Goal: Task Accomplishment & Management: Manage account settings

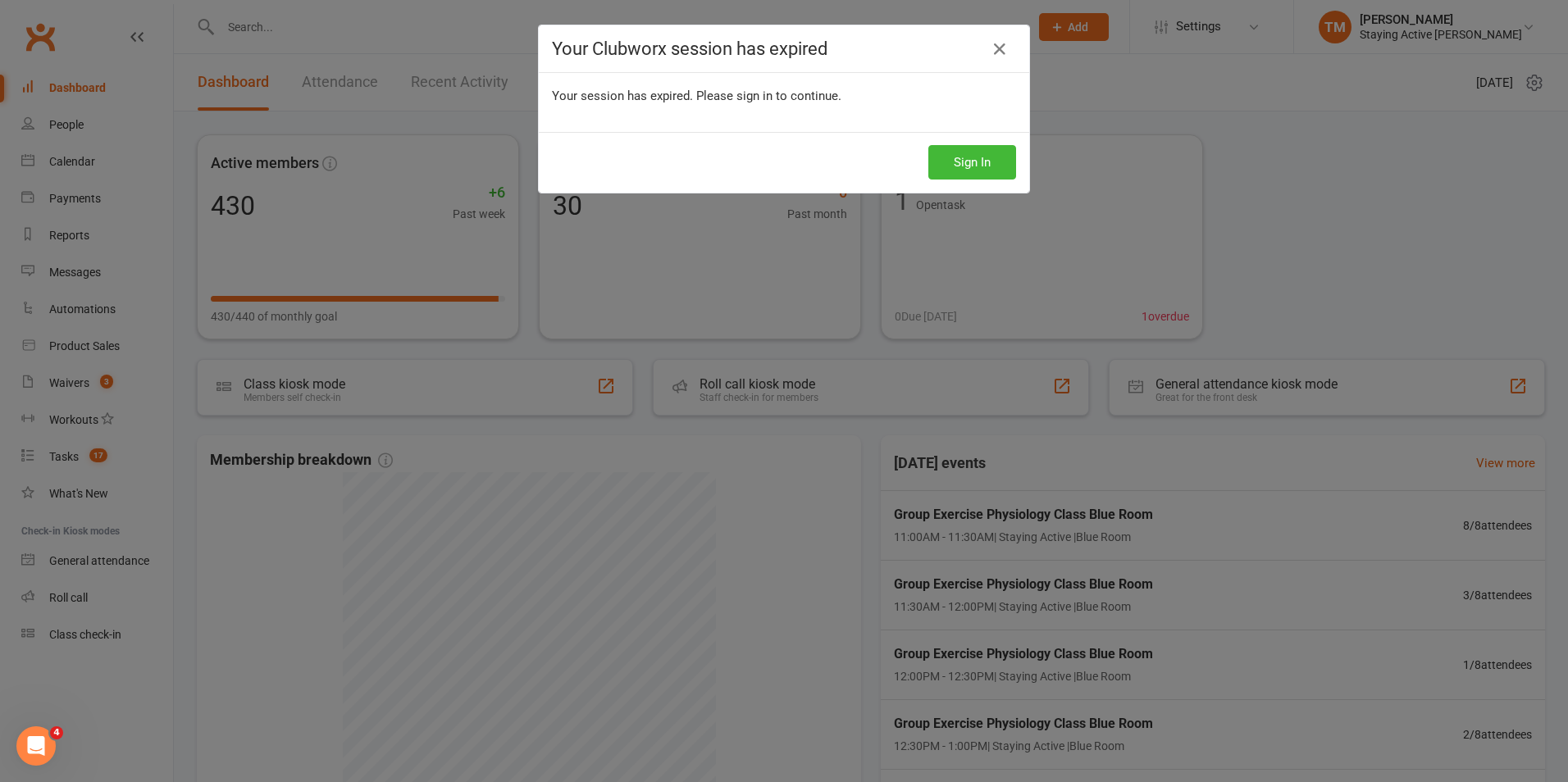
click at [63, 604] on div "Your Clubworx session has expired Your session has expired. Please sign in to c…" at bounding box center [784, 391] width 1568 height 782
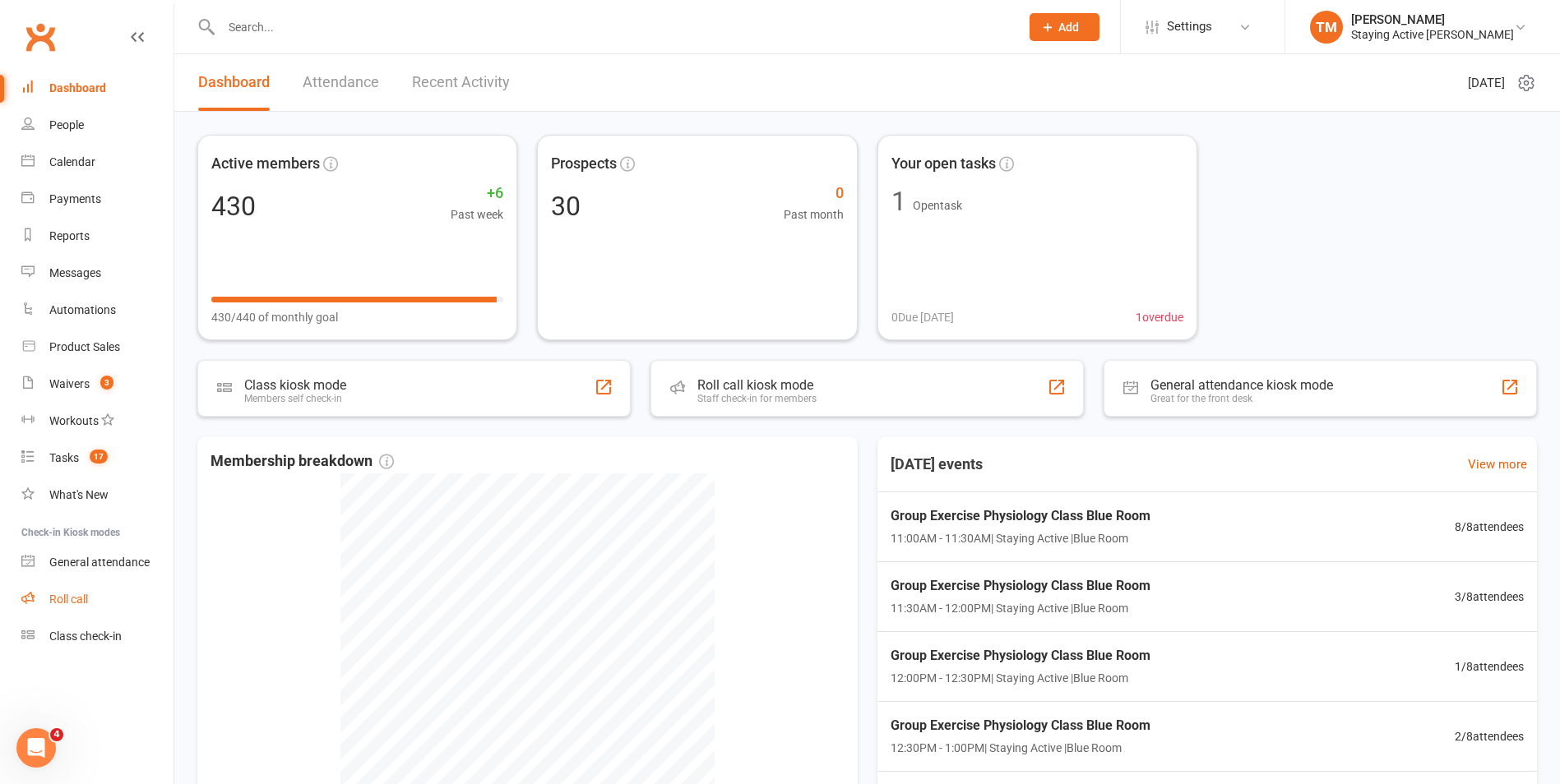
click at [63, 610] on link "Roll call" at bounding box center [97, 600] width 152 height 37
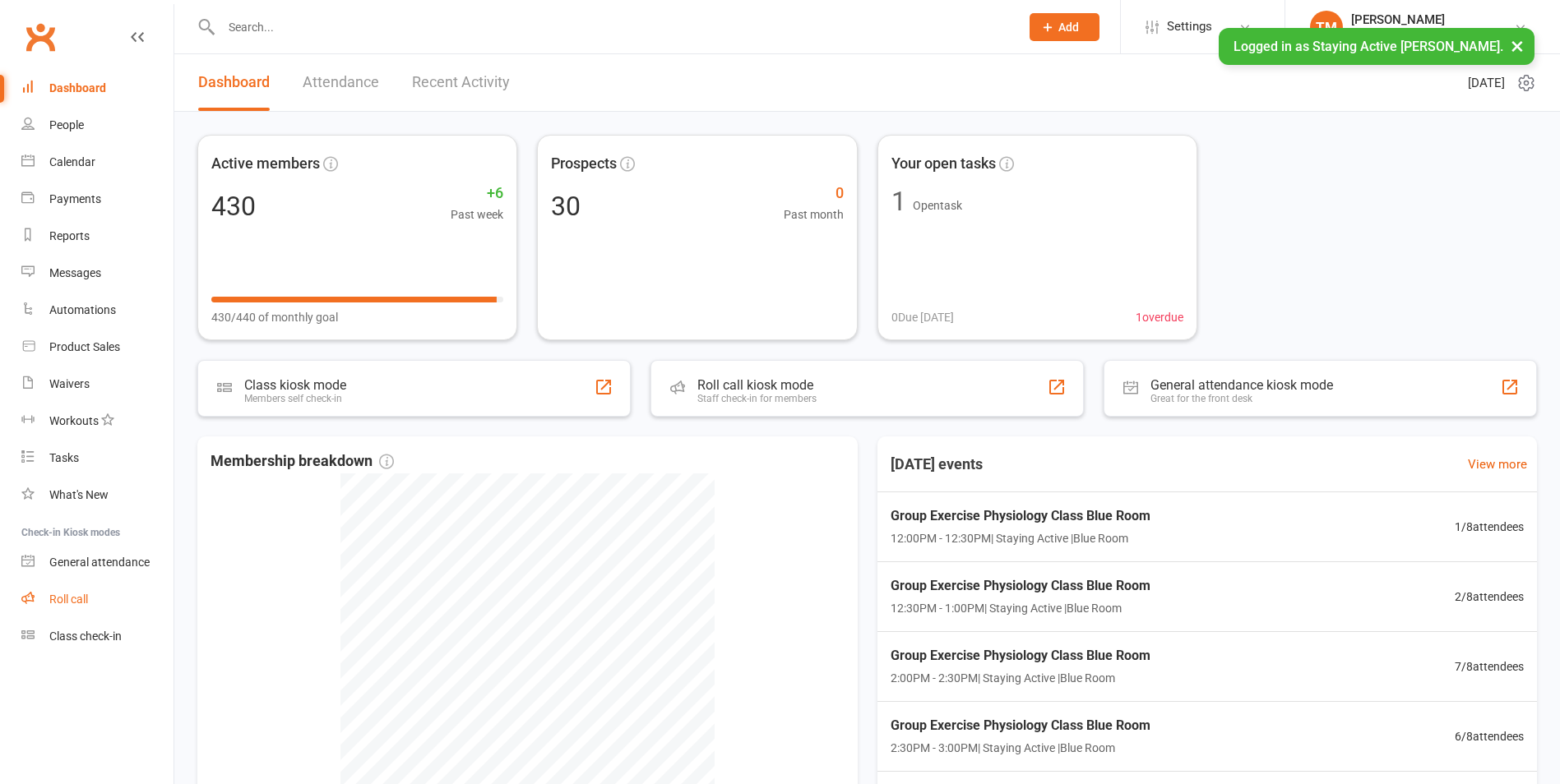
click at [92, 590] on link "Roll call" at bounding box center [97, 600] width 152 height 37
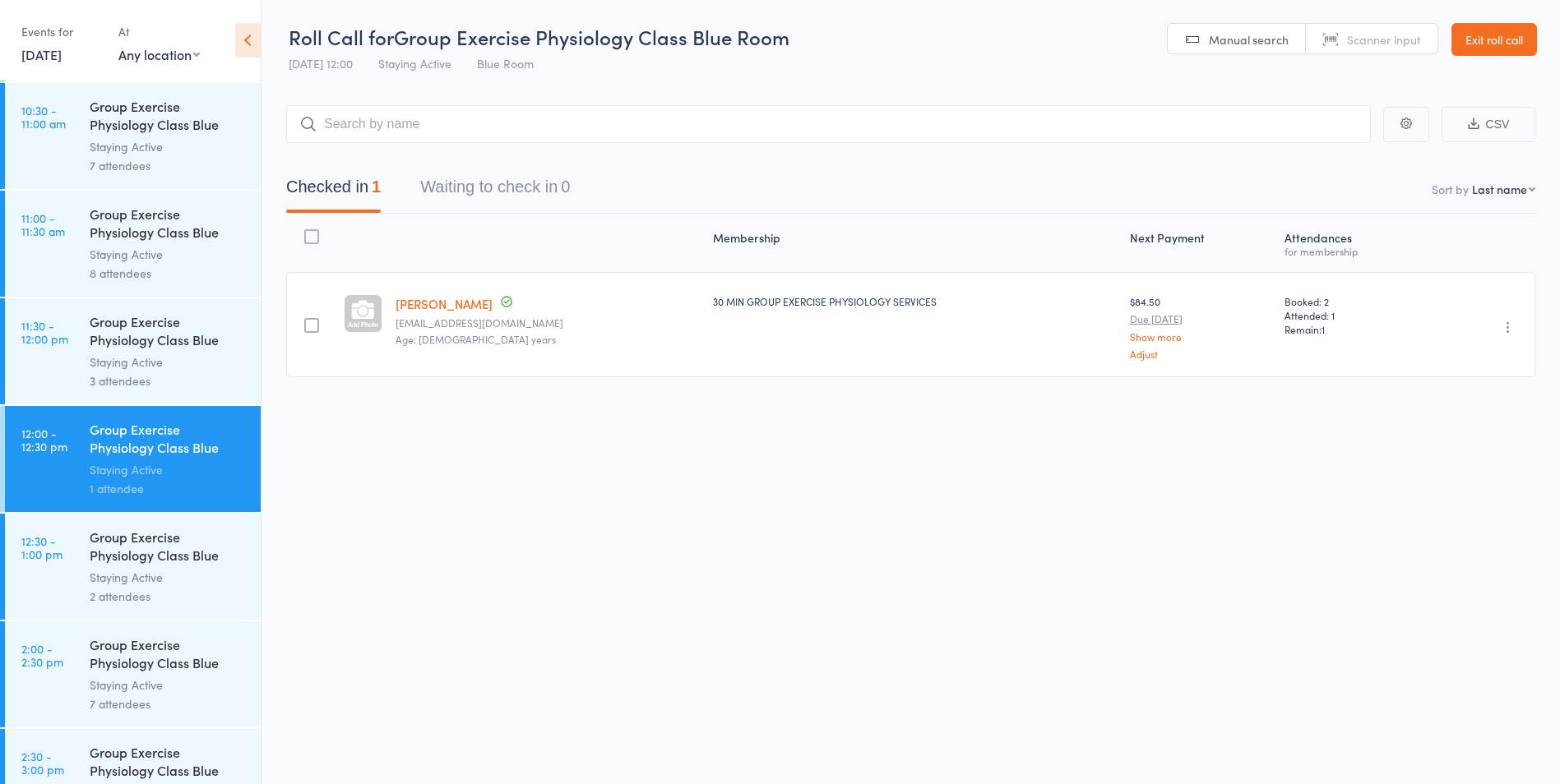
scroll to position [1480, 0]
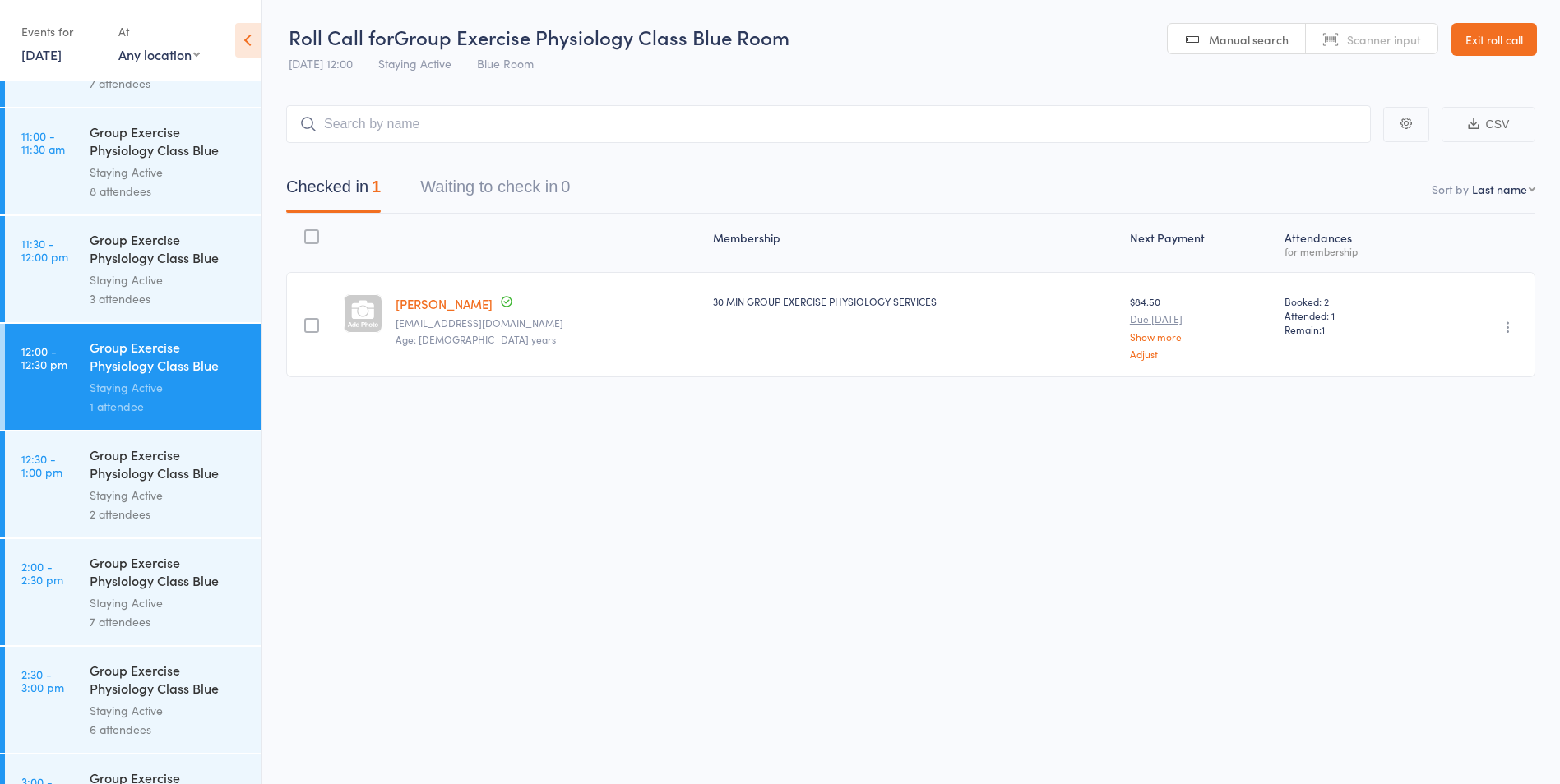
click at [61, 511] on link "12:30 - 1:00 pm Group Exercise Physiology Class Blue Room Staying Active 2 atte…" at bounding box center [132, 485] width 255 height 106
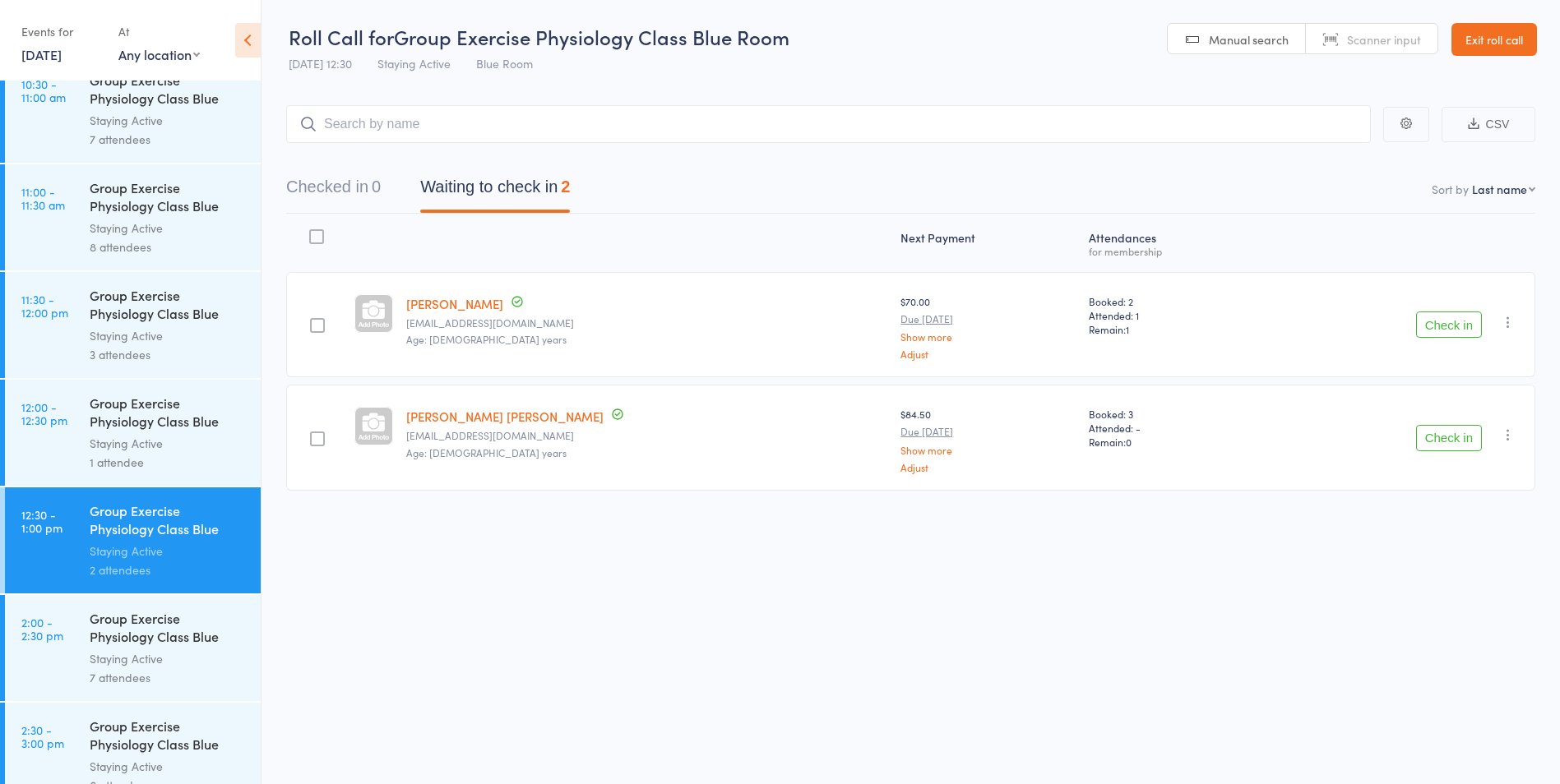
scroll to position [1480, 0]
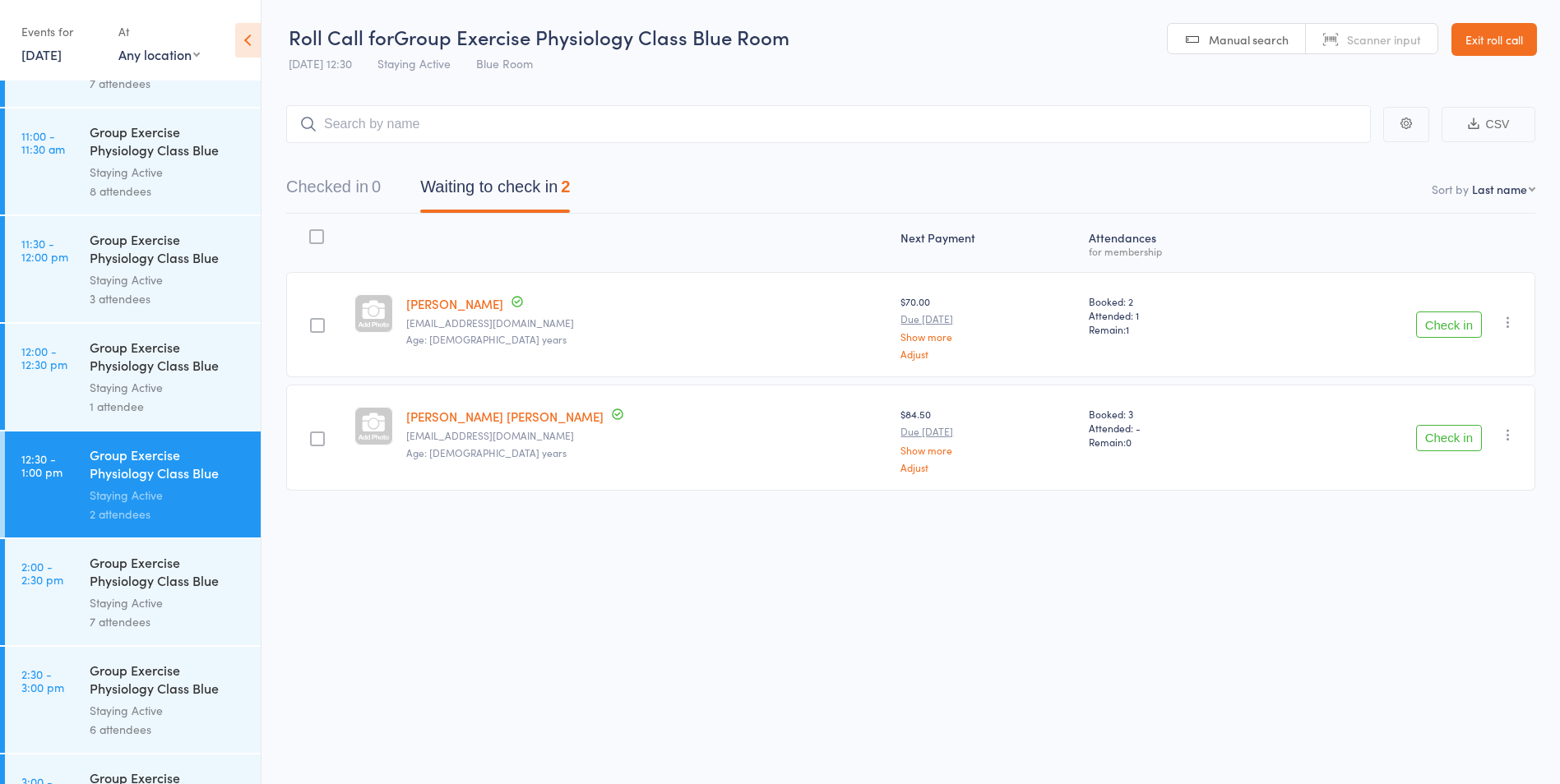
click at [1476, 342] on div "Check in Check in Send message Add Note Add Task Add Flag Remove Mark absent" at bounding box center [1400, 325] width 269 height 105
click at [1421, 317] on button "Check in" at bounding box center [1449, 325] width 66 height 26
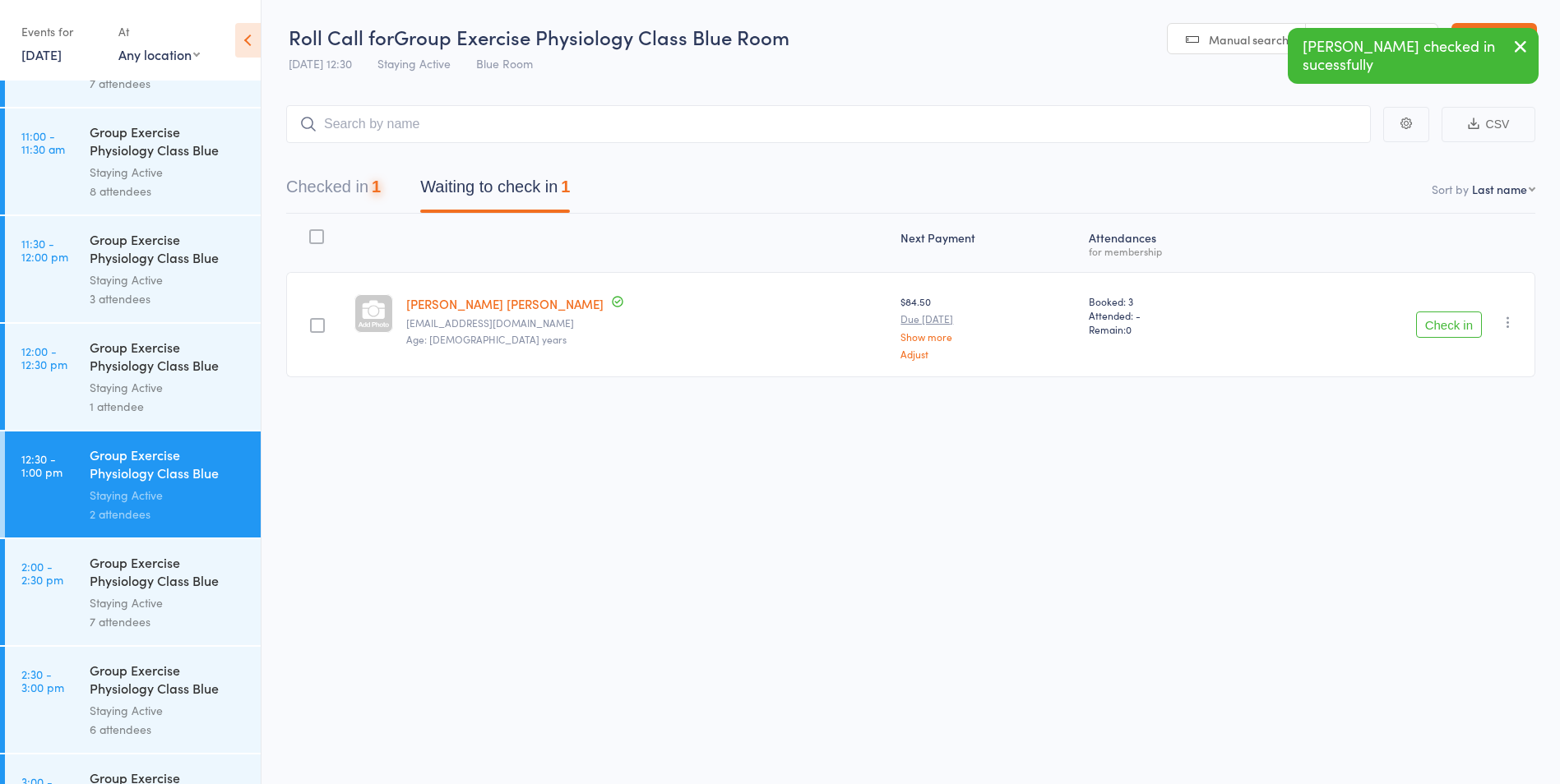
click at [1438, 318] on button "Check in" at bounding box center [1449, 325] width 66 height 26
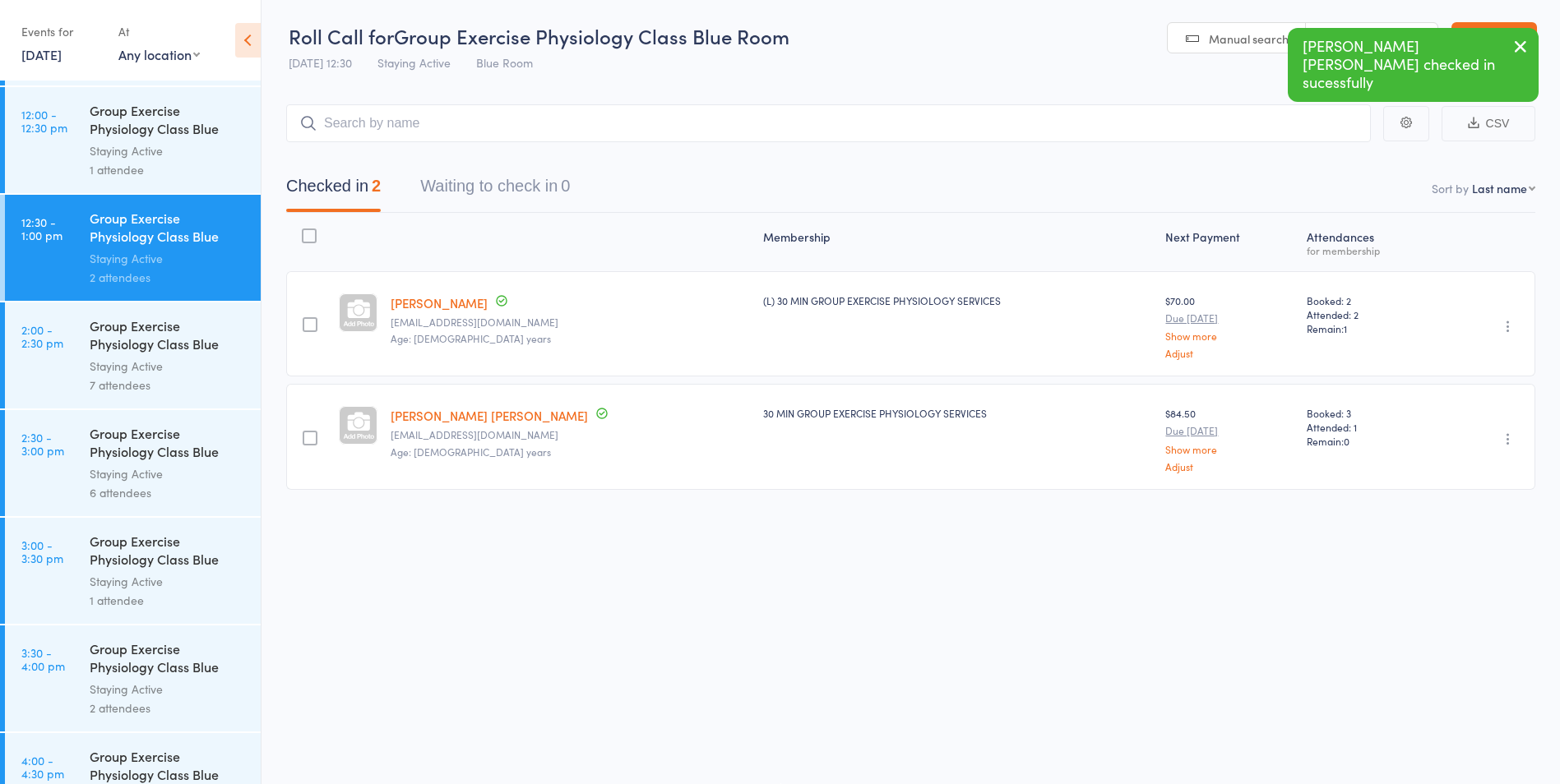
scroll to position [1553, 0]
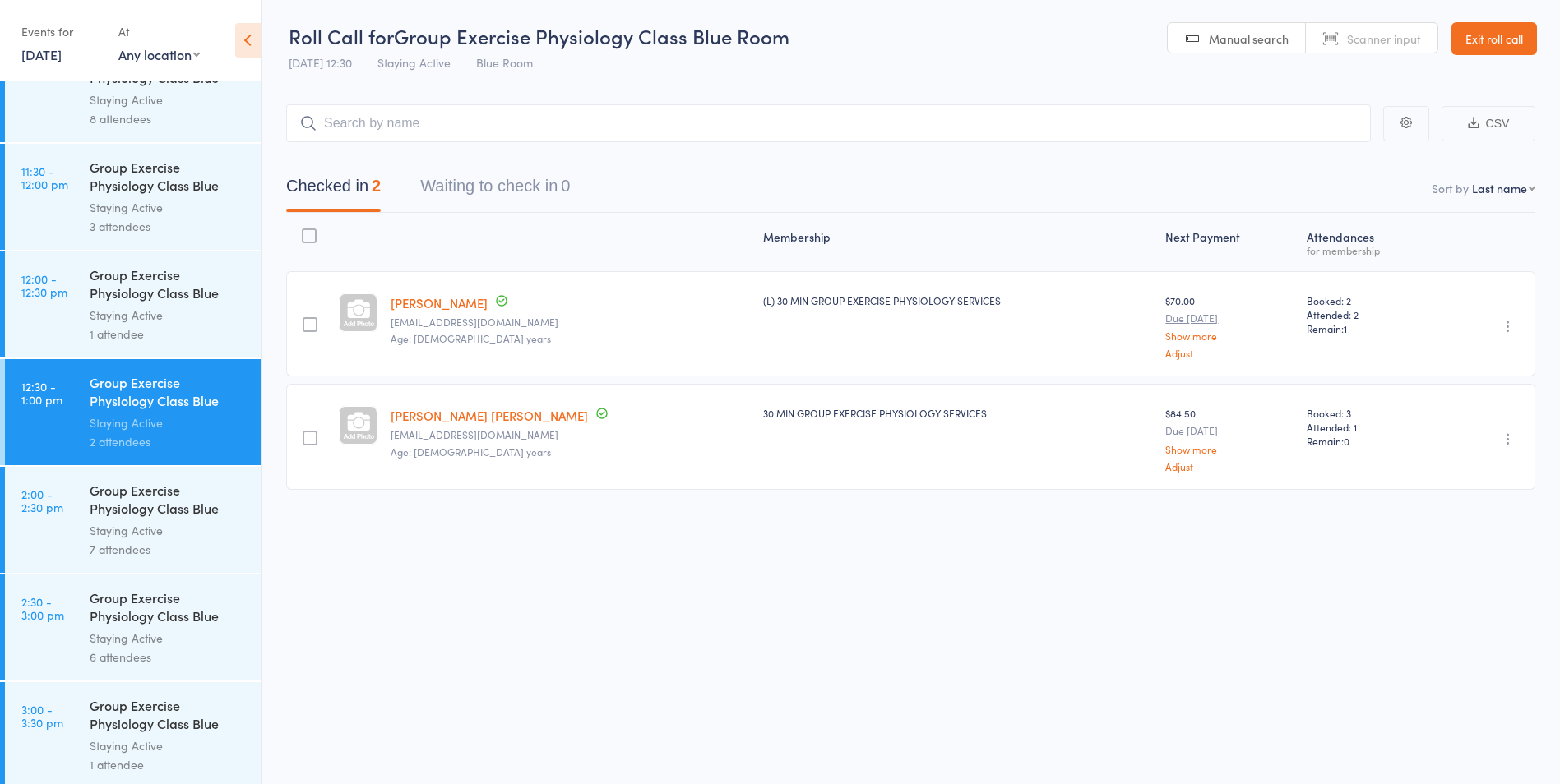
click at [1525, 40] on link "Exit roll call" at bounding box center [1493, 39] width 85 height 33
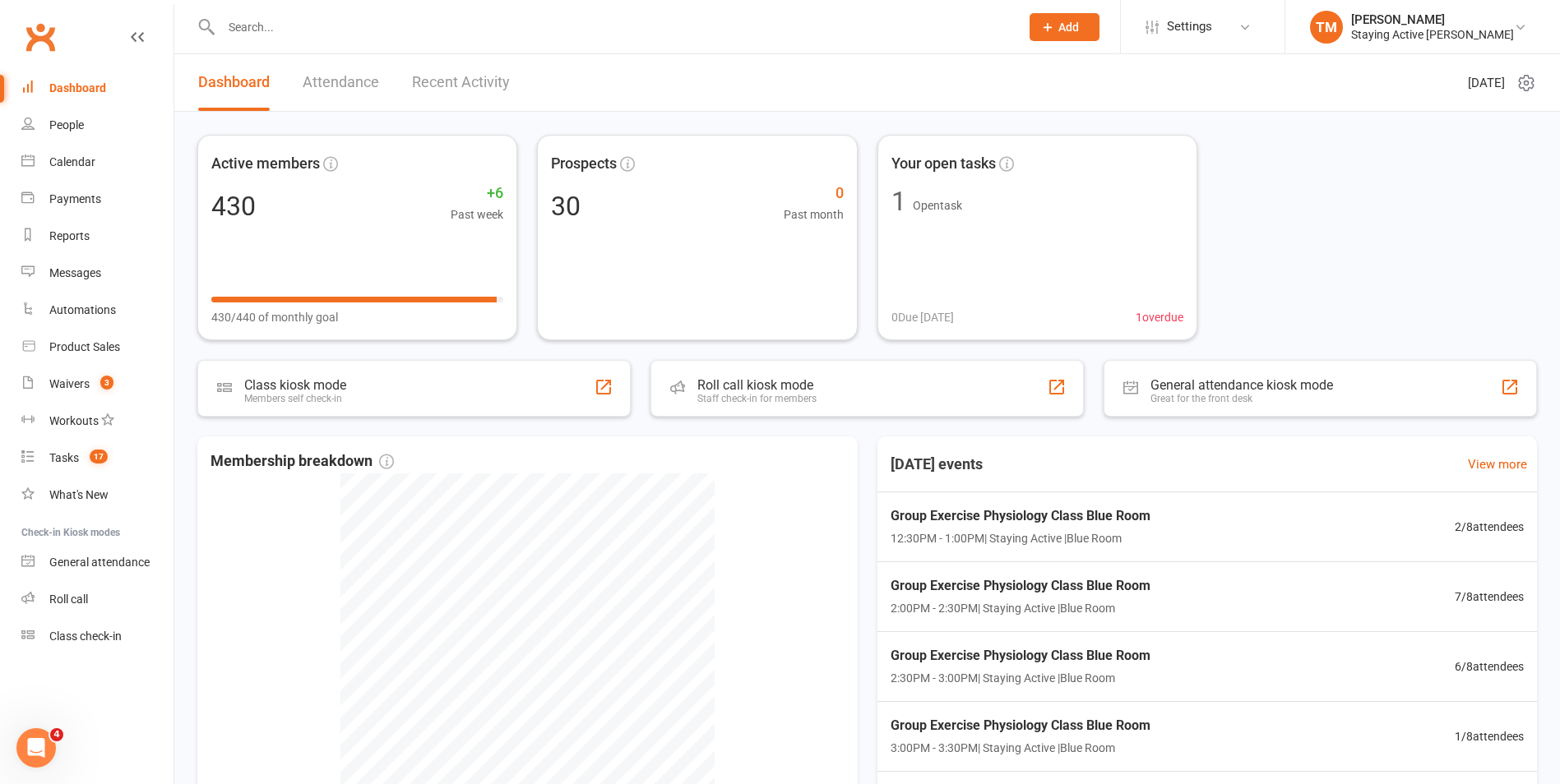
click at [641, 29] on input "text" at bounding box center [612, 27] width 792 height 23
click at [90, 239] on link "Reports" at bounding box center [97, 236] width 152 height 37
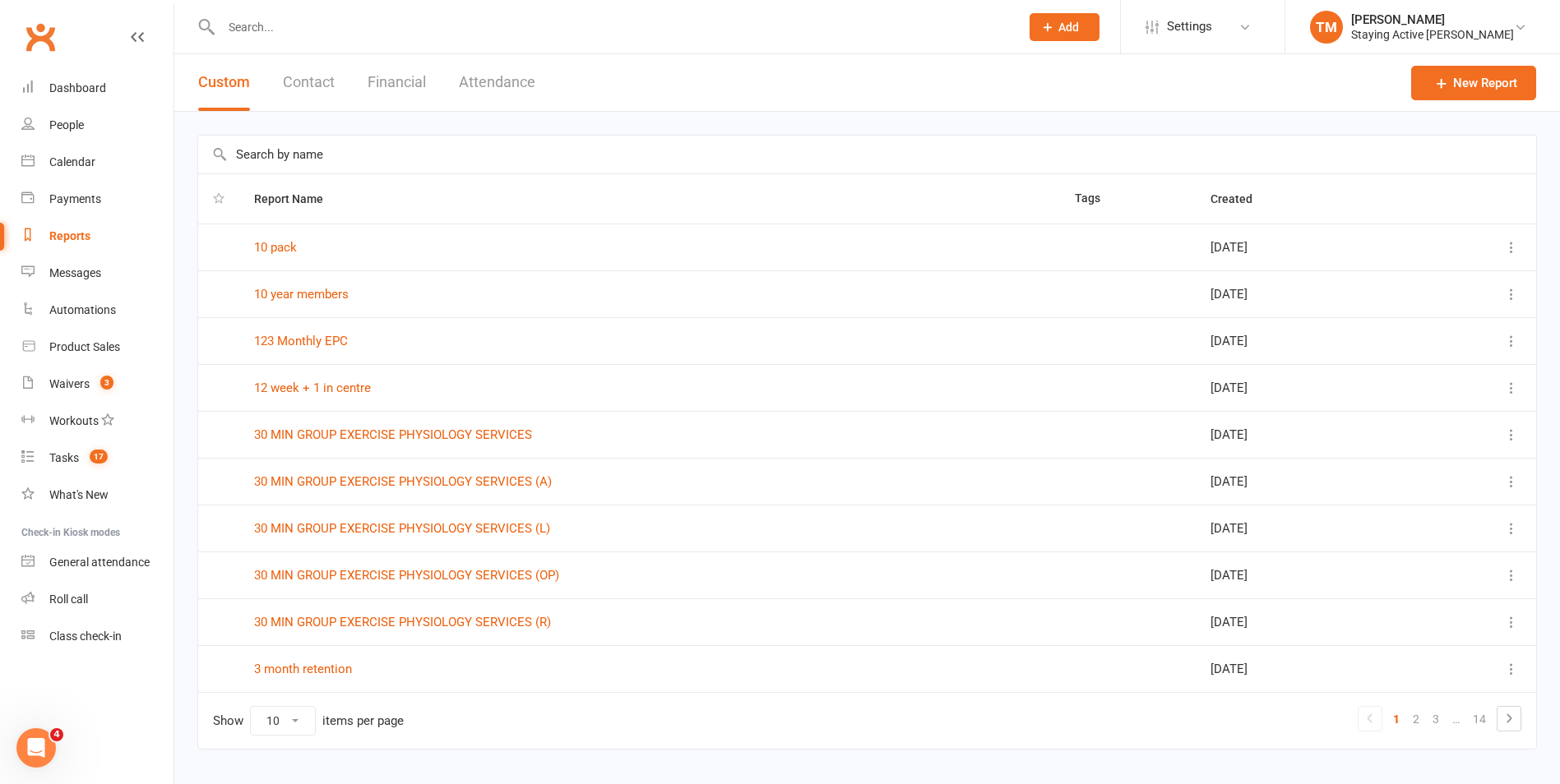
click at [353, 153] on input "text" at bounding box center [867, 155] width 1338 height 38
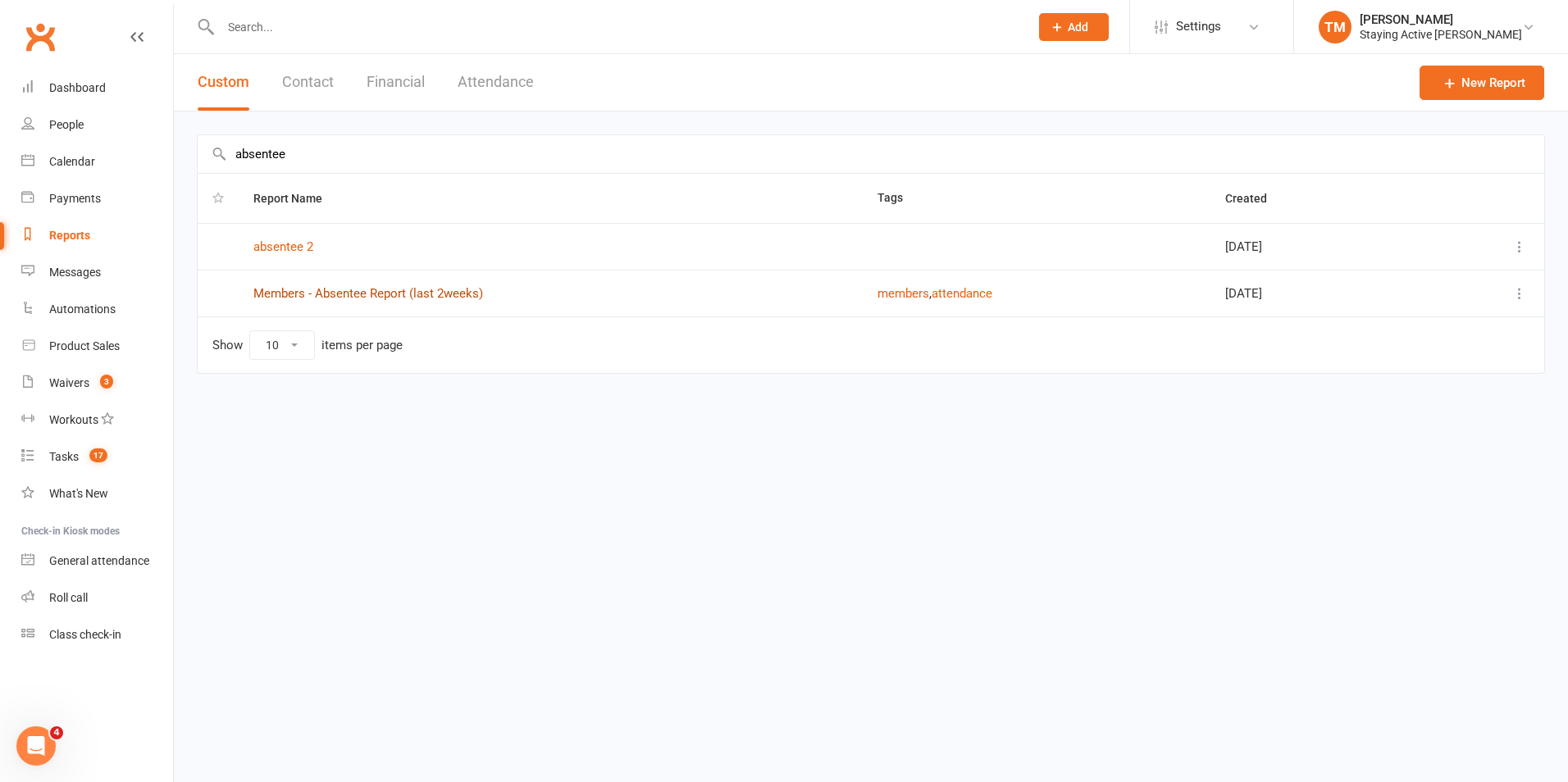
type input "absentee"
click at [338, 294] on link "Members - Absentee Report (last 2weeks)" at bounding box center [368, 293] width 230 height 14
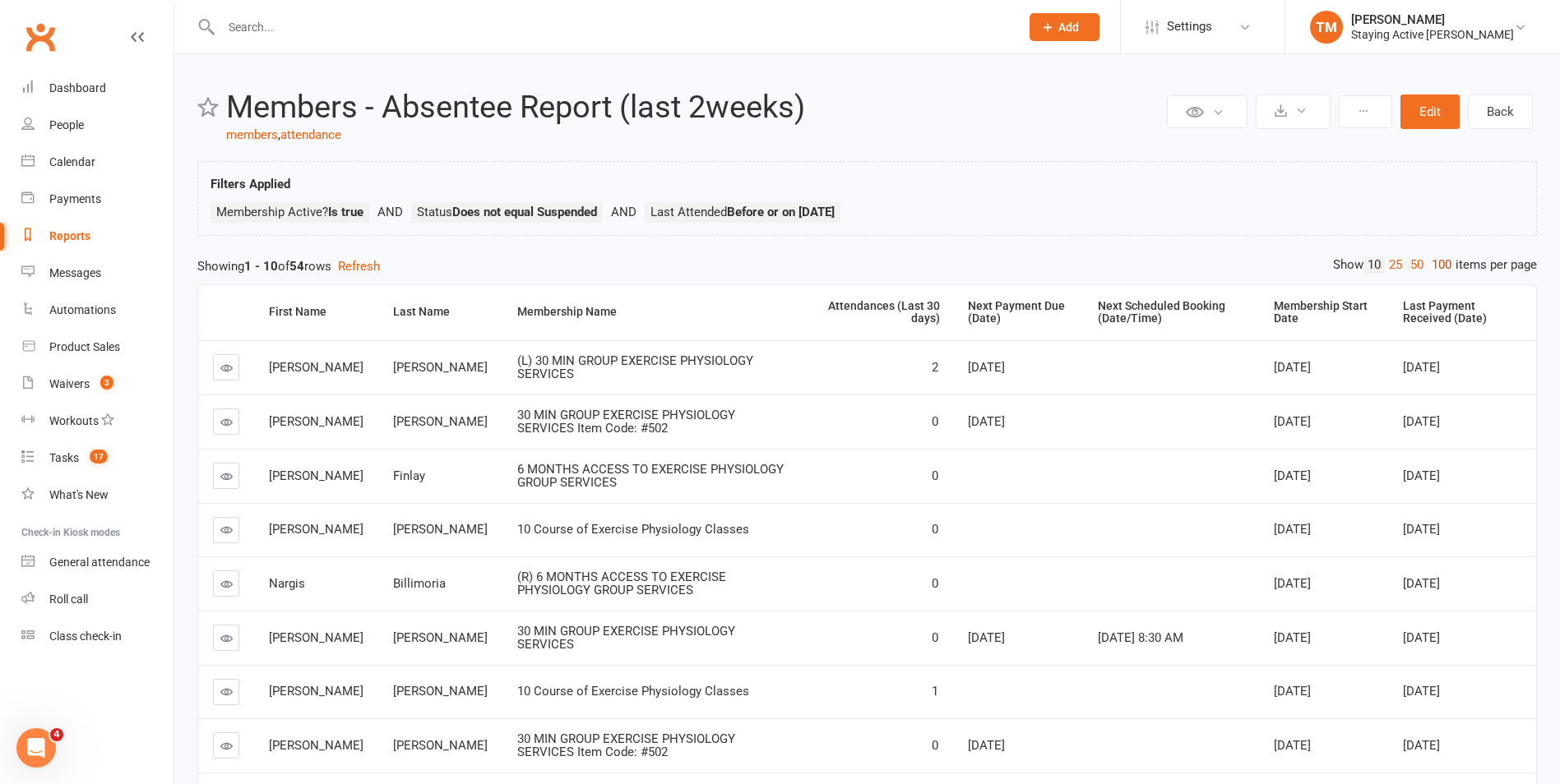
click at [1444, 268] on link "100" at bounding box center [1441, 264] width 28 height 17
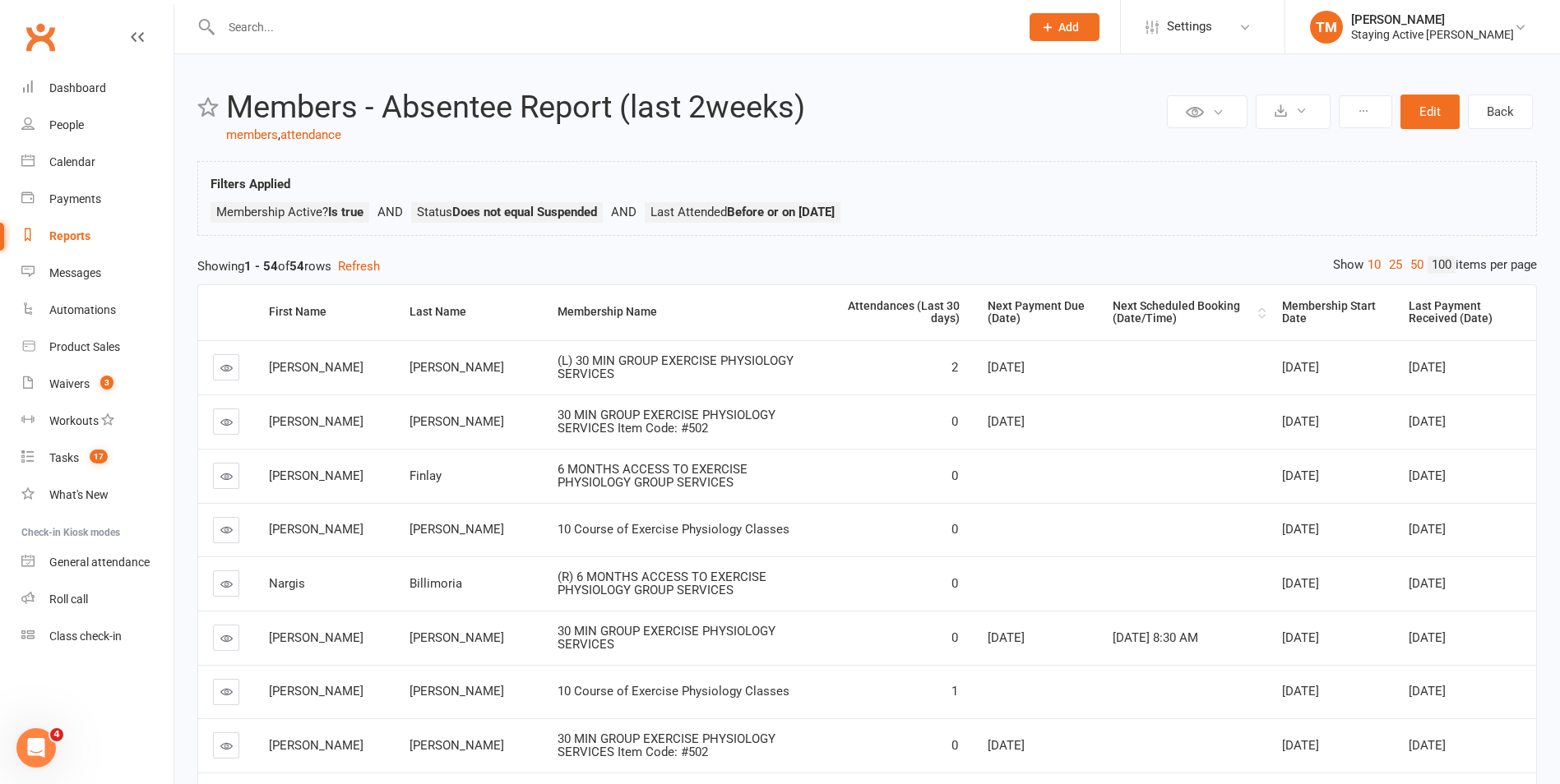
click at [1159, 322] on div "Next Scheduled Booking (Date/Time)" at bounding box center [1182, 313] width 141 height 25
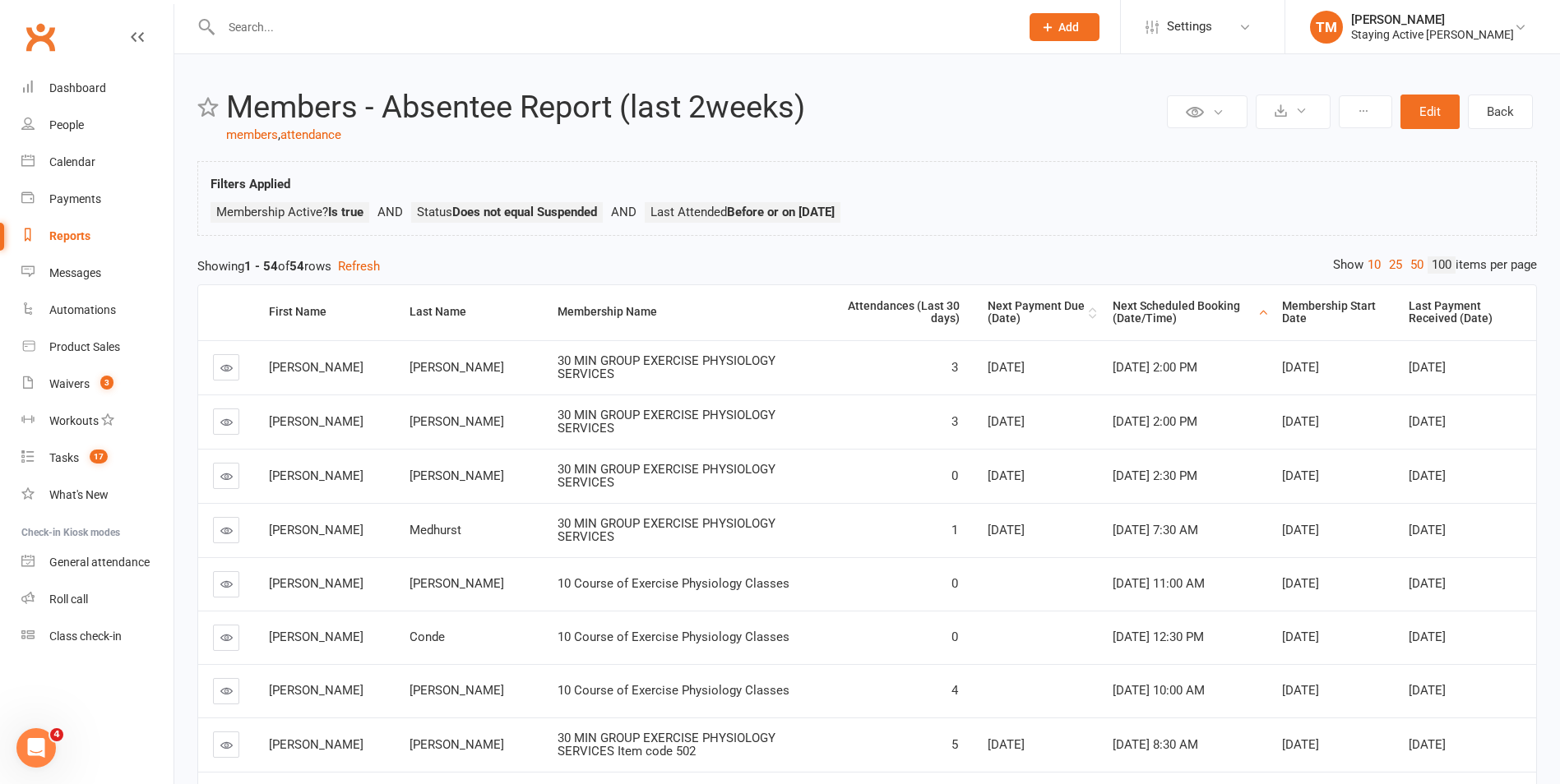
click at [1011, 326] on th "Next Payment Due (Date)" at bounding box center [1036, 312] width 126 height 55
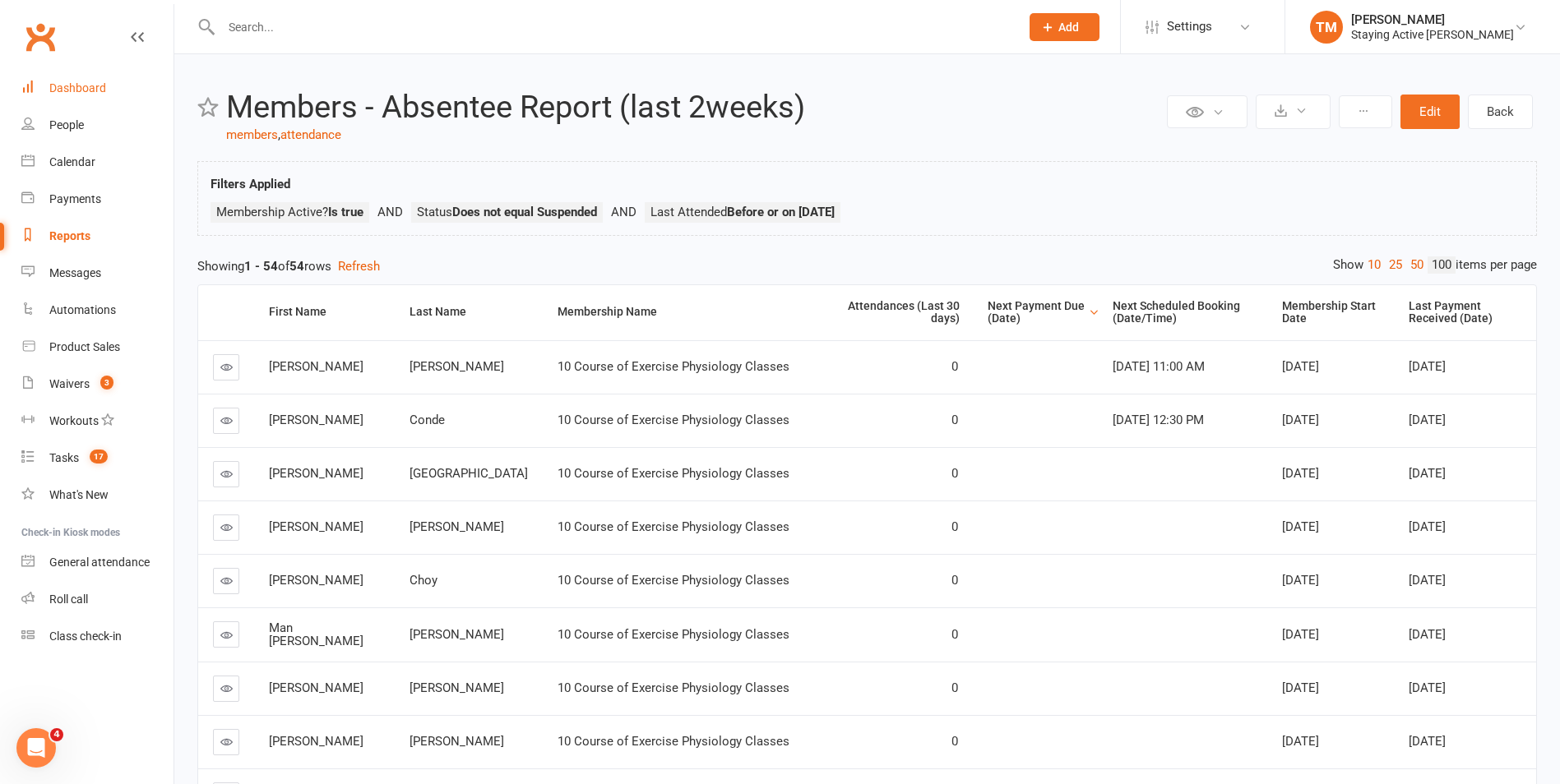
click at [93, 88] on div "Dashboard" at bounding box center [77, 88] width 57 height 13
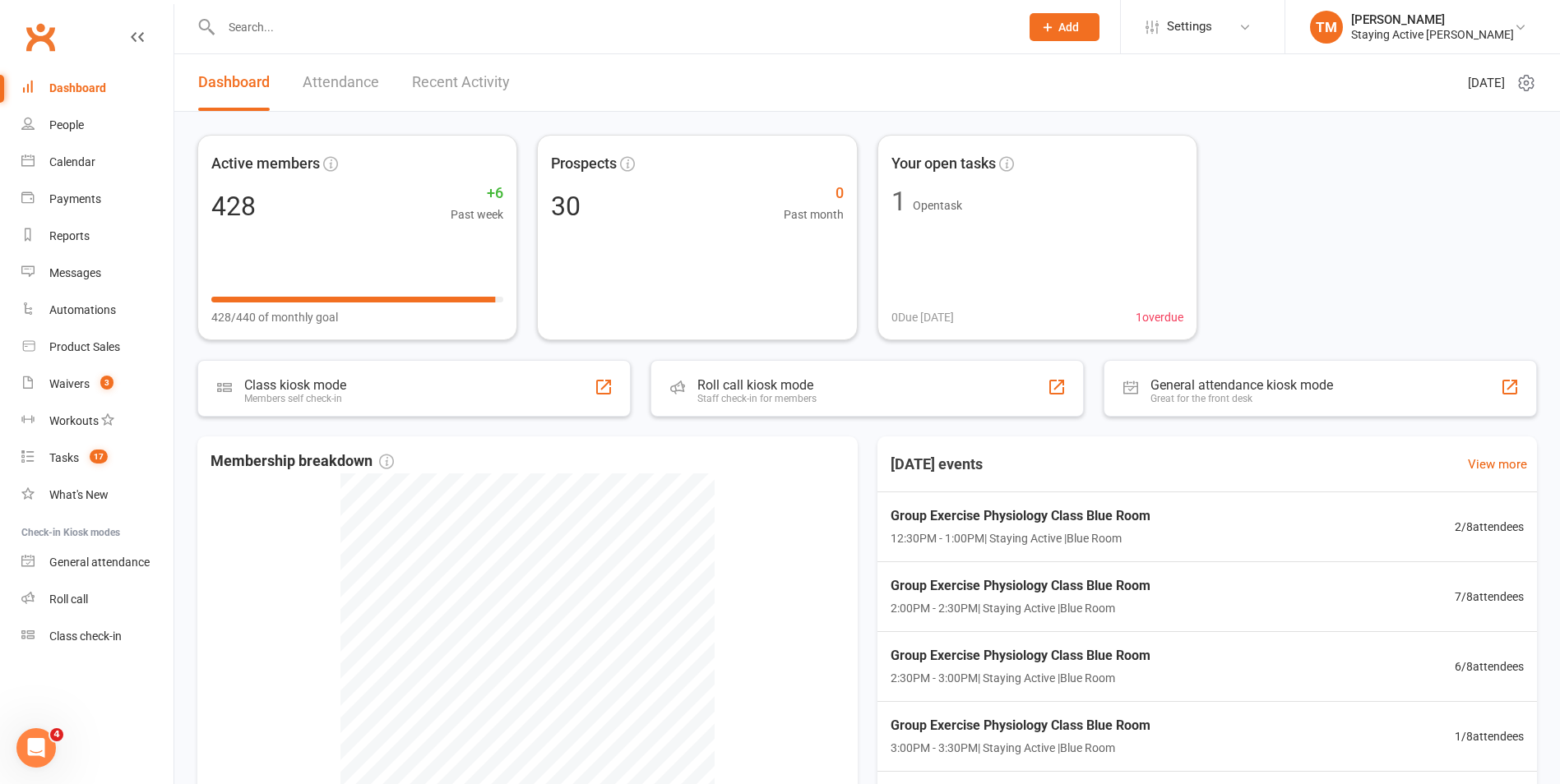
click at [484, 24] on input "text" at bounding box center [612, 27] width 792 height 23
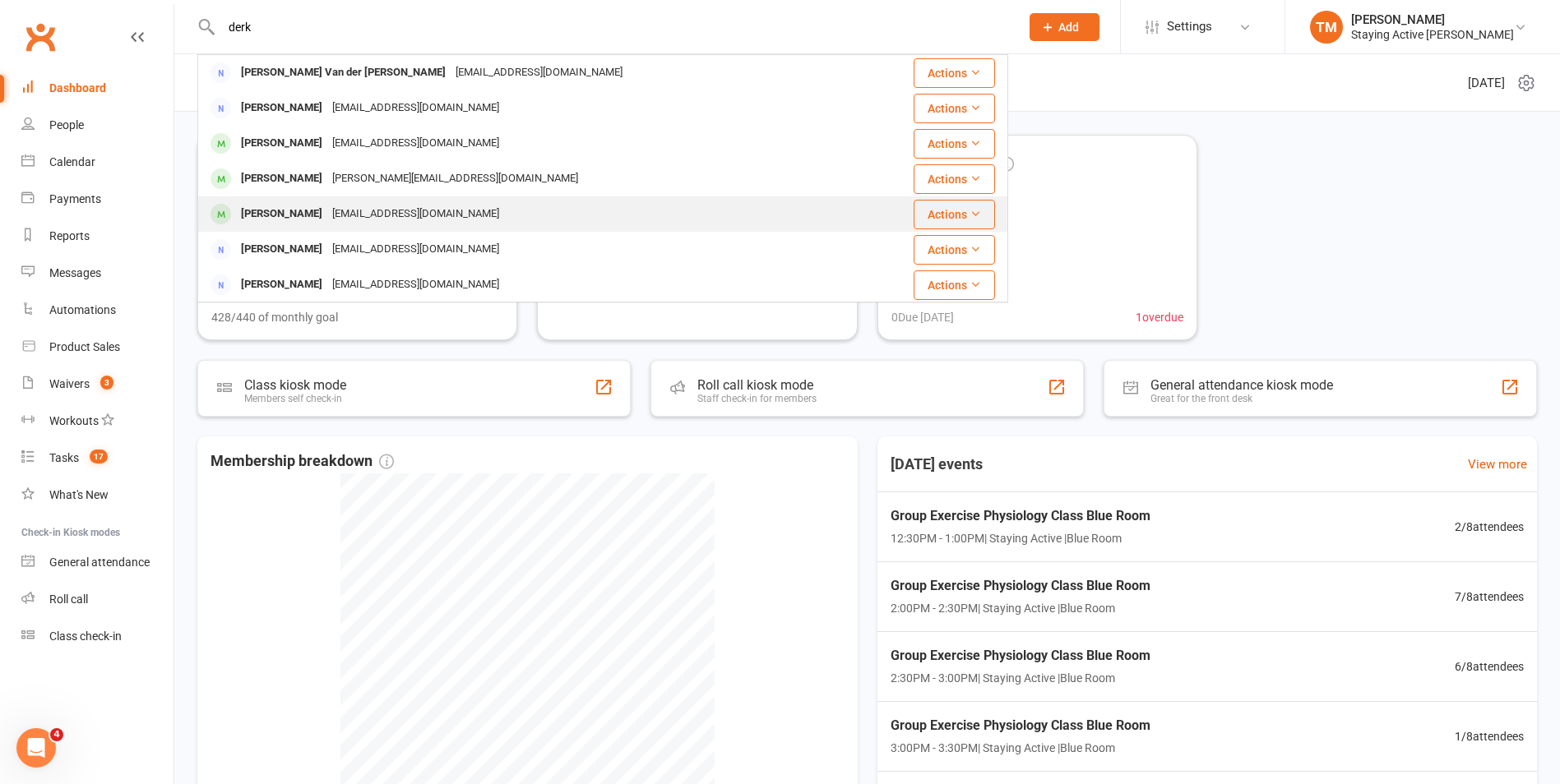
type input "derk"
click at [327, 212] on div "dereknielsen2@icloud.com" at bounding box center [415, 214] width 177 height 24
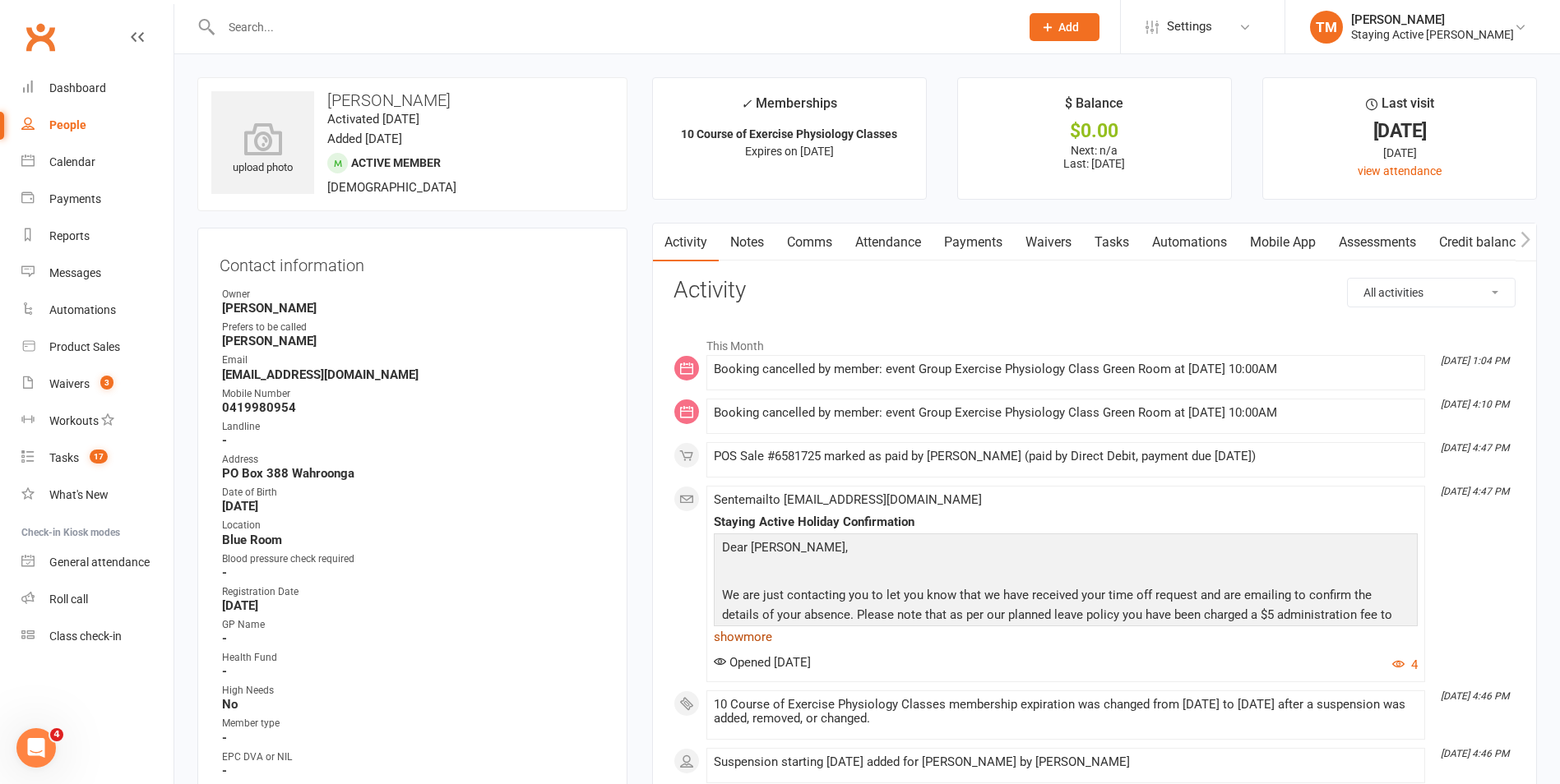
click at [723, 638] on link "show more" at bounding box center [1065, 637] width 704 height 23
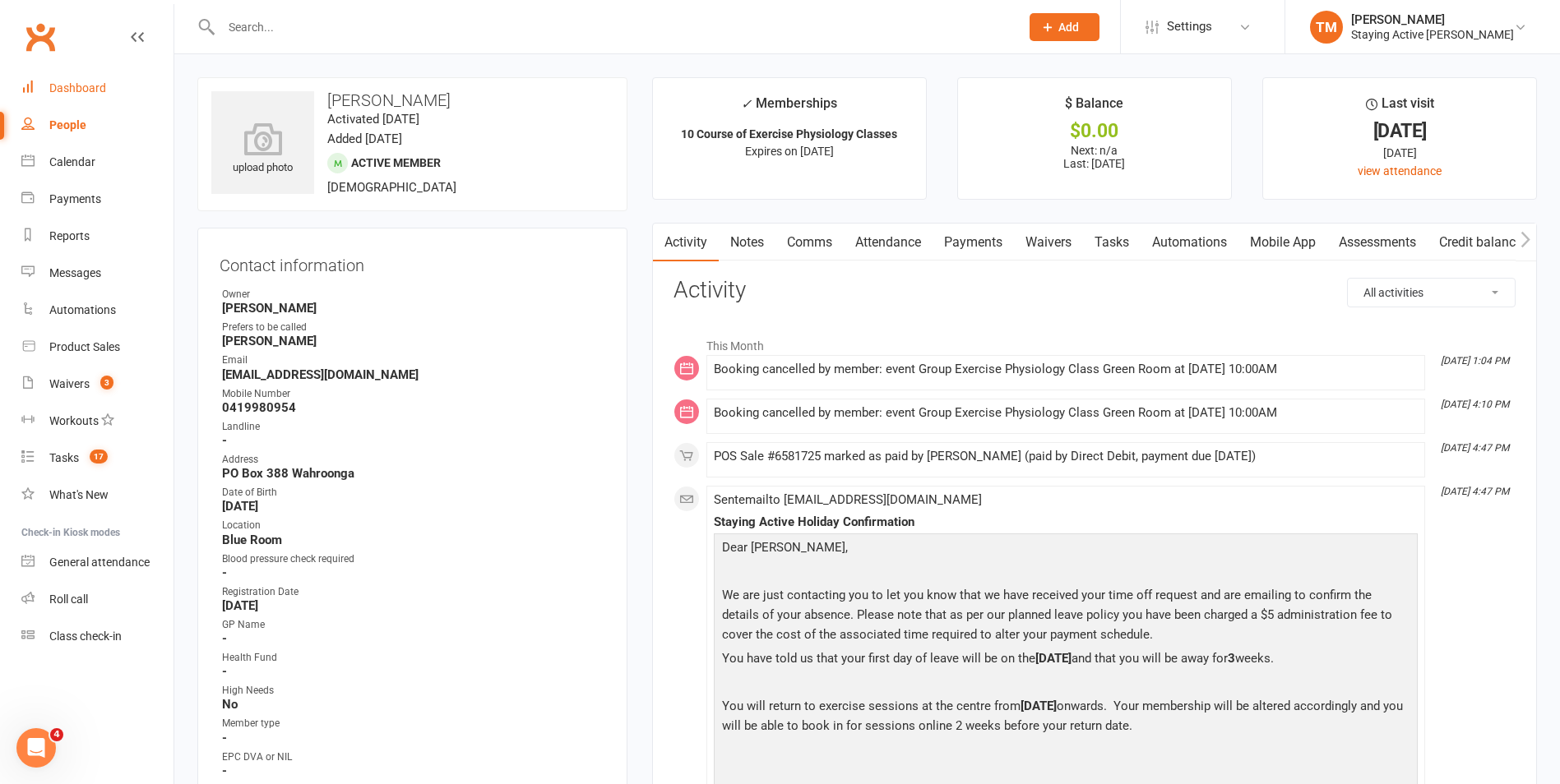
click at [99, 91] on div "Dashboard" at bounding box center [77, 88] width 57 height 13
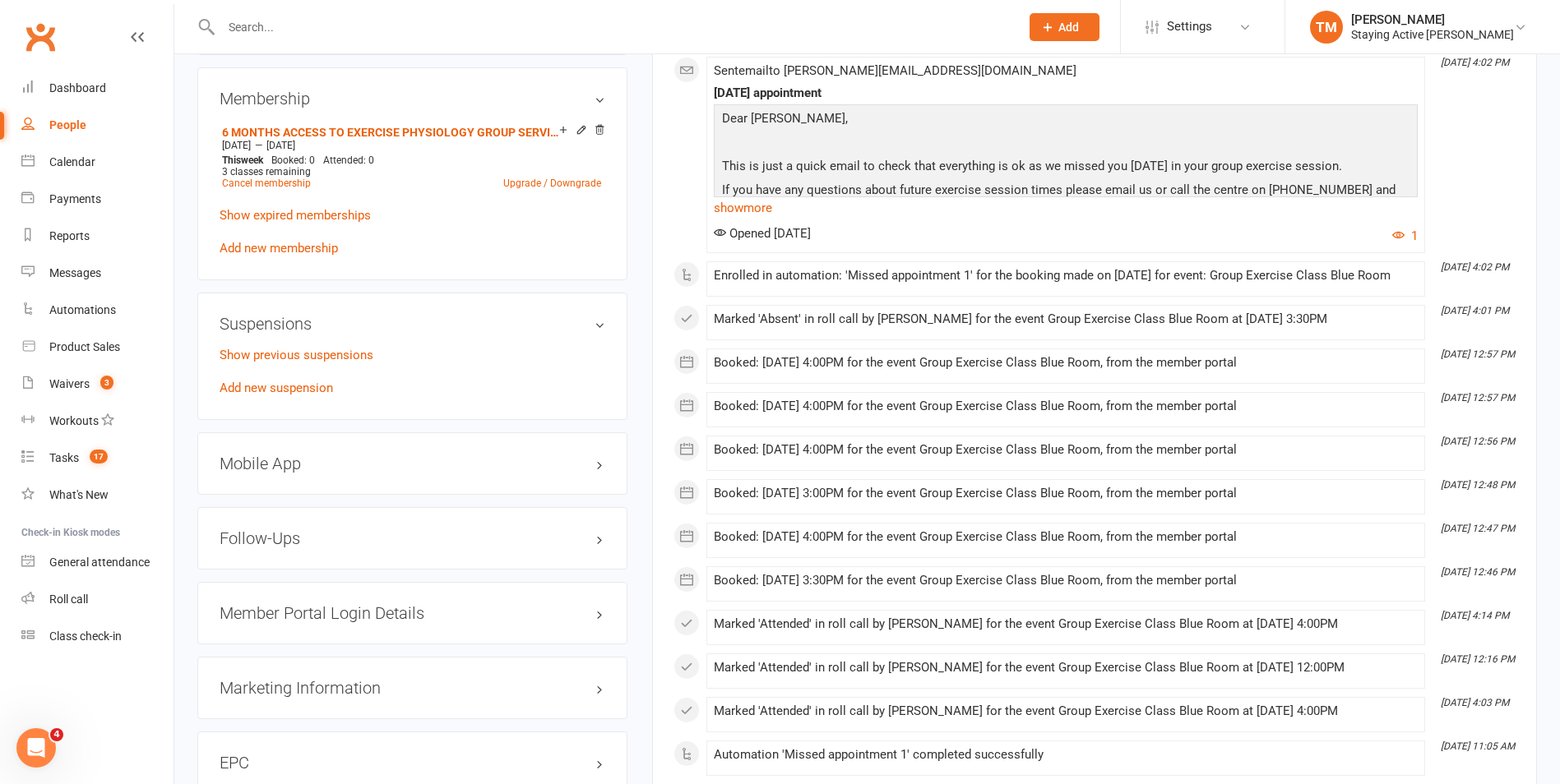
scroll to position [1315, 0]
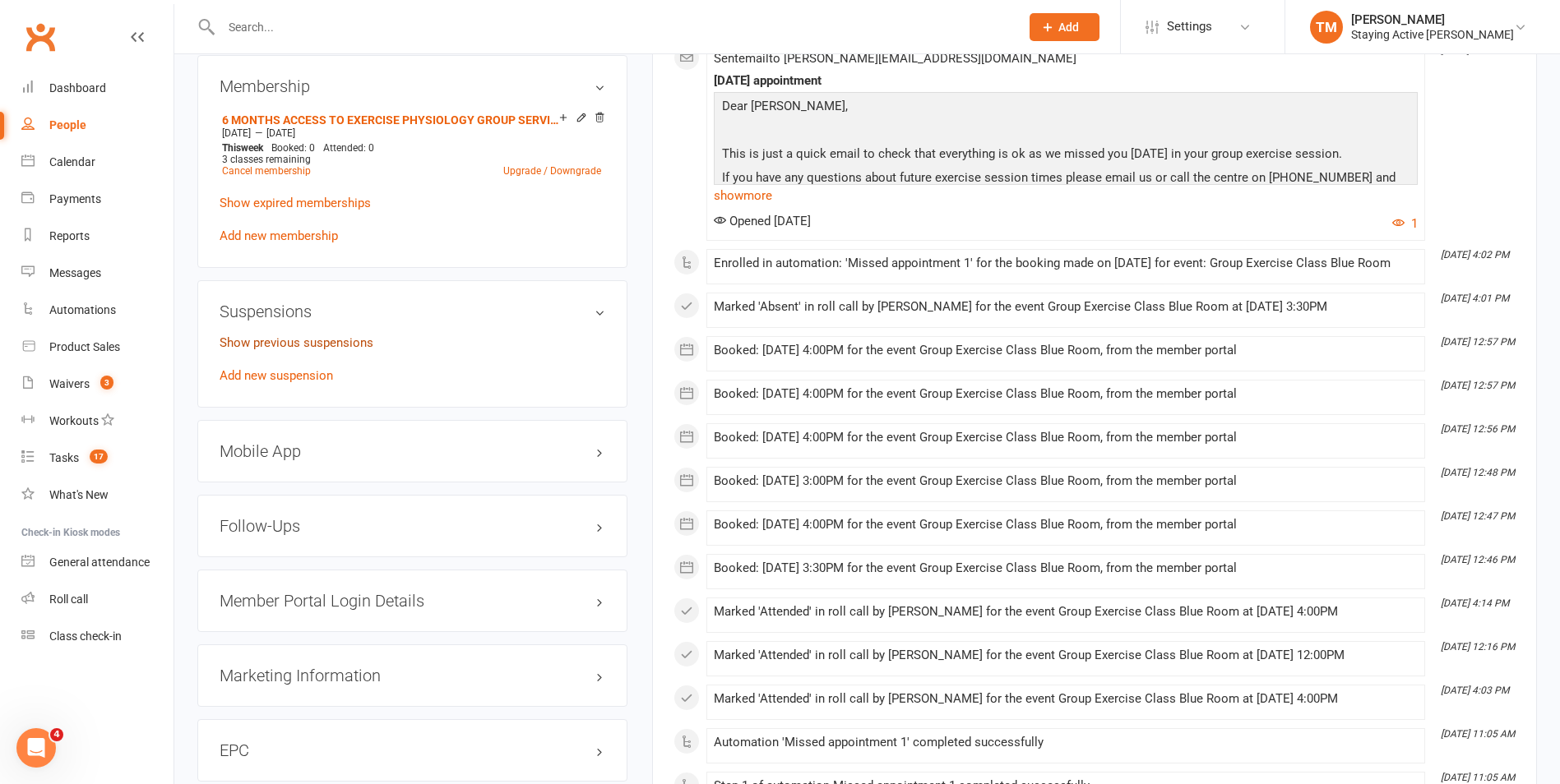
click at [349, 342] on link "Show previous suspensions" at bounding box center [296, 343] width 154 height 14
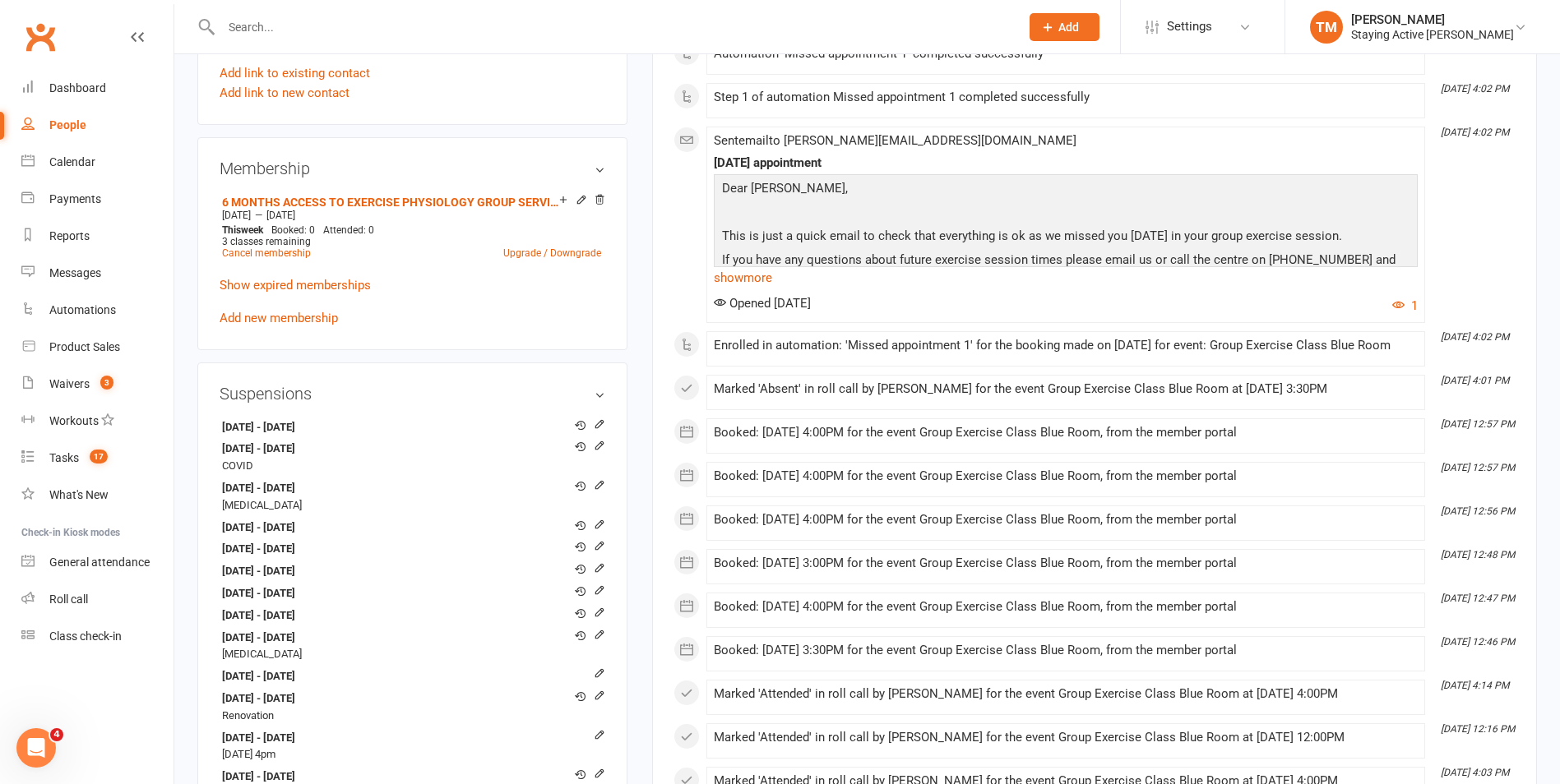
scroll to position [1644, 0]
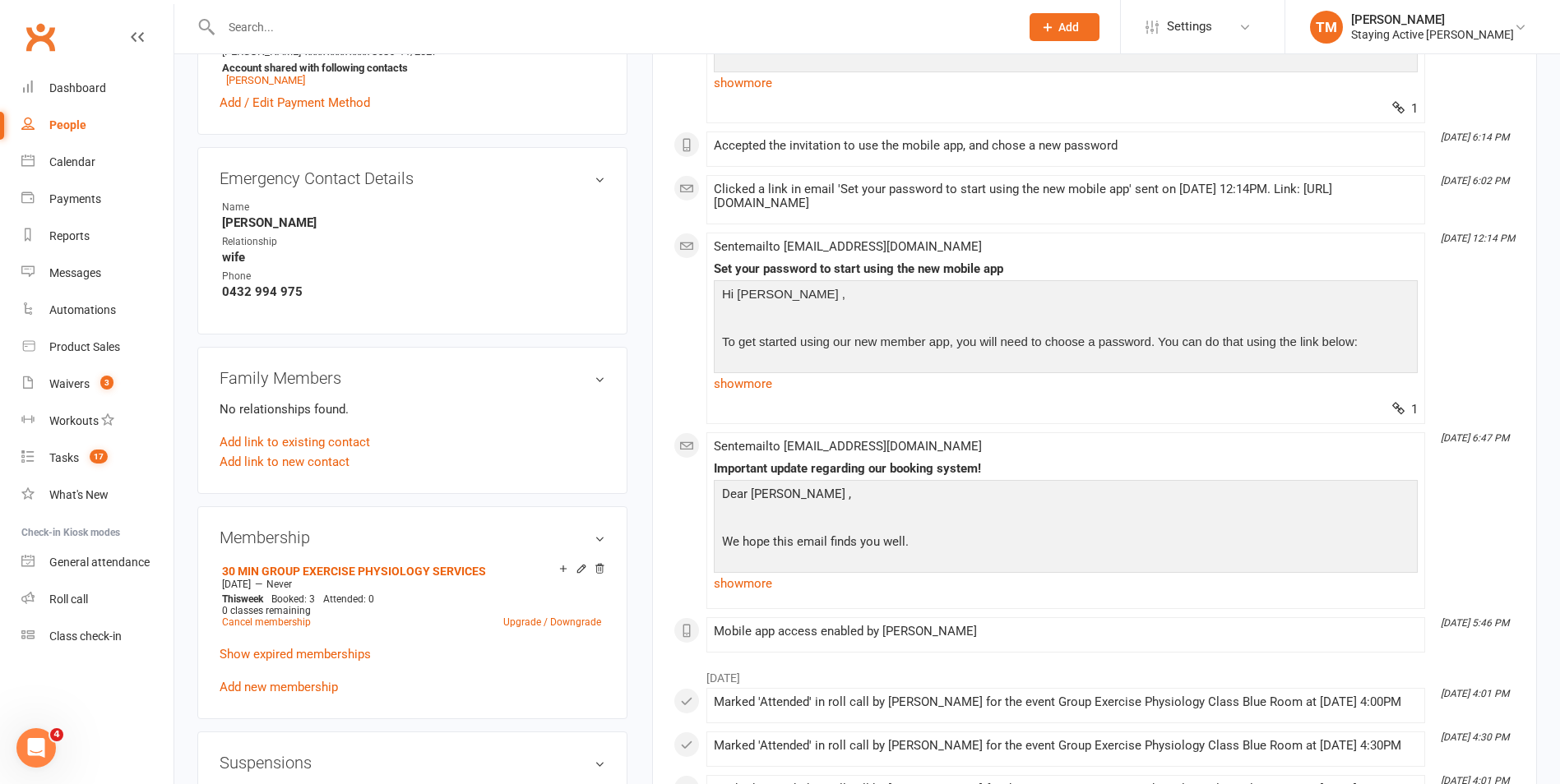
scroll to position [1069, 0]
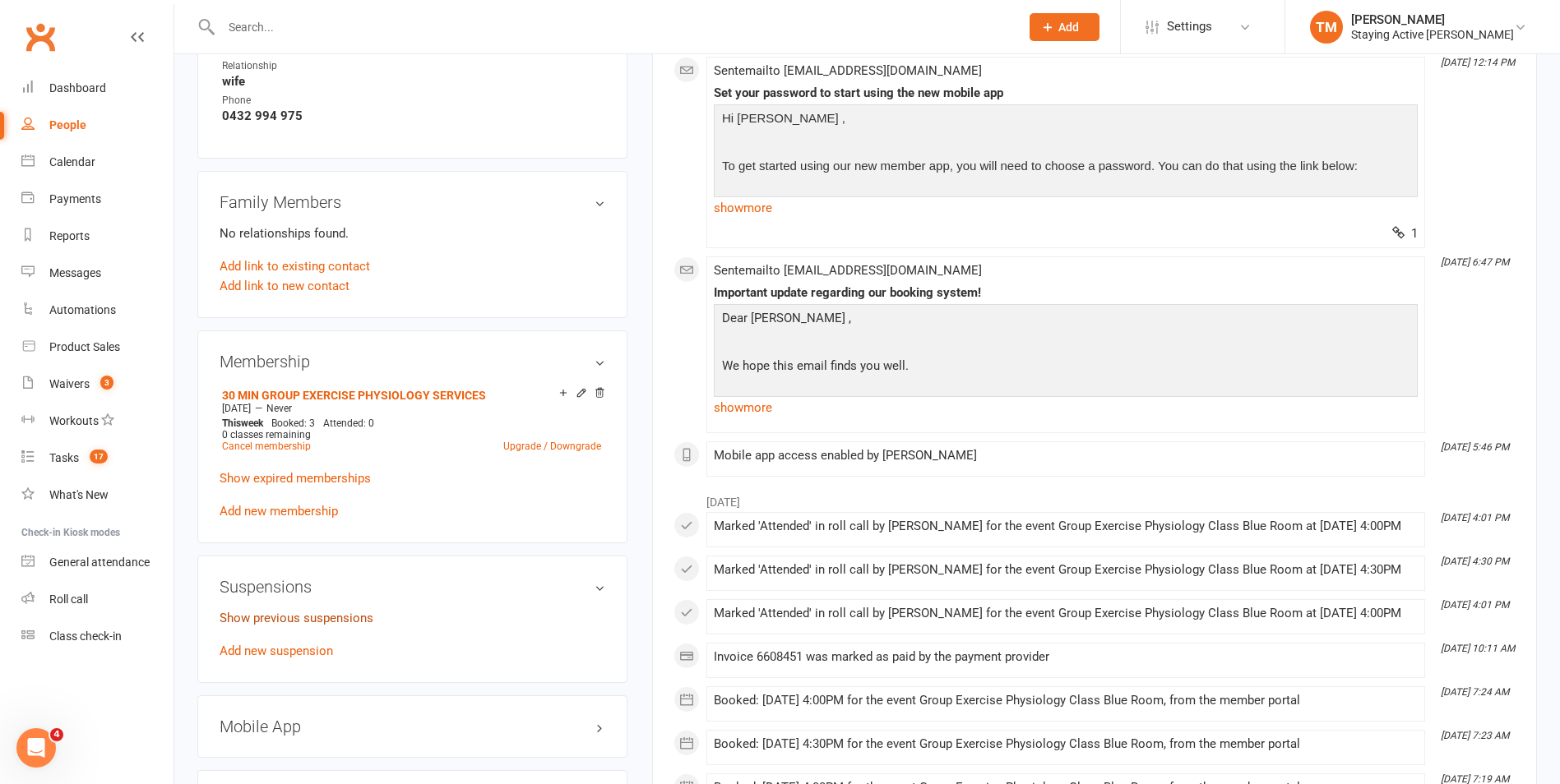
click at [254, 620] on link "Show previous suspensions" at bounding box center [296, 618] width 154 height 14
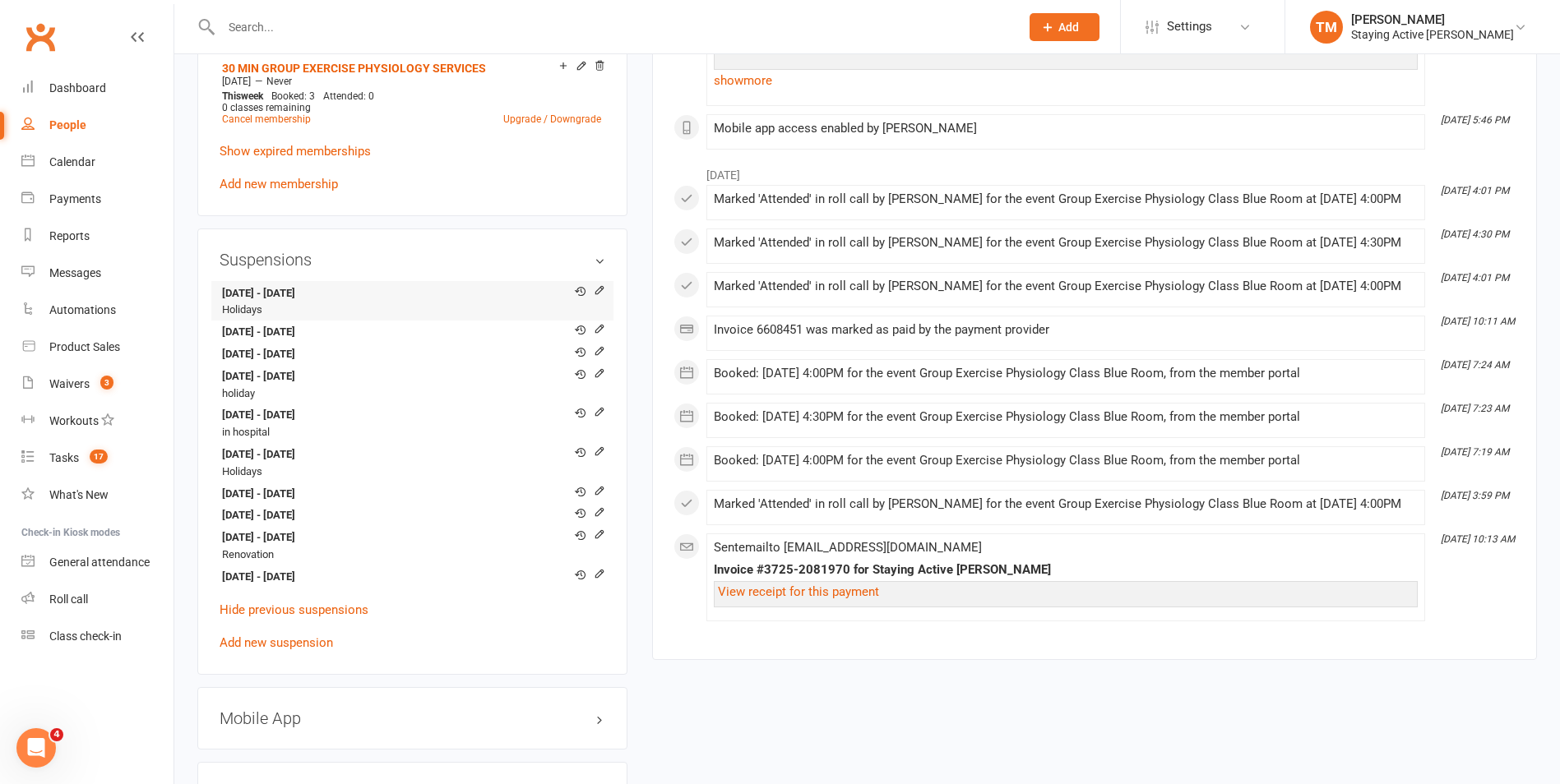
scroll to position [1398, 0]
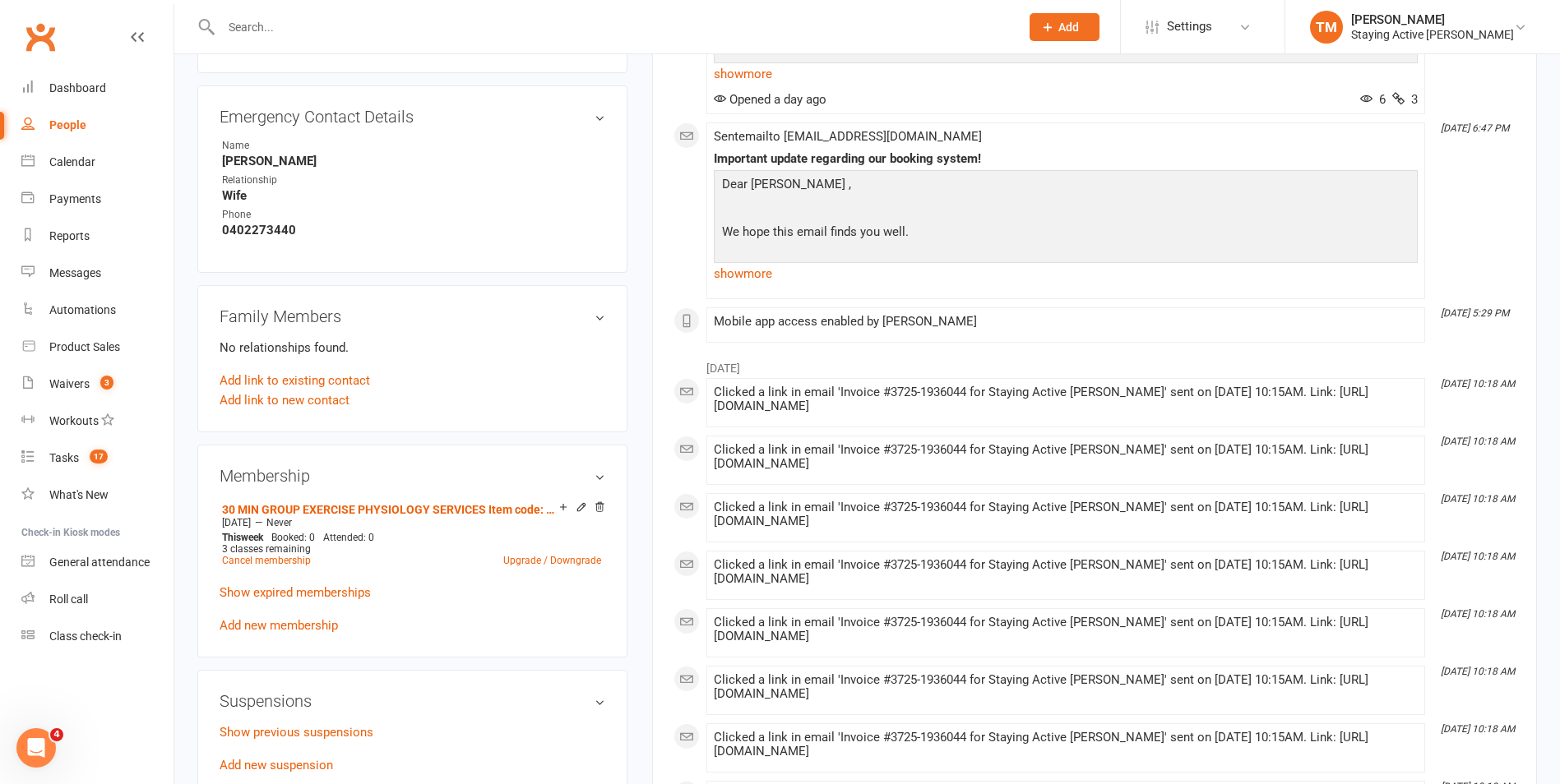
scroll to position [1151, 0]
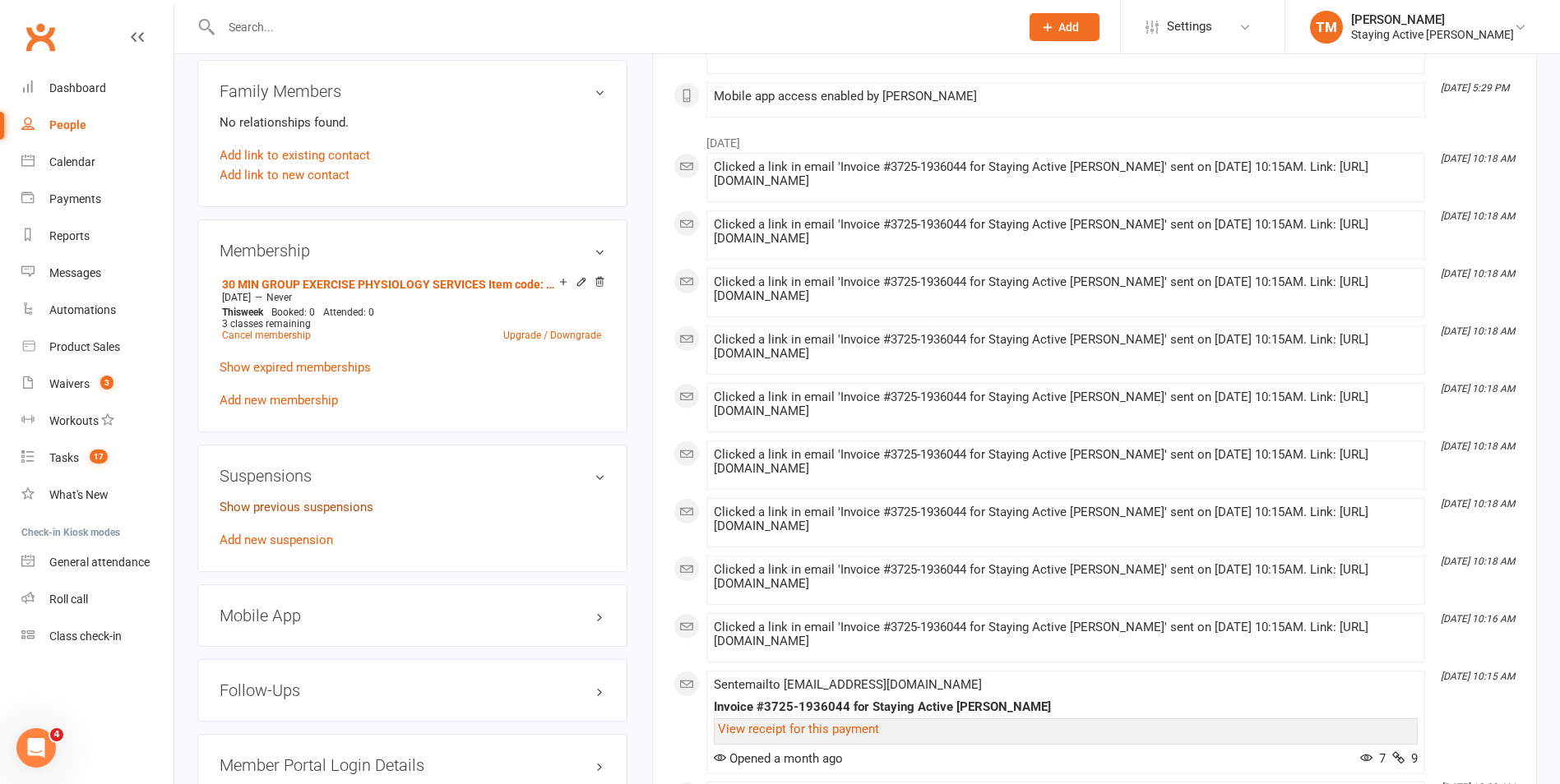
click at [303, 502] on link "Show previous suspensions" at bounding box center [296, 507] width 154 height 14
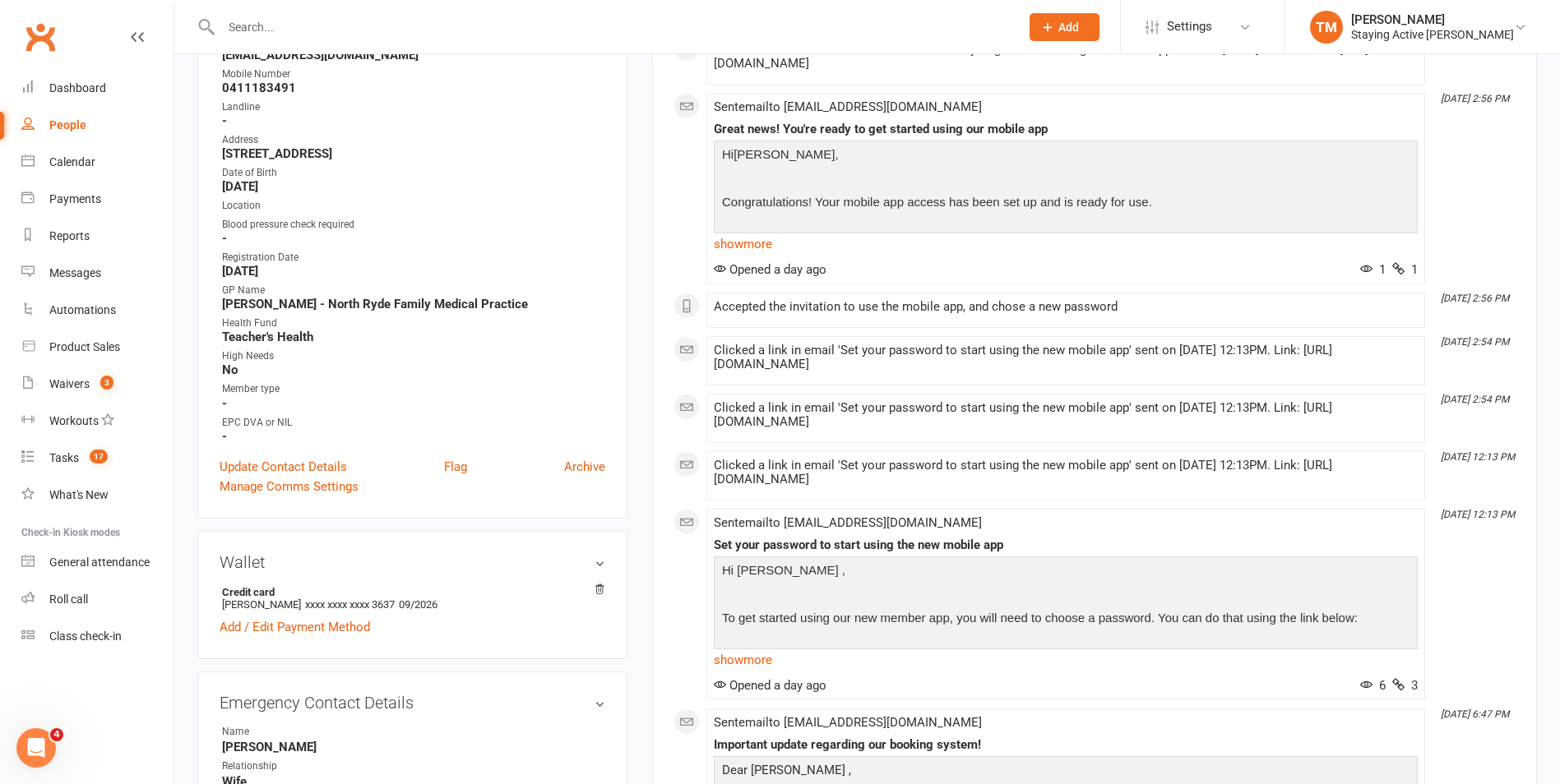
scroll to position [165, 0]
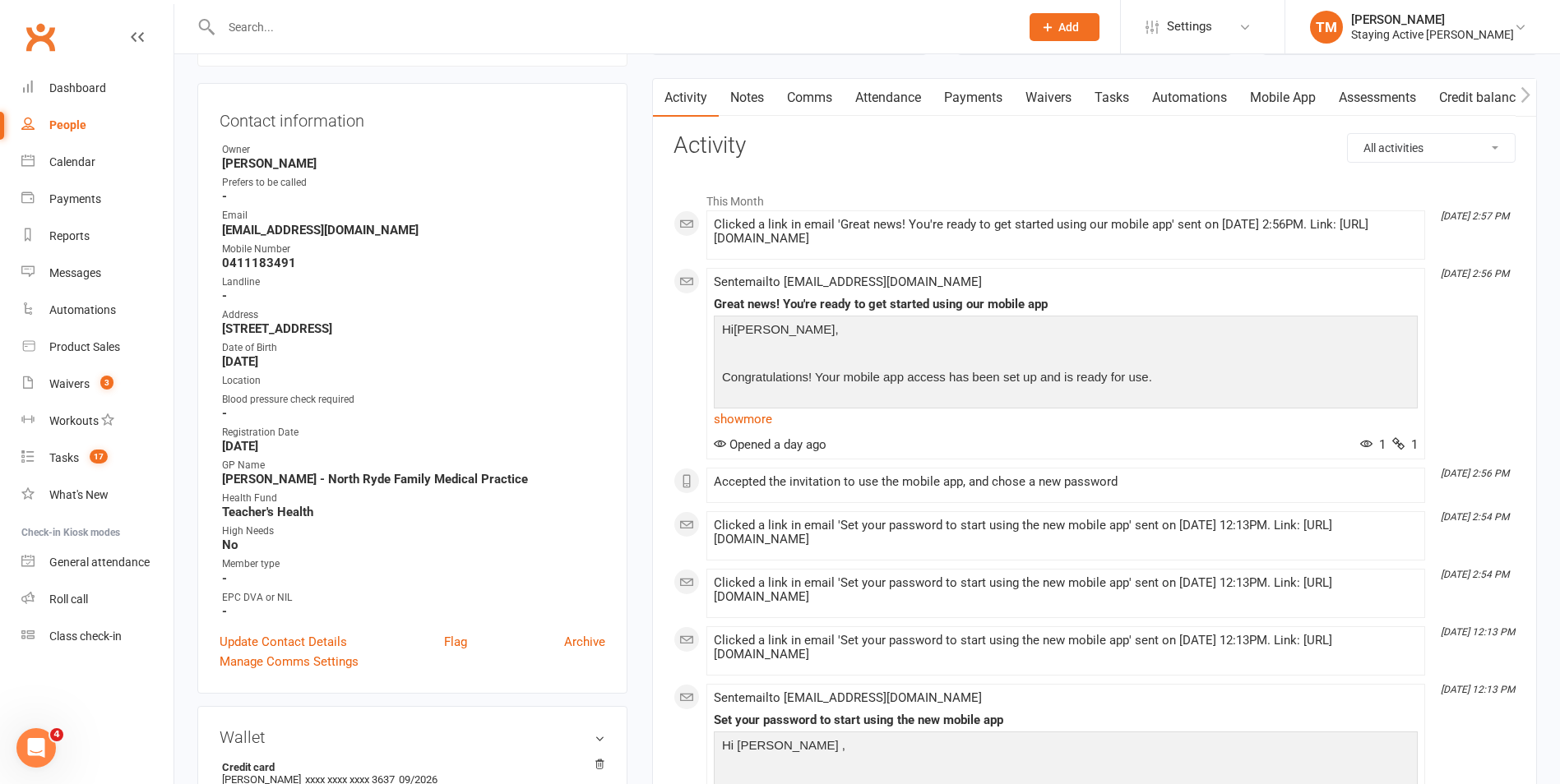
click at [913, 98] on link "Attendance" at bounding box center [887, 98] width 89 height 38
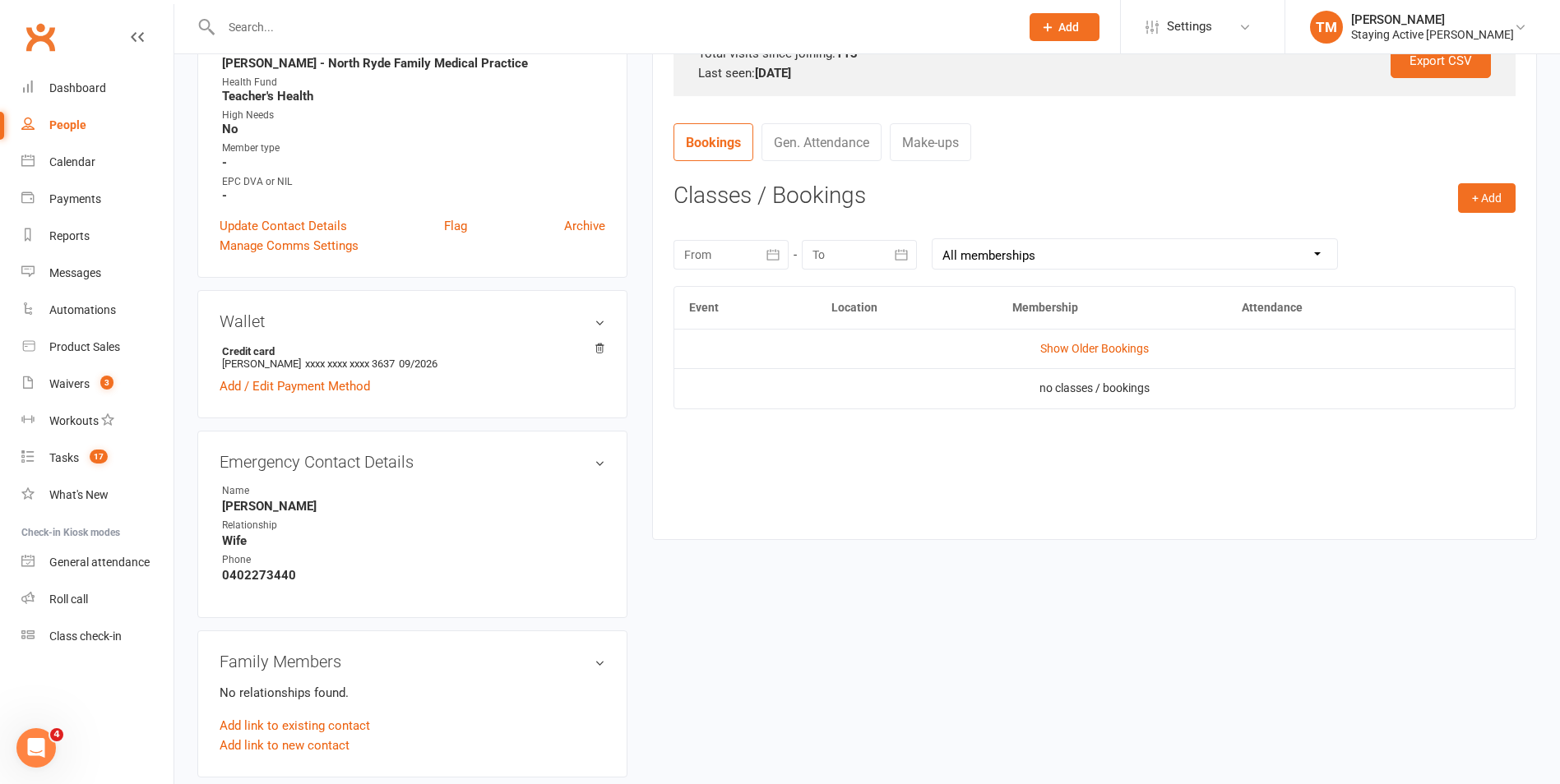
scroll to position [658, 0]
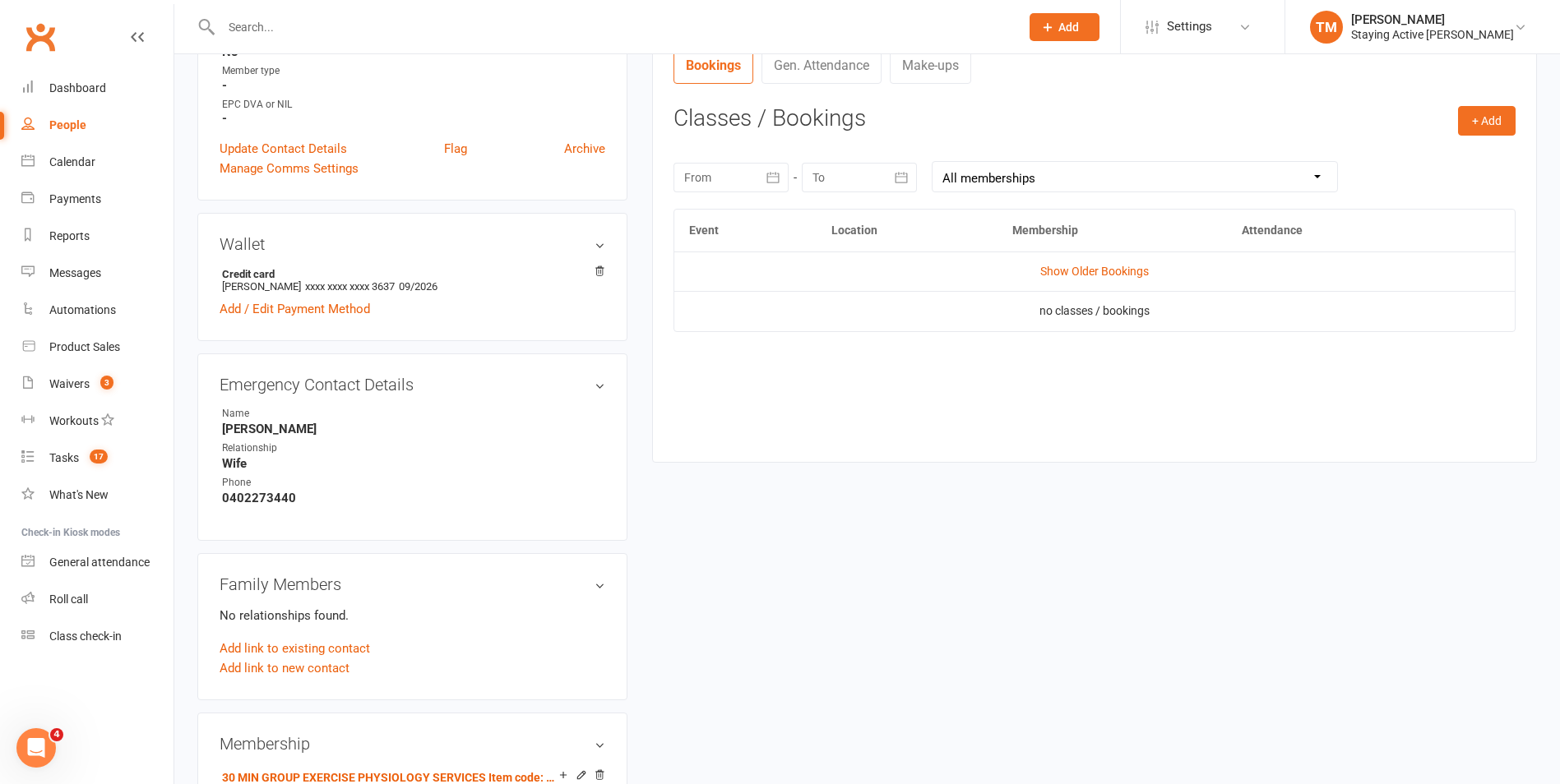
click at [775, 174] on icon "button" at bounding box center [773, 177] width 13 height 11
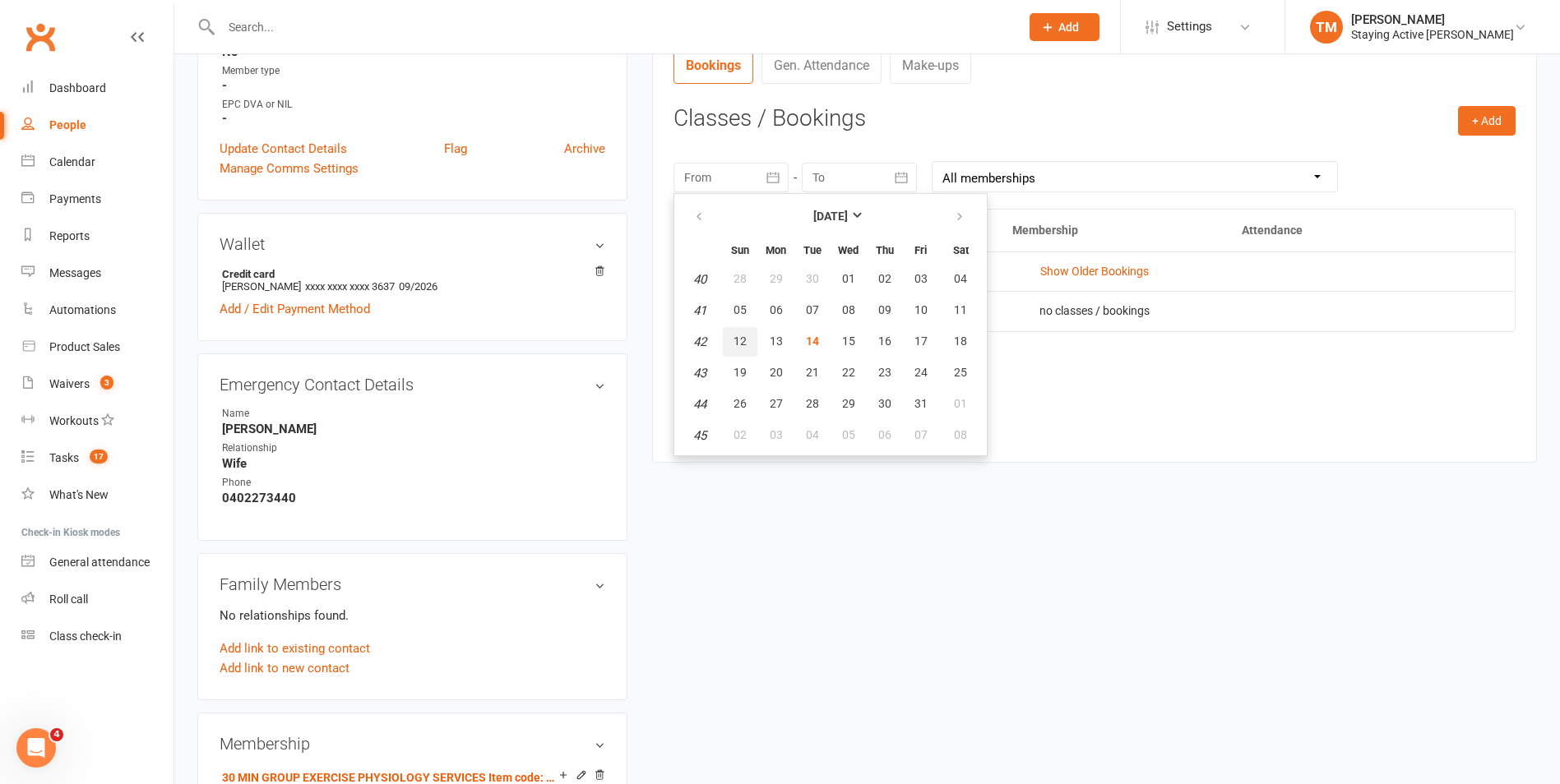
click at [732, 339] on button "12" at bounding box center [740, 342] width 34 height 30
type input "12 Oct 2025"
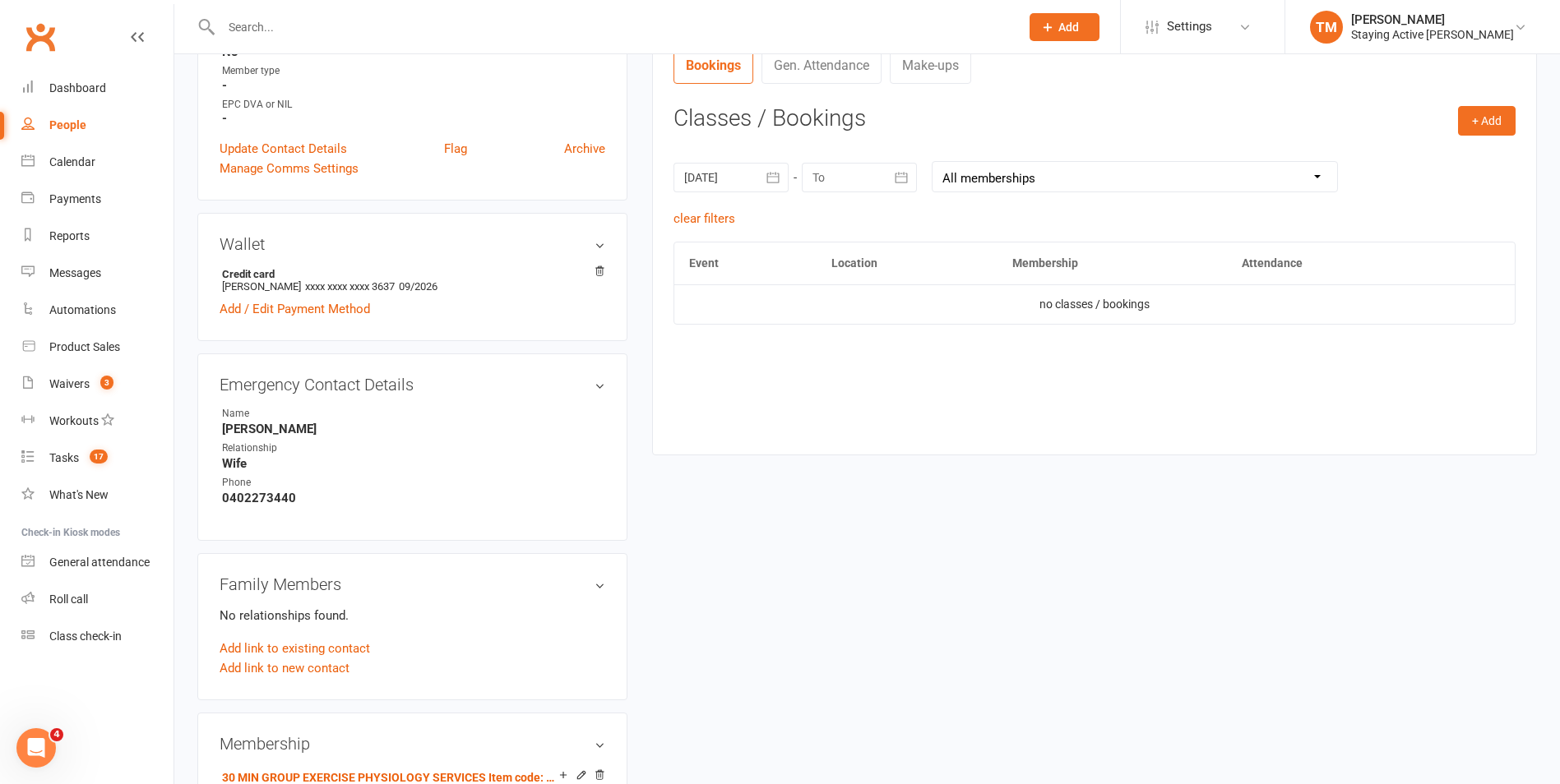
click at [868, 171] on div at bounding box center [860, 177] width 115 height 30
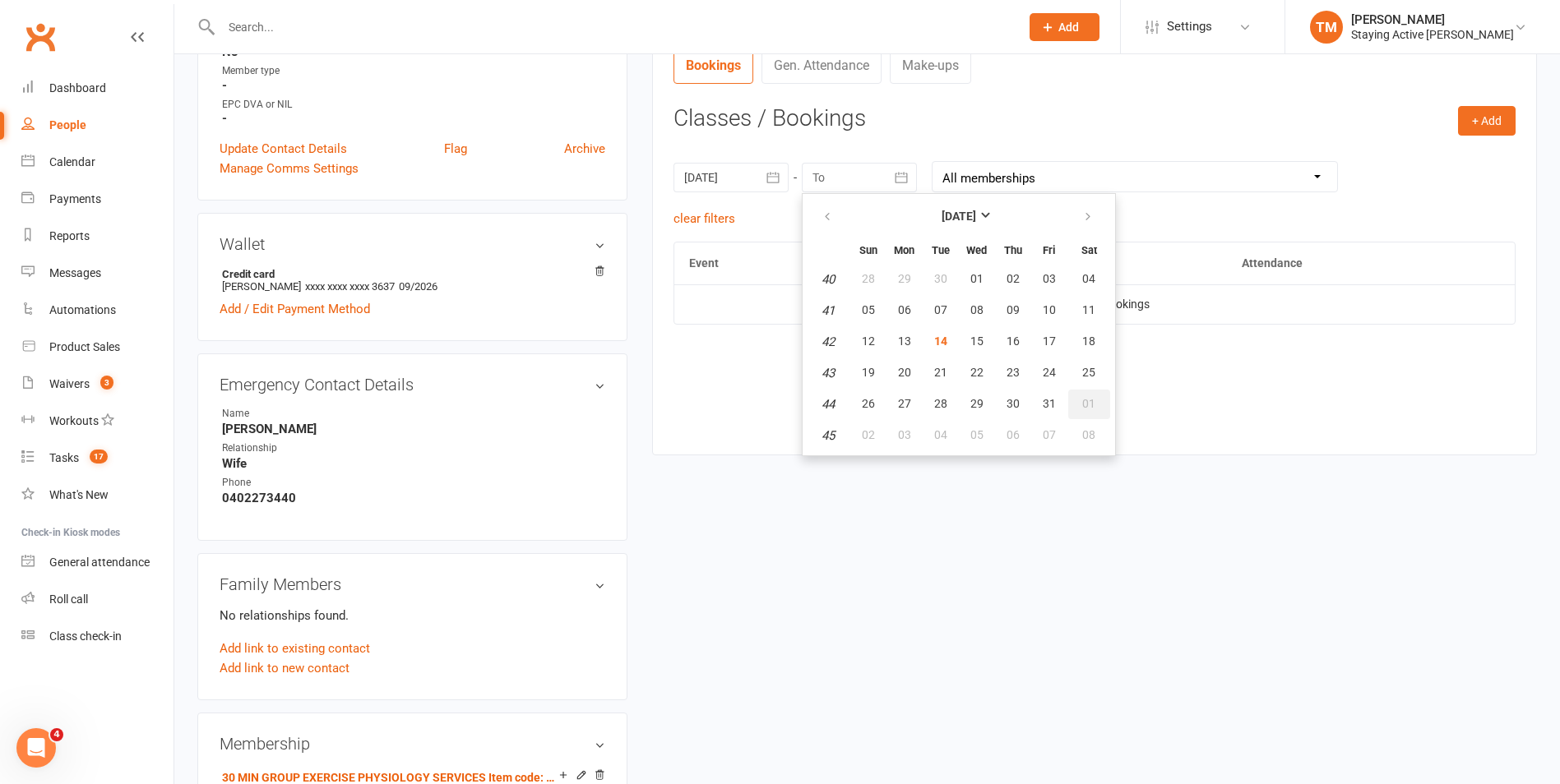
click at [1093, 411] on button "01" at bounding box center [1089, 404] width 42 height 30
type input "01 Nov 2025"
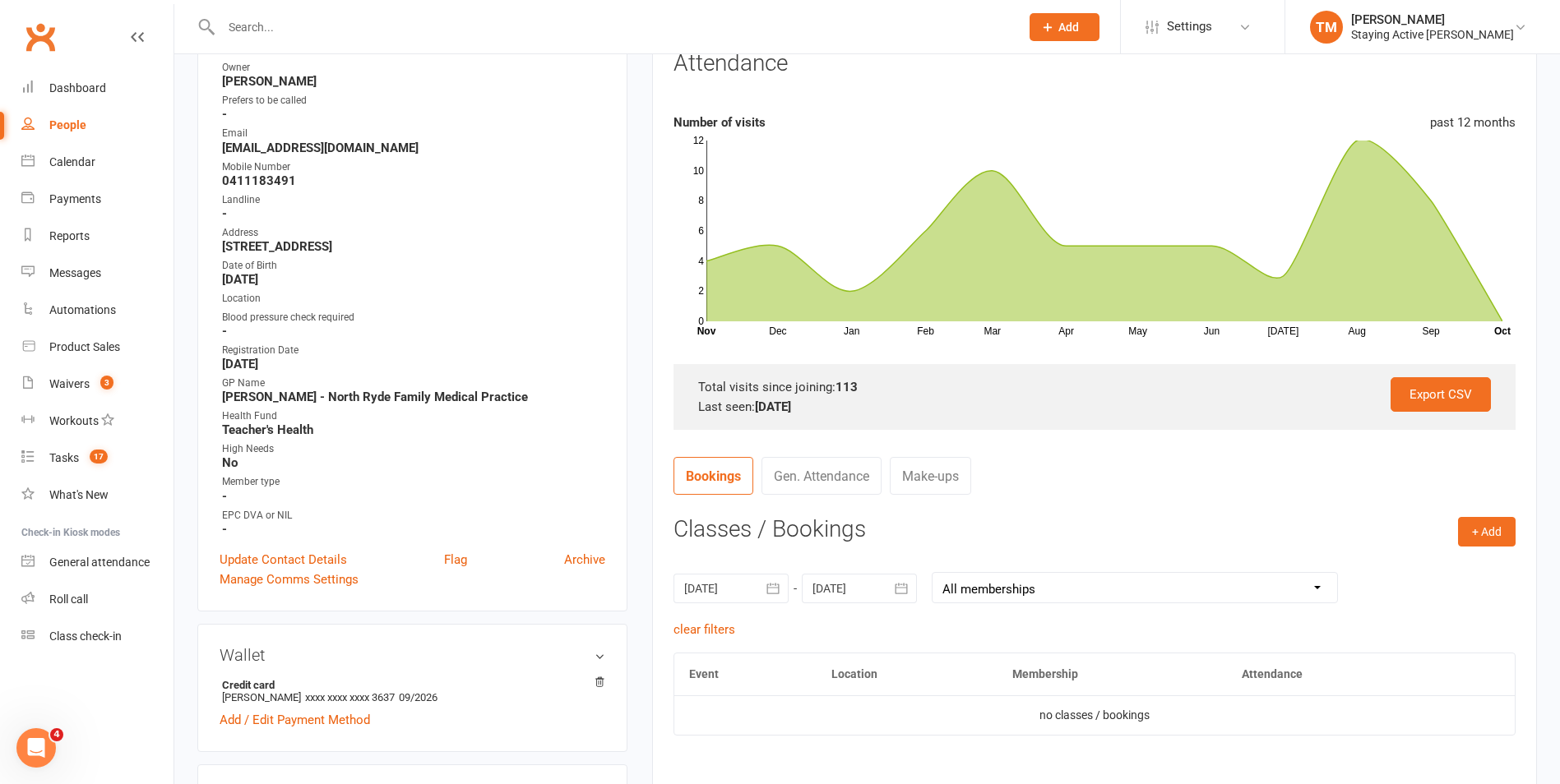
scroll to position [0, 0]
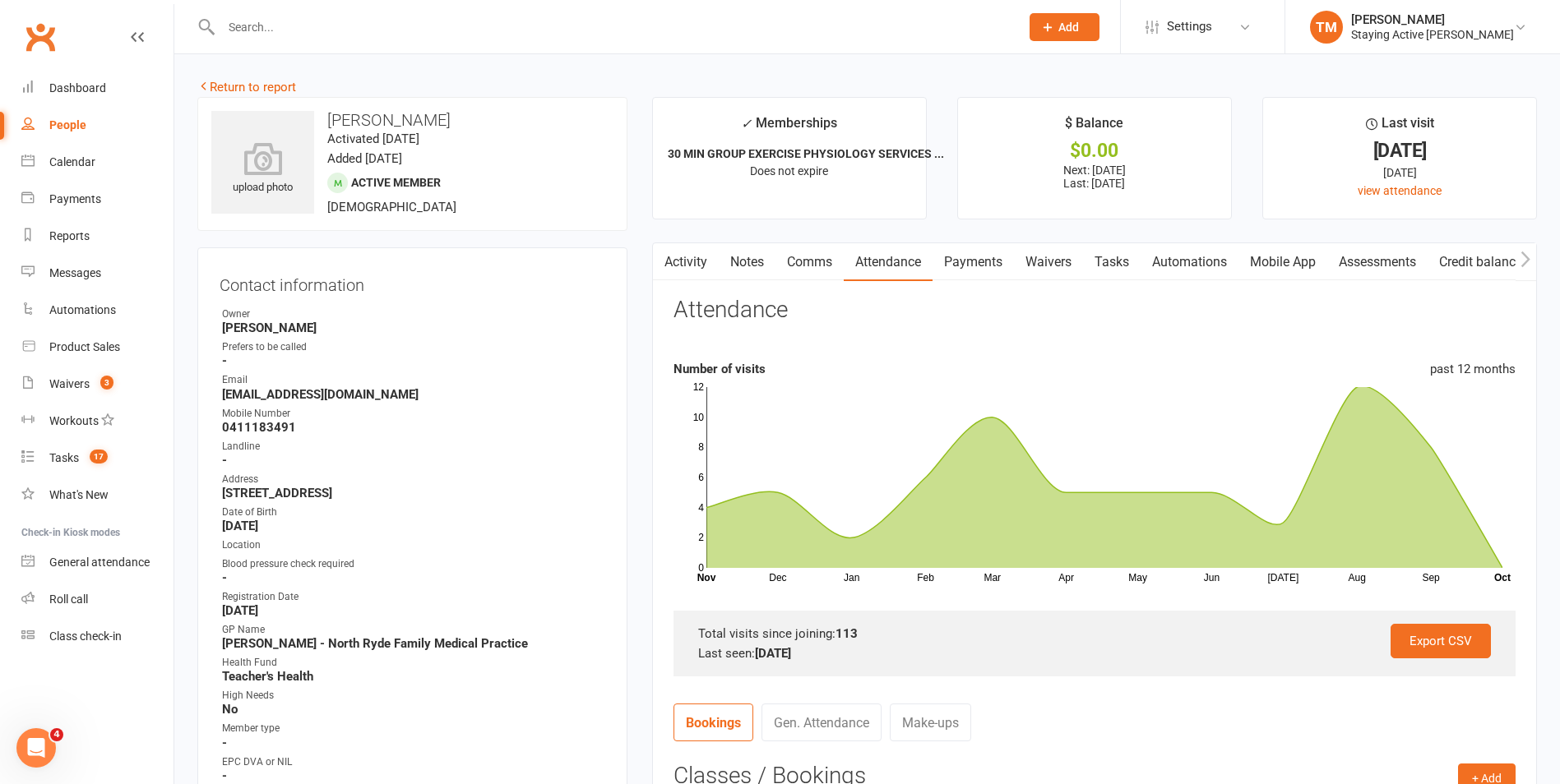
click at [678, 250] on link "Activity" at bounding box center [685, 263] width 66 height 38
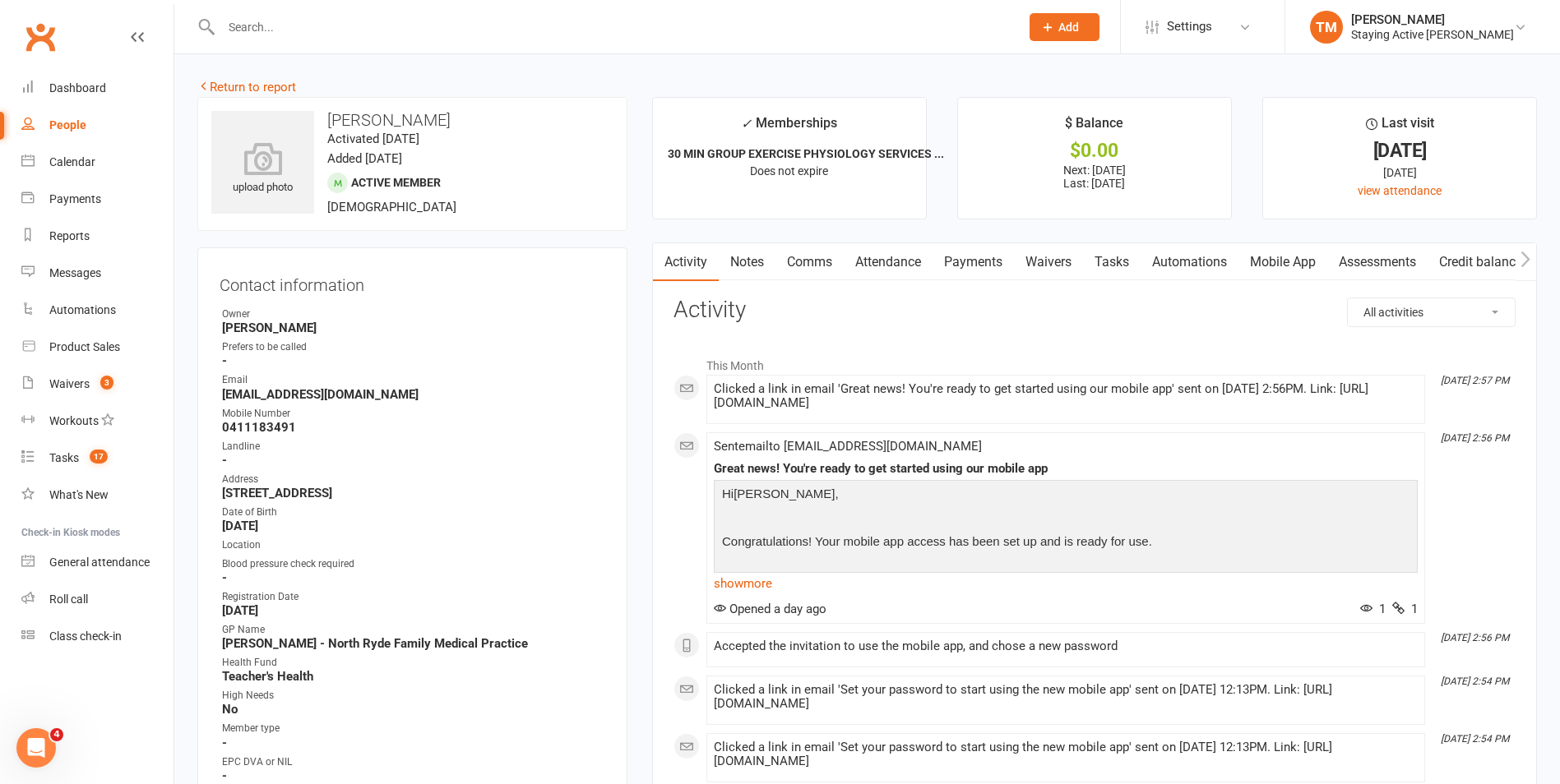
click at [748, 269] on link "Notes" at bounding box center [746, 263] width 57 height 38
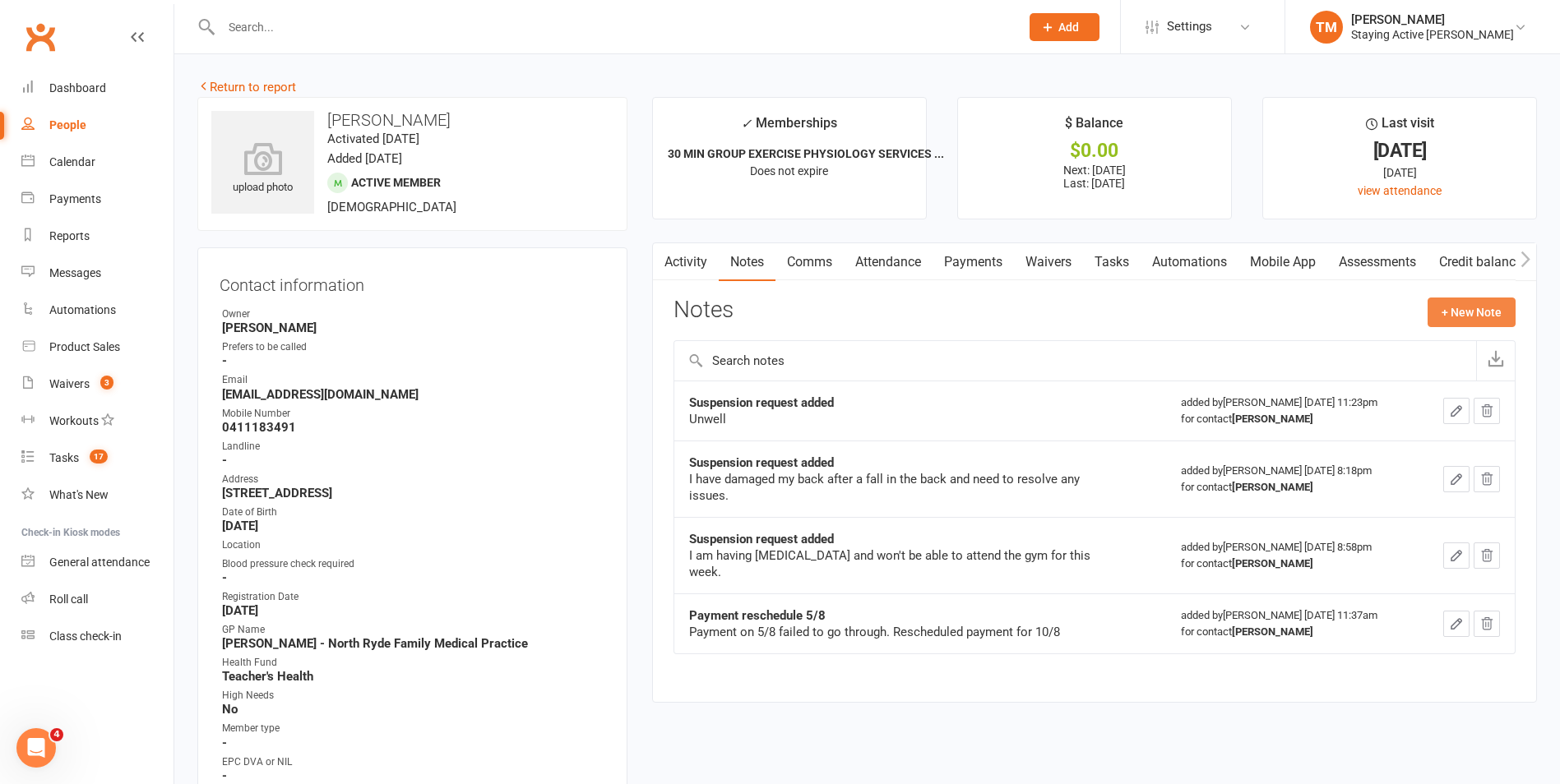
click at [1459, 303] on button "+ New Note" at bounding box center [1472, 312] width 88 height 30
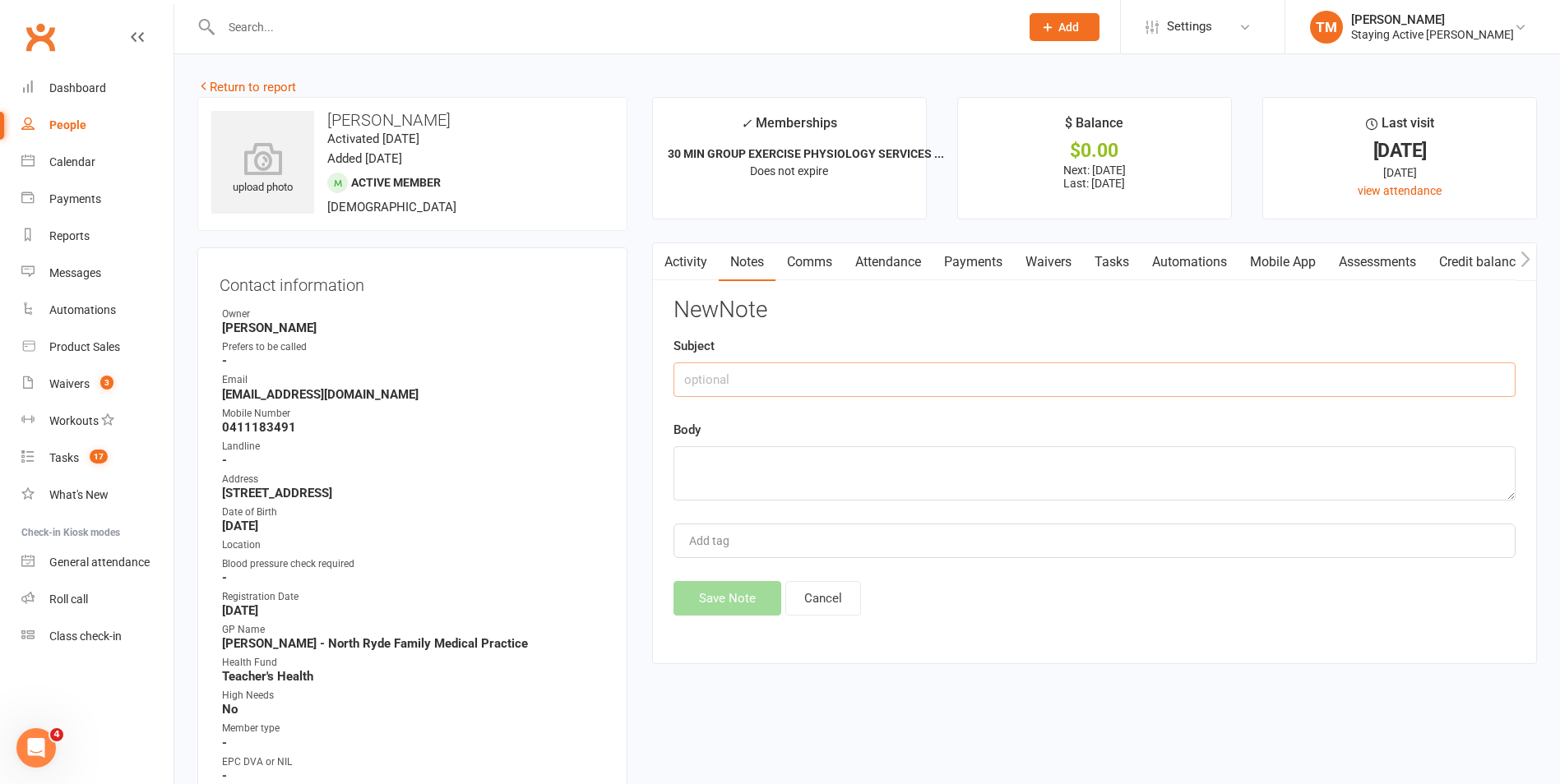
click at [755, 368] on input "text" at bounding box center [1094, 379] width 842 height 34
type input "Check in (SK)"
click at [733, 468] on textarea at bounding box center [1094, 474] width 842 height 54
type textarea "NO answer - left VM and sent email"
click at [731, 602] on button "Save Note" at bounding box center [727, 599] width 108 height 34
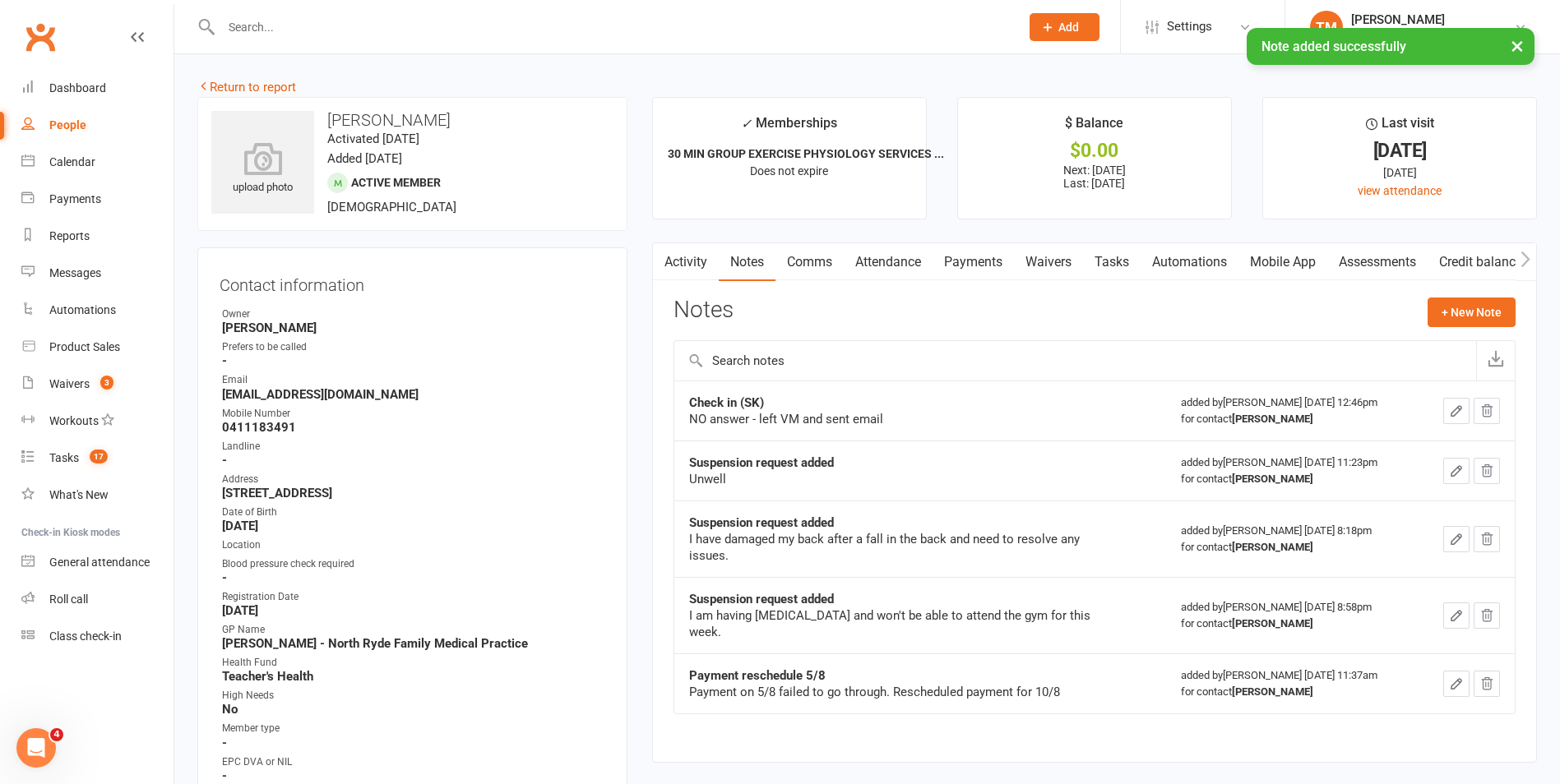
click at [809, 262] on link "Comms" at bounding box center [809, 263] width 68 height 38
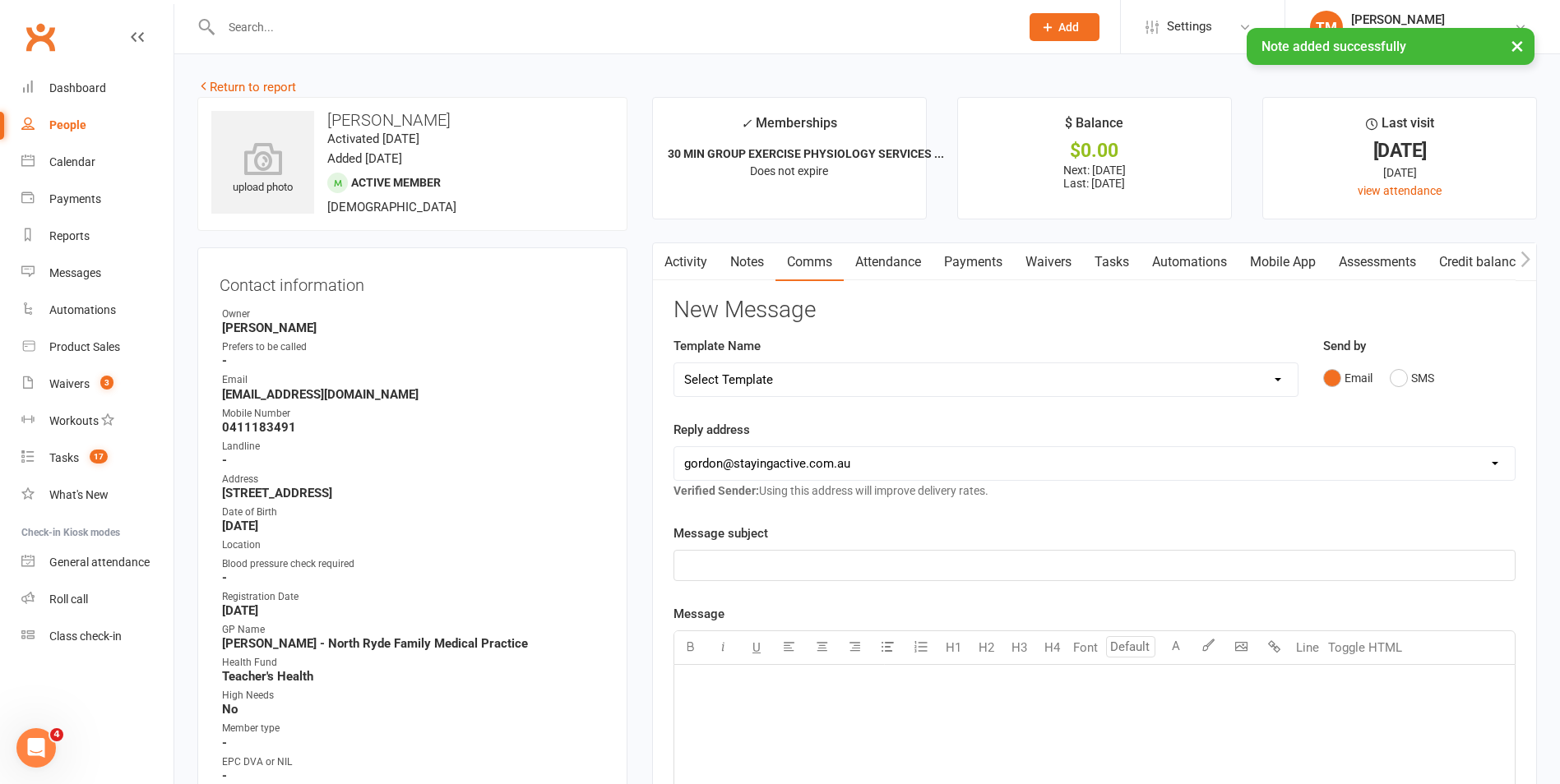
click at [941, 379] on select "Select Template [Email] 150 visits [Email] 6 month email [Email] 9:30am Zoom Cl…" at bounding box center [985, 379] width 623 height 33
select select "9"
click at [674, 363] on select "Select Template [Email] 150 visits [Email] 6 month email [Email] 9:30am Zoom Cl…" at bounding box center [985, 379] width 623 height 33
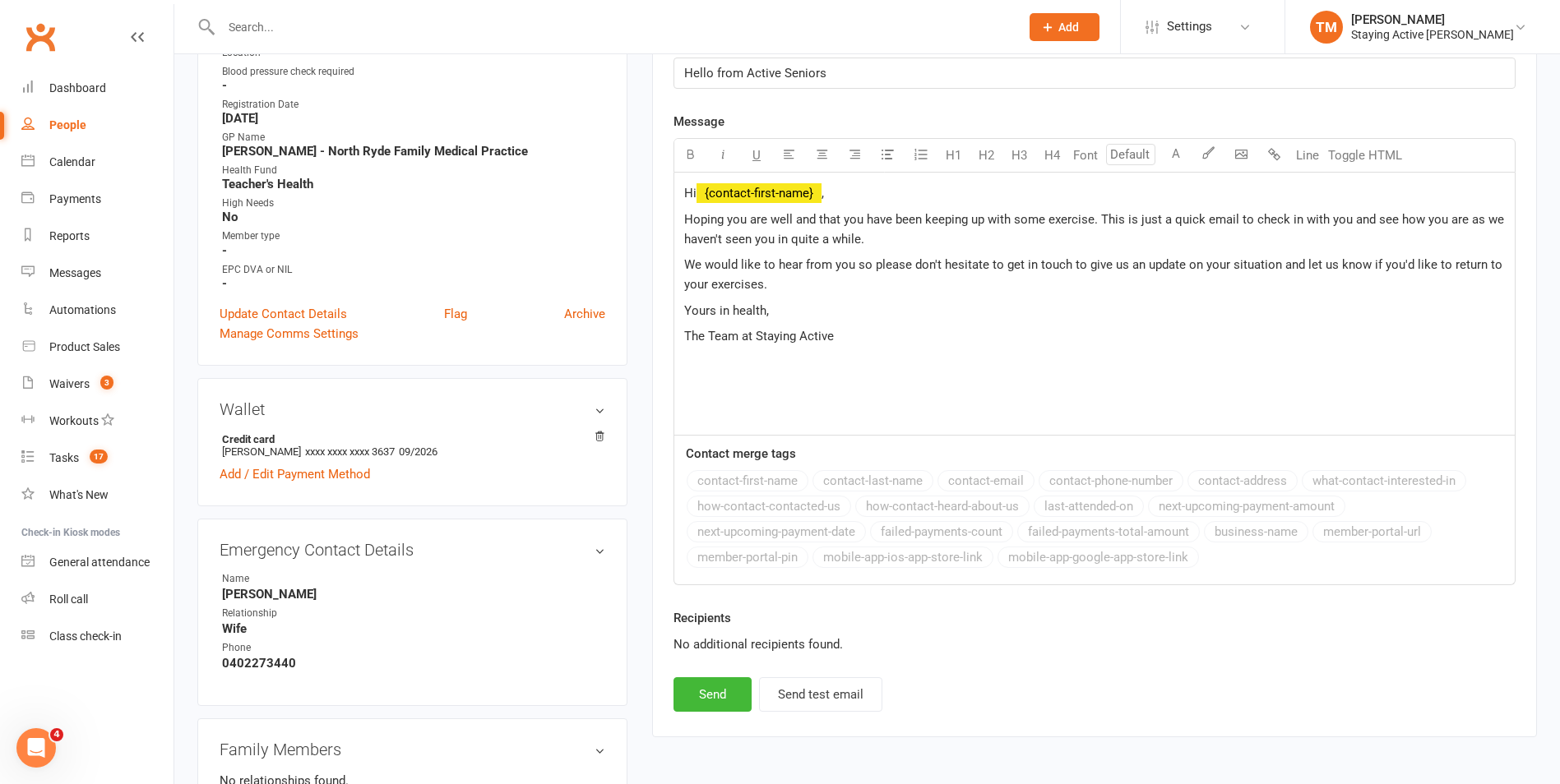
scroll to position [494, 0]
click at [730, 688] on button "Send" at bounding box center [712, 694] width 78 height 34
select select
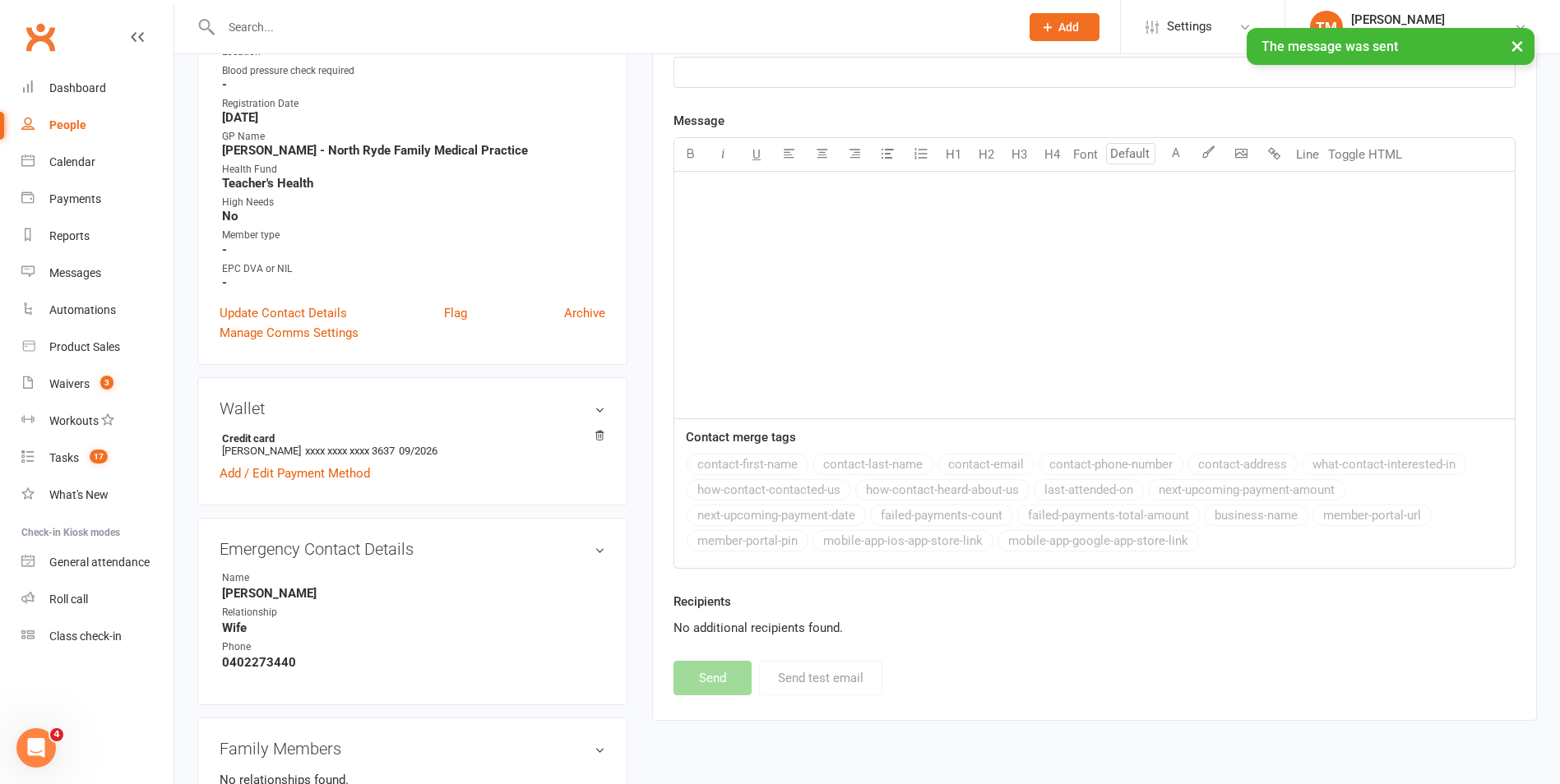
click at [753, 28] on div "× The message was sent" at bounding box center [769, 28] width 1538 height 0
click at [763, 17] on input "text" at bounding box center [612, 27] width 792 height 23
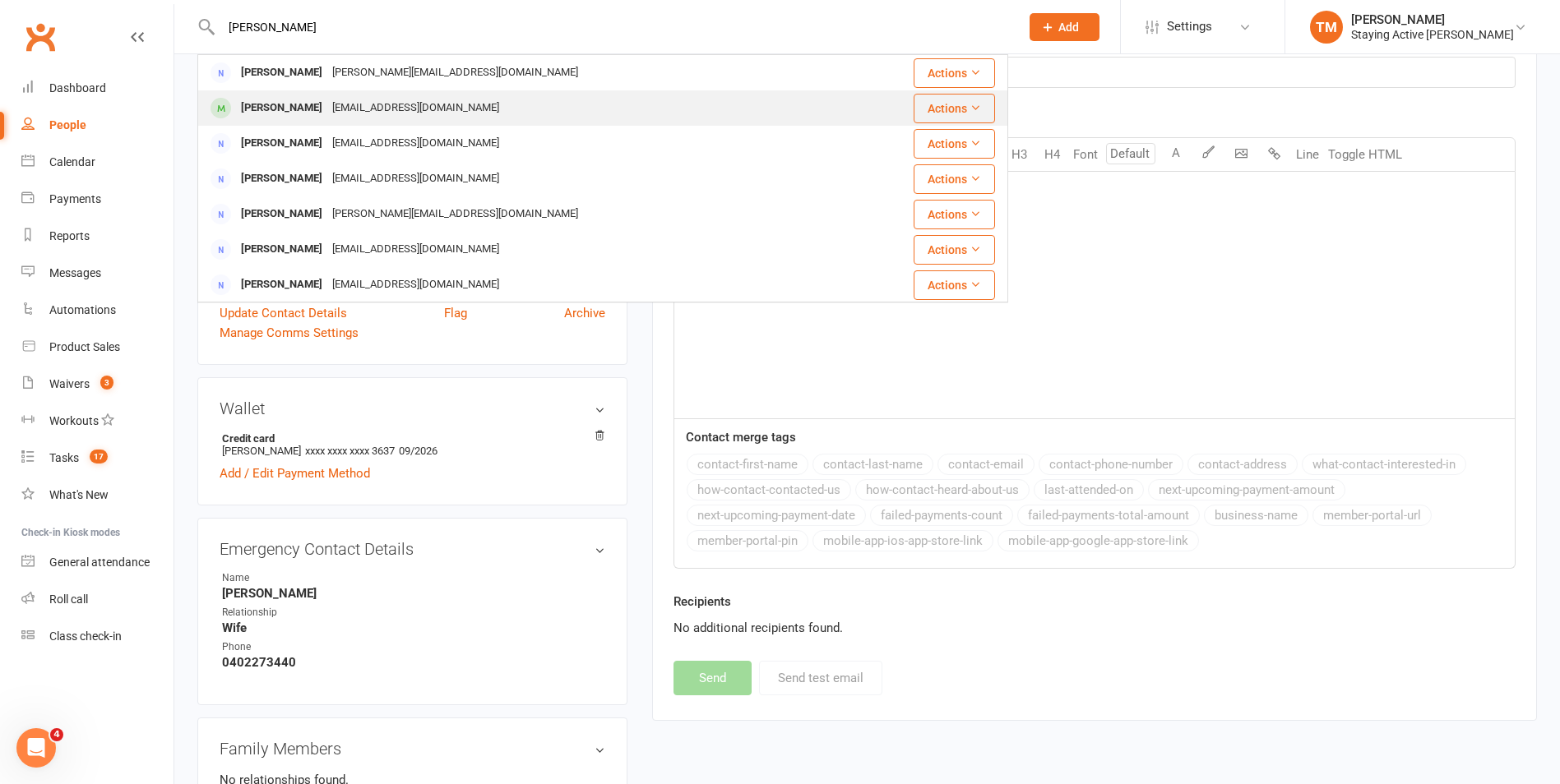
type input "karen l"
click at [305, 96] on div "Karen Lavender" at bounding box center [281, 108] width 92 height 24
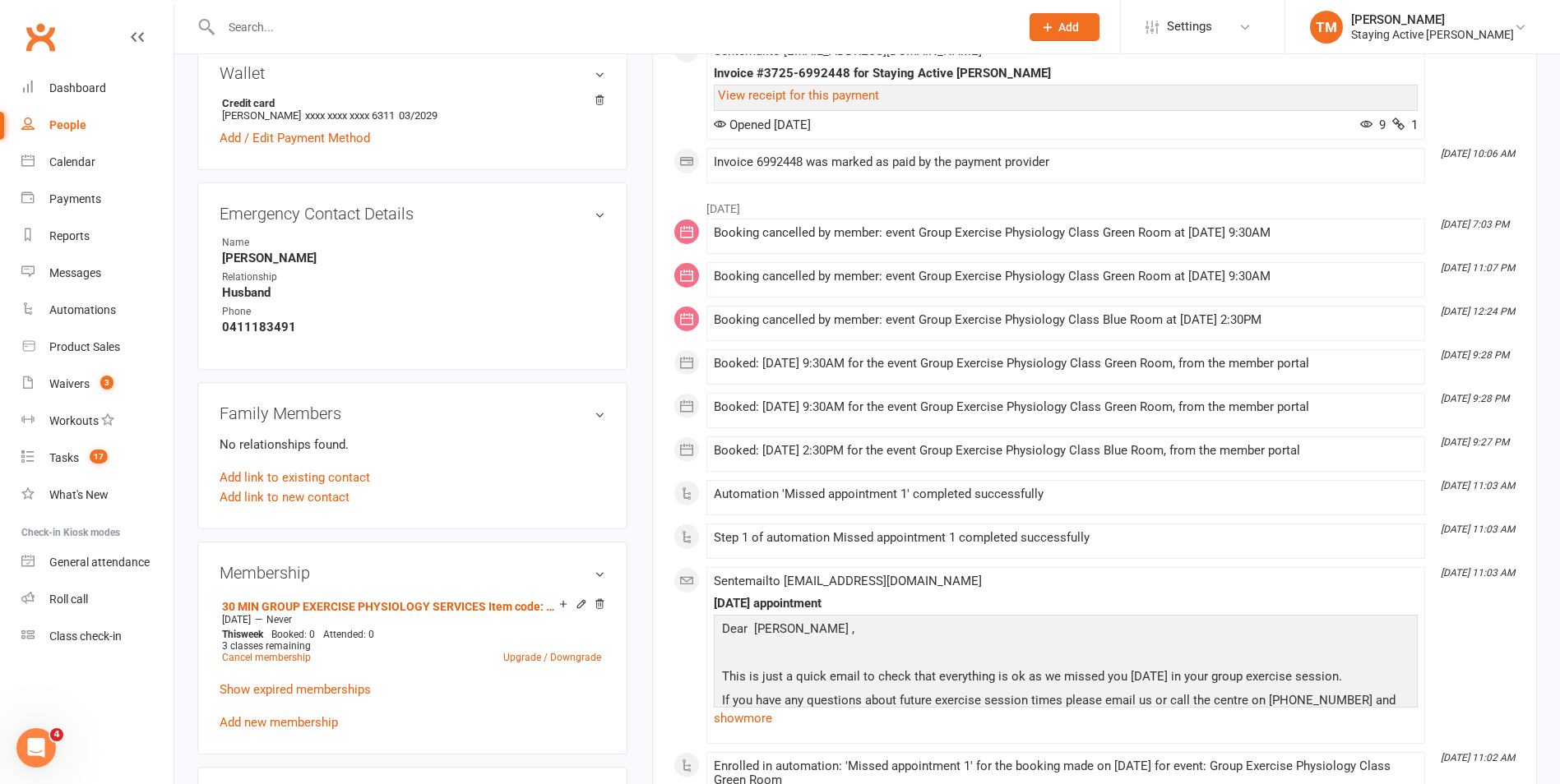
scroll to position [986, 0]
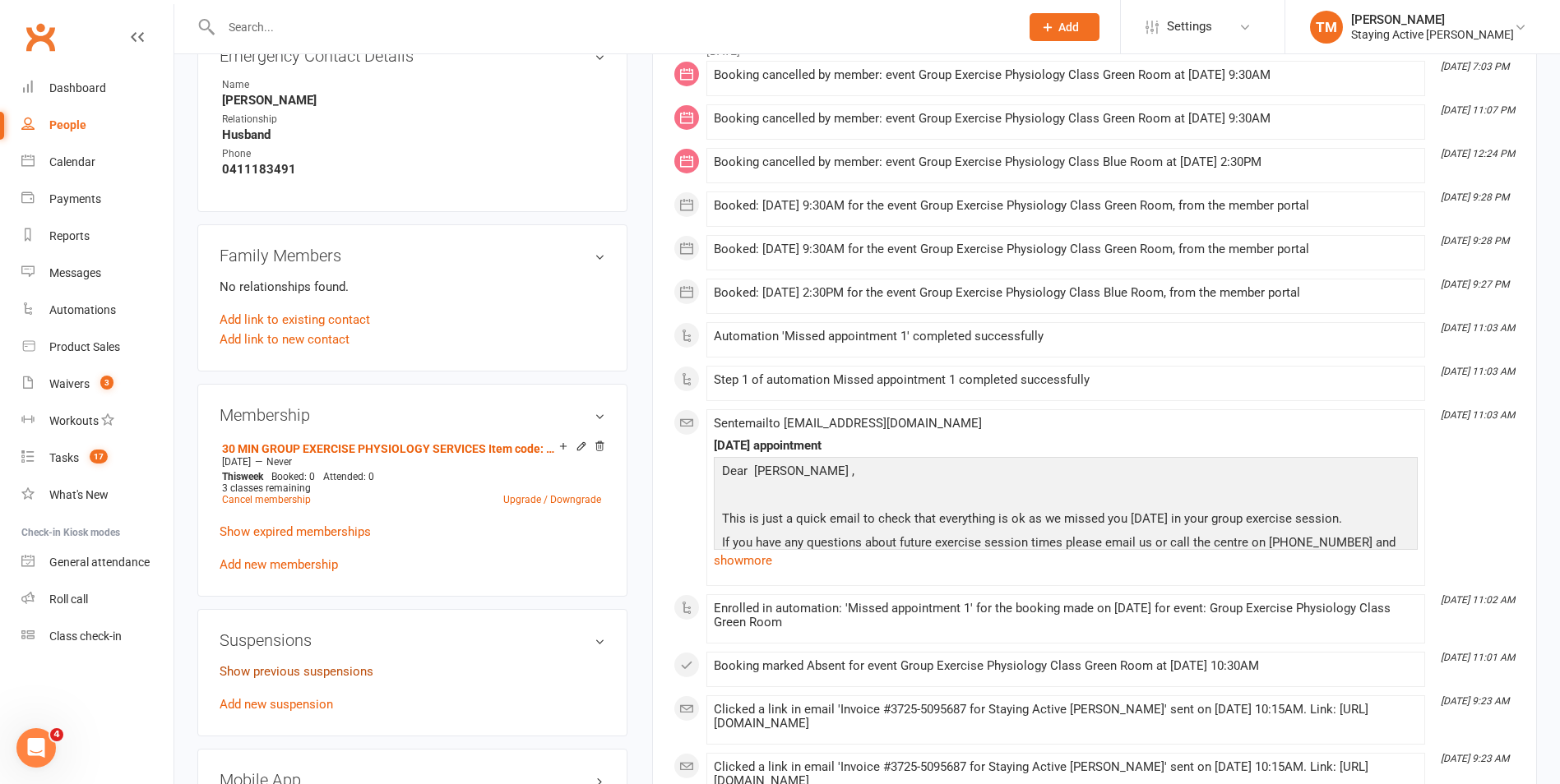
click at [339, 673] on link "Show previous suspensions" at bounding box center [296, 672] width 154 height 14
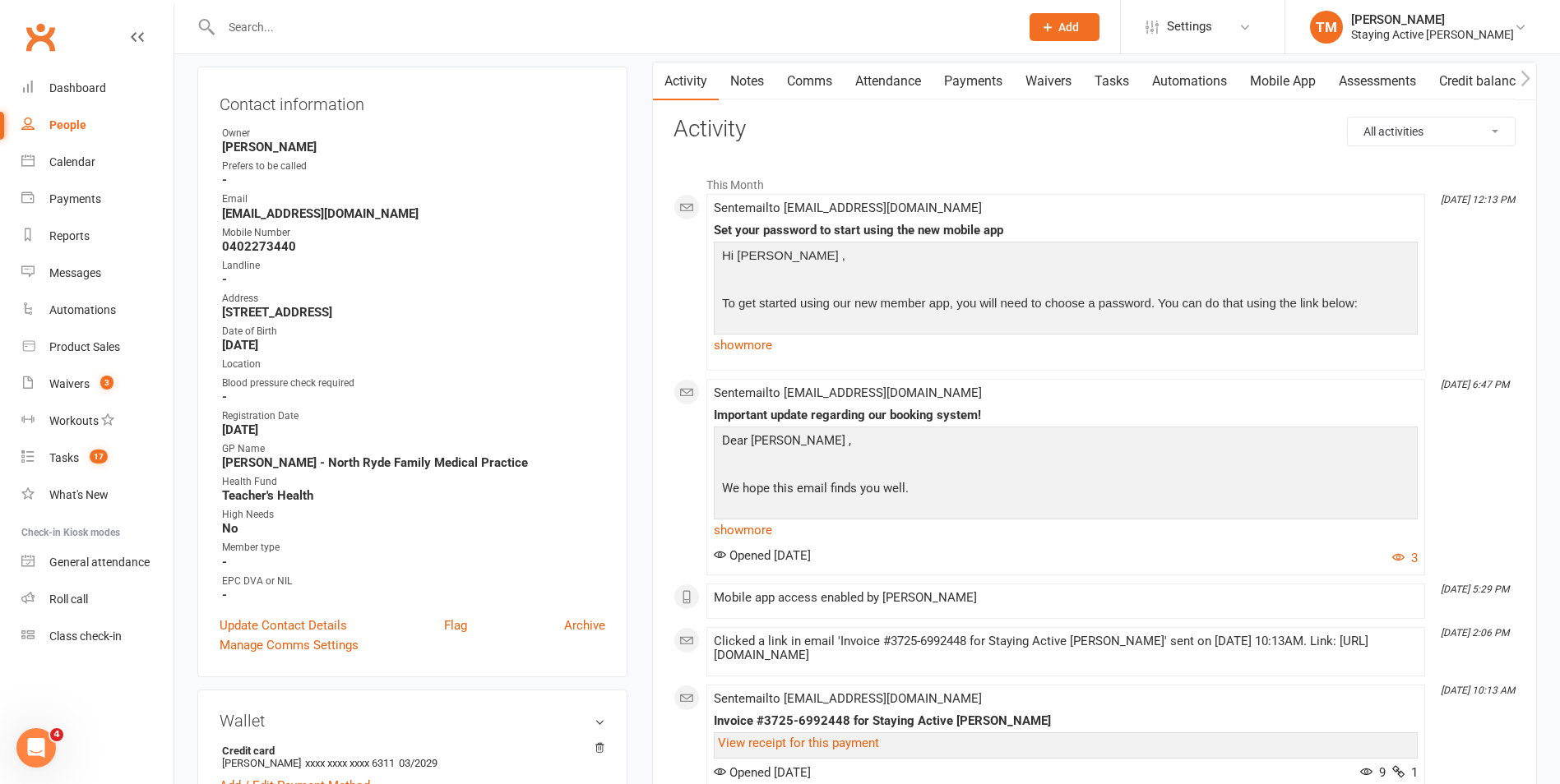
scroll to position [0, 0]
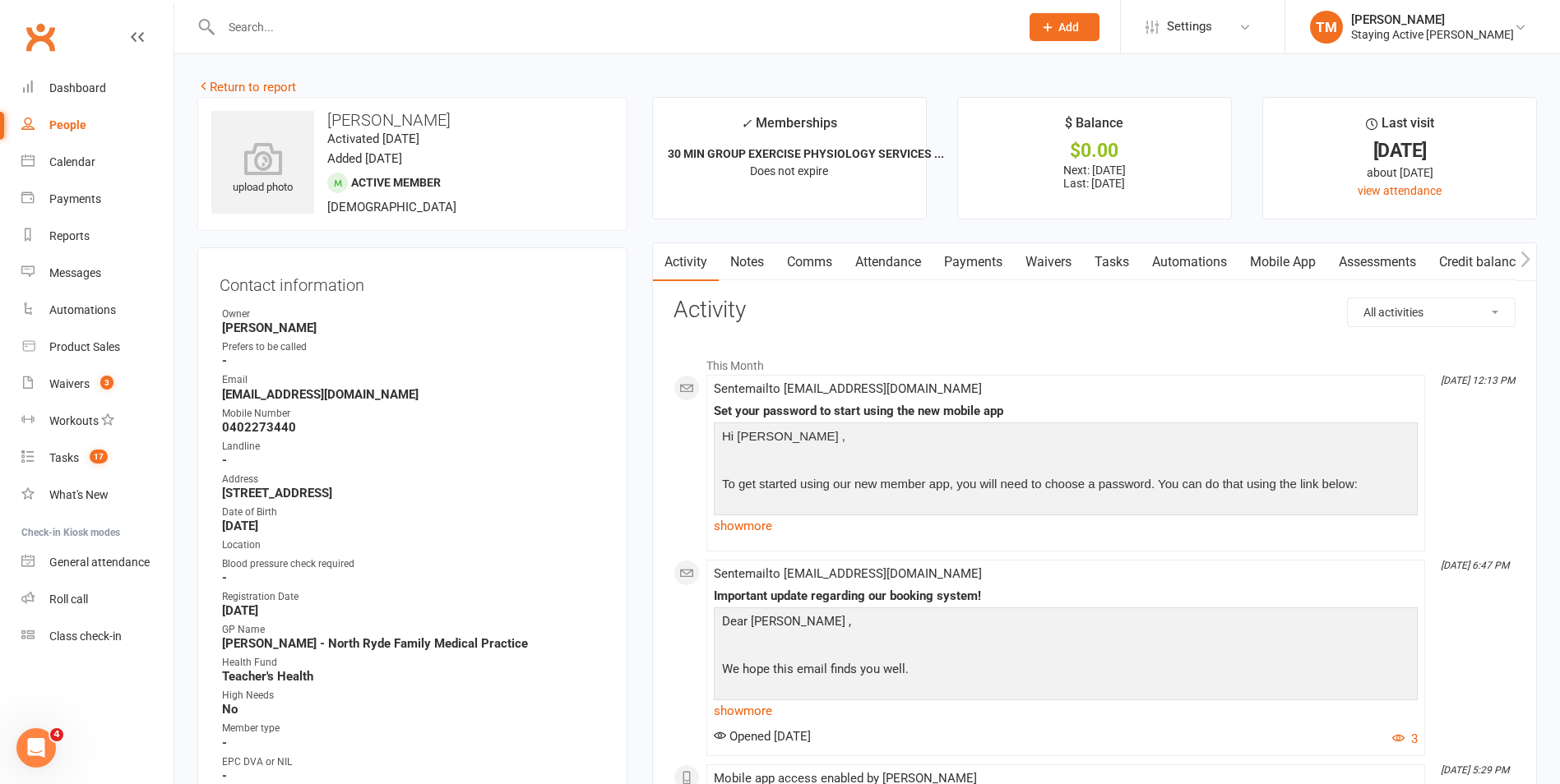
click at [820, 265] on link "Comms" at bounding box center [809, 263] width 68 height 38
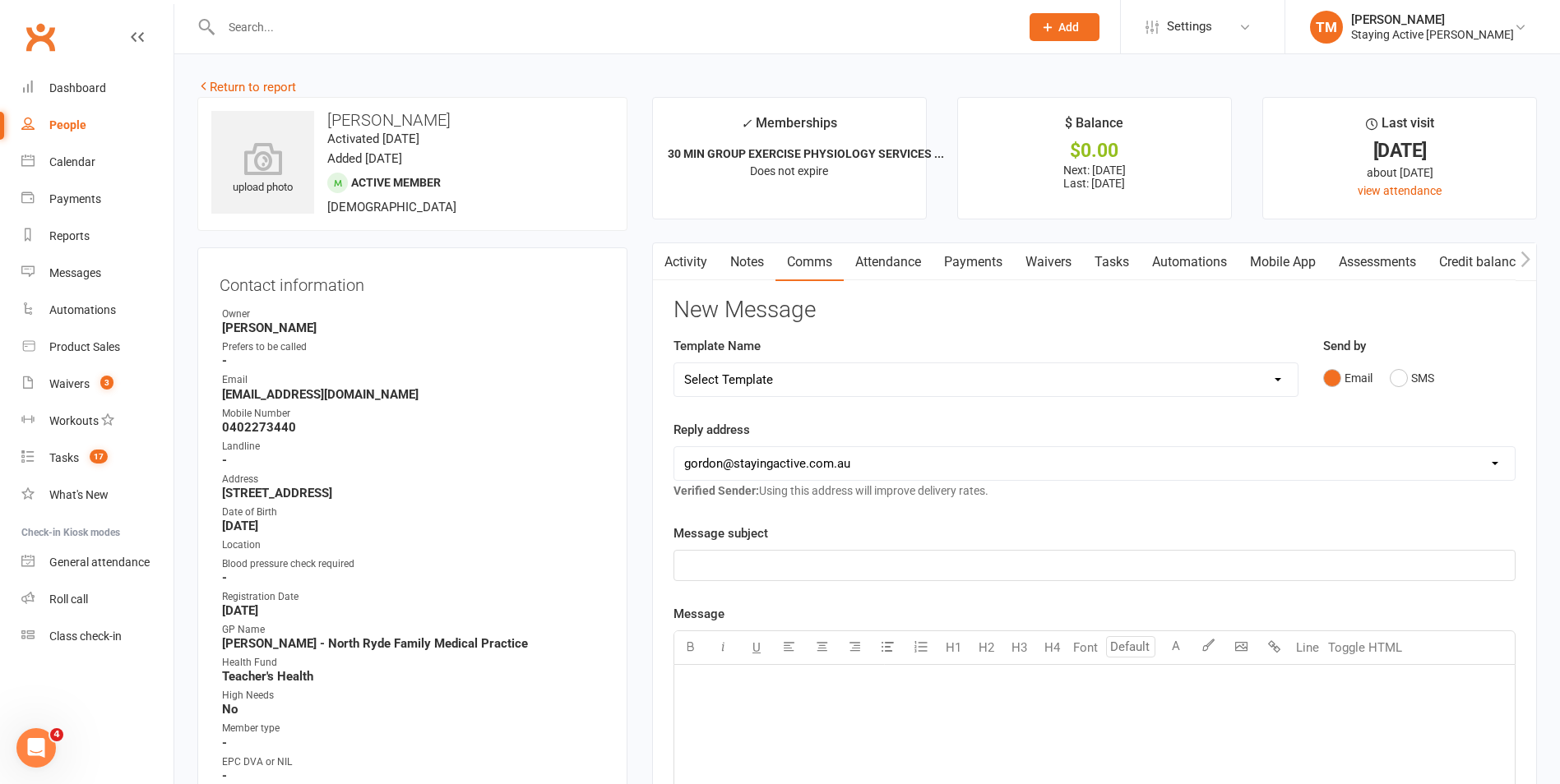
click at [875, 384] on select "Select Template [Email] 150 visits [Email] 6 month email [Email] 9:30am Zoom Cl…" at bounding box center [985, 379] width 623 height 33
select select "4"
click at [674, 363] on select "Select Template [Email] 150 visits [Email] 6 month email [Email] 9:30am Zoom Cl…" at bounding box center [985, 379] width 623 height 33
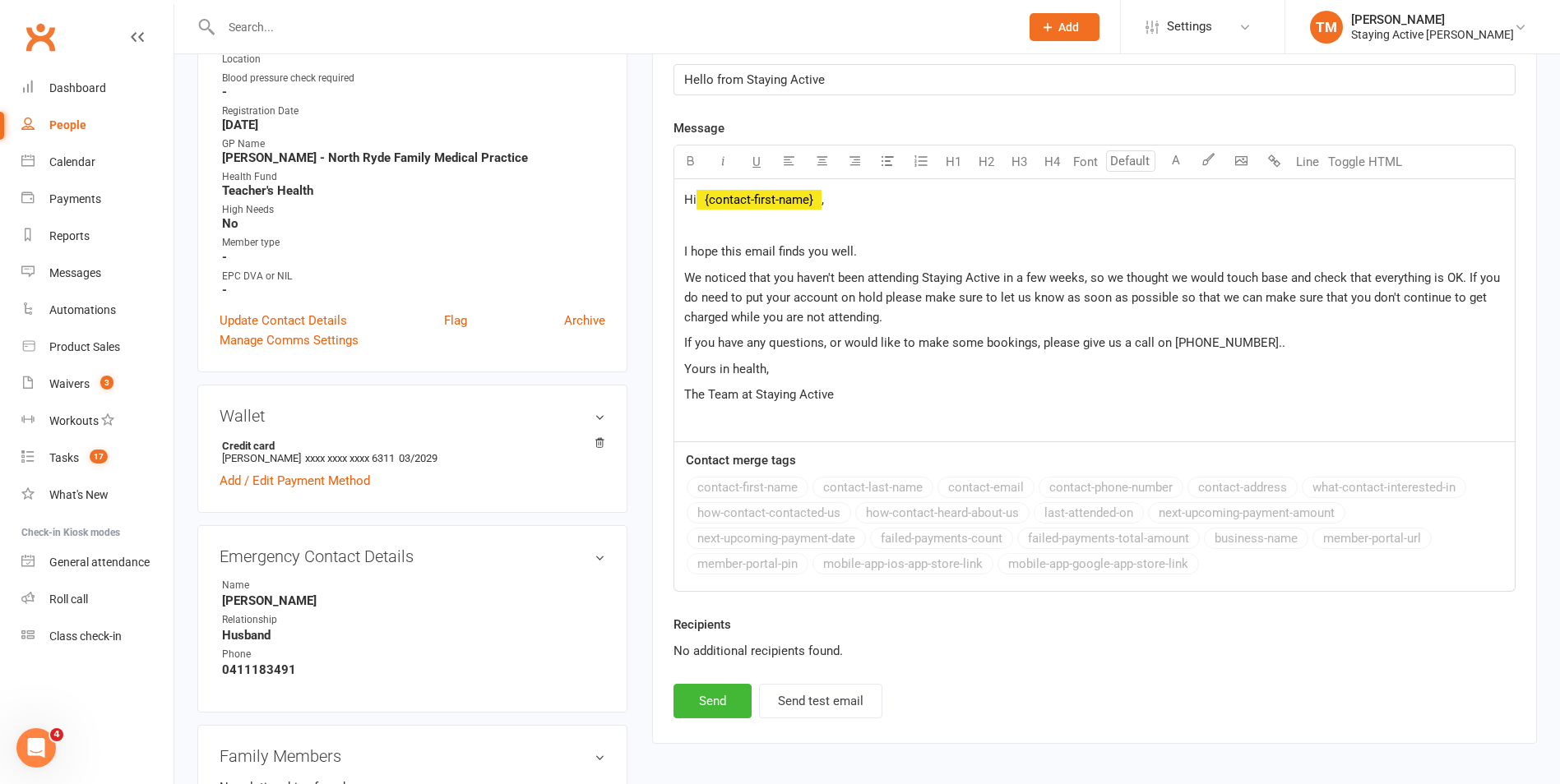
scroll to position [575, 0]
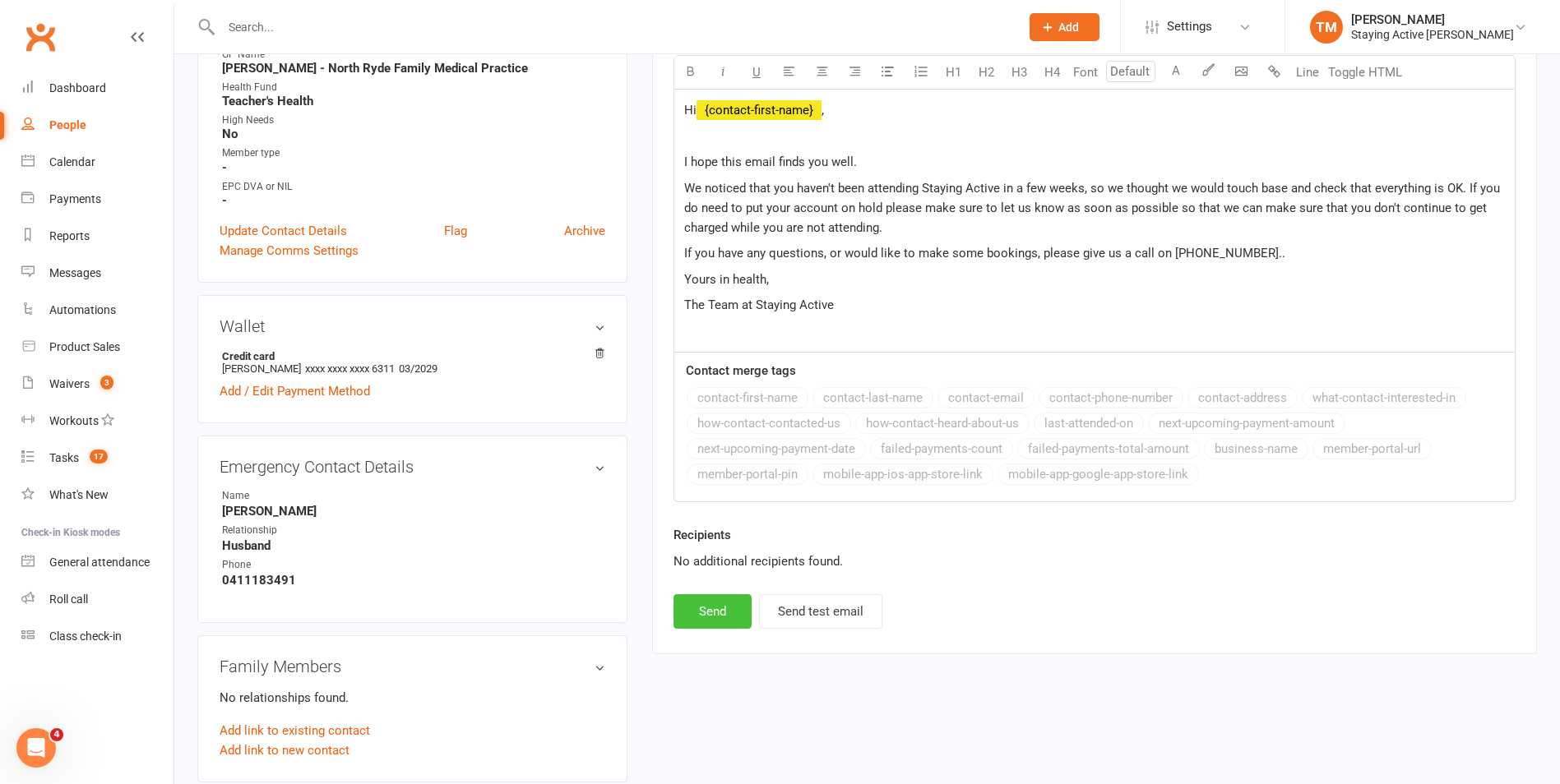
click at [733, 605] on button "Send" at bounding box center [712, 611] width 78 height 34
select select
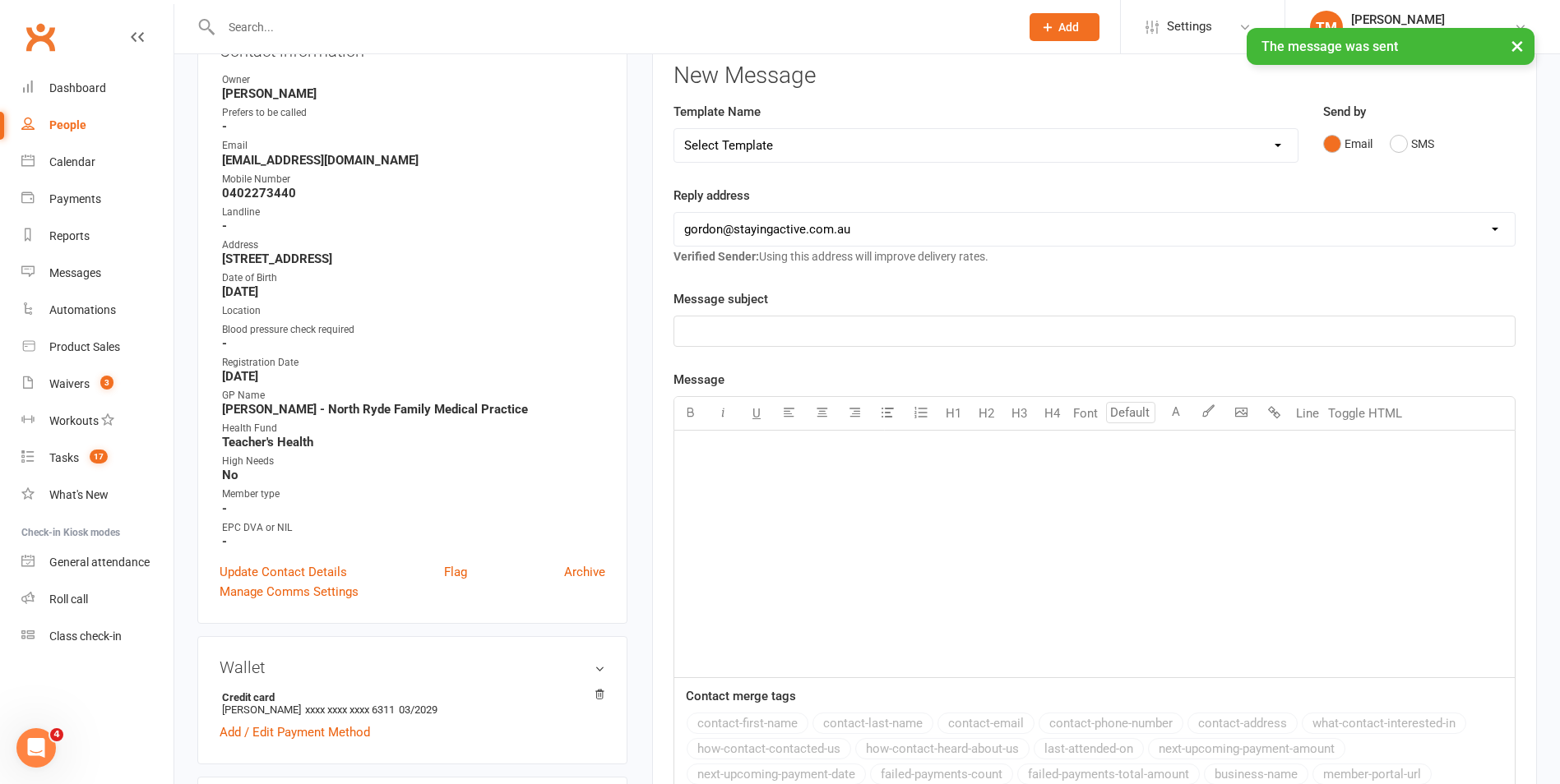
scroll to position [0, 0]
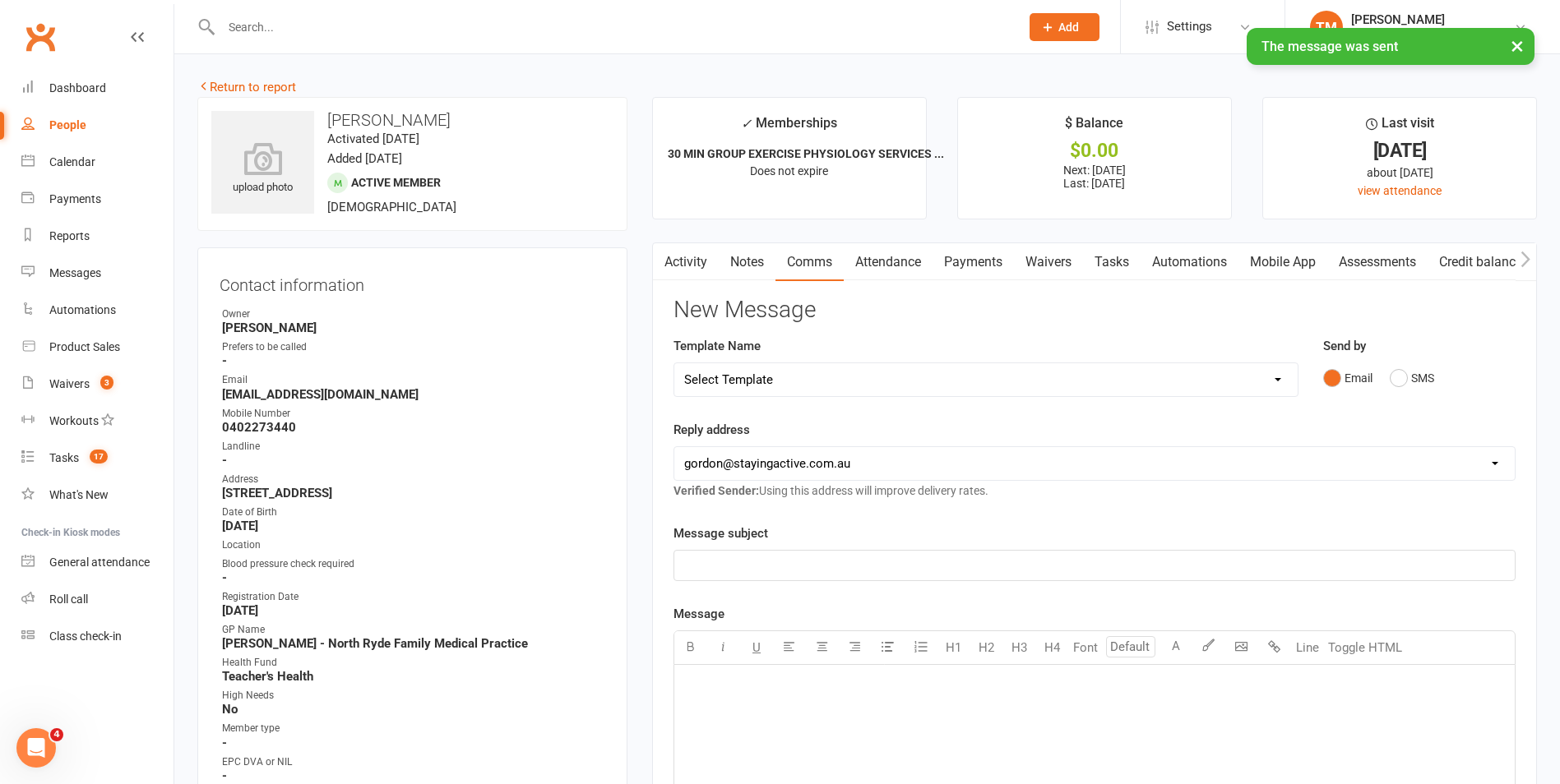
click at [673, 256] on button "button" at bounding box center [663, 262] width 21 height 37
click at [712, 257] on link "Activity" at bounding box center [685, 263] width 66 height 38
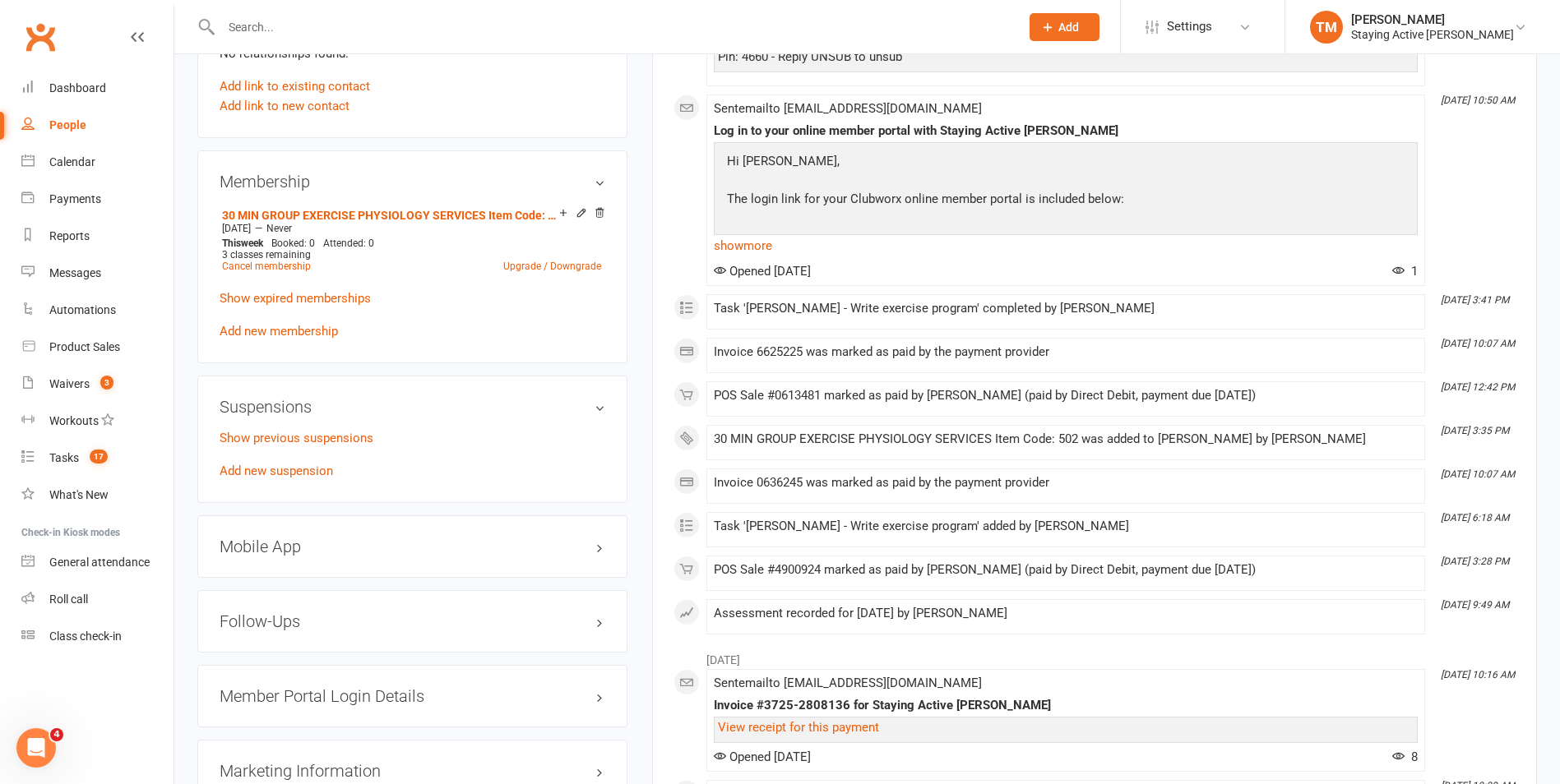
scroll to position [1234, 0]
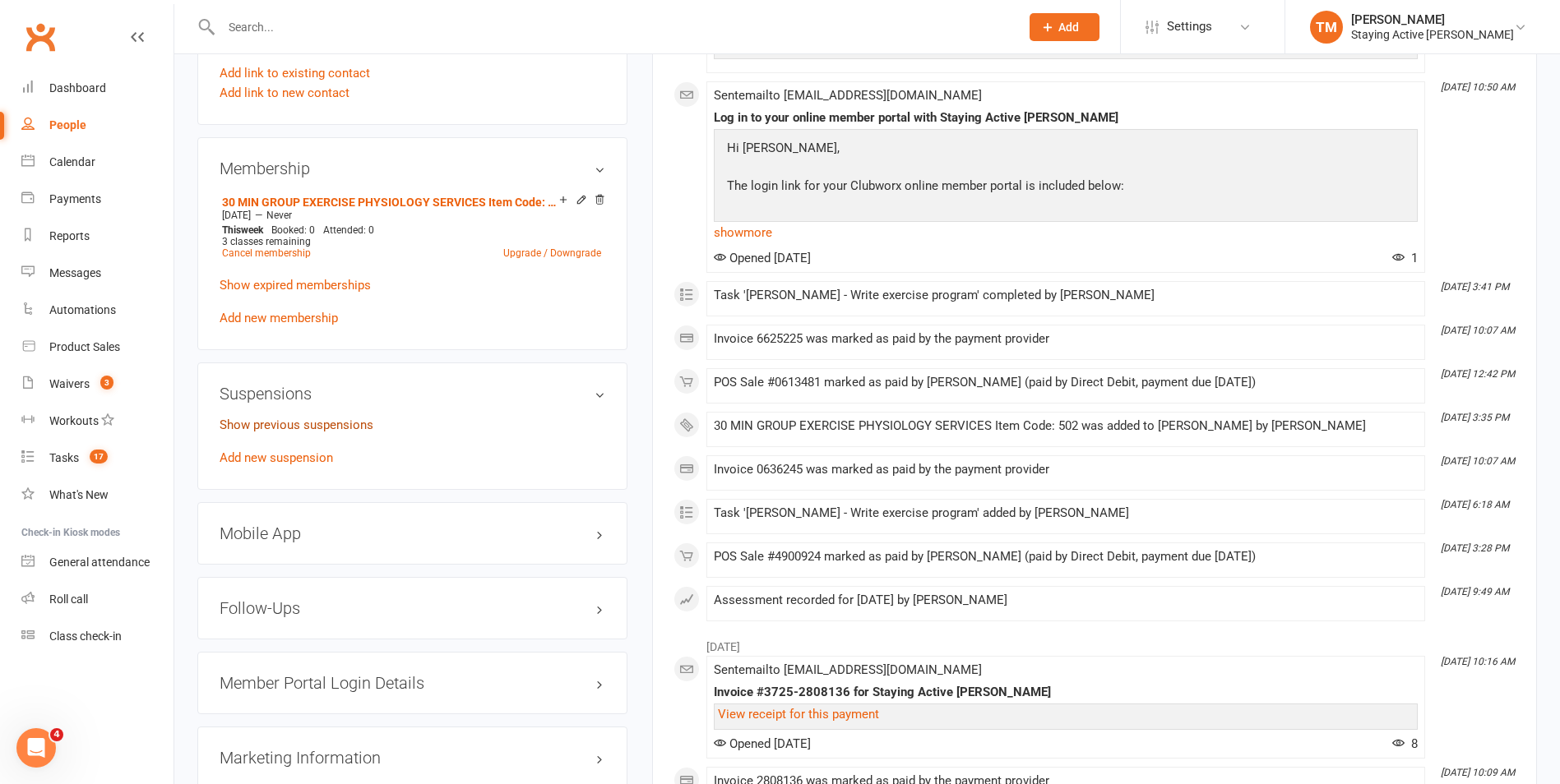
click at [342, 422] on link "Show previous suspensions" at bounding box center [296, 425] width 154 height 14
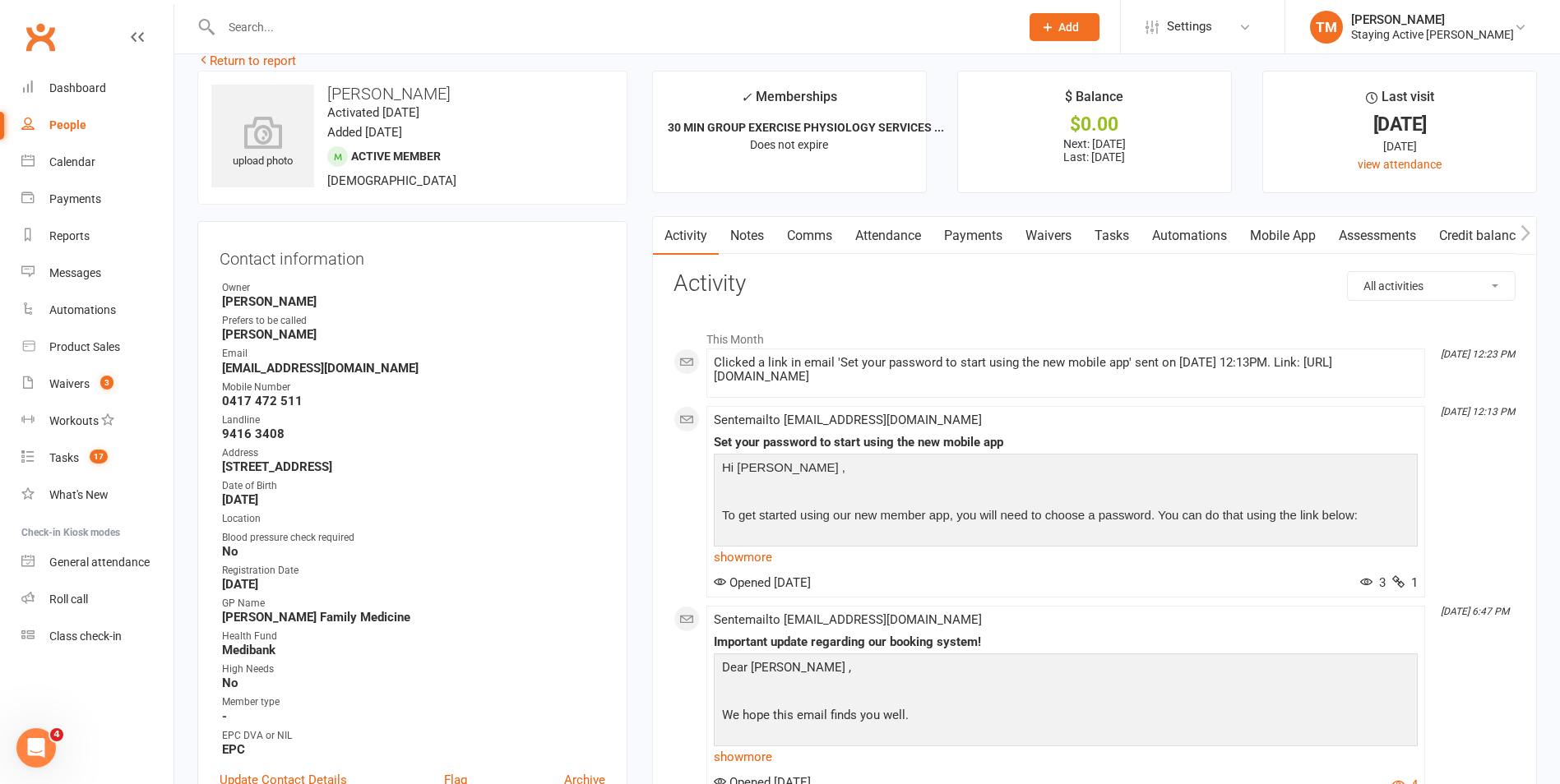
scroll to position [0, 0]
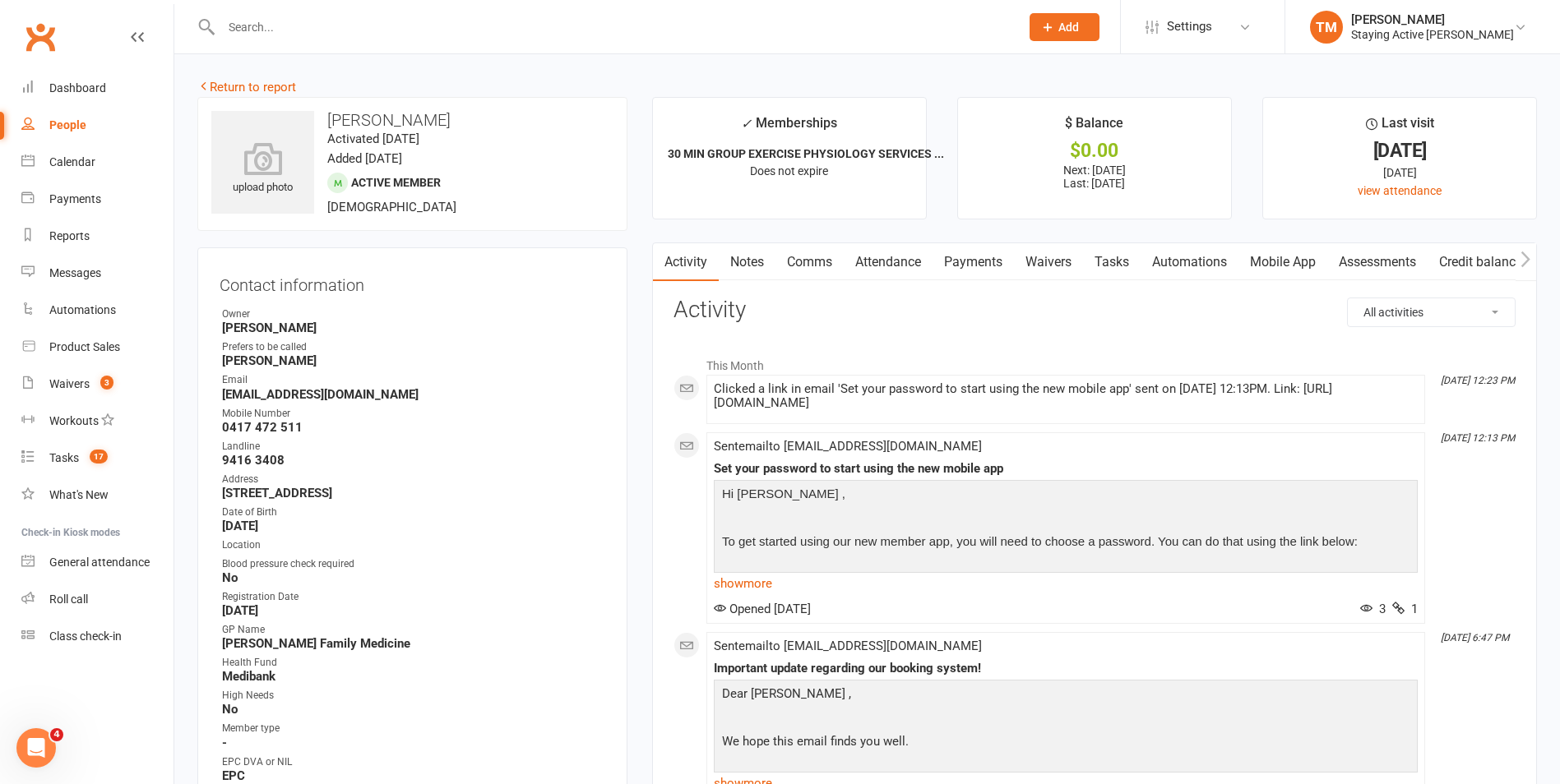
click at [828, 264] on link "Comms" at bounding box center [809, 263] width 68 height 38
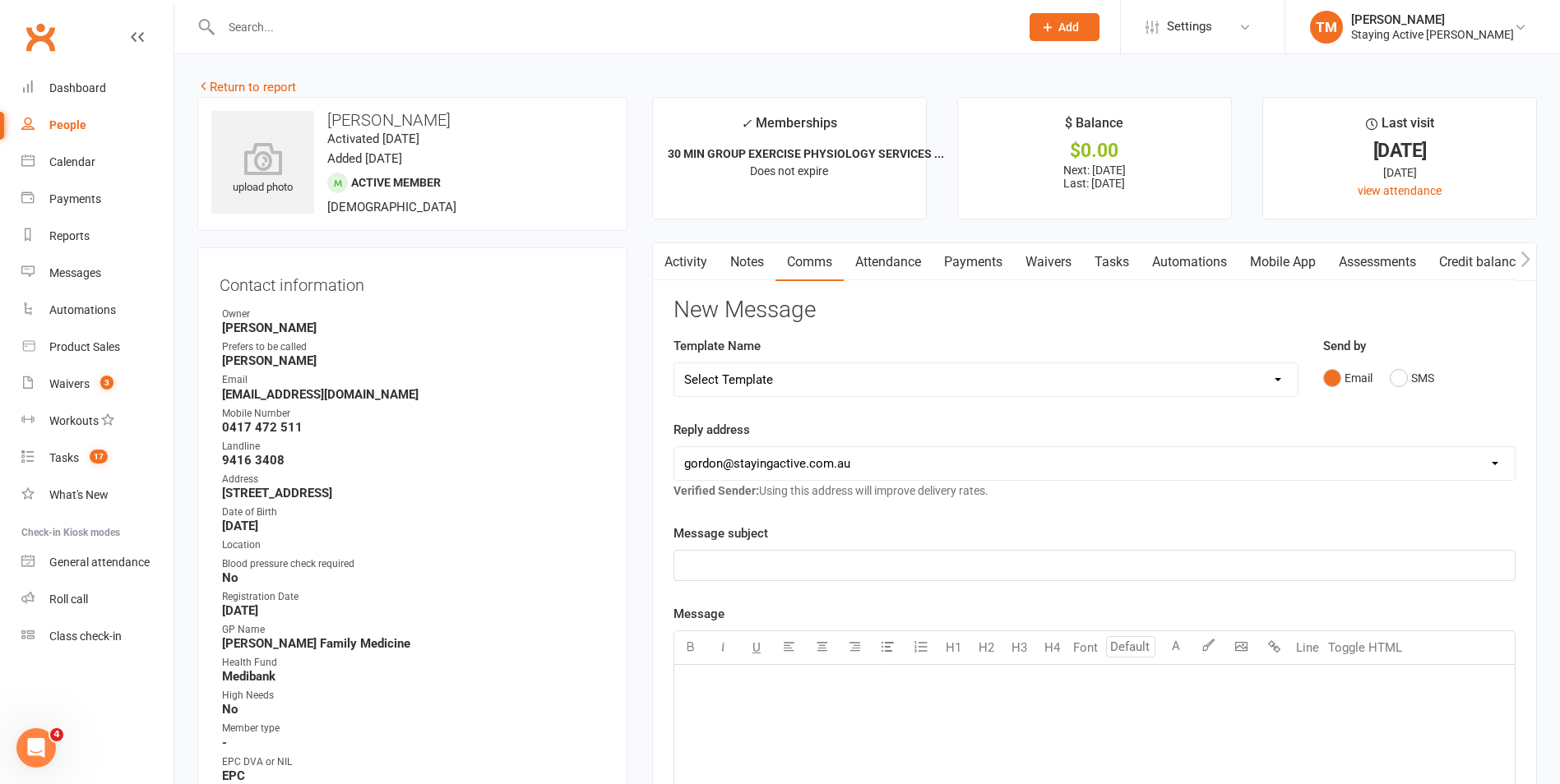
click at [794, 379] on select "Select Template [Email] 150 visits [Email] 6 month email [Email] 9:30am Zoom Cl…" at bounding box center [985, 379] width 623 height 33
click at [965, 424] on div "Reply address [EMAIL_ADDRESS][DOMAIN_NAME] [PERSON_NAME][EMAIL_ADDRESS][DOMAIN_…" at bounding box center [1094, 460] width 842 height 81
click at [683, 254] on link "Activity" at bounding box center [685, 263] width 66 height 38
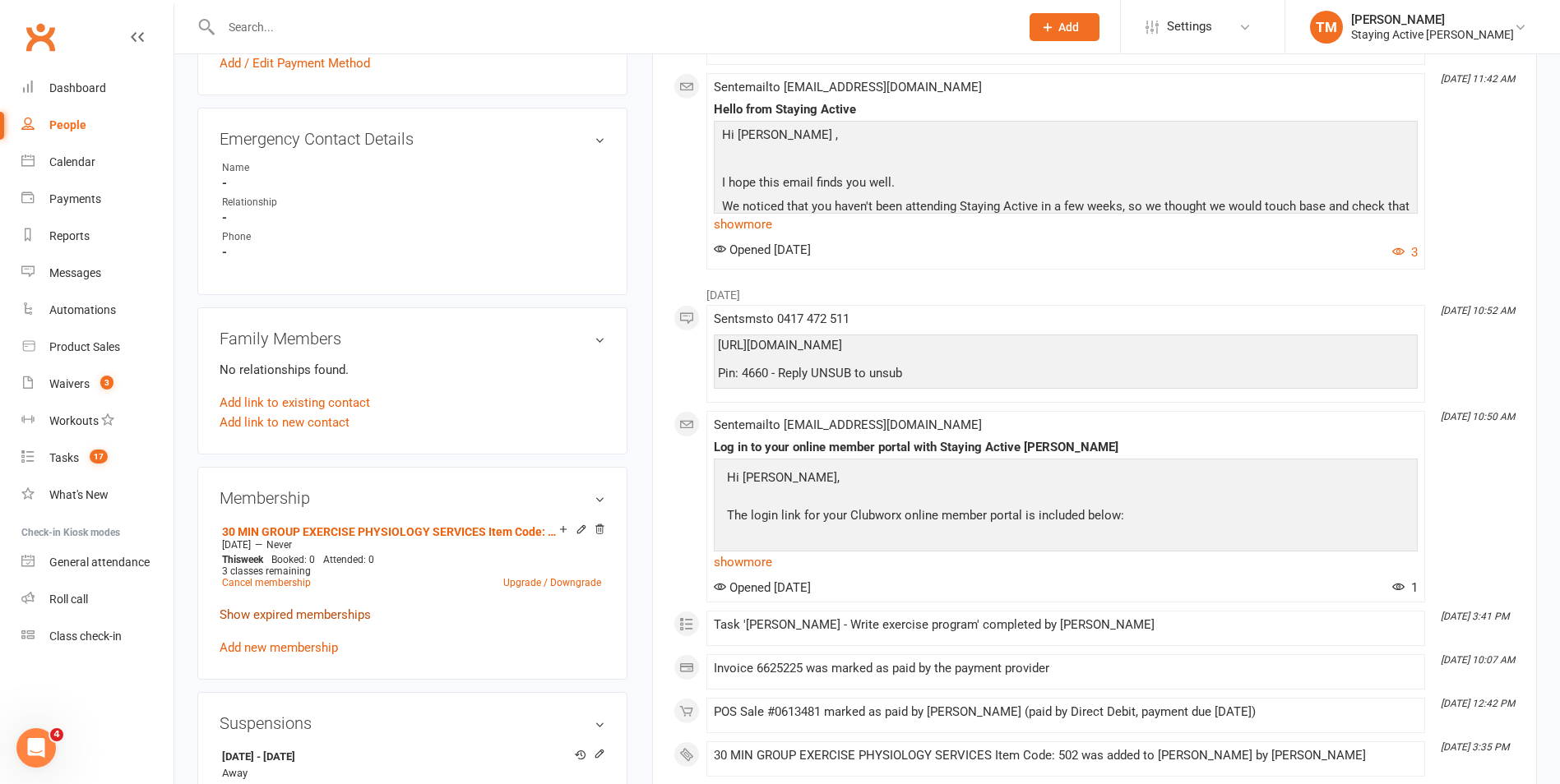
scroll to position [904, 0]
click at [299, 583] on link "Cancel membership" at bounding box center [266, 582] width 89 height 12
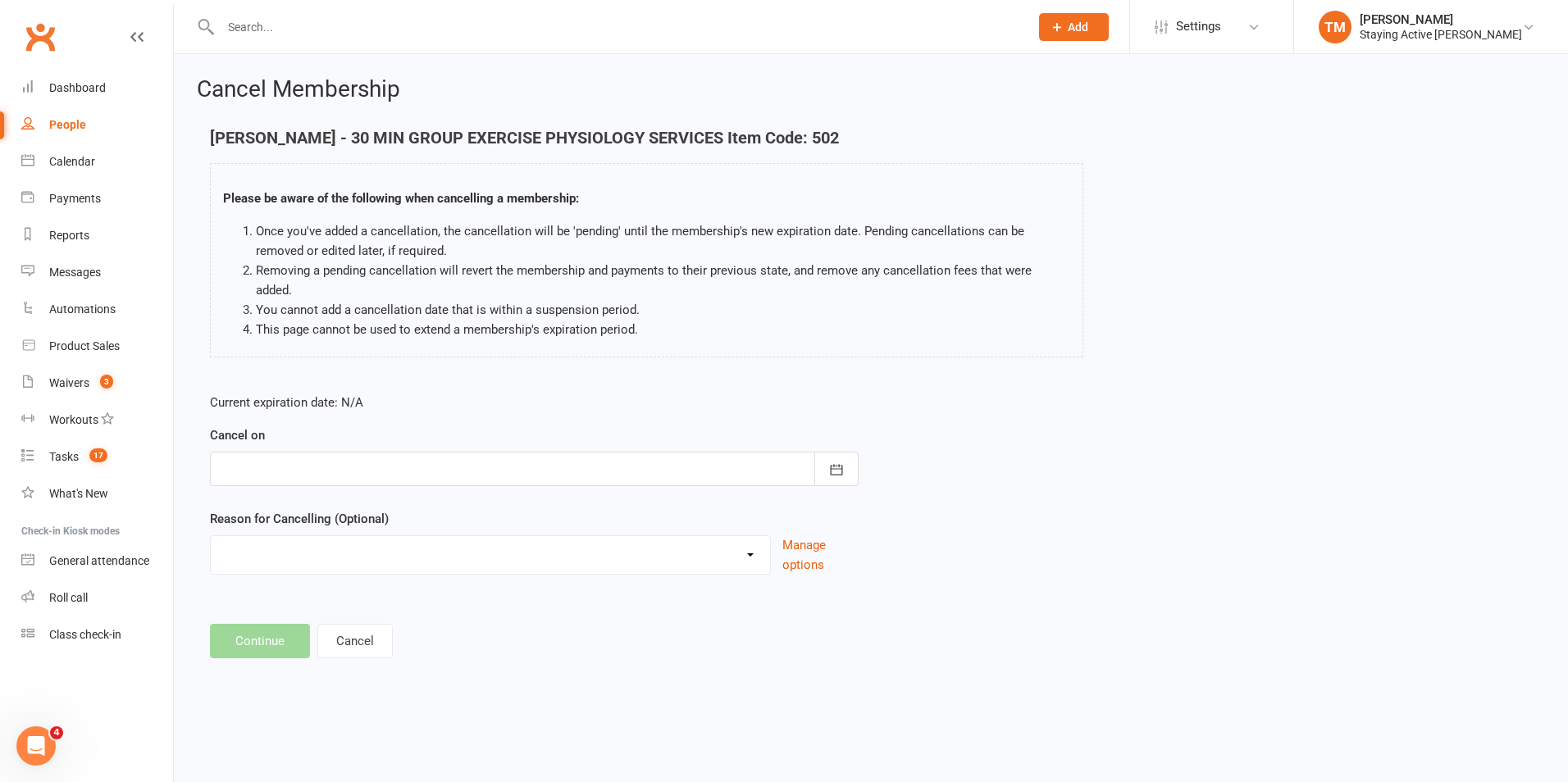
click at [451, 460] on div at bounding box center [533, 469] width 648 height 34
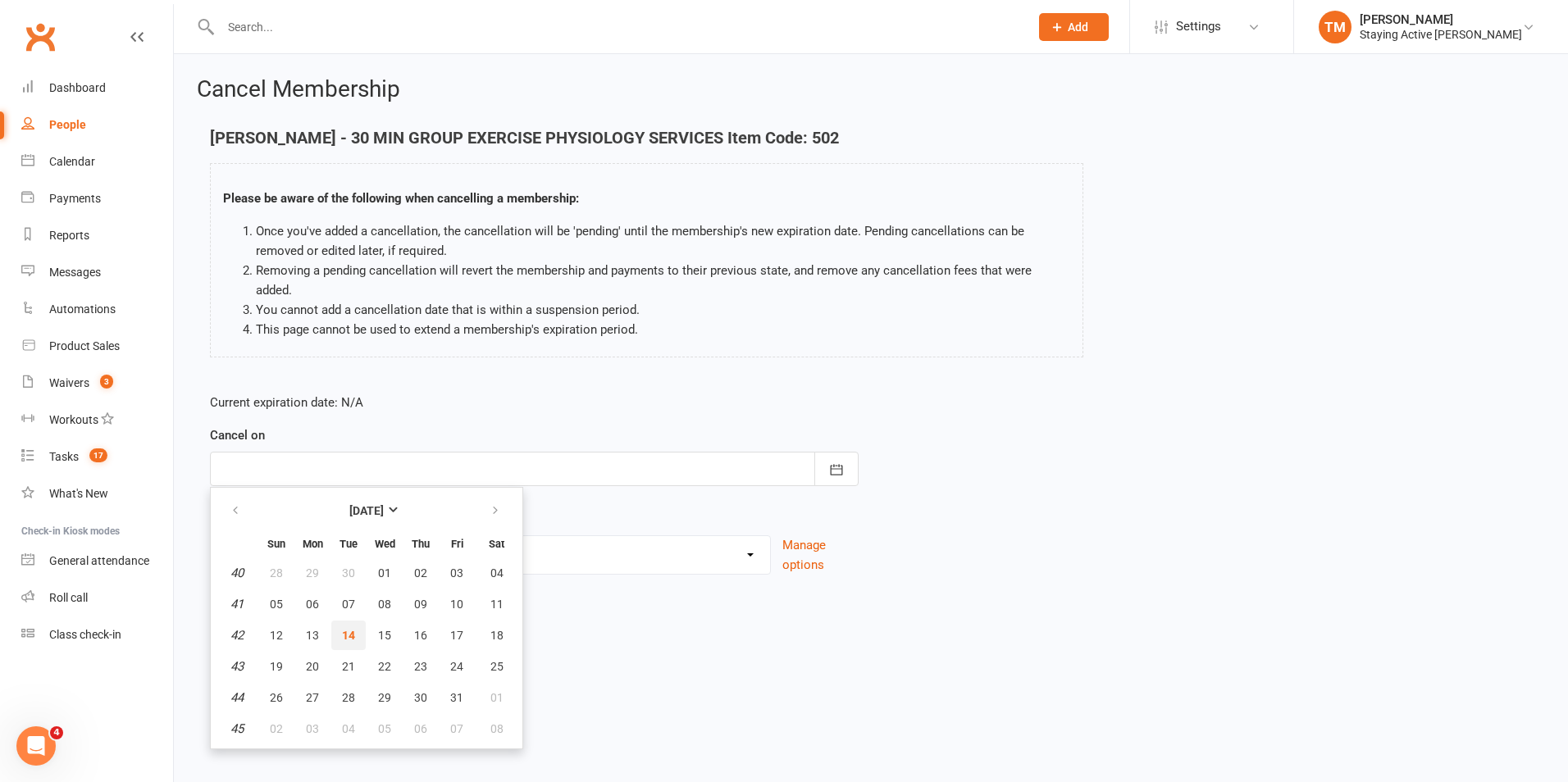
click at [333, 621] on button "14" at bounding box center [348, 635] width 34 height 30
type input "[DATE]"
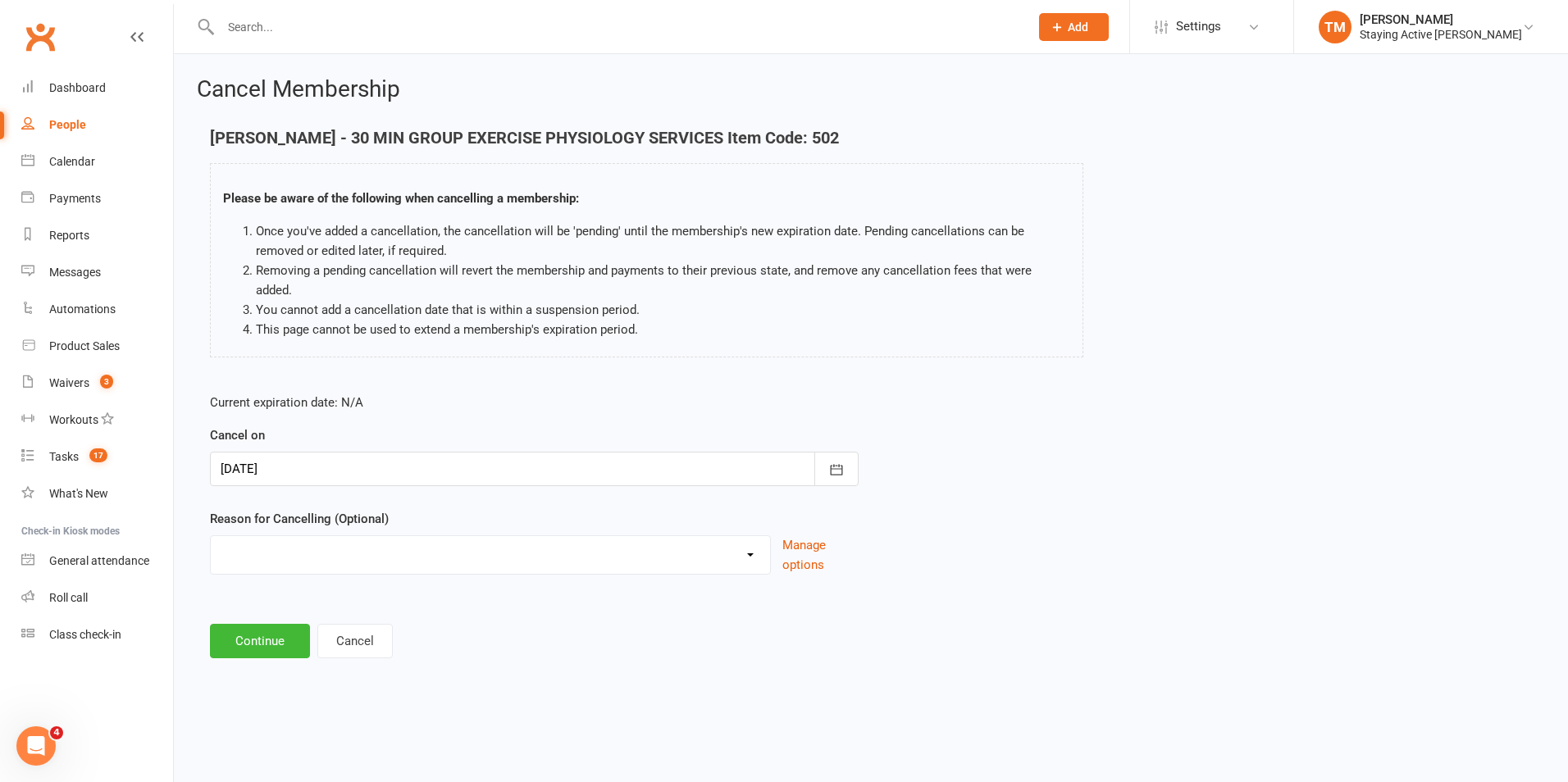
click at [466, 536] on select "Holiday Injury No contact Sick Other reason" at bounding box center [490, 552] width 559 height 33
select select "2"
click at [211, 536] on select "Holiday Injury No contact Sick Other reason" at bounding box center [490, 552] width 559 height 33
click at [268, 624] on button "Continue" at bounding box center [260, 641] width 100 height 34
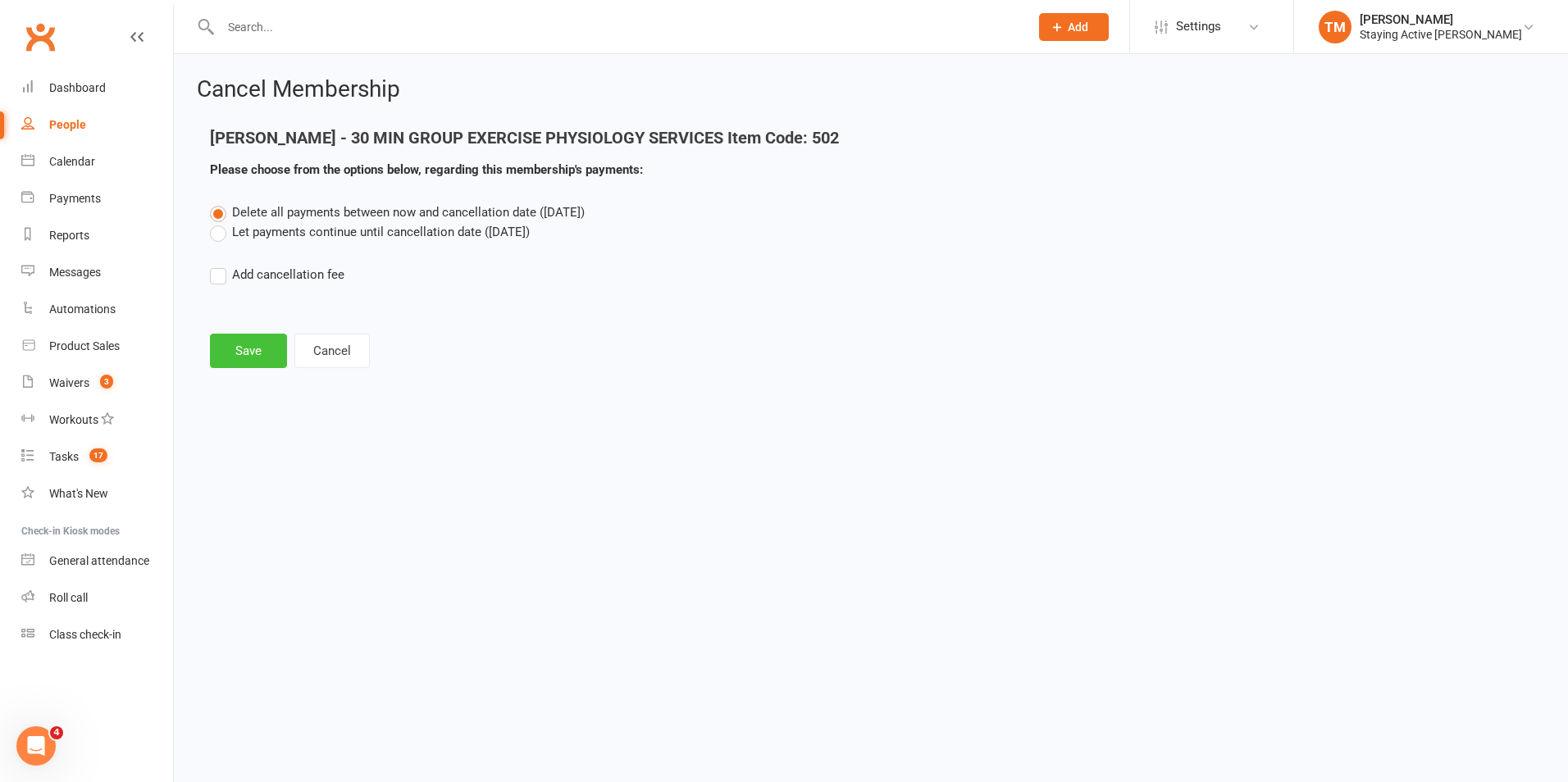
click at [264, 360] on button "Save" at bounding box center [248, 351] width 77 height 34
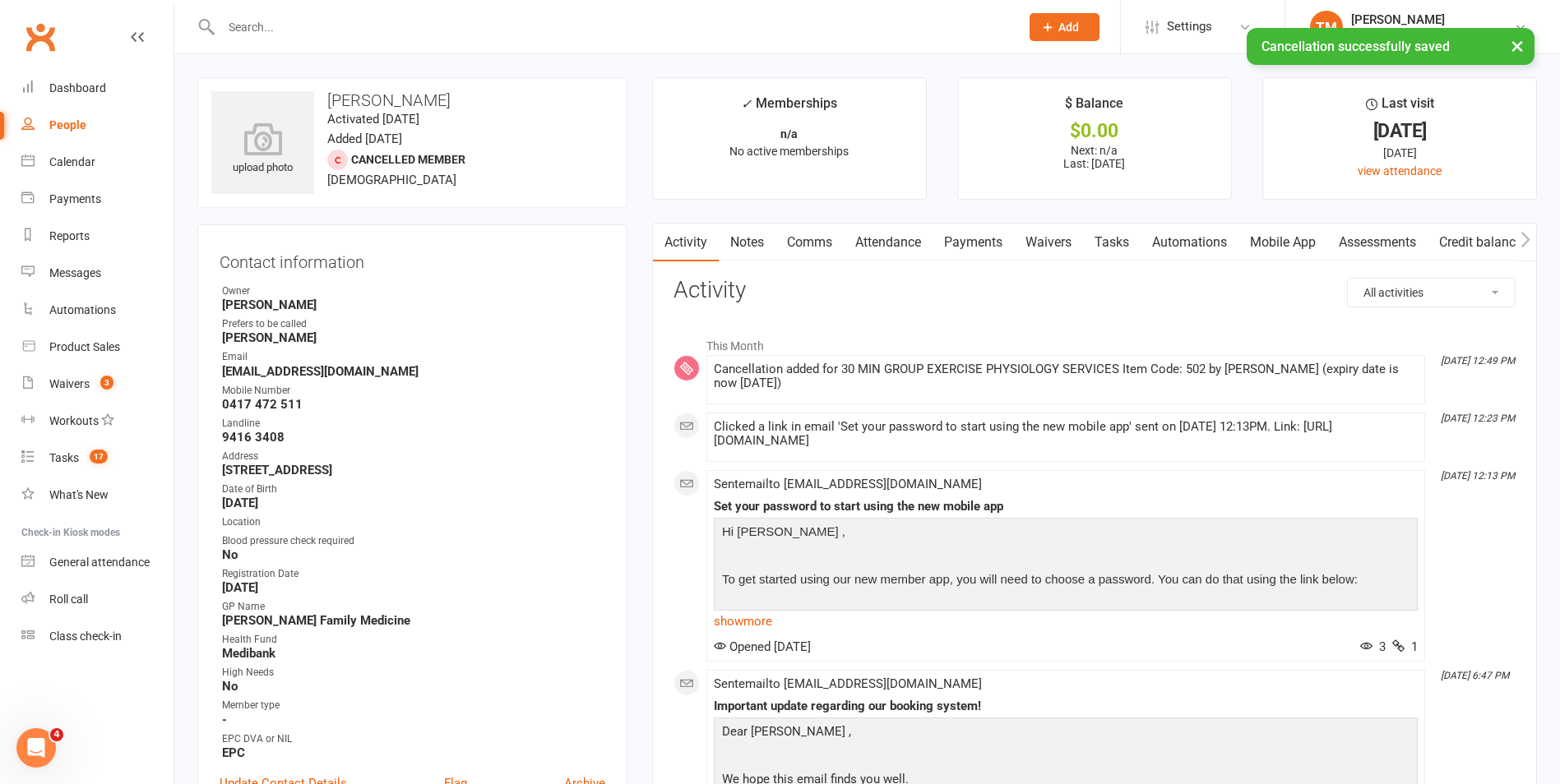
click at [969, 244] on link "Payments" at bounding box center [973, 243] width 82 height 38
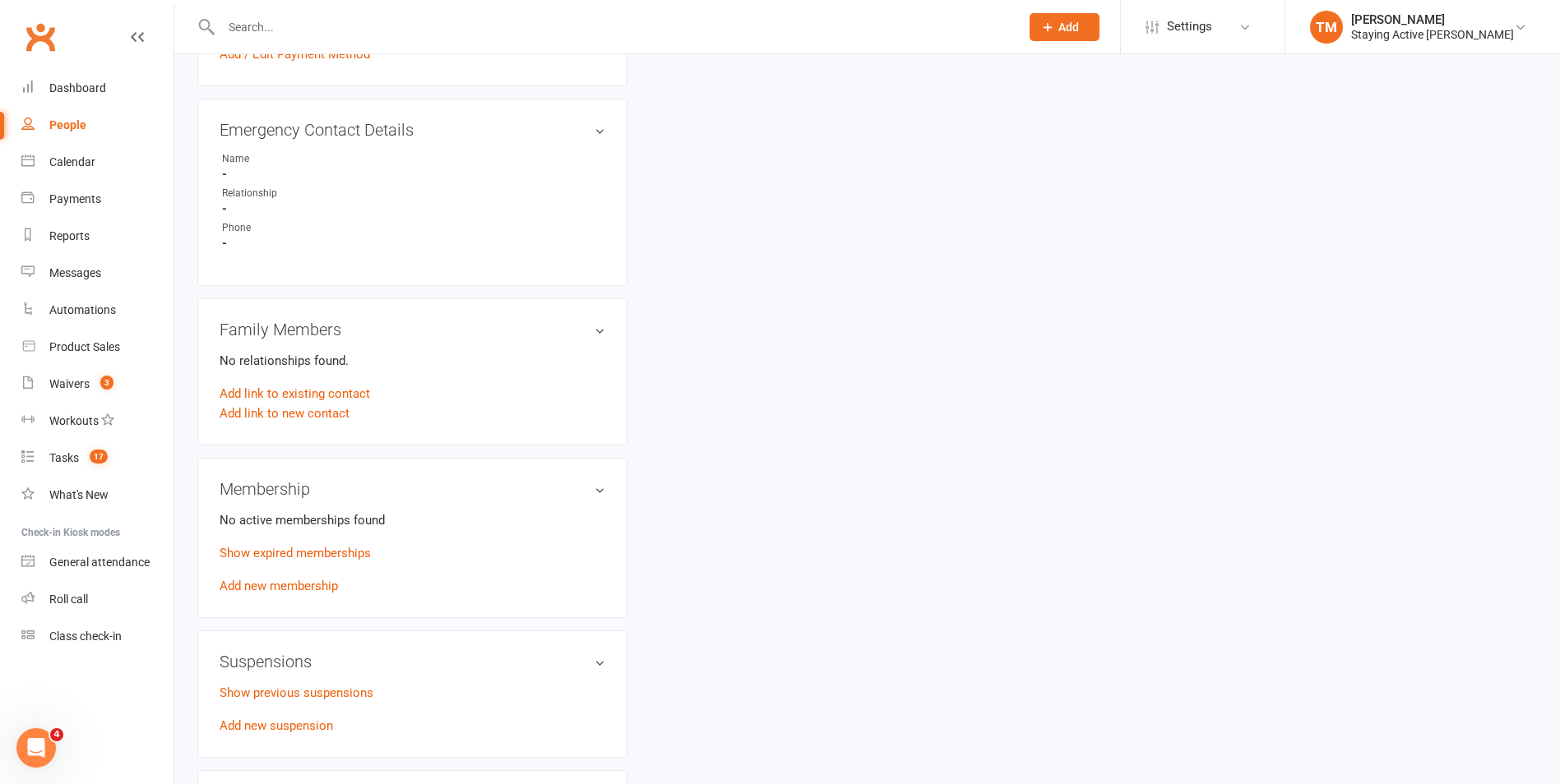
scroll to position [904, 0]
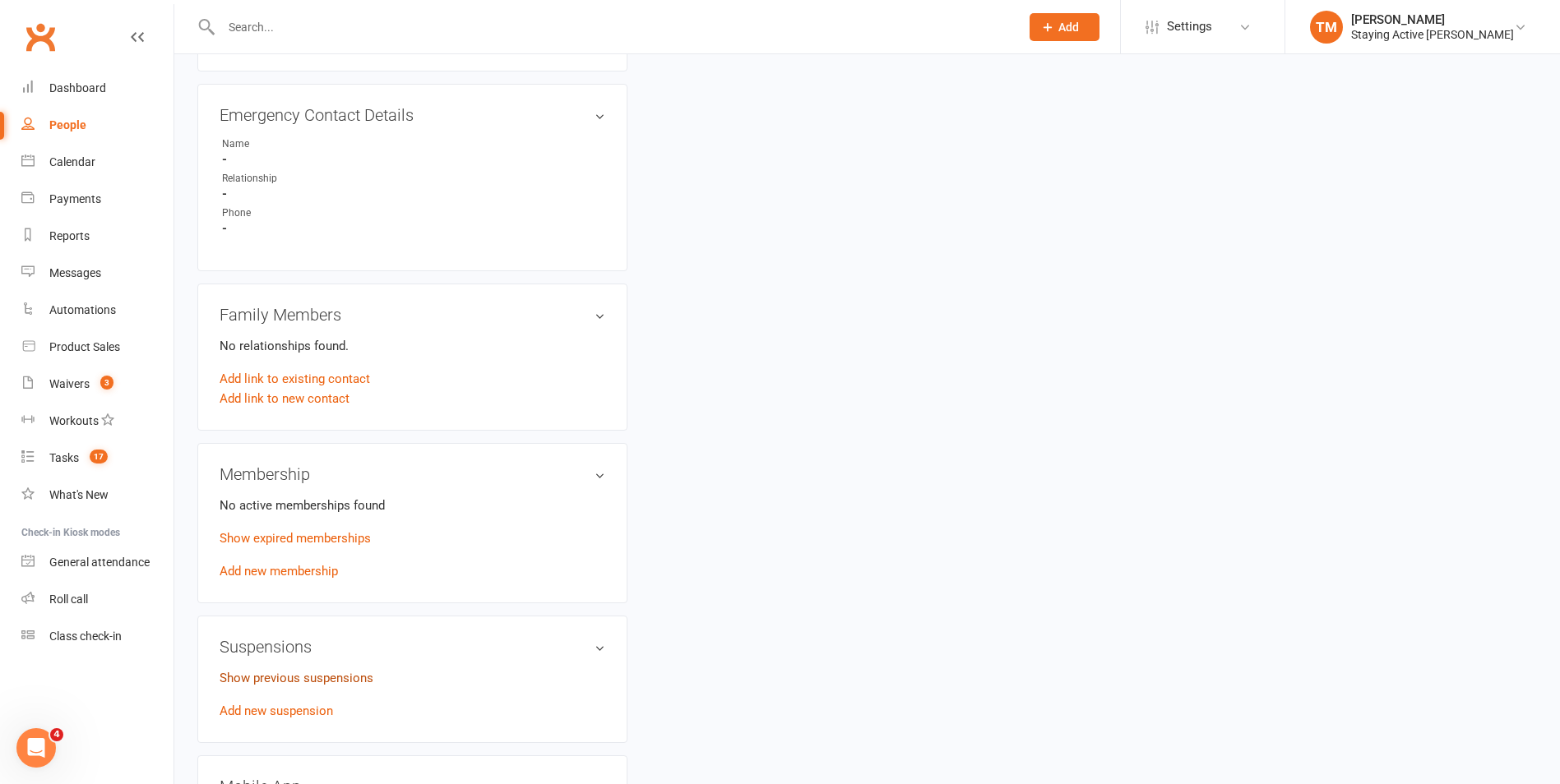
click at [343, 686] on link "Show previous suspensions" at bounding box center [296, 678] width 154 height 14
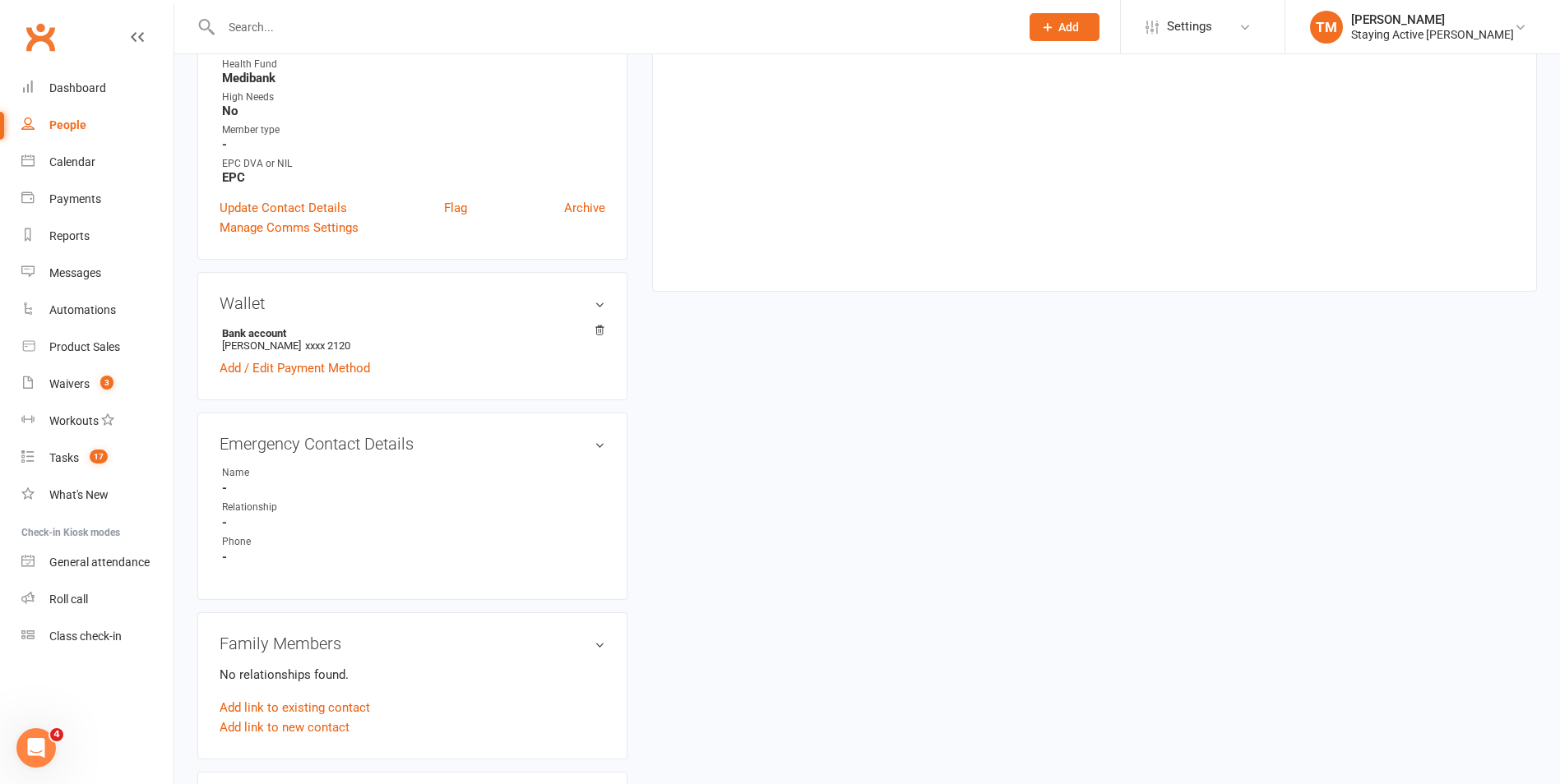
scroll to position [0, 0]
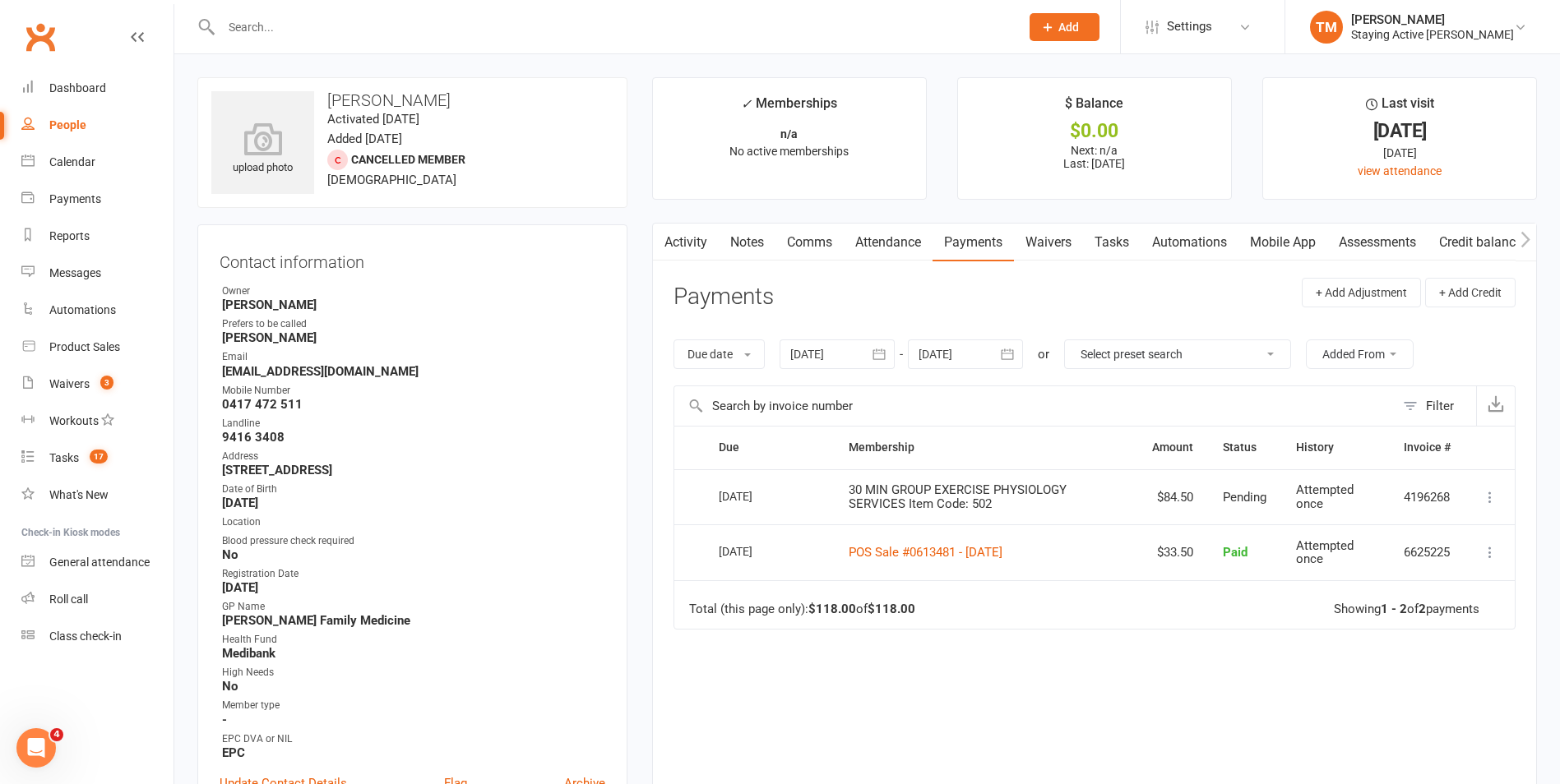
click at [737, 240] on link "Notes" at bounding box center [746, 243] width 57 height 38
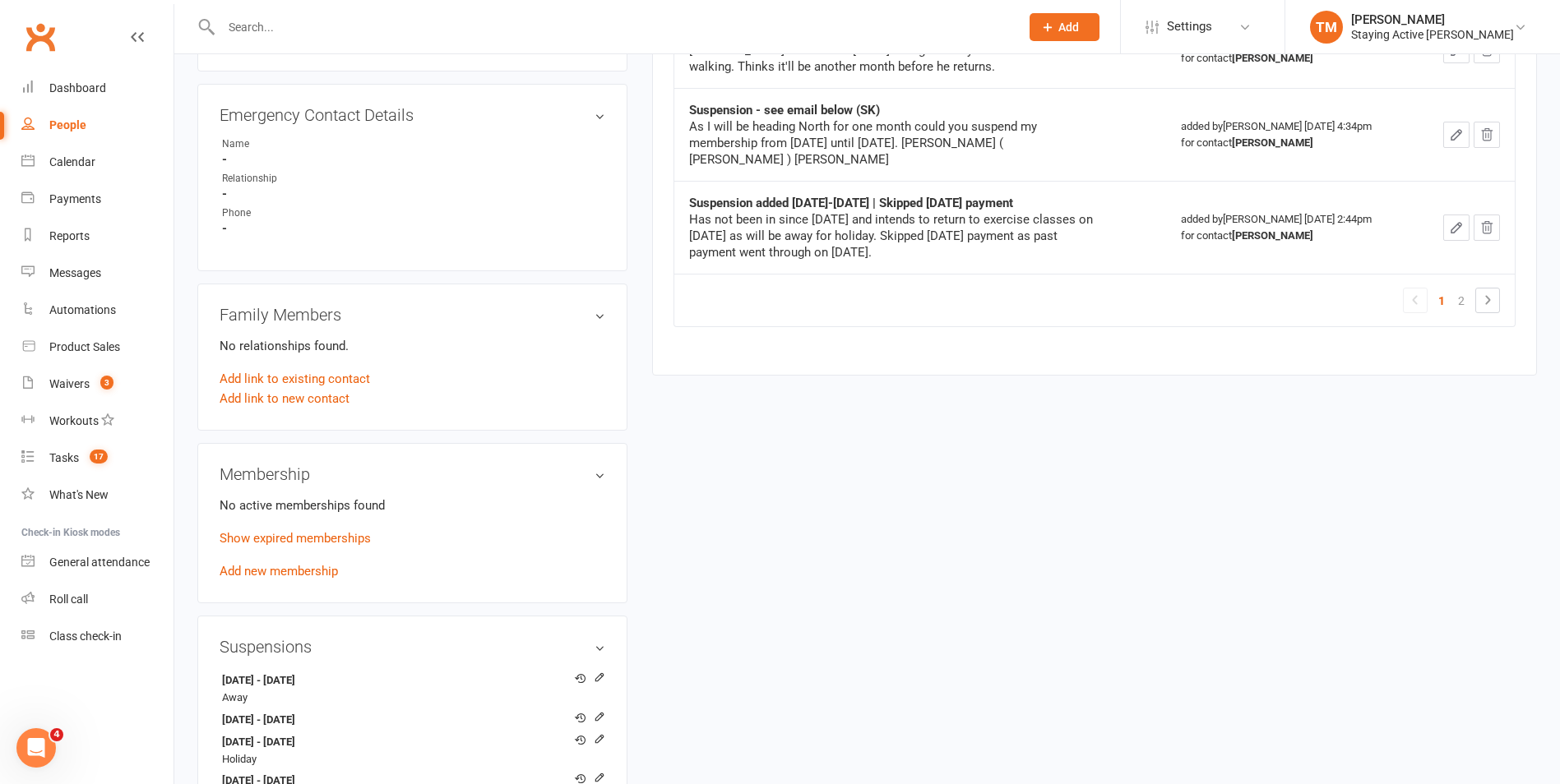
scroll to position [986, 0]
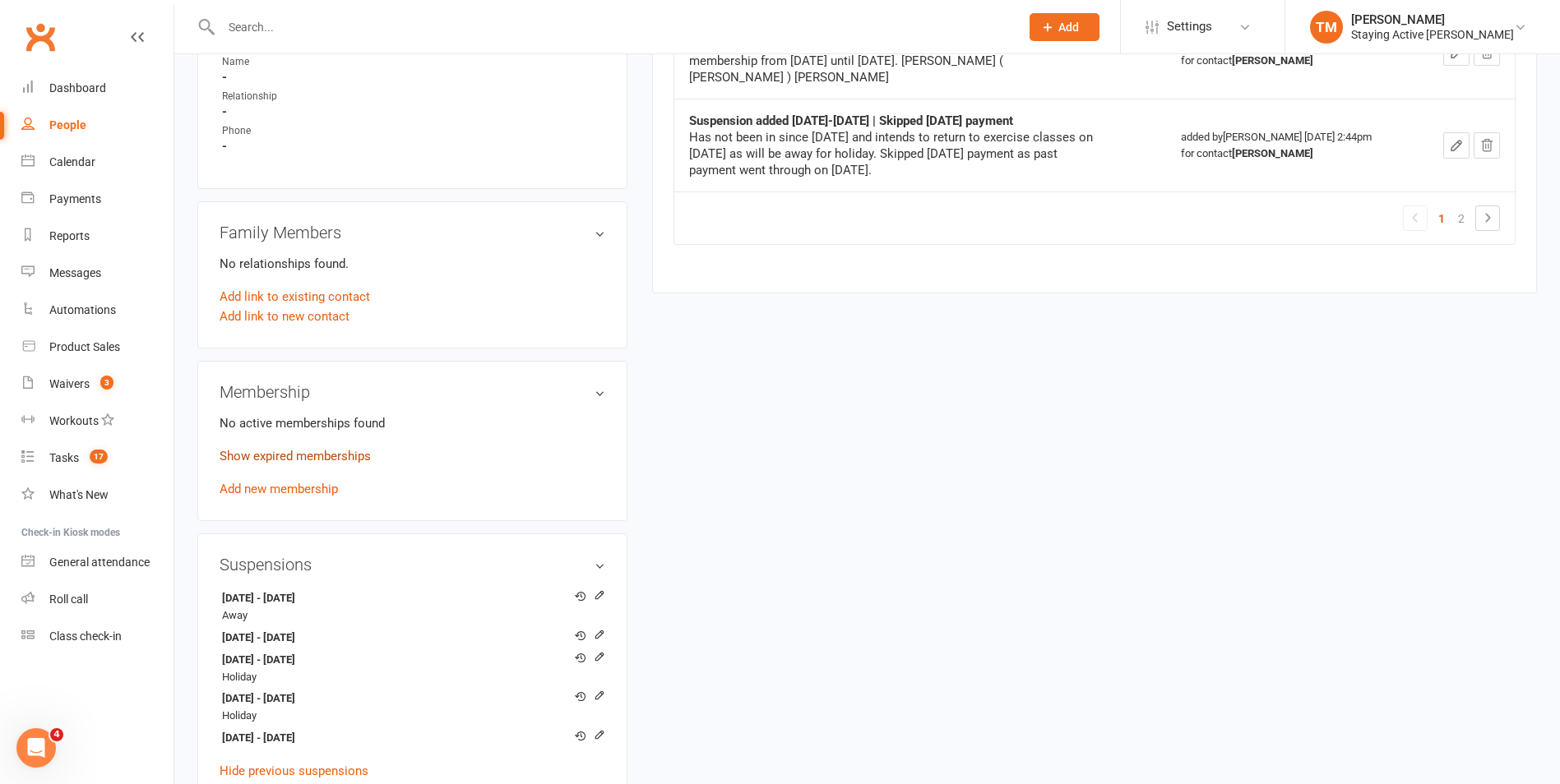
click at [370, 455] on link "Show expired memberships" at bounding box center [295, 456] width 151 height 14
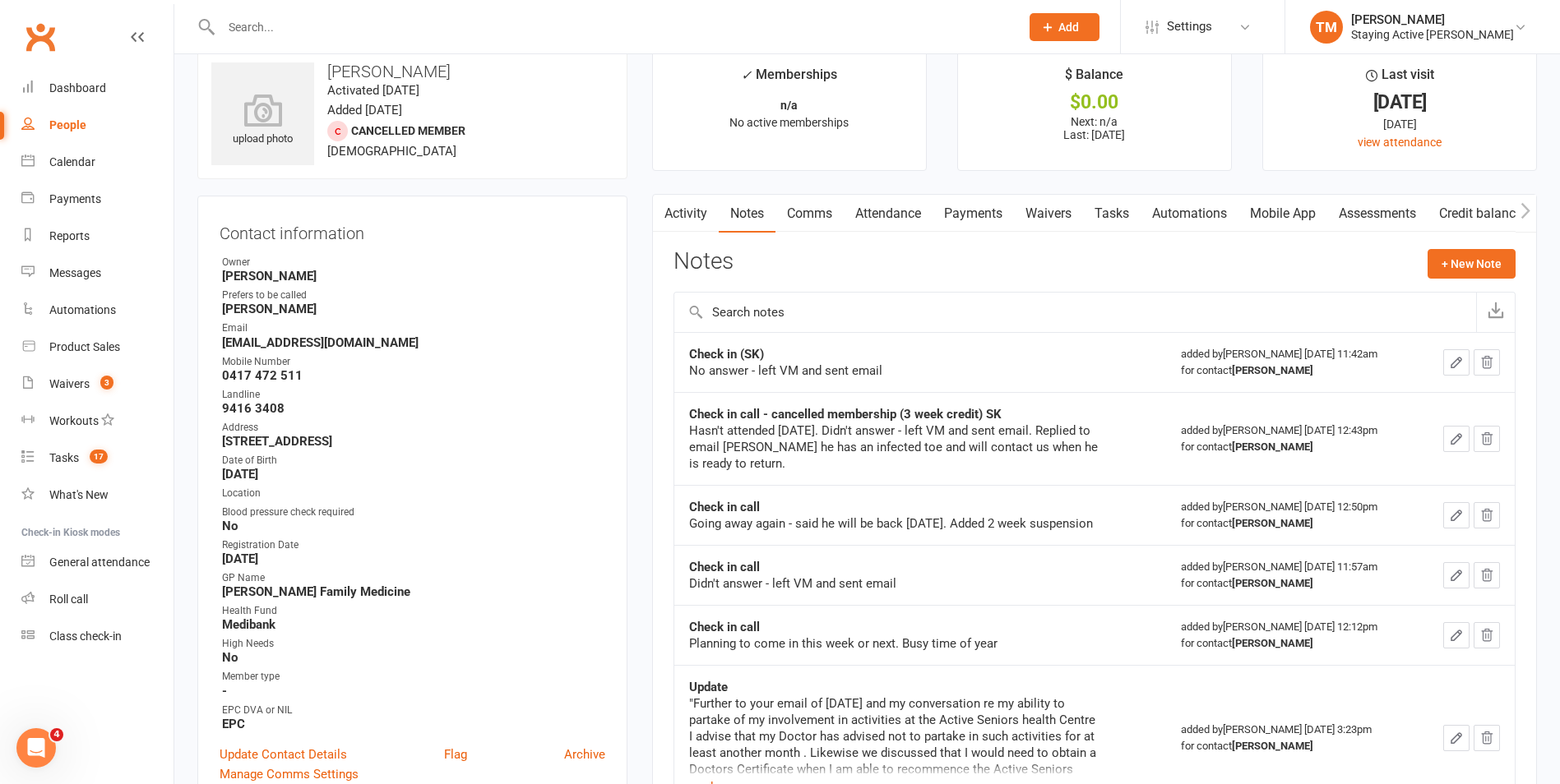
scroll to position [0, 0]
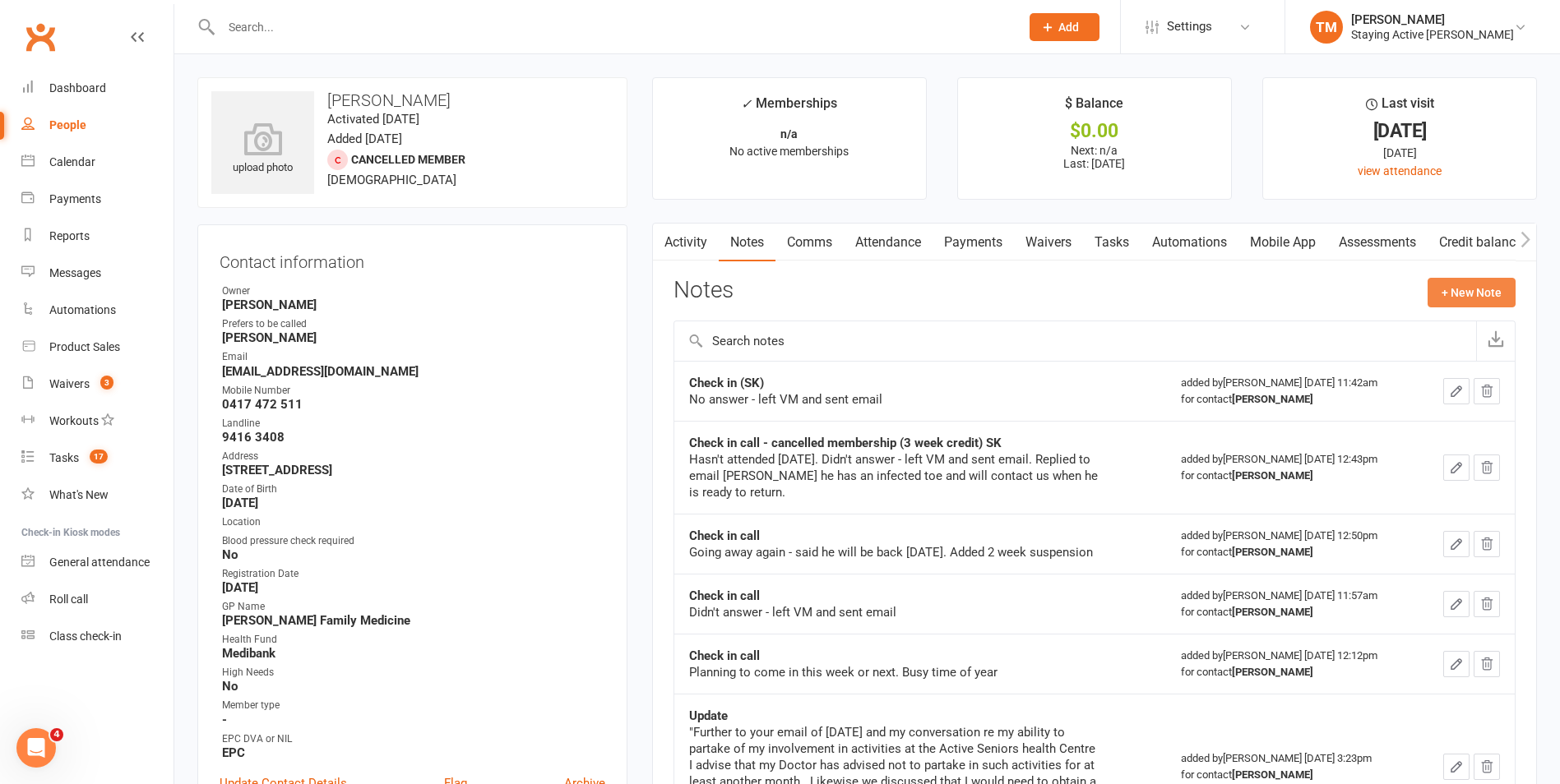
click at [1458, 295] on button "+ New Note" at bounding box center [1472, 292] width 88 height 30
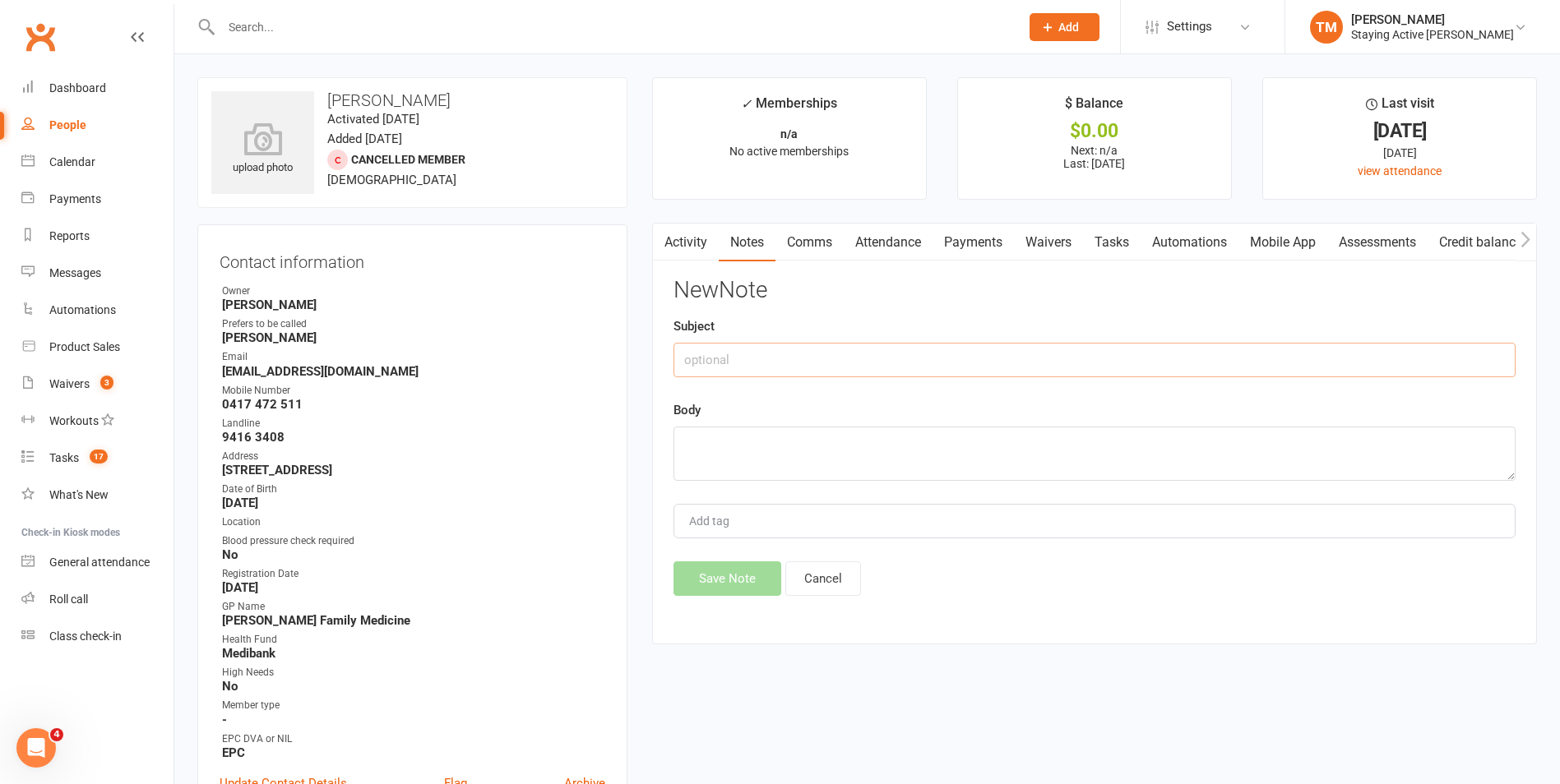
click at [809, 366] on input "text" at bounding box center [1094, 360] width 842 height 34
type input "Cancelled membership (SK)"
click at [739, 458] on textarea at bounding box center [1094, 454] width 842 height 54
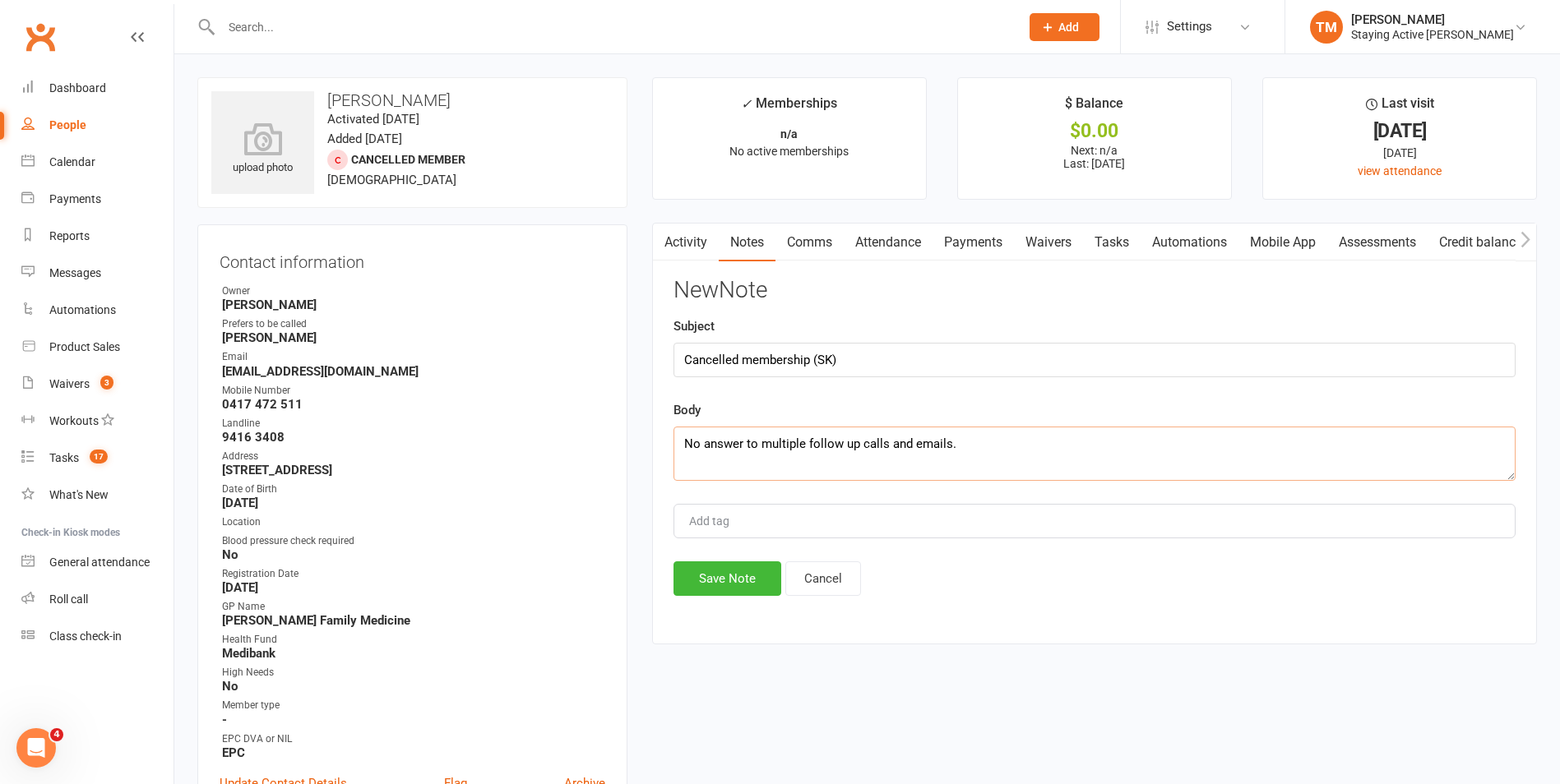
type textarea "No answer to multiple follow up calls and emails."
click at [933, 363] on input "Cancelled membership (SK)" at bounding box center [1094, 360] width 842 height 34
type input "Cancelled membership (SK) 2 weeks credit"
click at [752, 548] on div "New Note Subject Cancelled membership (SK) 2 weeks credit Body No answer to mul…" at bounding box center [1094, 437] width 842 height 318
click at [741, 575] on button "Save Note" at bounding box center [727, 579] width 108 height 34
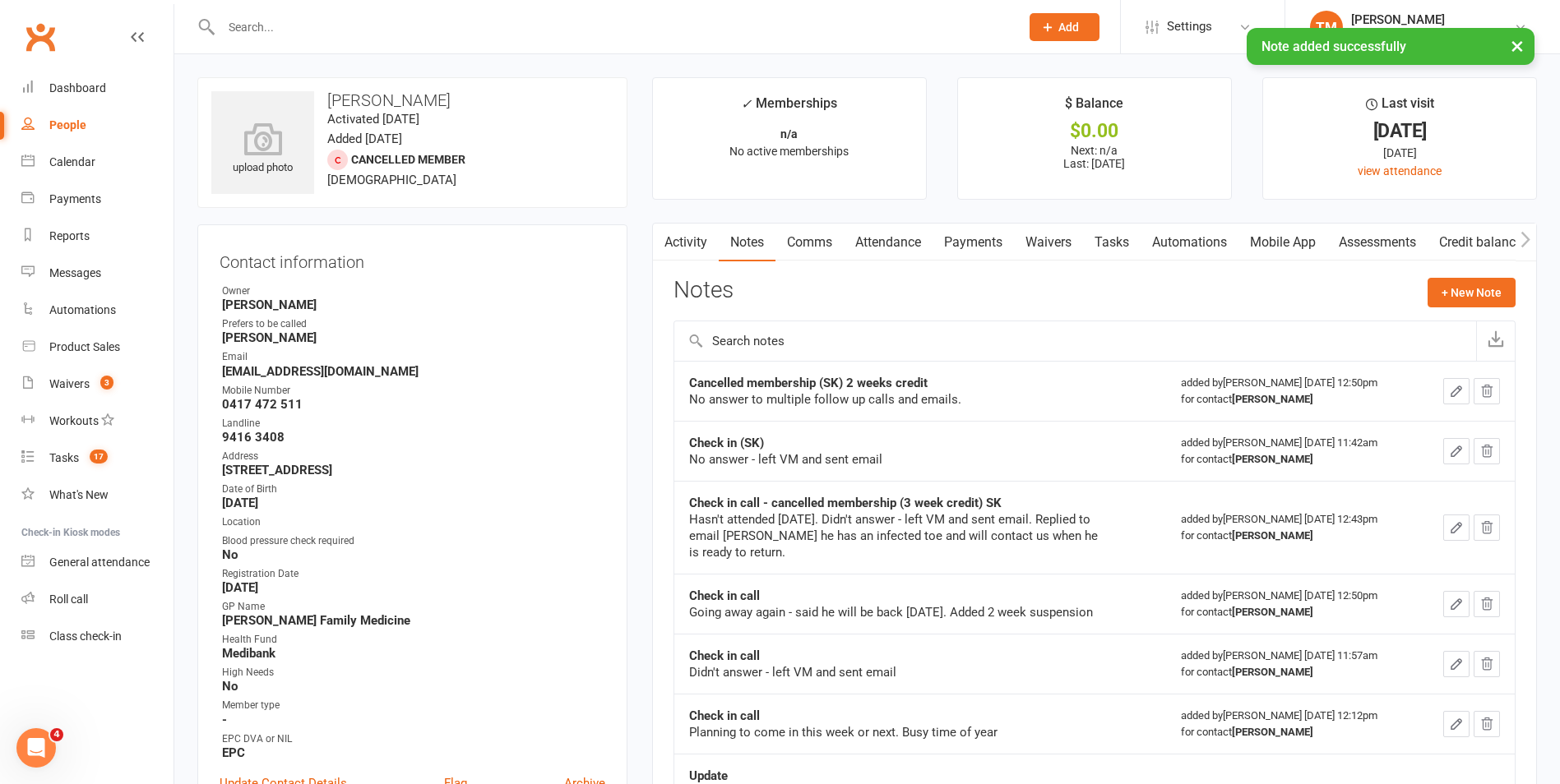
click at [695, 242] on link "Activity" at bounding box center [685, 243] width 66 height 38
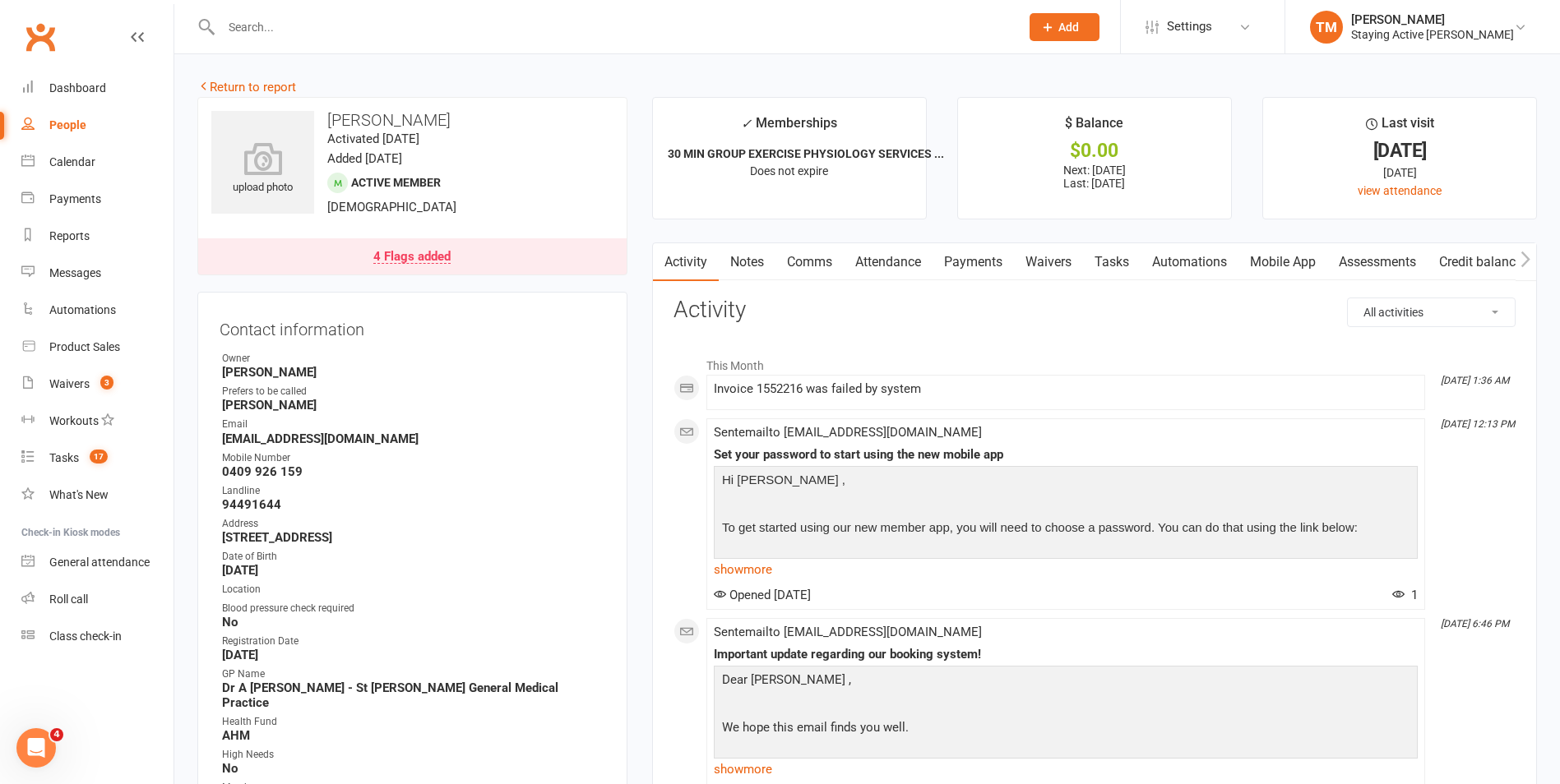
click at [449, 254] on div "4 Flags added" at bounding box center [412, 257] width 77 height 13
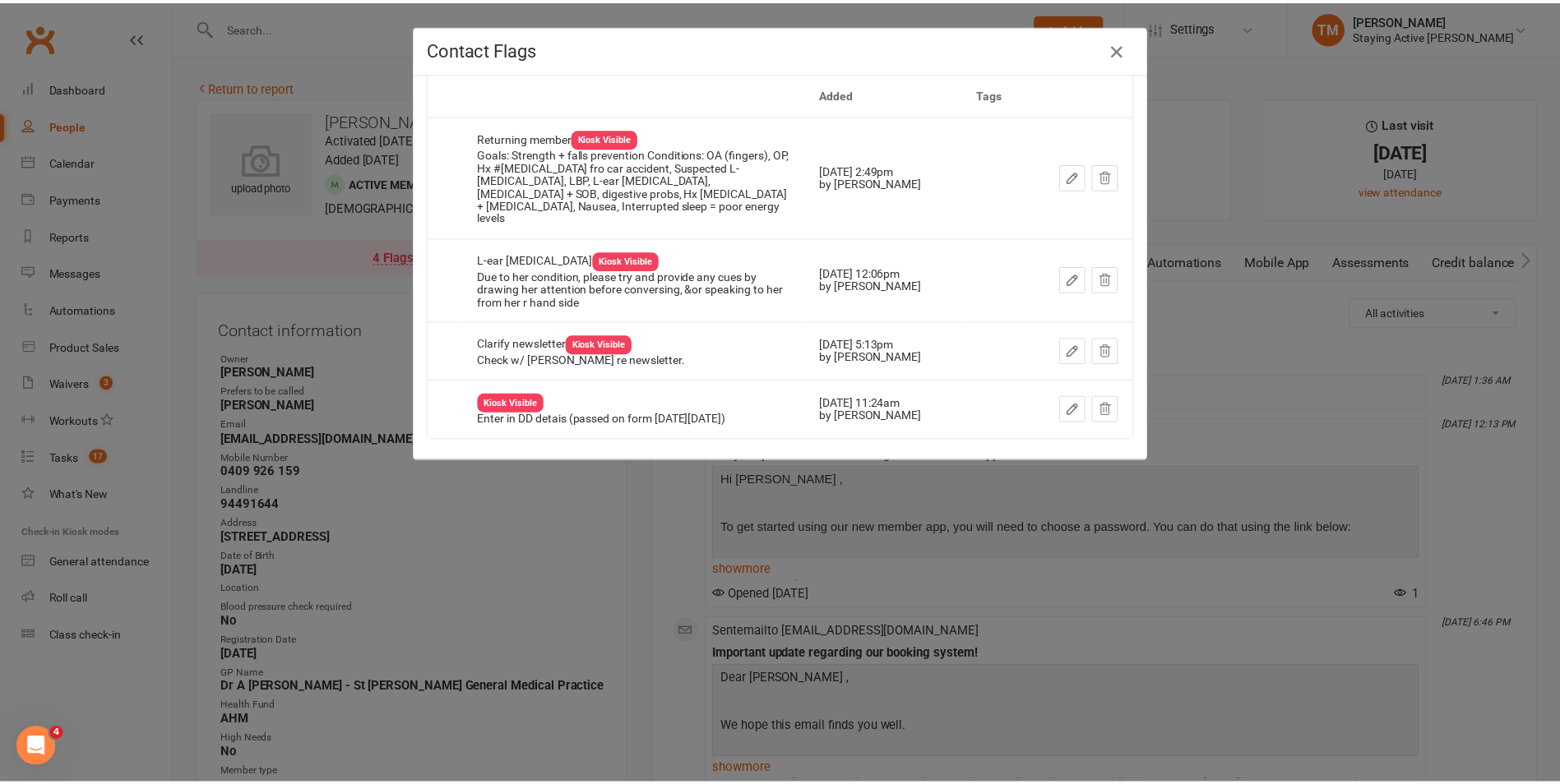
scroll to position [17, 0]
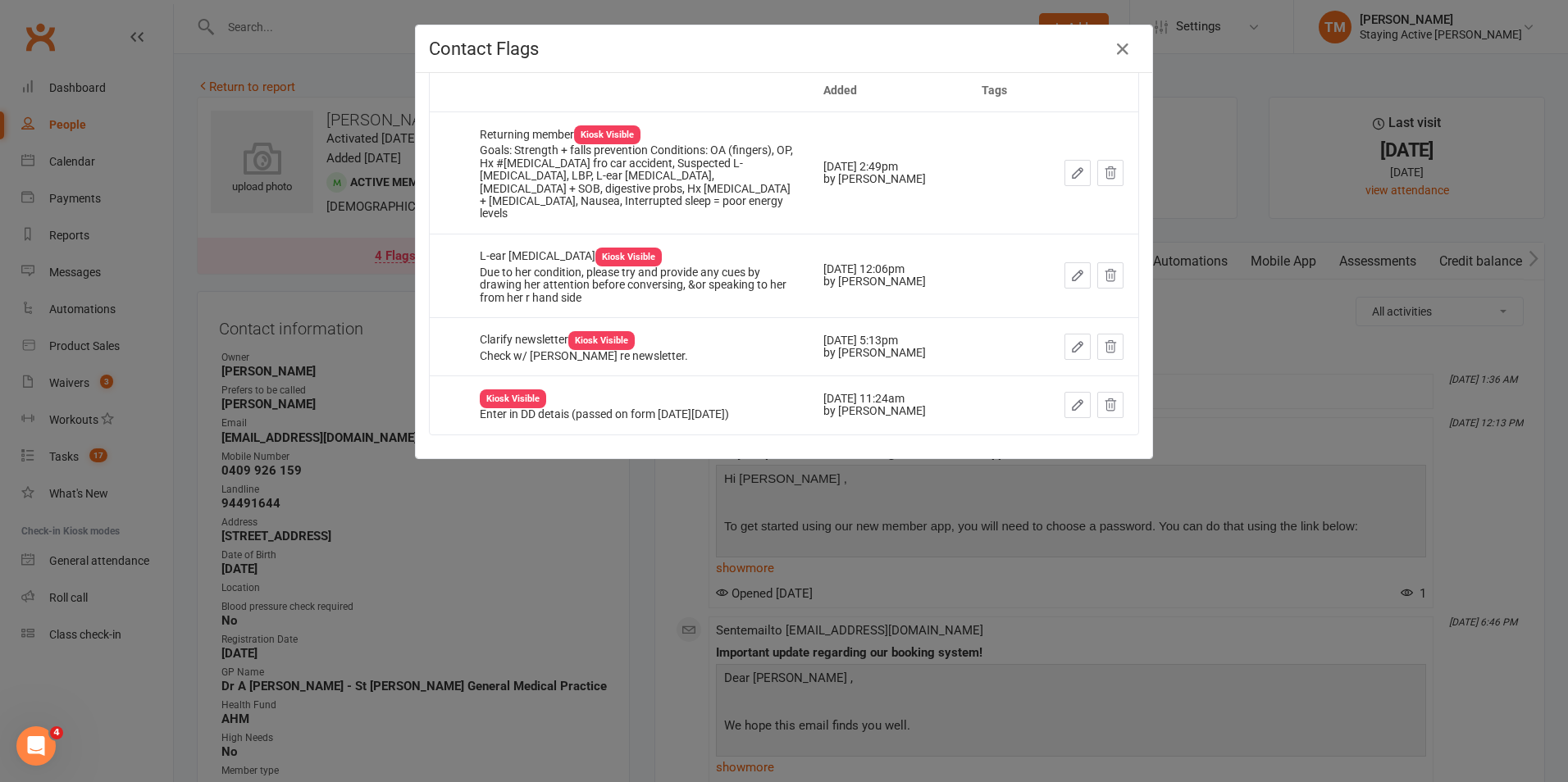
click at [695, 502] on div "Contact Flags Added Tags Returning member Kiosk Visible Goals: Strength + falls…" at bounding box center [784, 391] width 1568 height 782
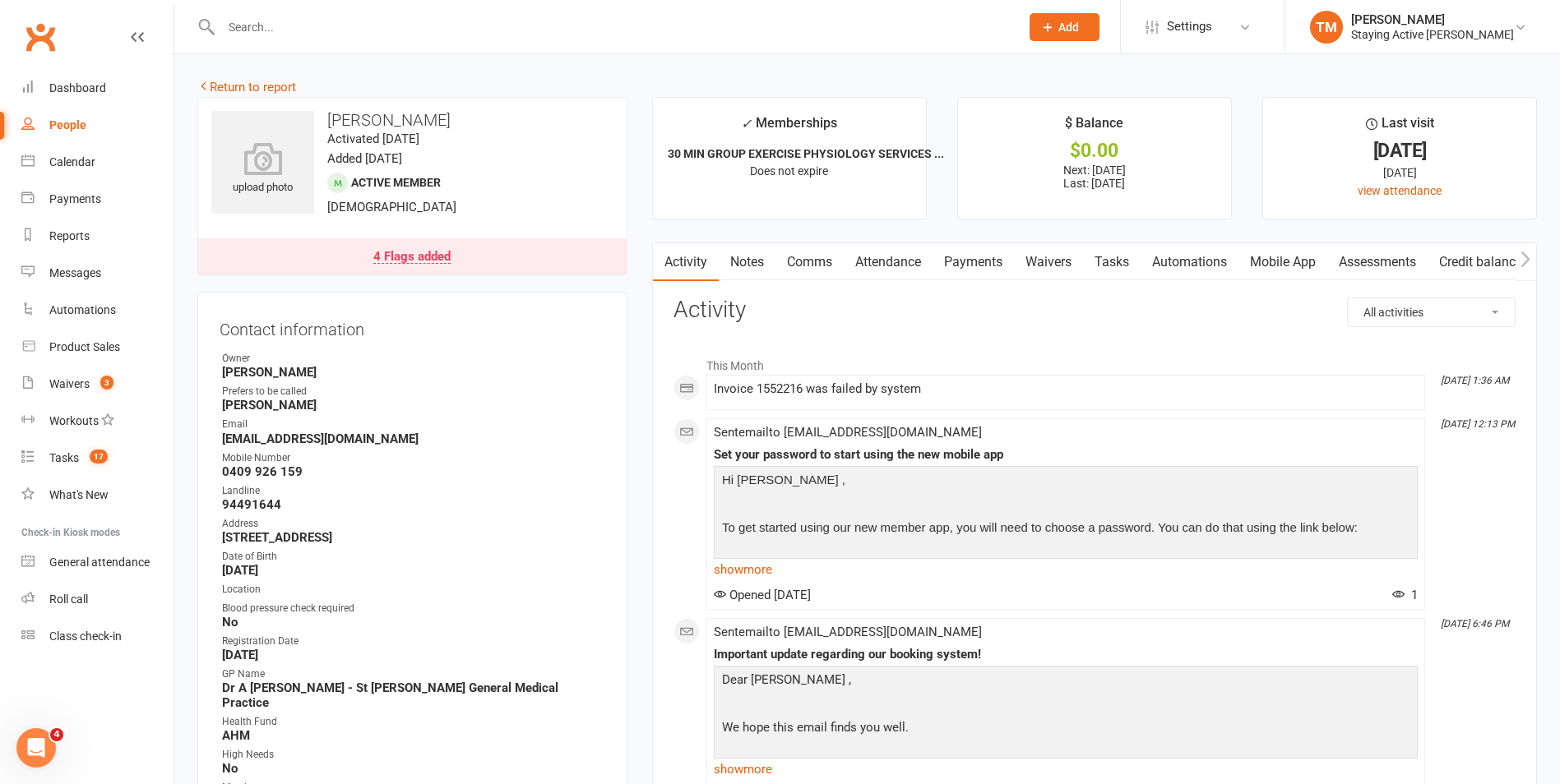
click at [986, 261] on link "Payments" at bounding box center [973, 263] width 82 height 38
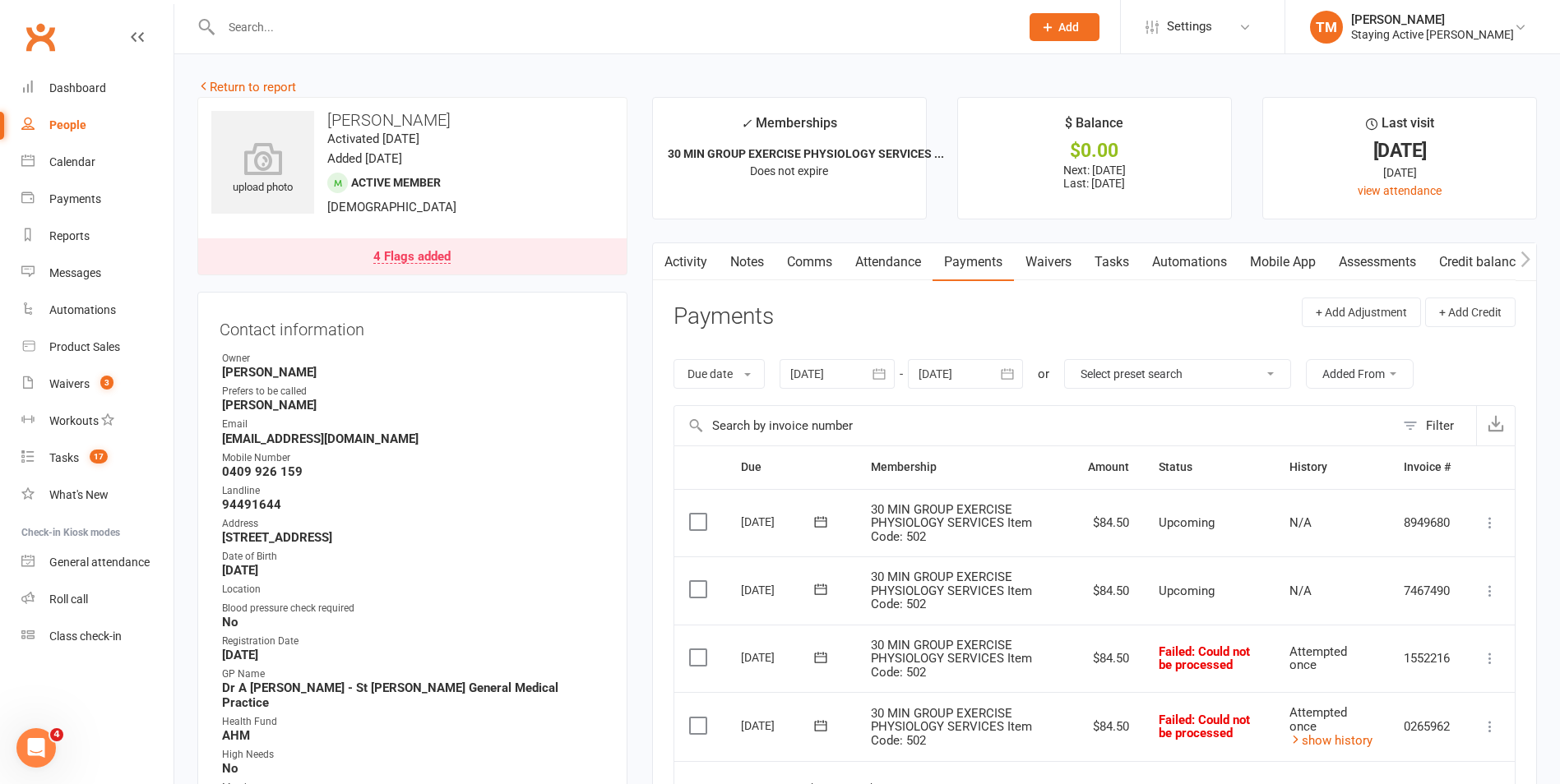
click at [698, 254] on link "Activity" at bounding box center [685, 263] width 66 height 38
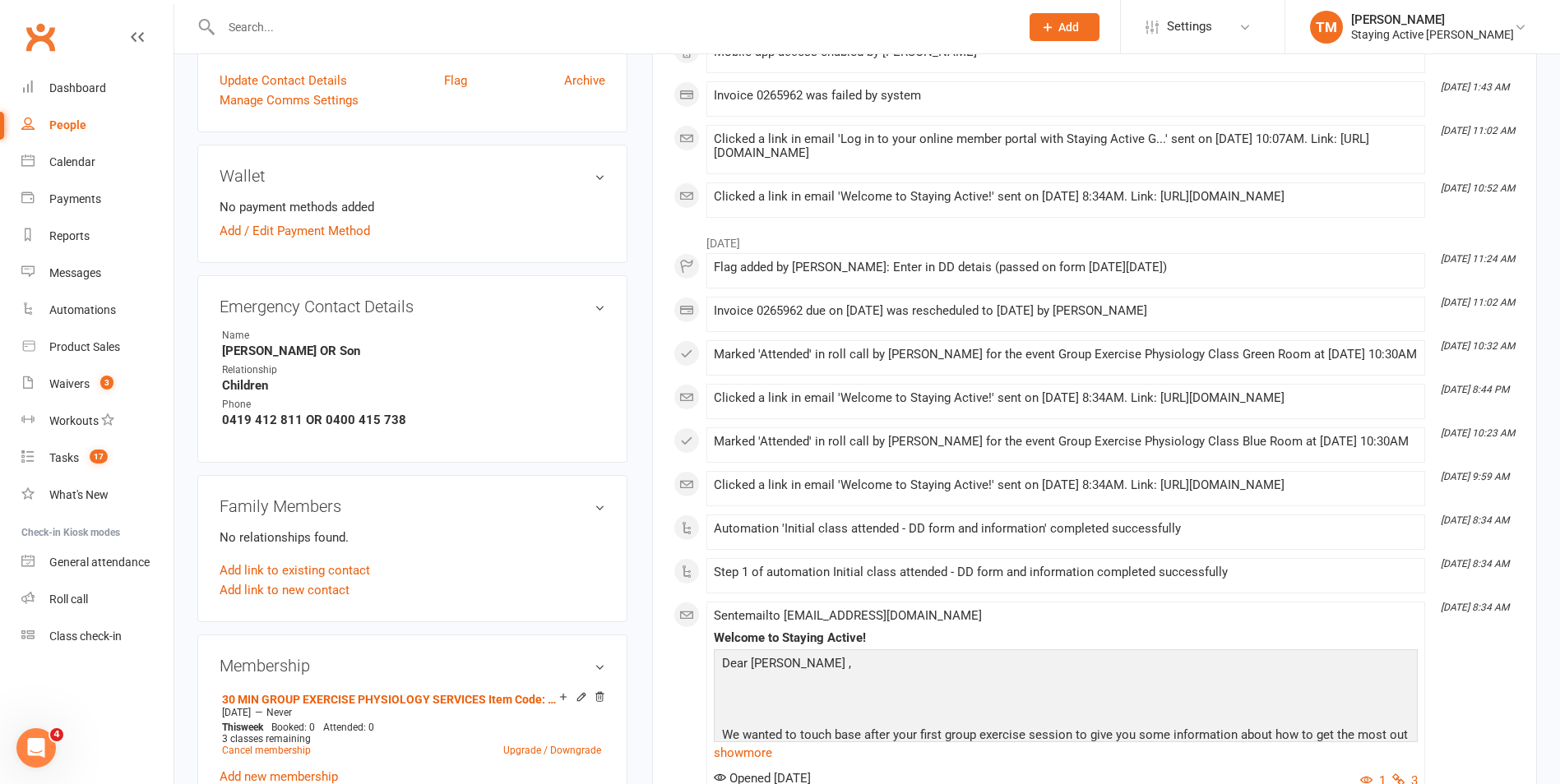
scroll to position [904, 0]
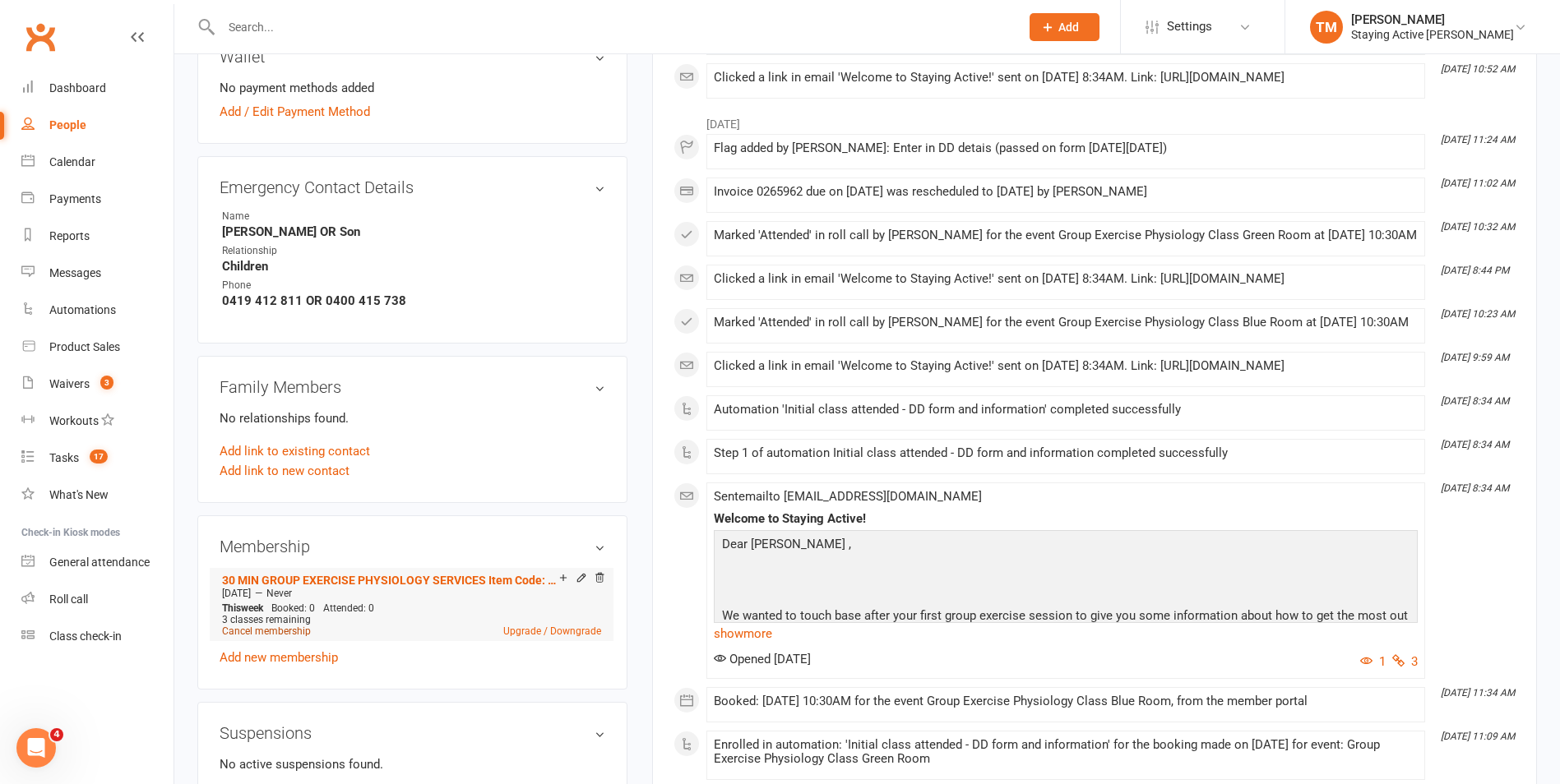
click at [299, 626] on link "Cancel membership" at bounding box center [266, 631] width 89 height 12
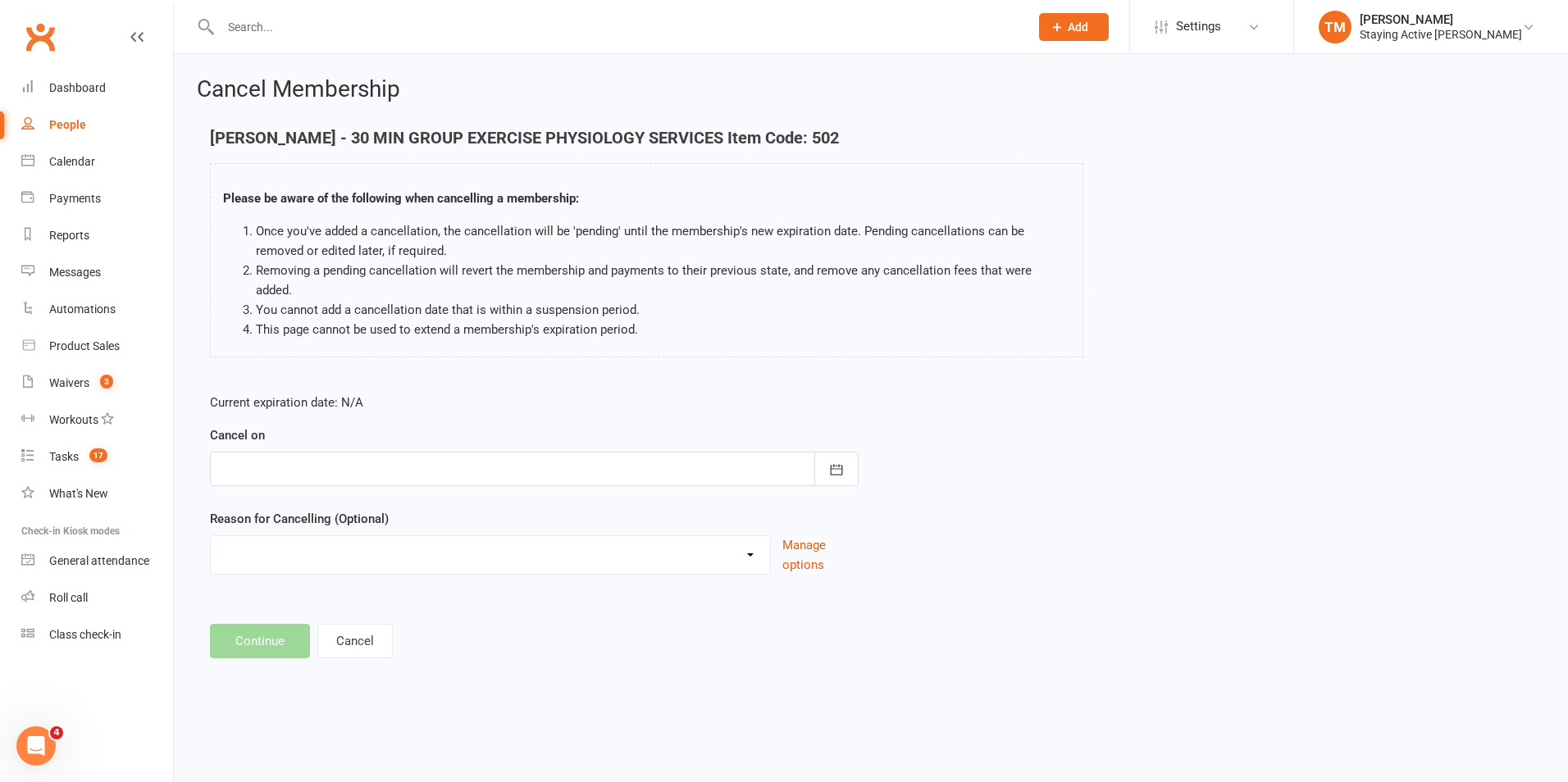
click at [293, 452] on div at bounding box center [533, 469] width 648 height 34
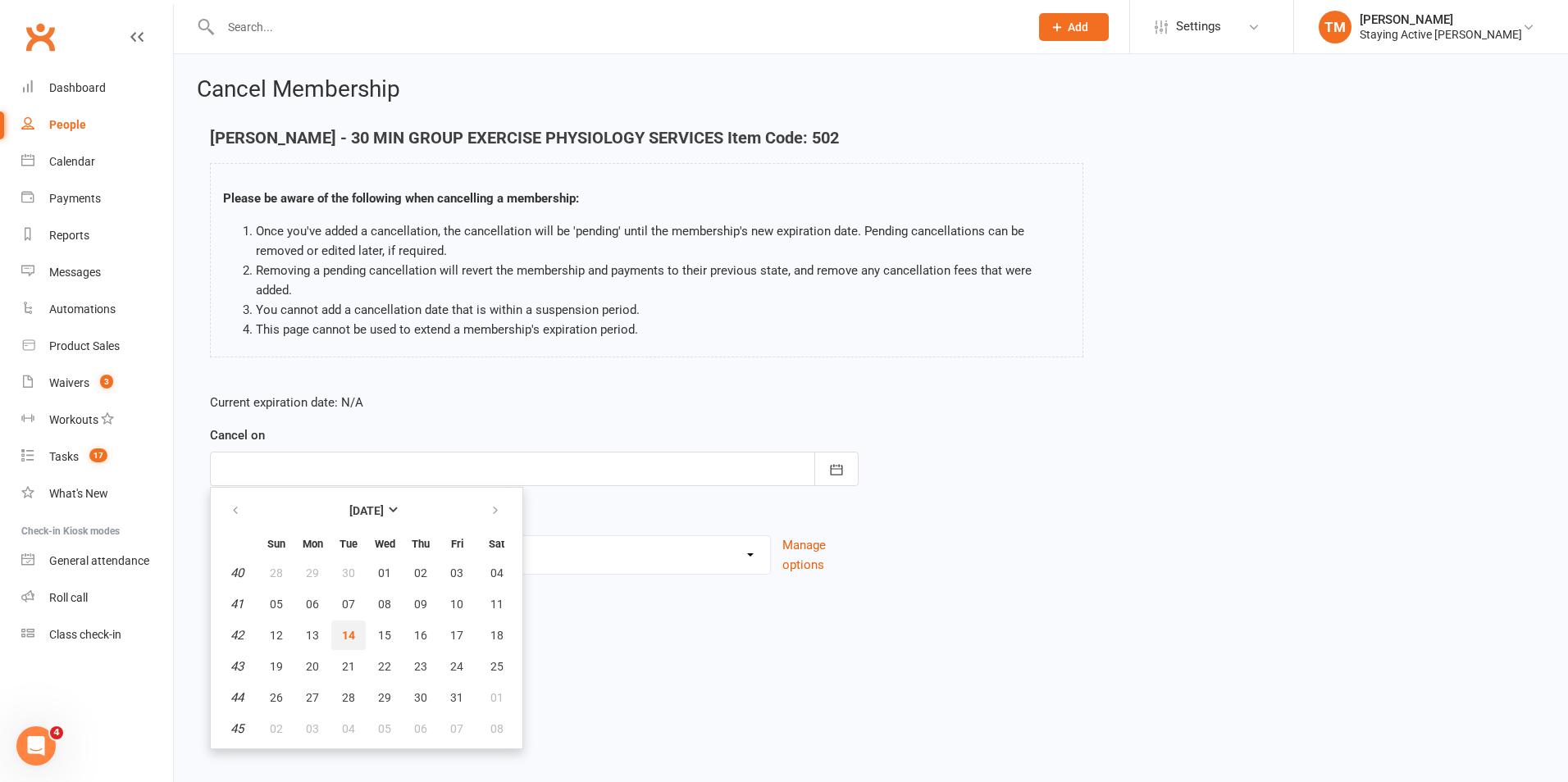
click at [359, 621] on button "14" at bounding box center [348, 635] width 34 height 30
type input "14 Oct 2025"
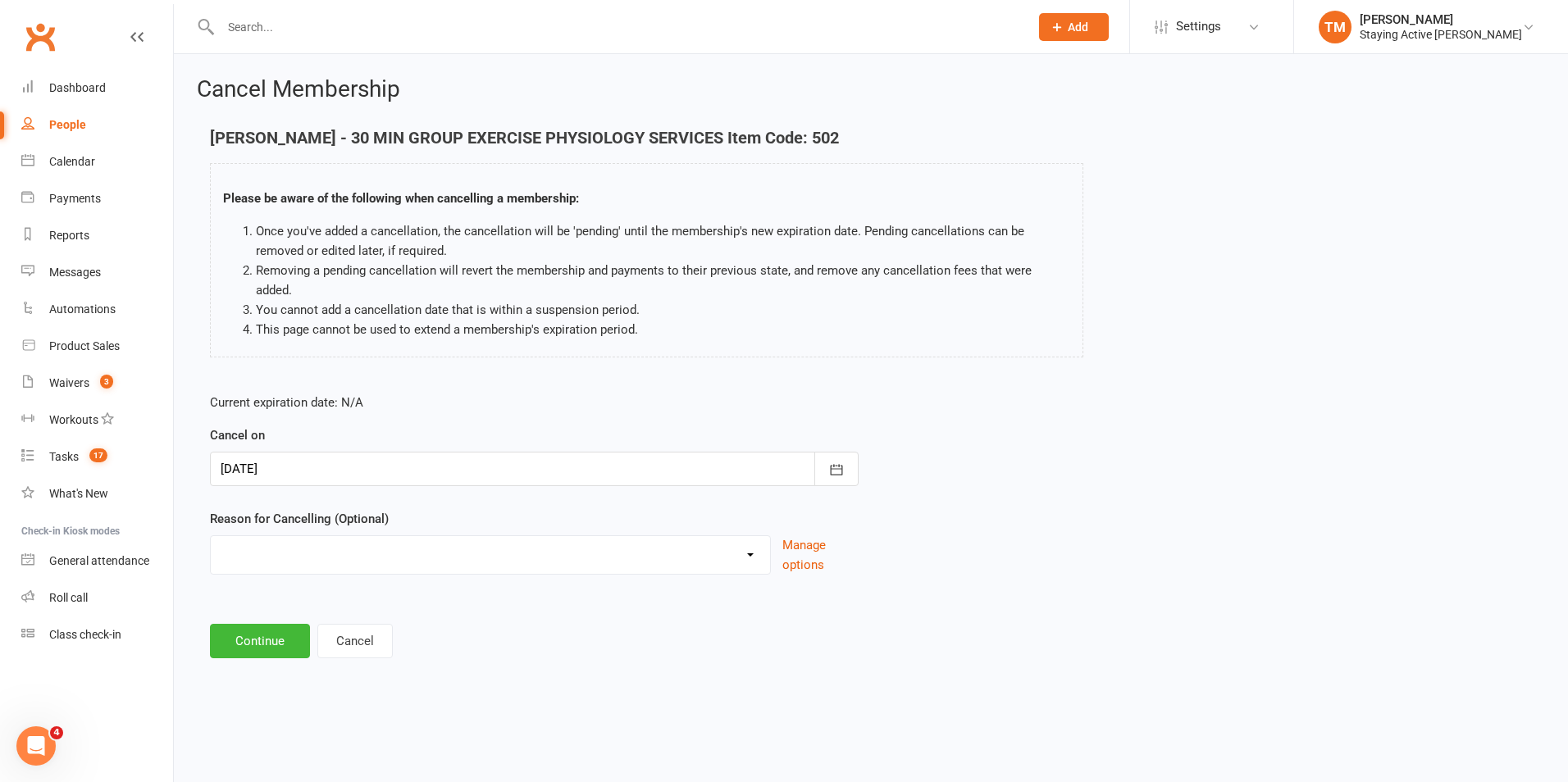
click at [500, 539] on select "Holiday Injury No contact Sick Other reason" at bounding box center [490, 552] width 559 height 33
select select "2"
click at [211, 536] on select "Holiday Injury No contact Sick Other reason" at bounding box center [490, 552] width 559 height 33
click at [260, 625] on button "Continue" at bounding box center [260, 641] width 100 height 34
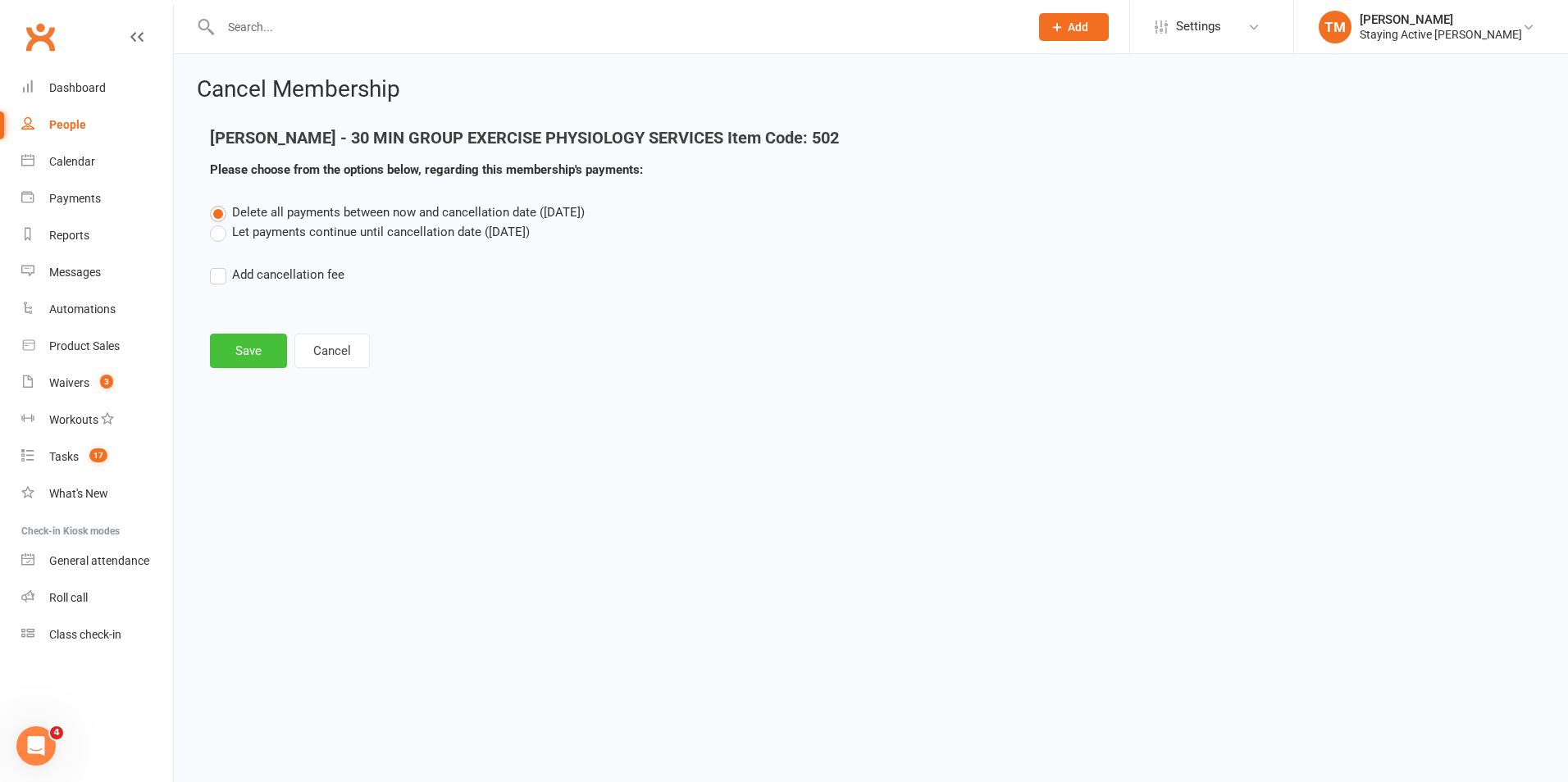
click at [273, 356] on button "Save" at bounding box center [248, 351] width 77 height 34
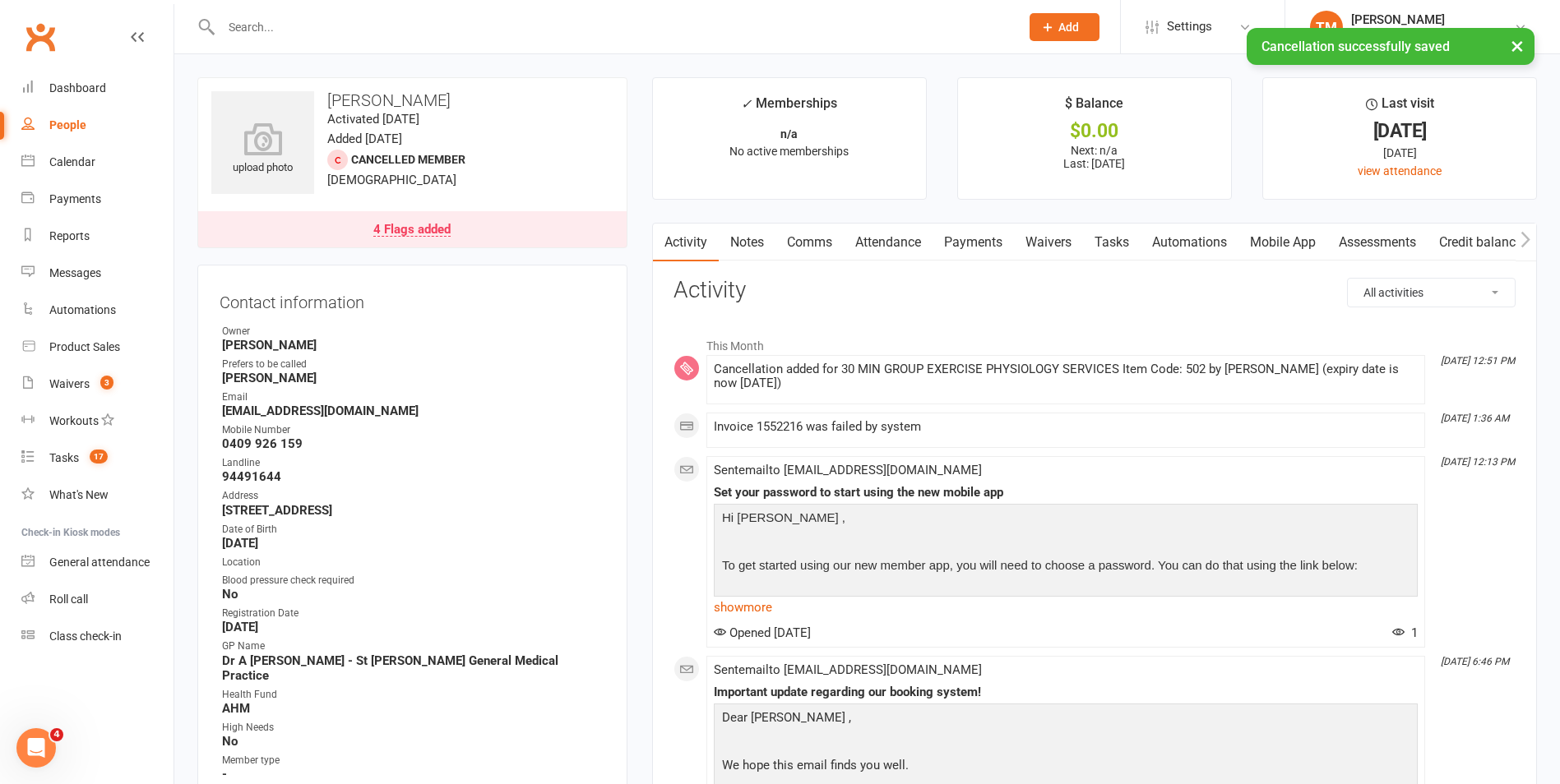
click at [923, 236] on link "Attendance" at bounding box center [887, 243] width 89 height 38
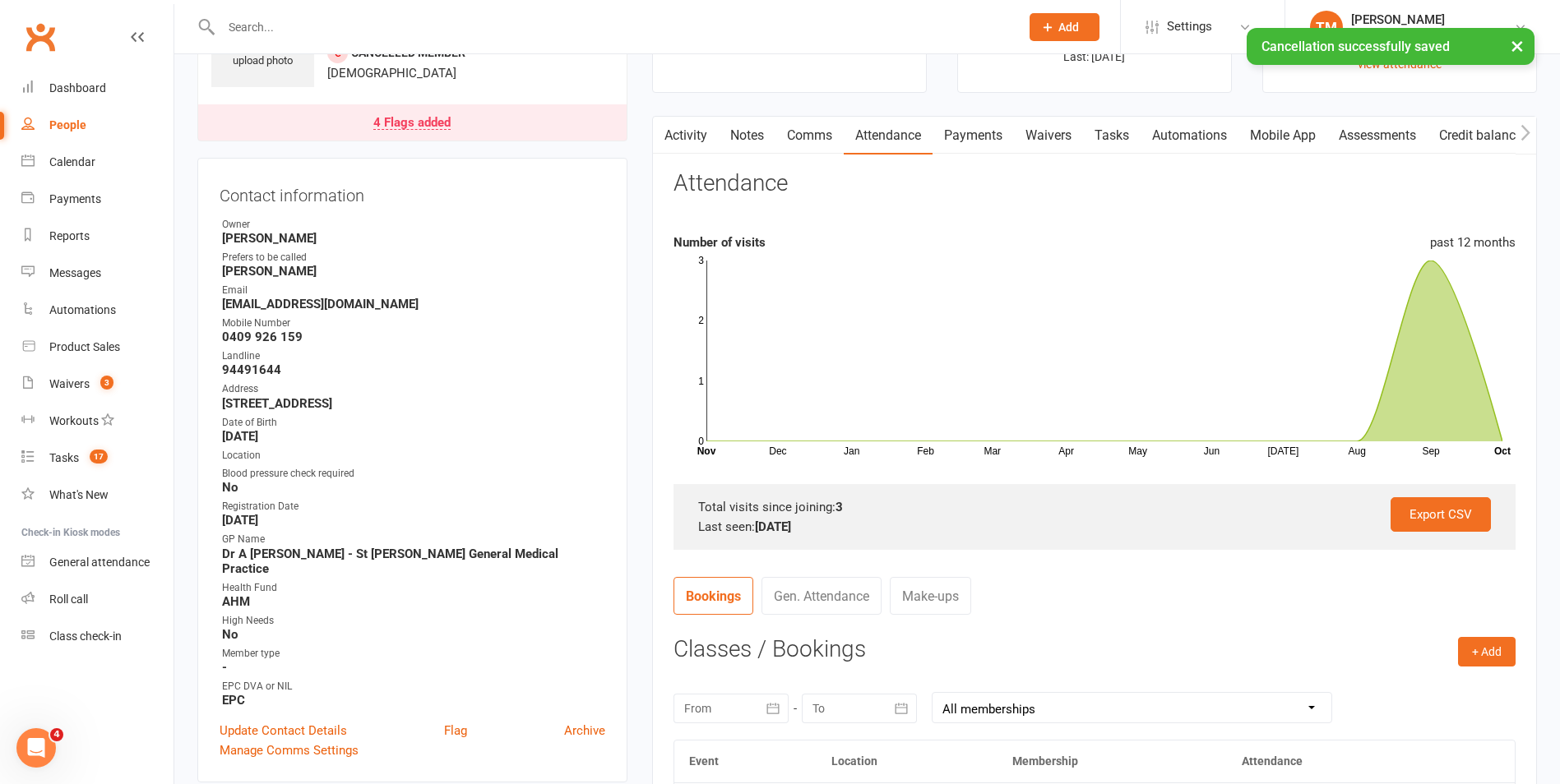
scroll to position [246, 0]
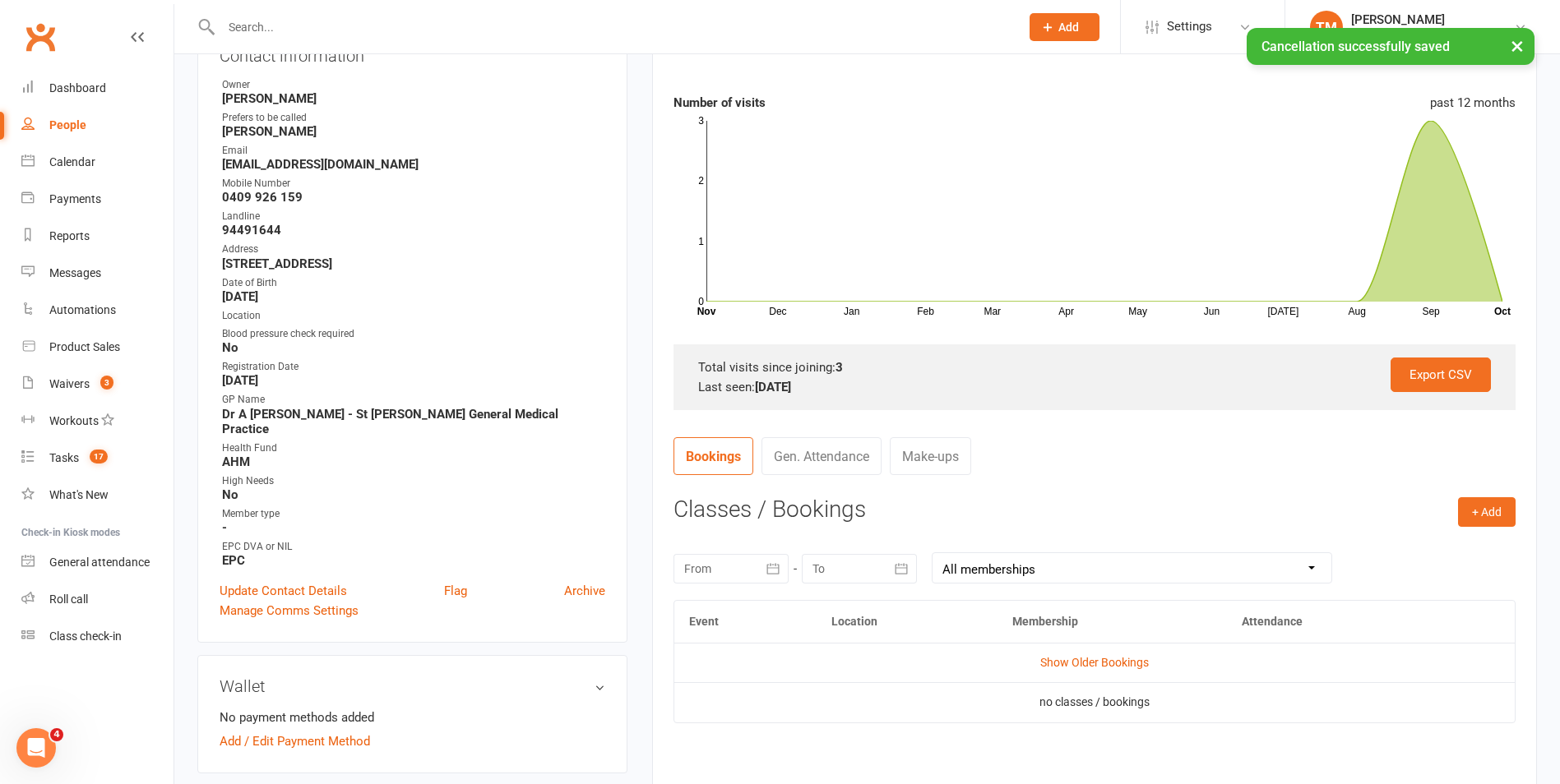
click at [773, 577] on button "button" at bounding box center [773, 568] width 30 height 30
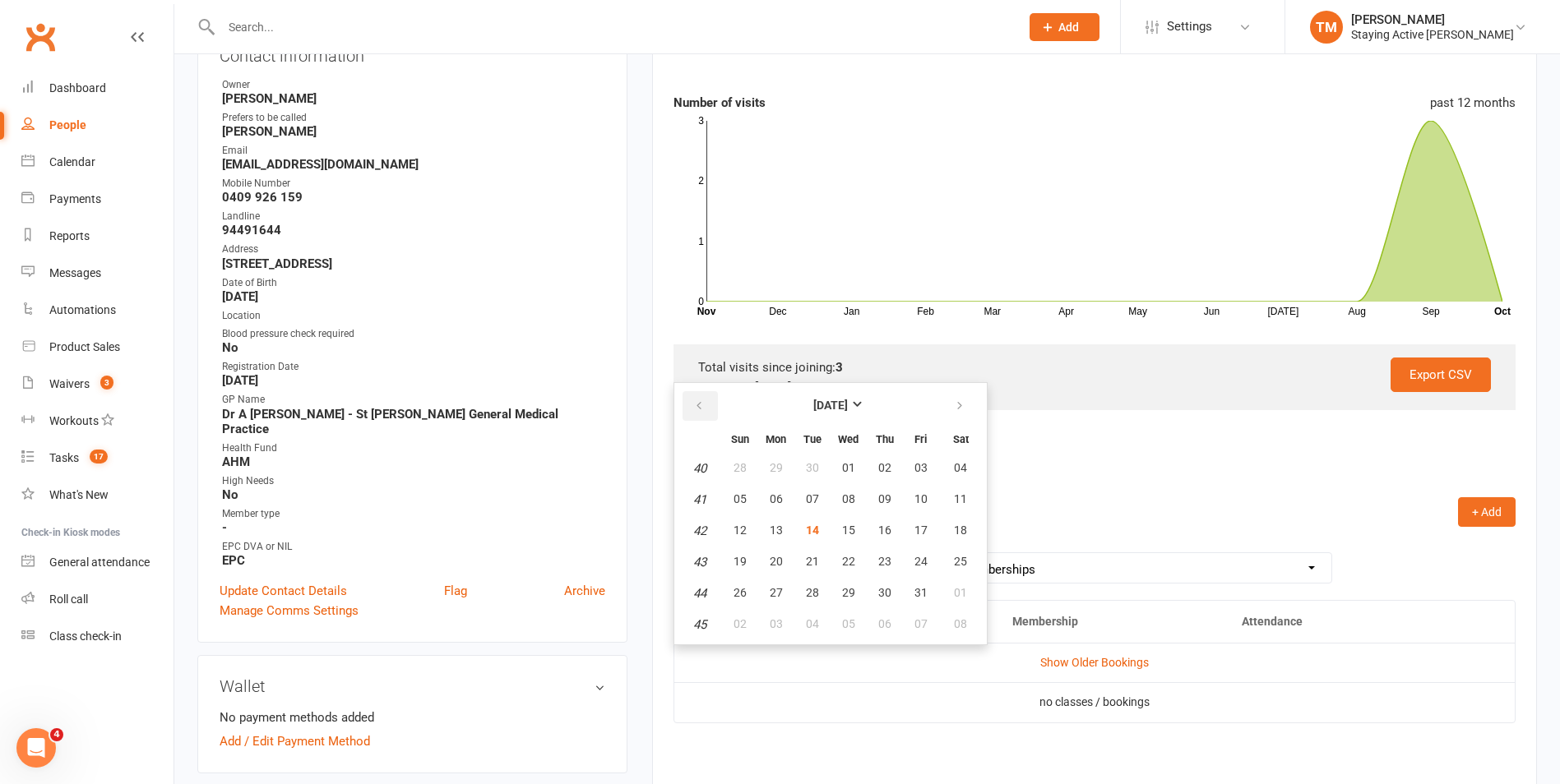
click at [694, 397] on button "button" at bounding box center [700, 405] width 35 height 30
click at [745, 473] on span "31" at bounding box center [740, 468] width 13 height 13
type input "31 Aug 2025"
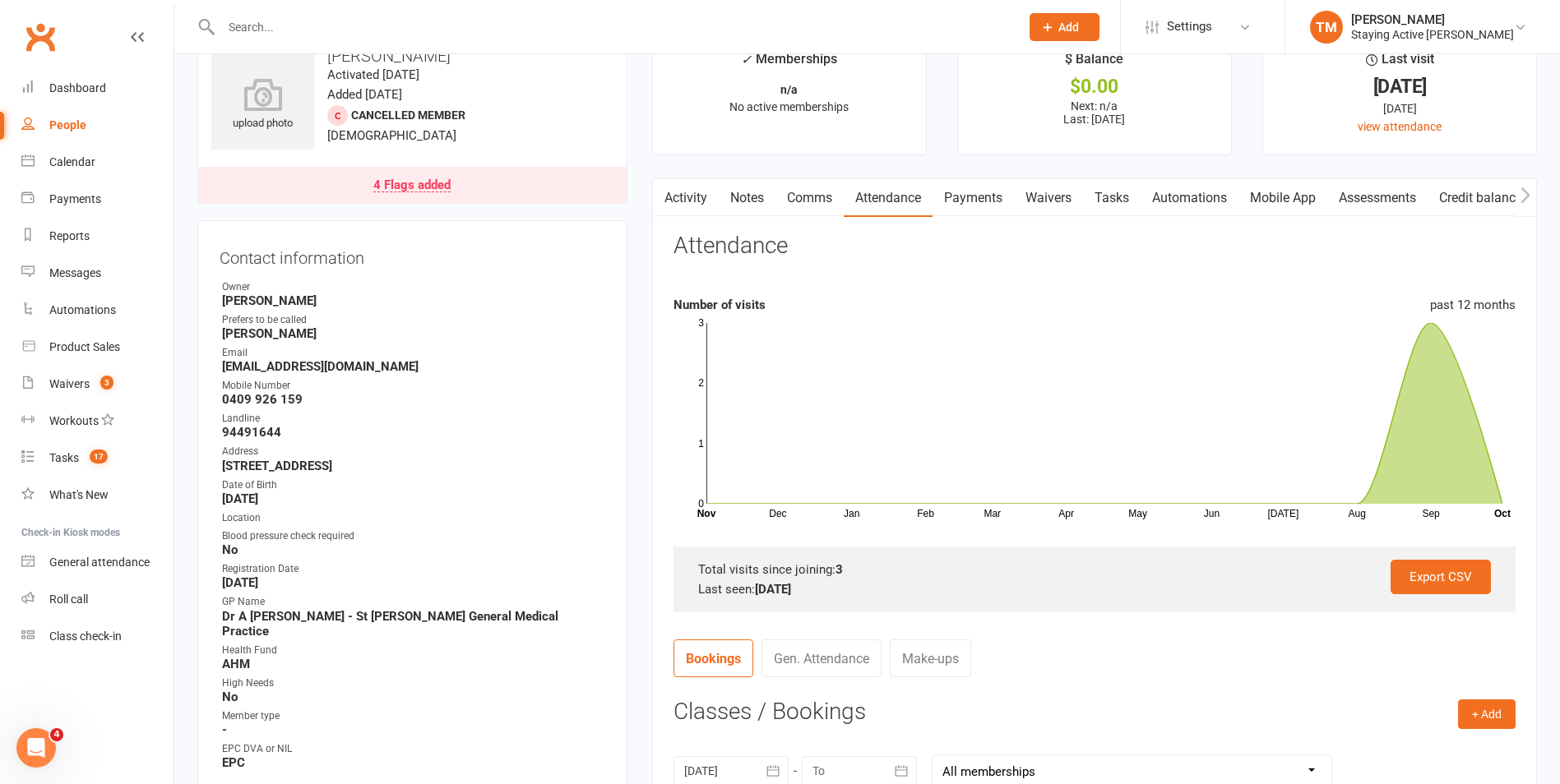
scroll to position [0, 0]
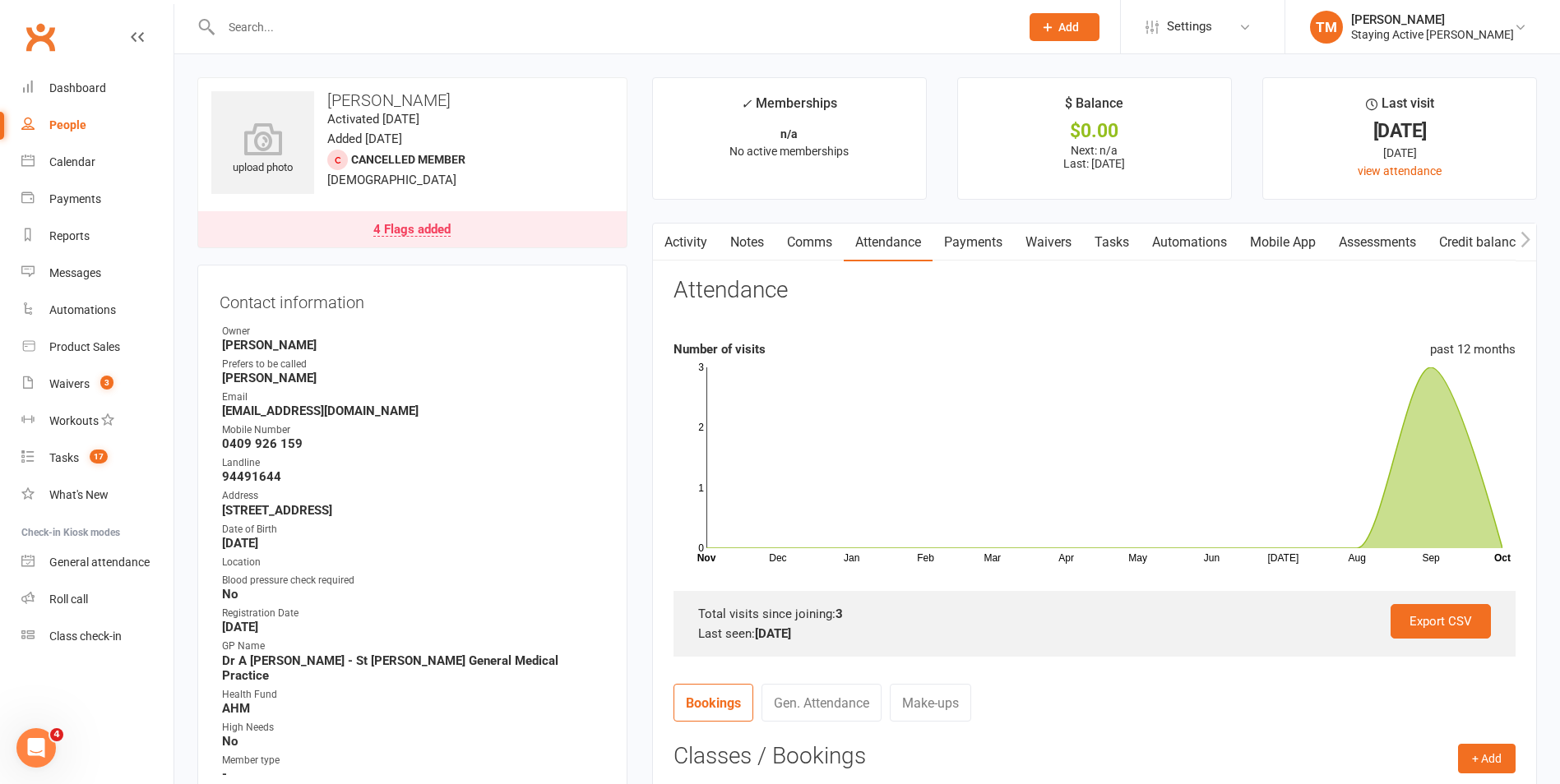
click at [761, 207] on main "✓ Memberships n/a No active memberships $ Balance $0.00 Next: n/a Last: 13 Oct …" at bounding box center [1093, 671] width 909 height 1188
click at [753, 238] on link "Notes" at bounding box center [746, 243] width 57 height 38
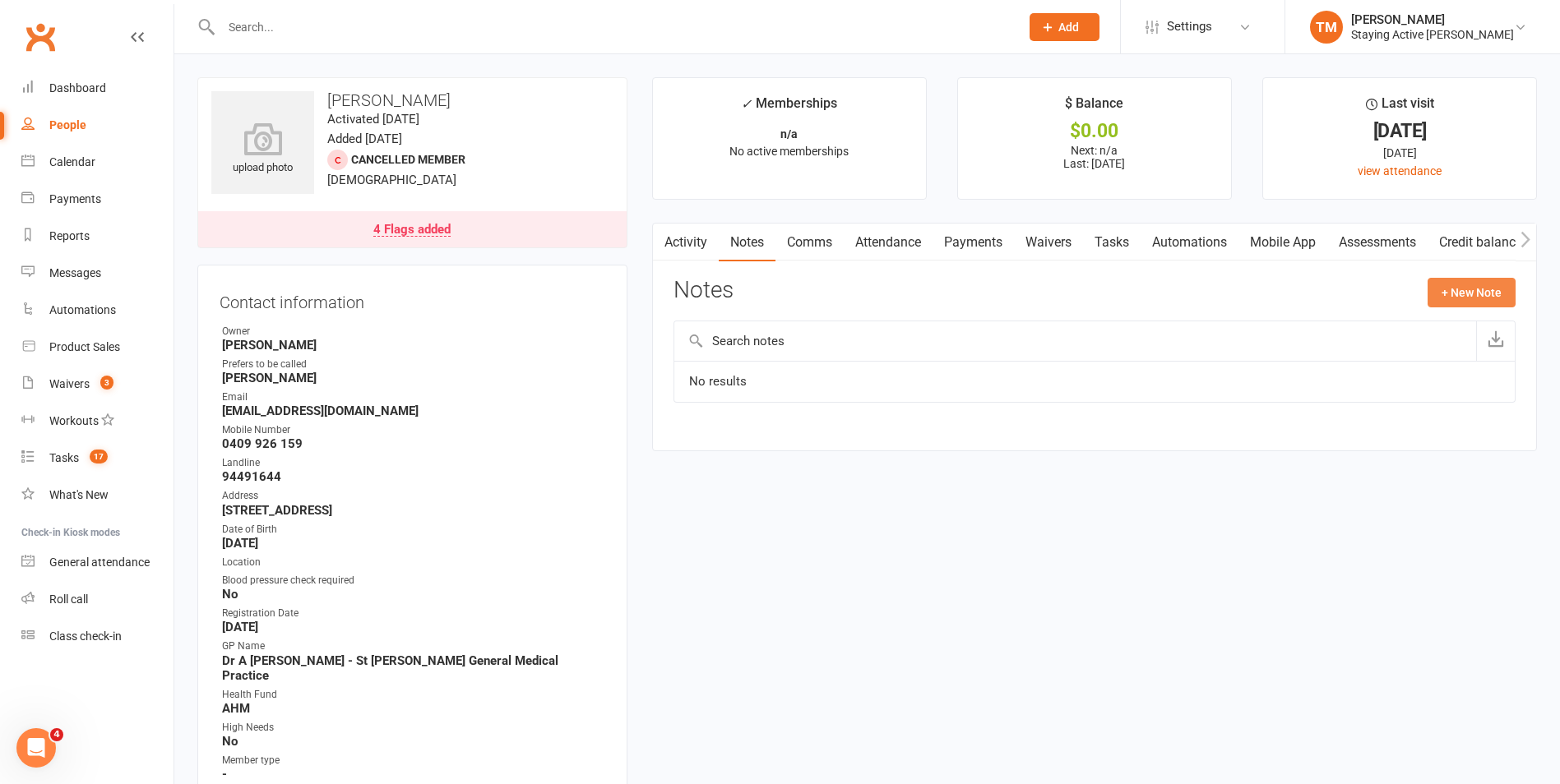
click at [1466, 291] on button "+ New Note" at bounding box center [1472, 292] width 88 height 30
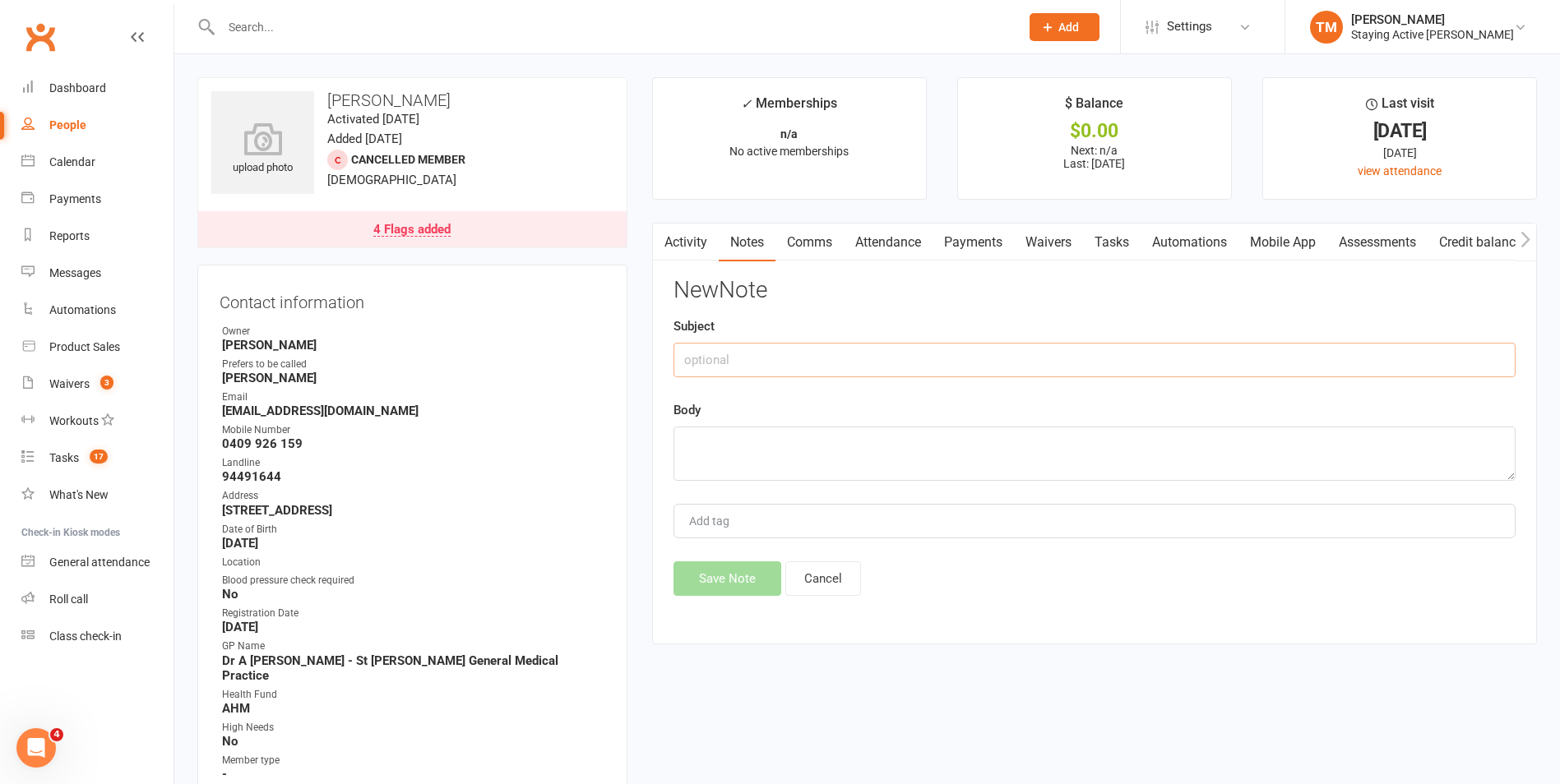
click at [986, 363] on input "text" at bounding box center [1094, 360] width 842 height 34
type input "Cancelled membership (SK)"
click at [878, 453] on textarea at bounding box center [1094, 454] width 842 height 54
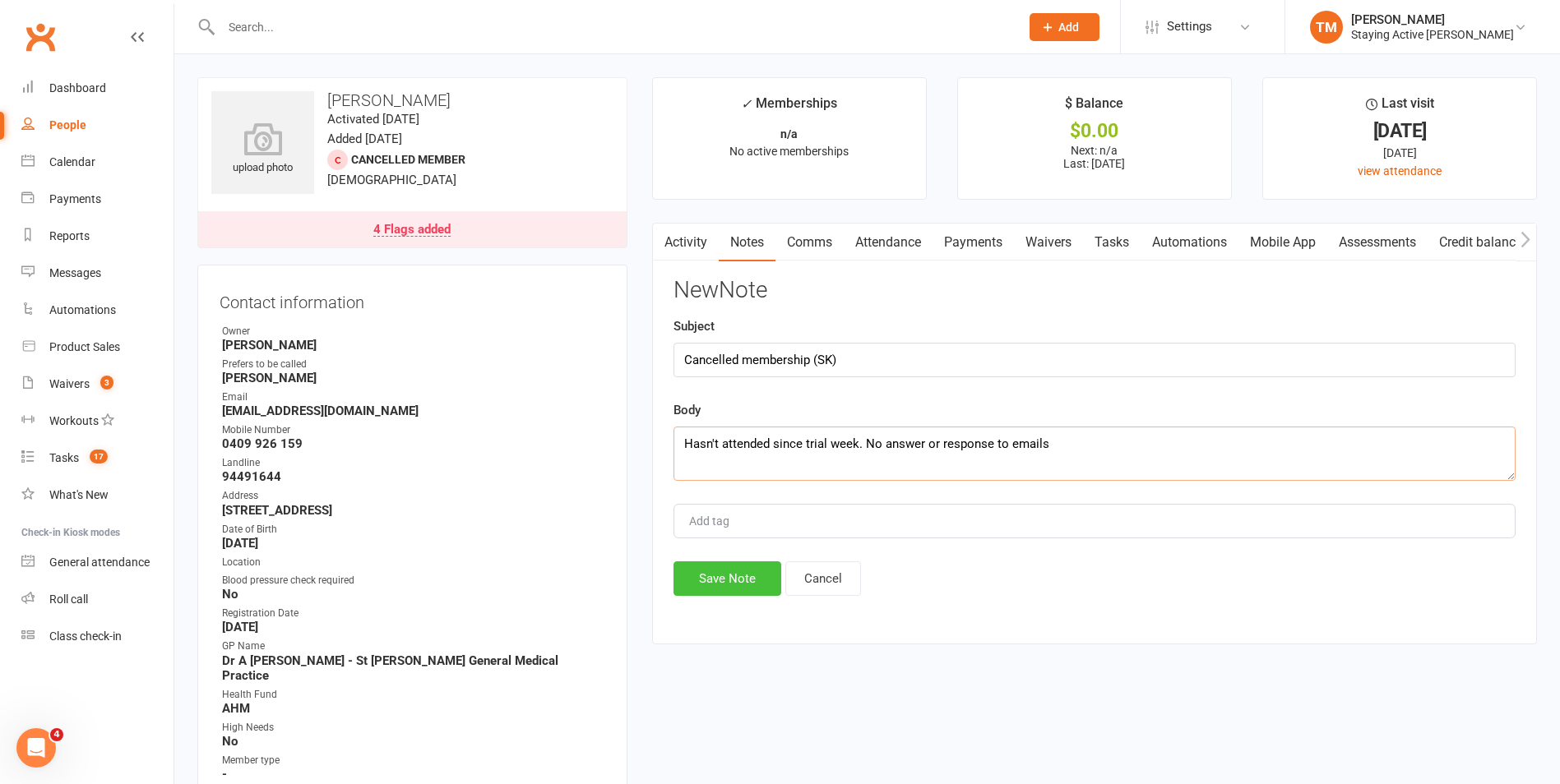
type textarea "Hasn't attended since trial week. No answer or response to emails"
click at [730, 577] on button "Save Note" at bounding box center [727, 579] width 108 height 34
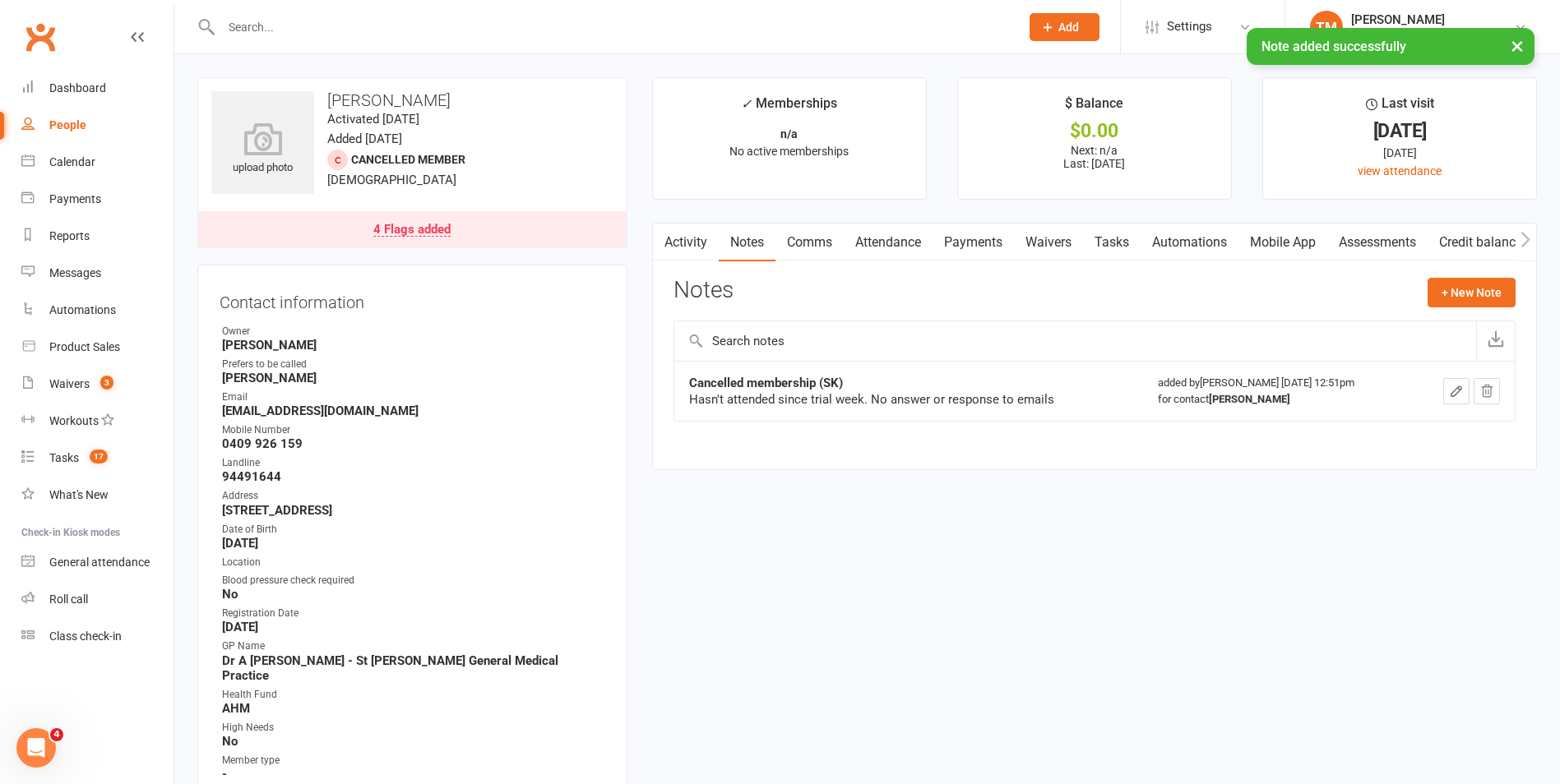
click at [827, 254] on link "Comms" at bounding box center [809, 243] width 68 height 38
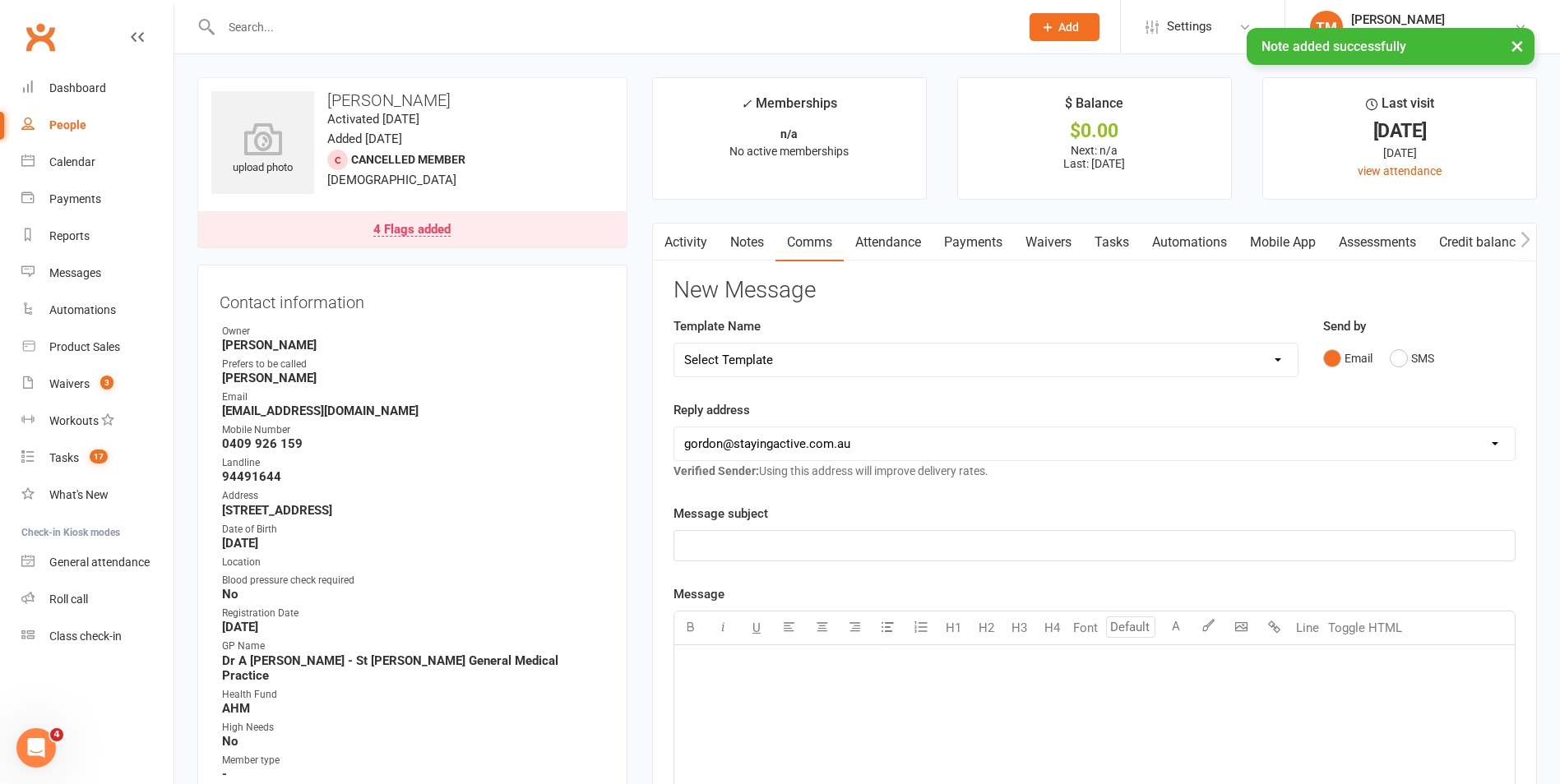
click at [840, 374] on select "Select Template [Email] 150 visits [Email] 6 month email [Email] 9:30am Zoom Cl…" at bounding box center [985, 360] width 623 height 33
select select "4"
click at [674, 343] on select "Select Template [Email] 150 visits [Email] 6 month email [Email] 9:30am Zoom Cl…" at bounding box center [985, 360] width 623 height 33
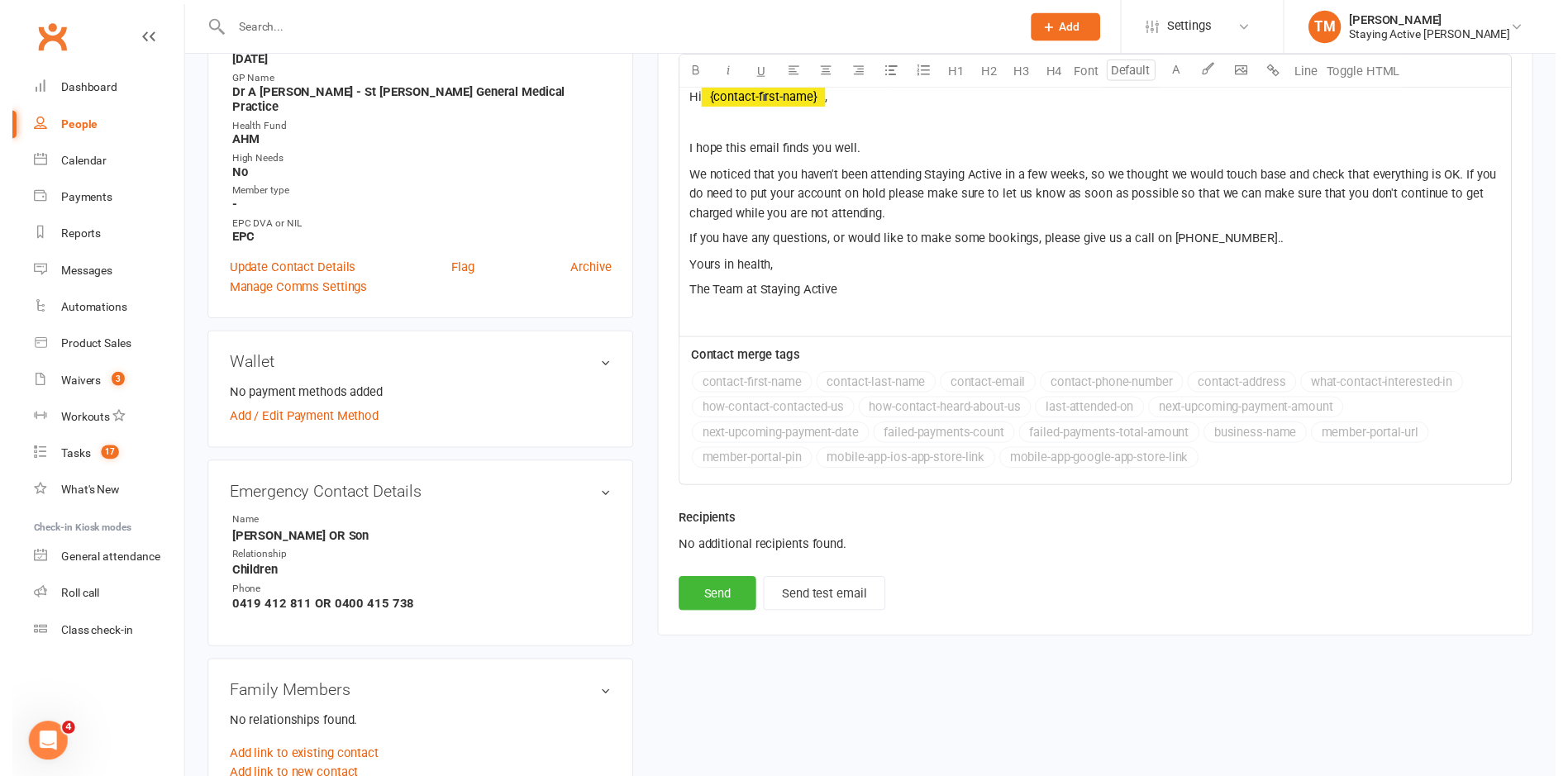
scroll to position [661, 0]
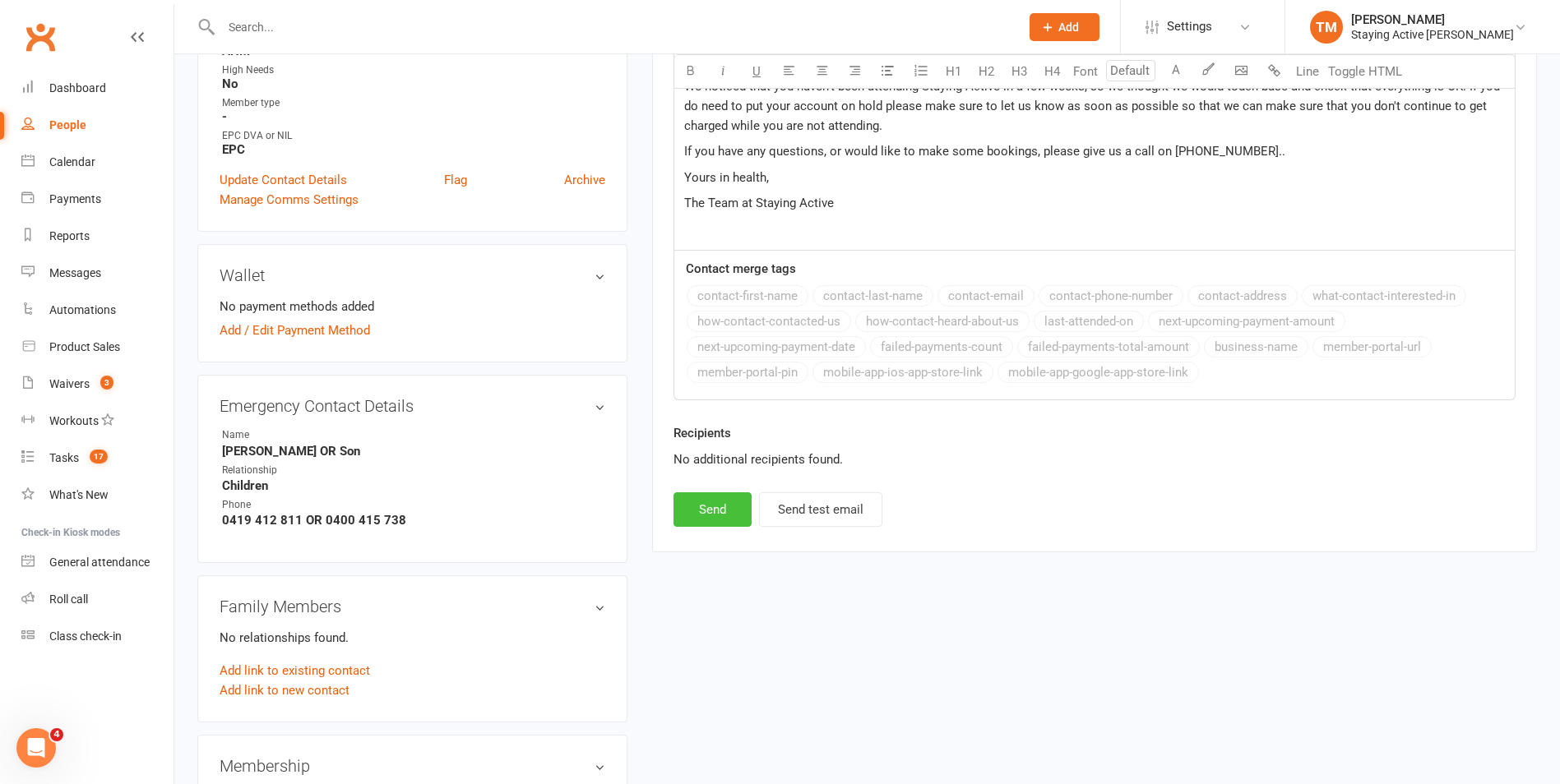
click at [722, 514] on button "Send" at bounding box center [712, 510] width 78 height 34
select select
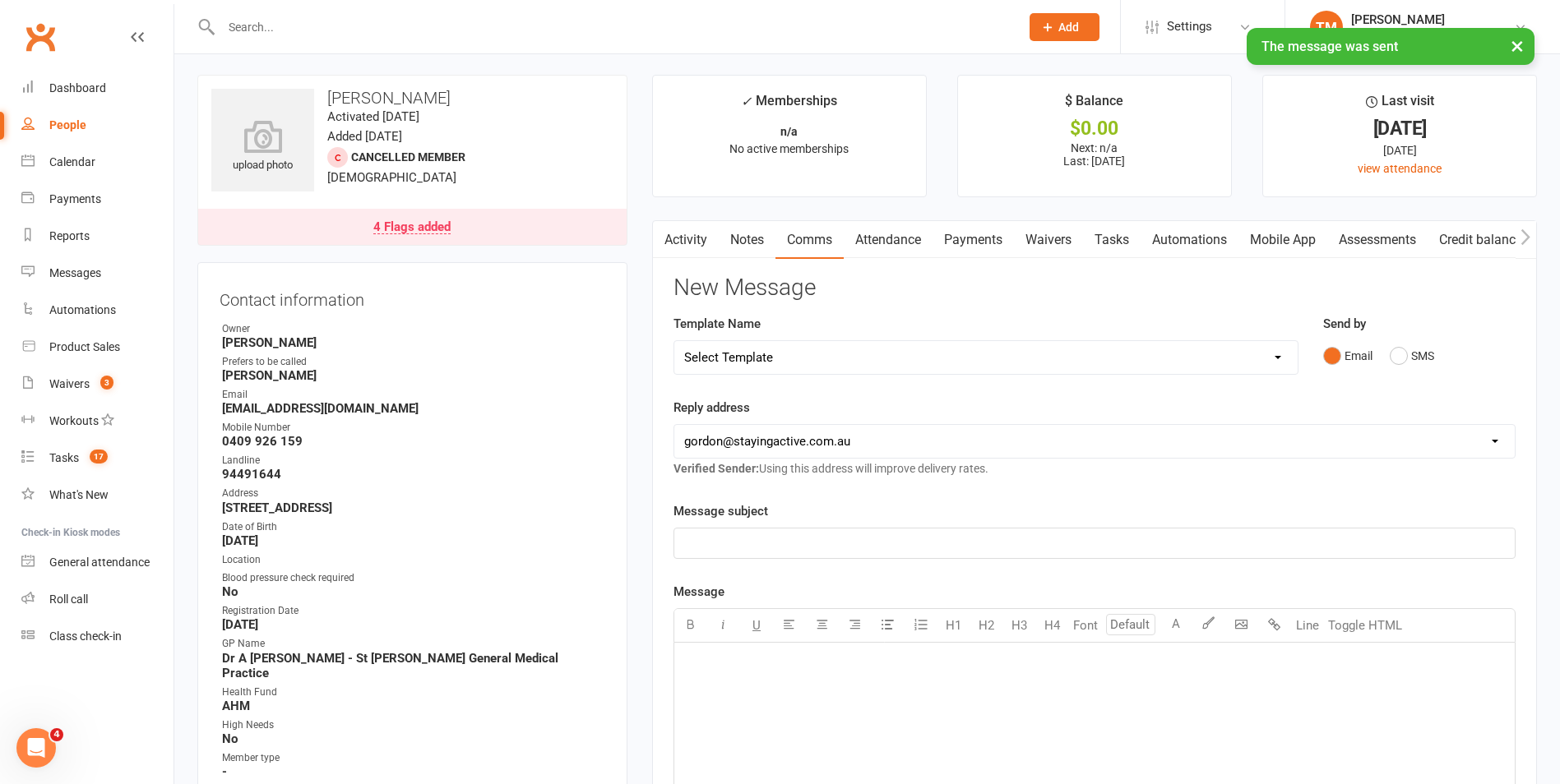
scroll to position [0, 0]
click at [752, 247] on link "Notes" at bounding box center [746, 243] width 57 height 38
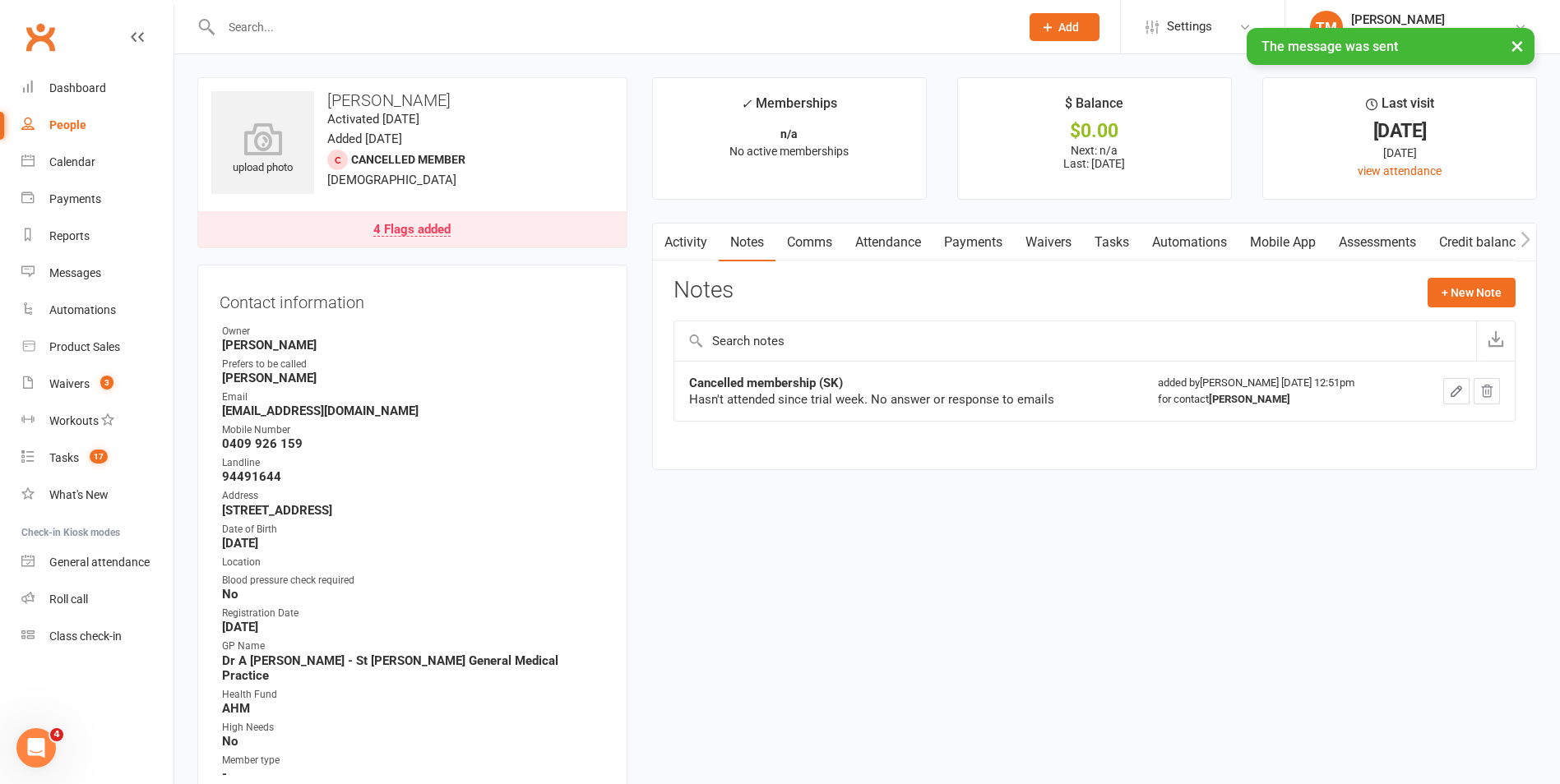
click at [671, 244] on button "button" at bounding box center [663, 242] width 21 height 37
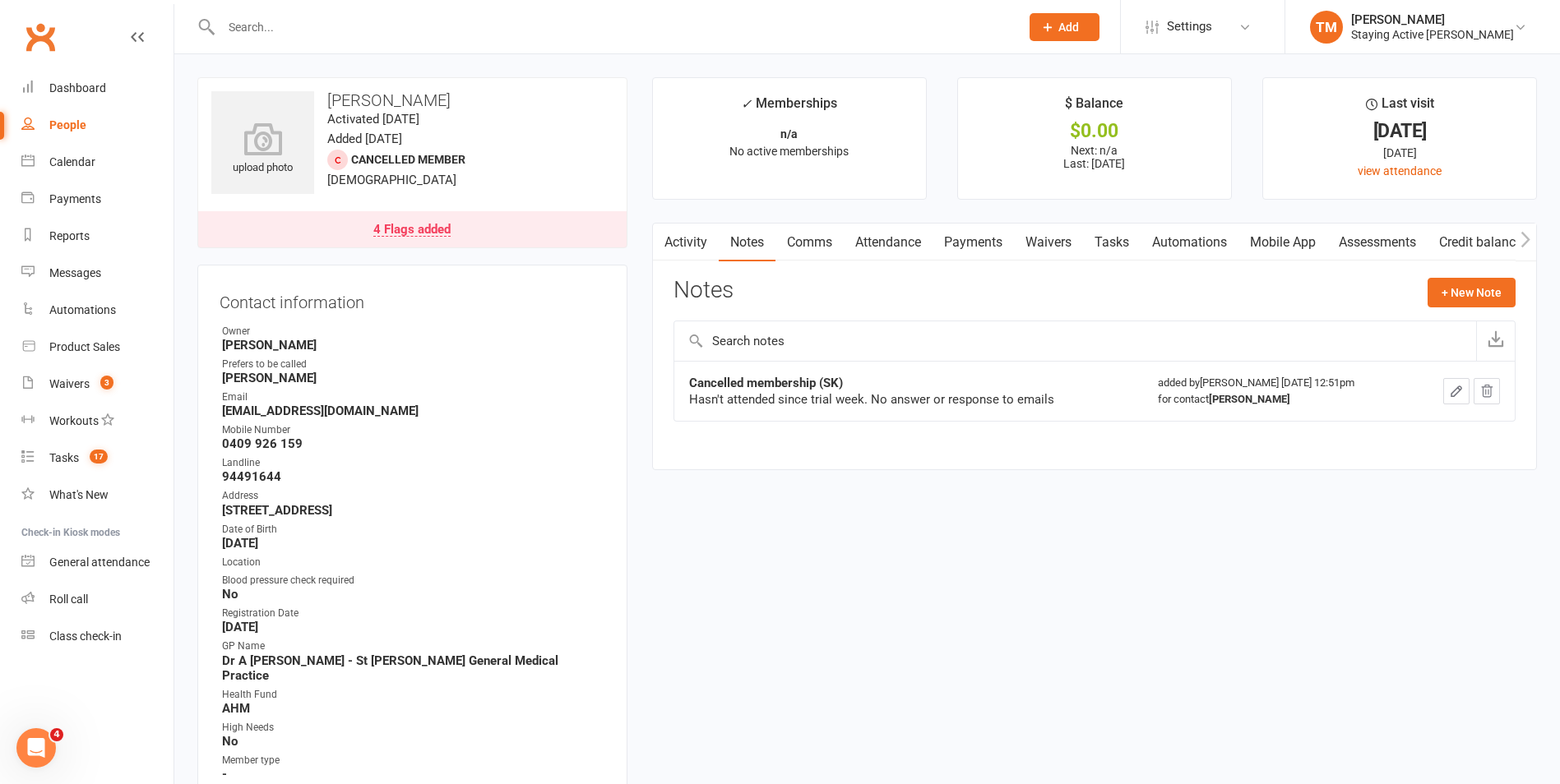
click at [691, 245] on link "Activity" at bounding box center [685, 243] width 66 height 38
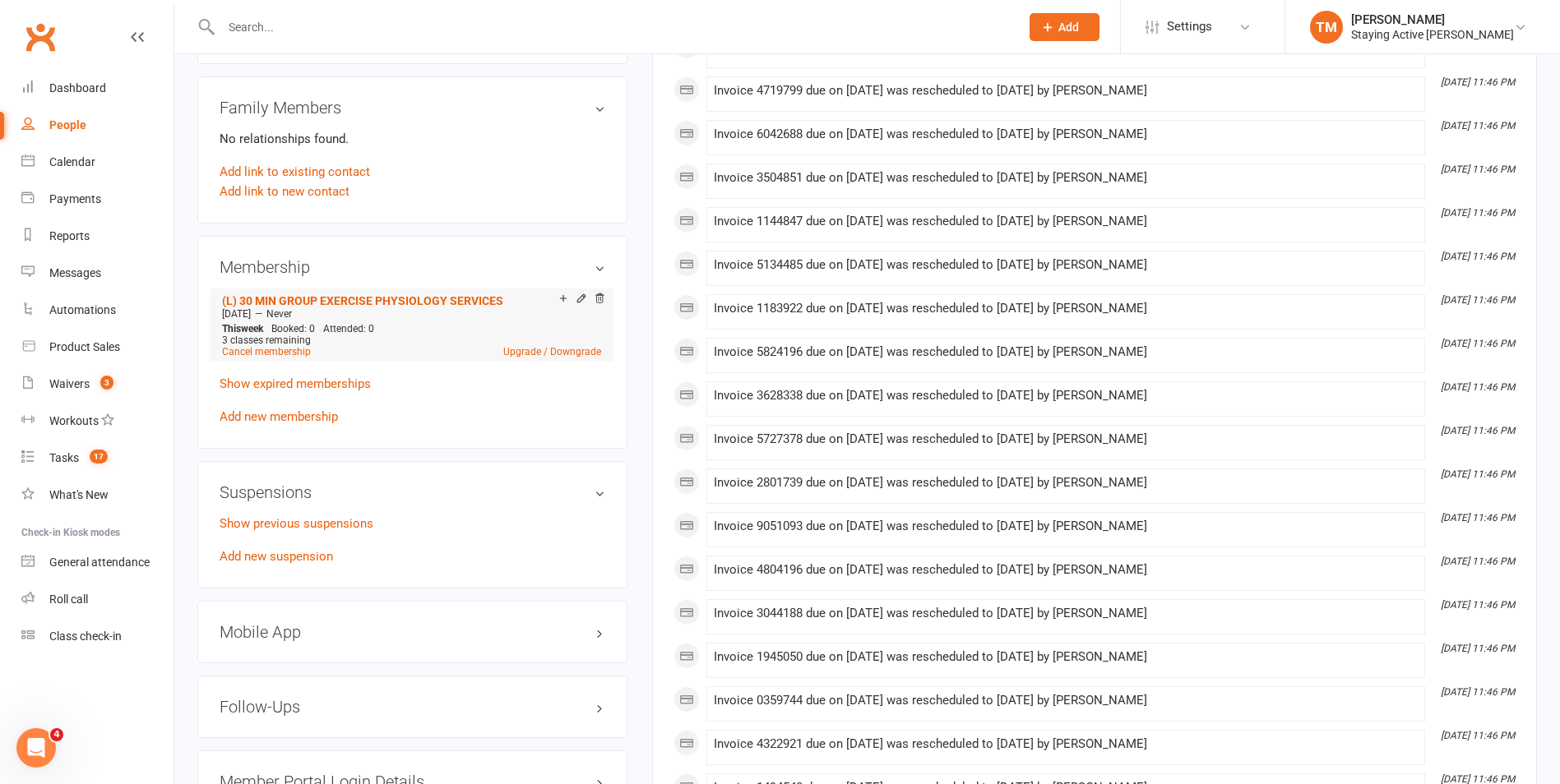
scroll to position [1151, 0]
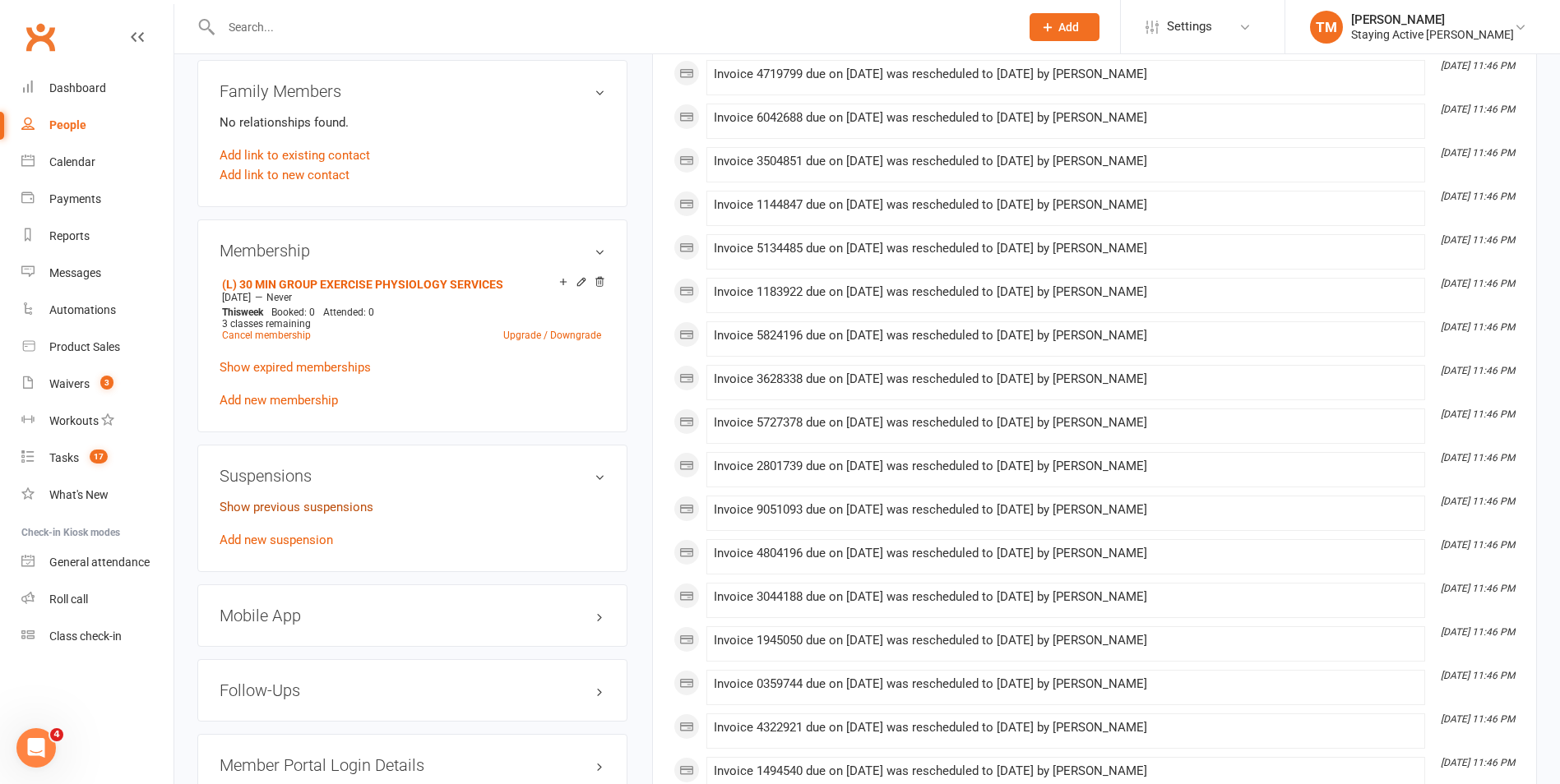
click at [361, 501] on link "Show previous suspensions" at bounding box center [296, 507] width 154 height 14
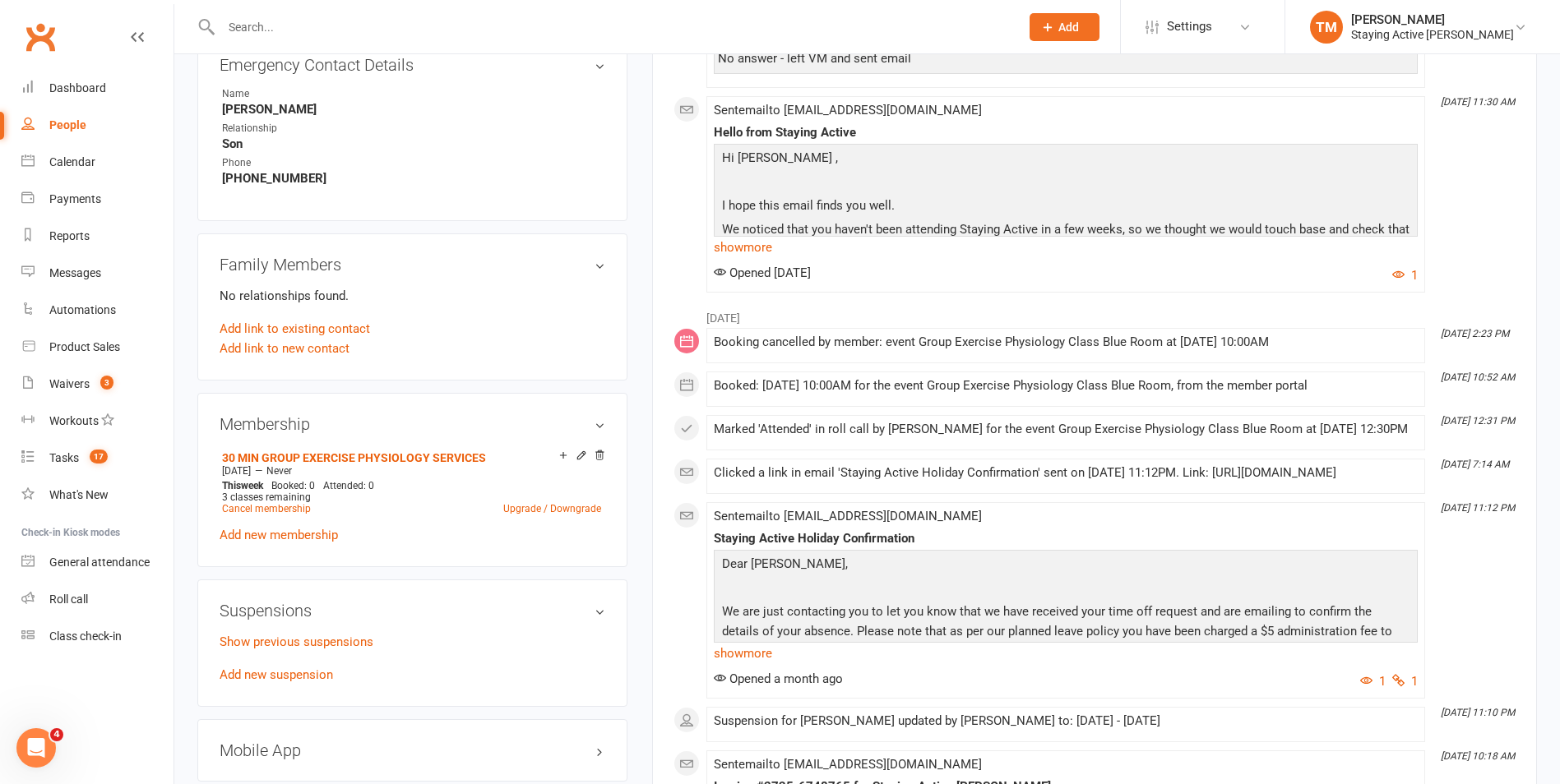
scroll to position [986, 0]
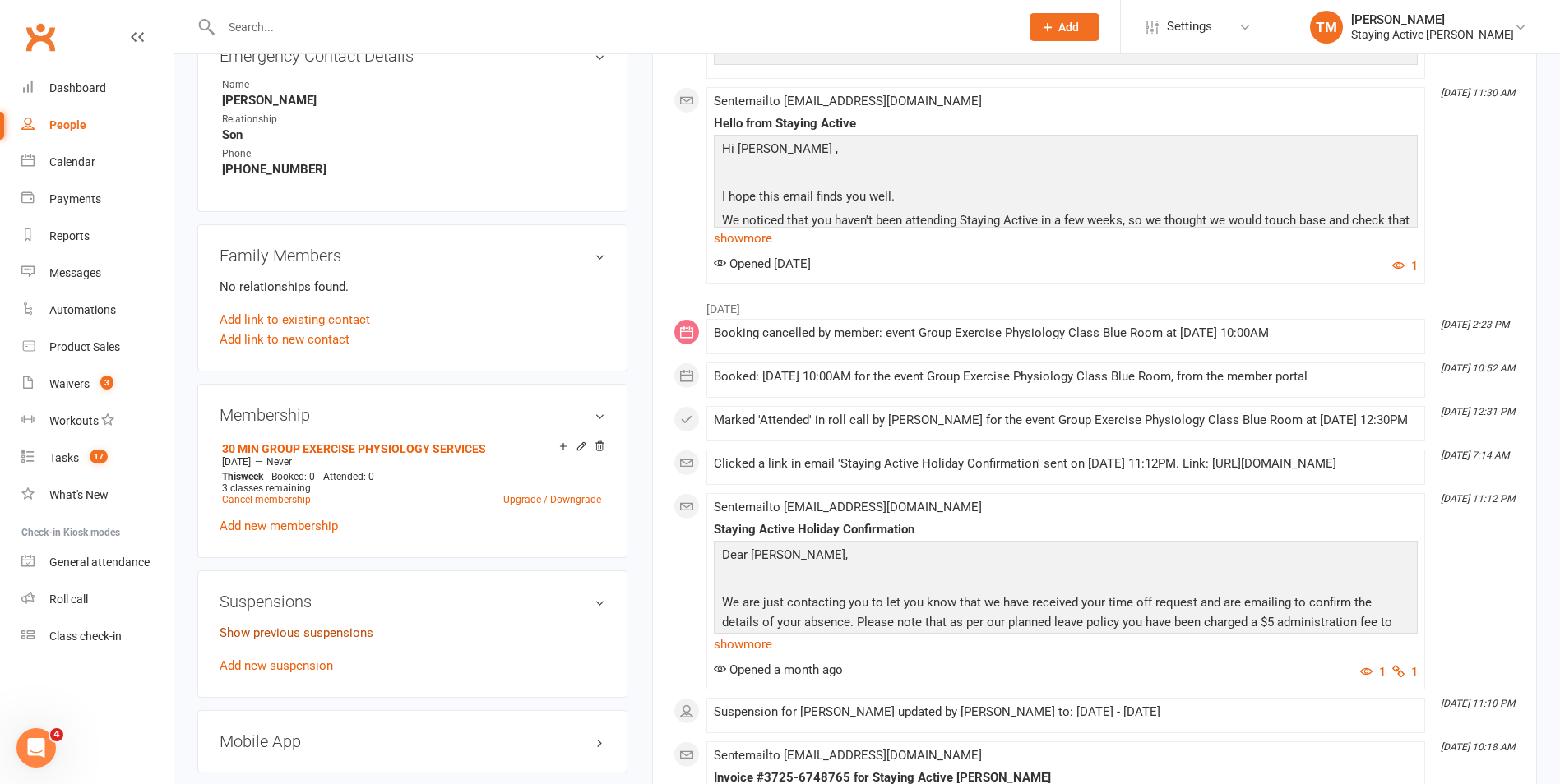
click at [344, 637] on link "Show previous suspensions" at bounding box center [296, 633] width 154 height 14
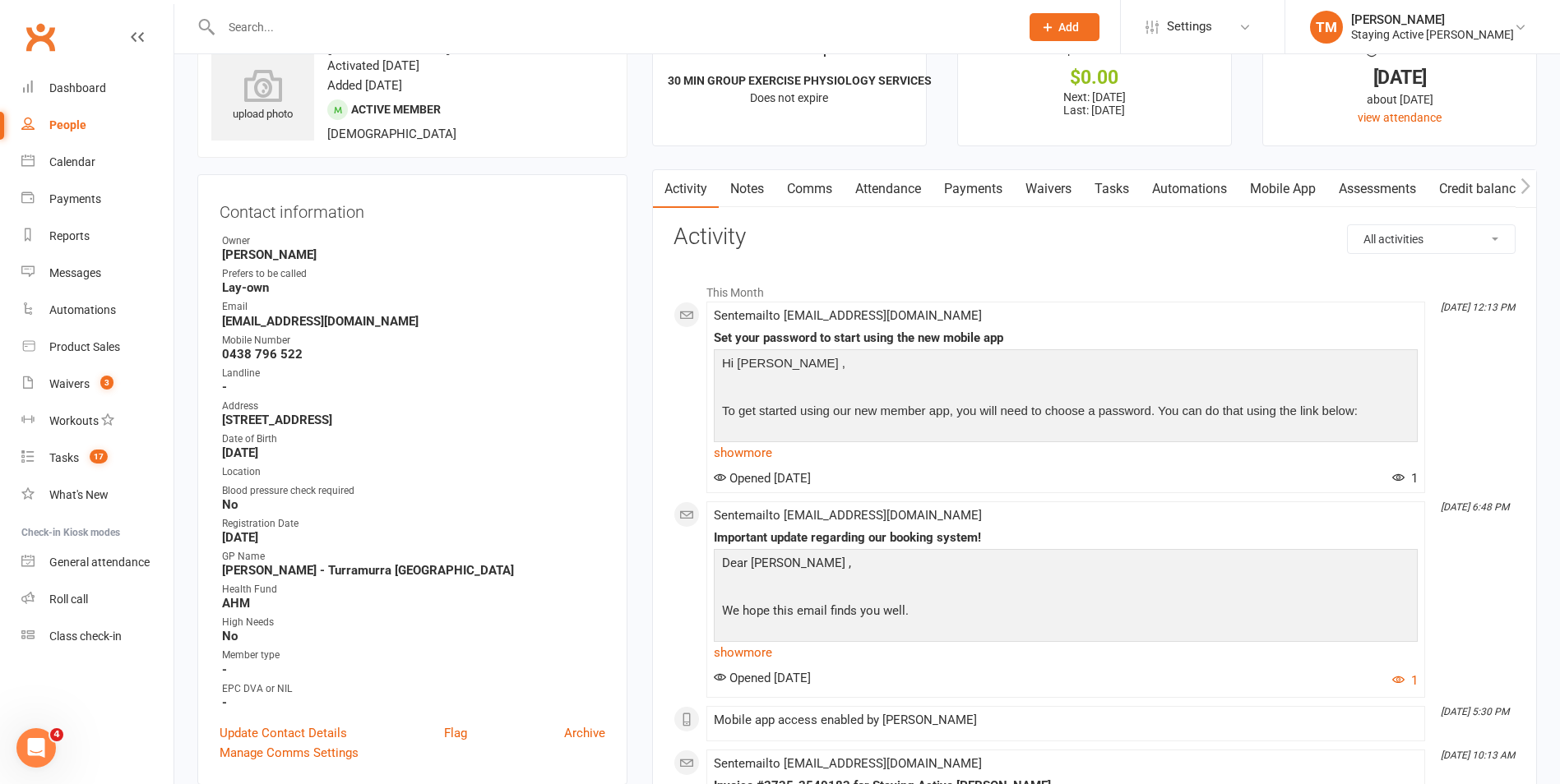
scroll to position [0, 0]
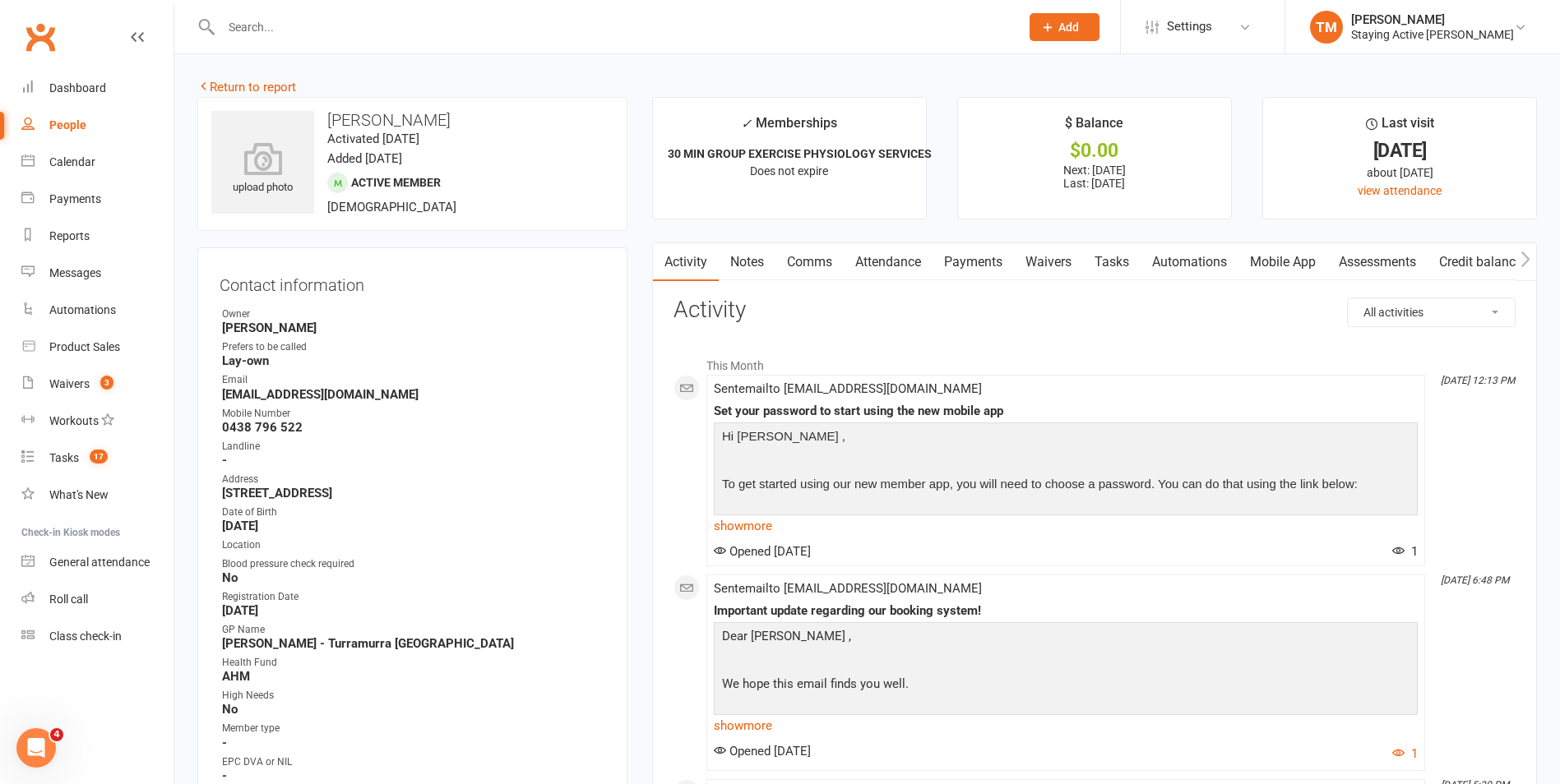
click at [755, 251] on link "Notes" at bounding box center [746, 263] width 57 height 38
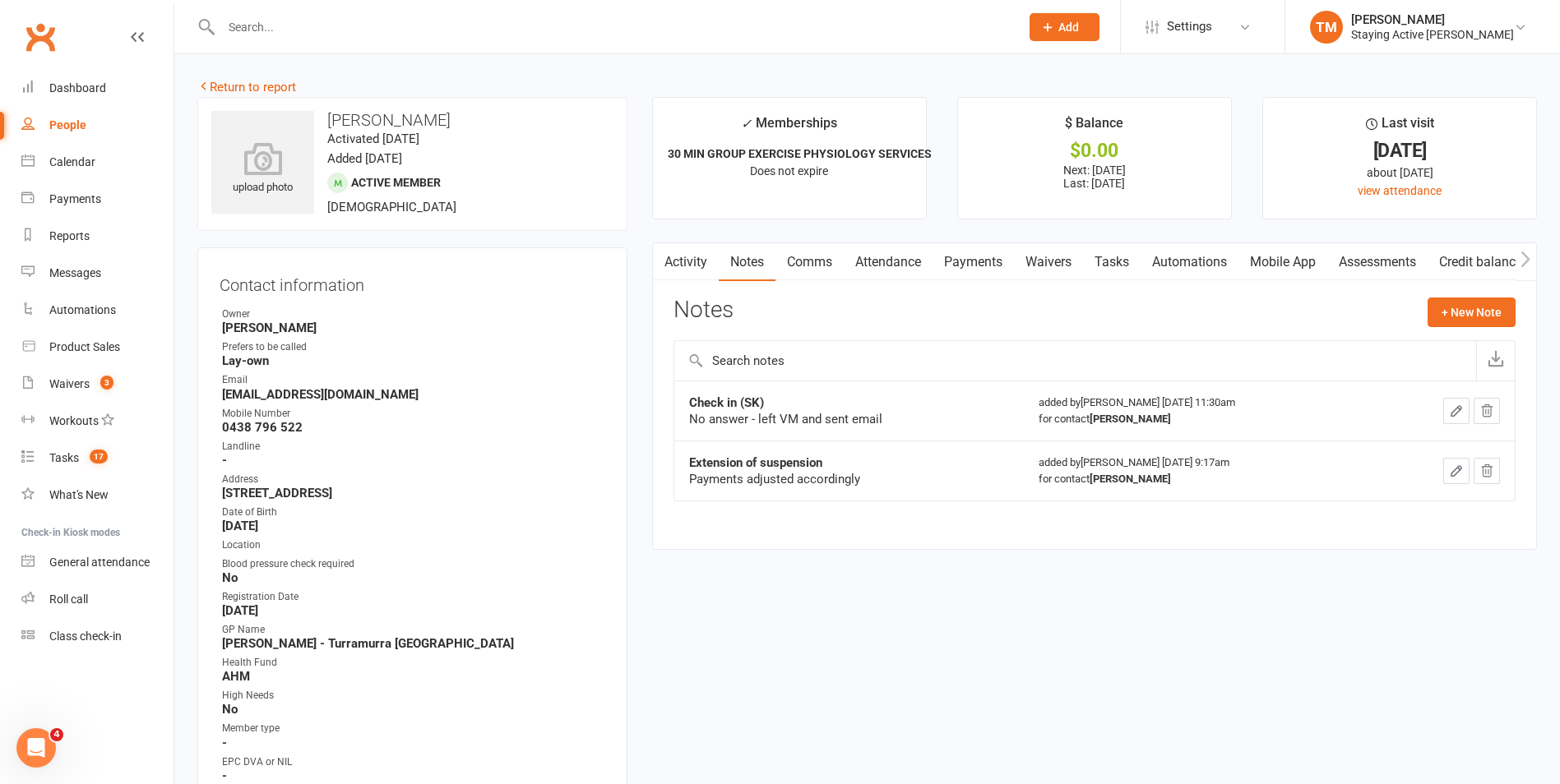
click at [985, 249] on link "Payments" at bounding box center [973, 263] width 82 height 38
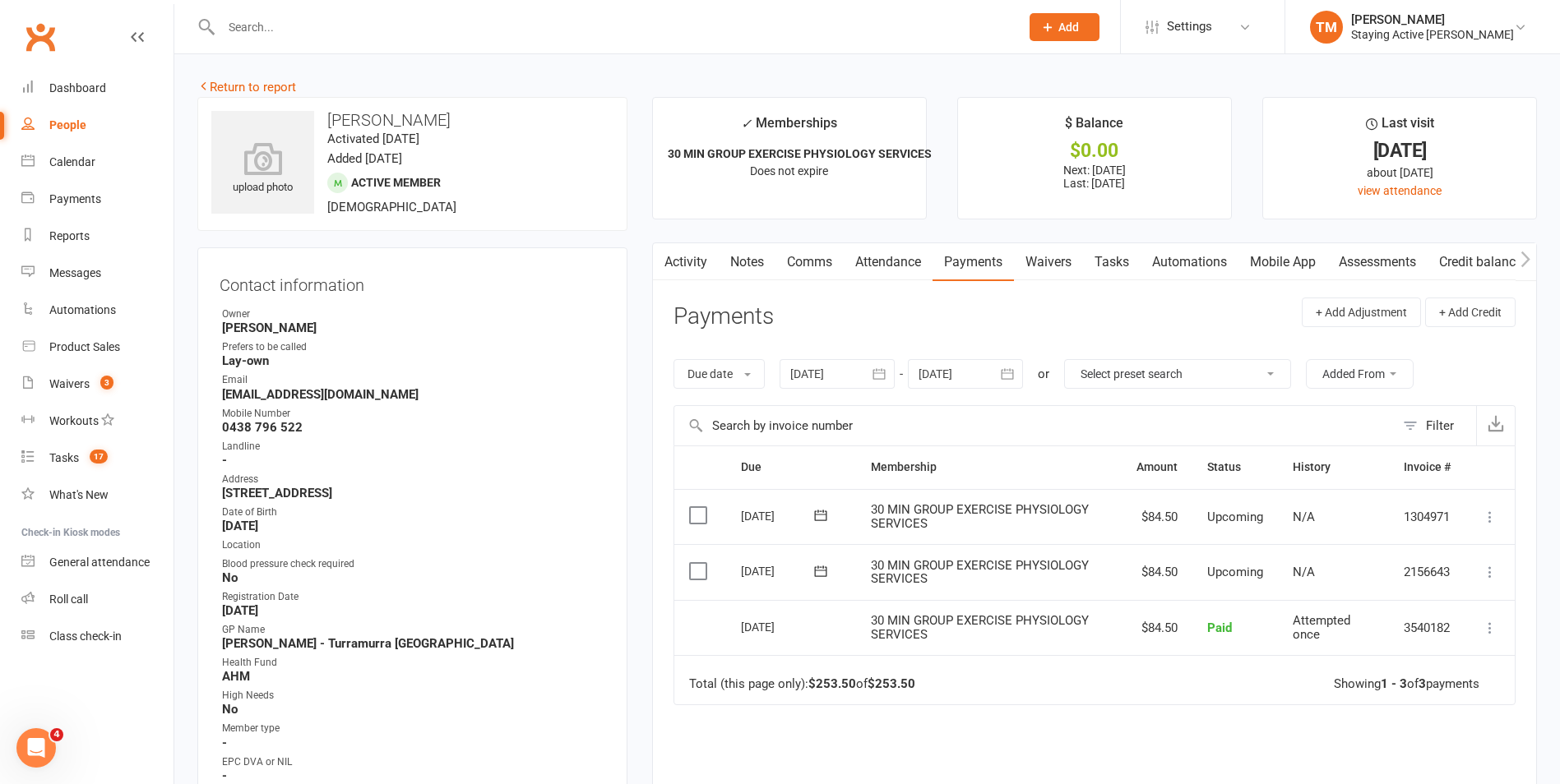
click at [700, 270] on link "Activity" at bounding box center [685, 263] width 66 height 38
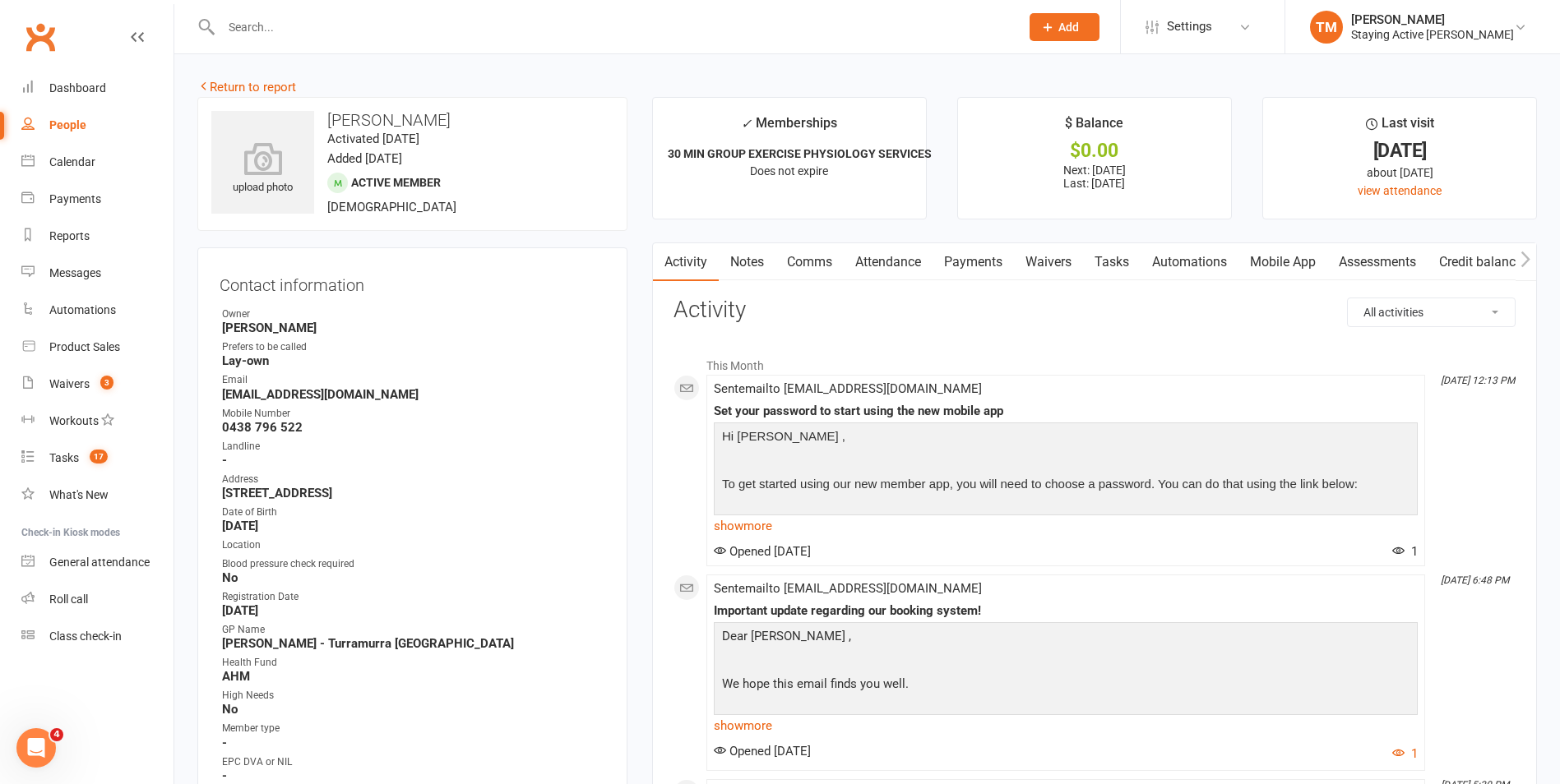
click at [764, 258] on link "Notes" at bounding box center [746, 263] width 57 height 38
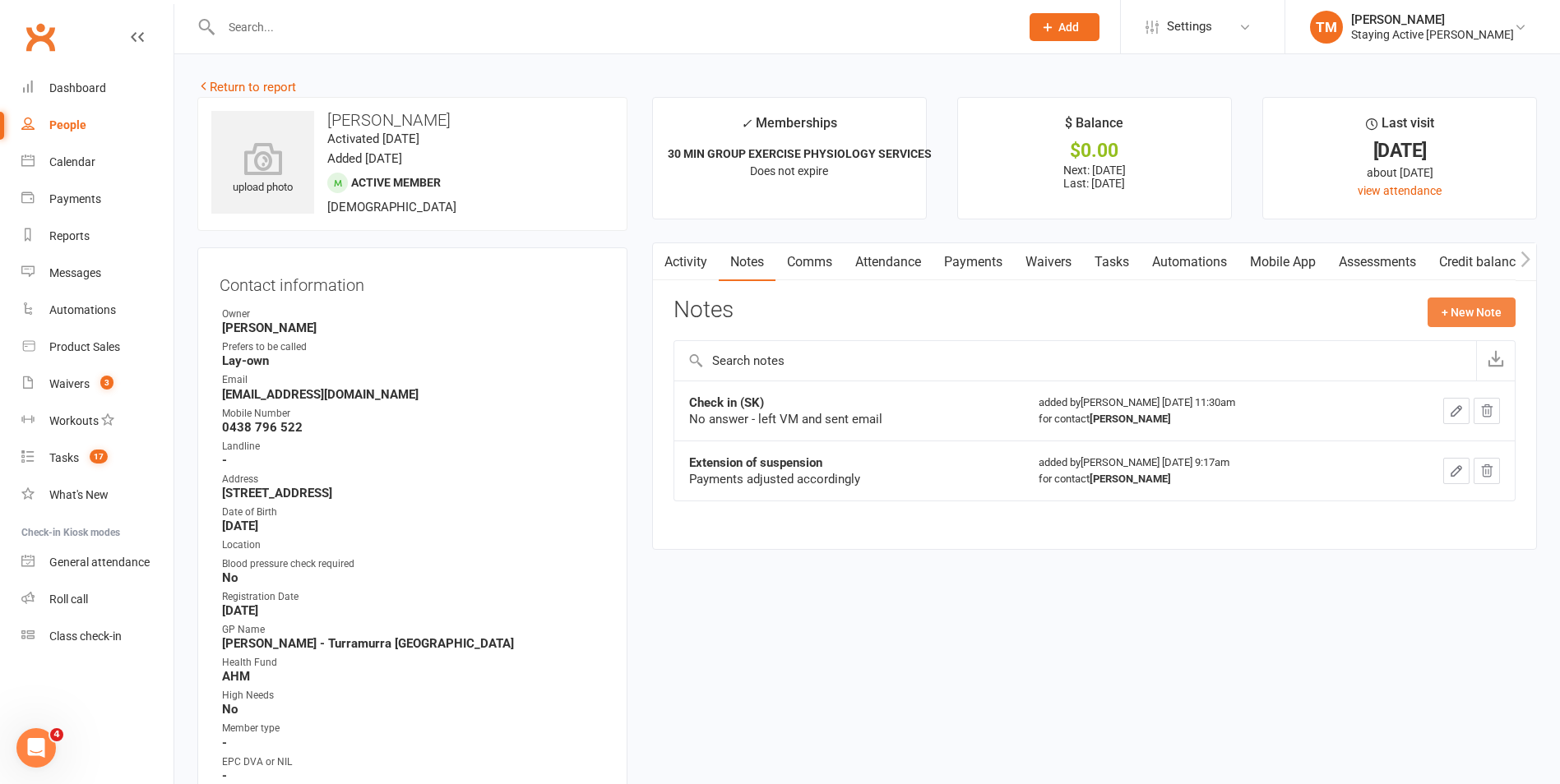
click at [1479, 320] on button "+ New Note" at bounding box center [1472, 312] width 88 height 30
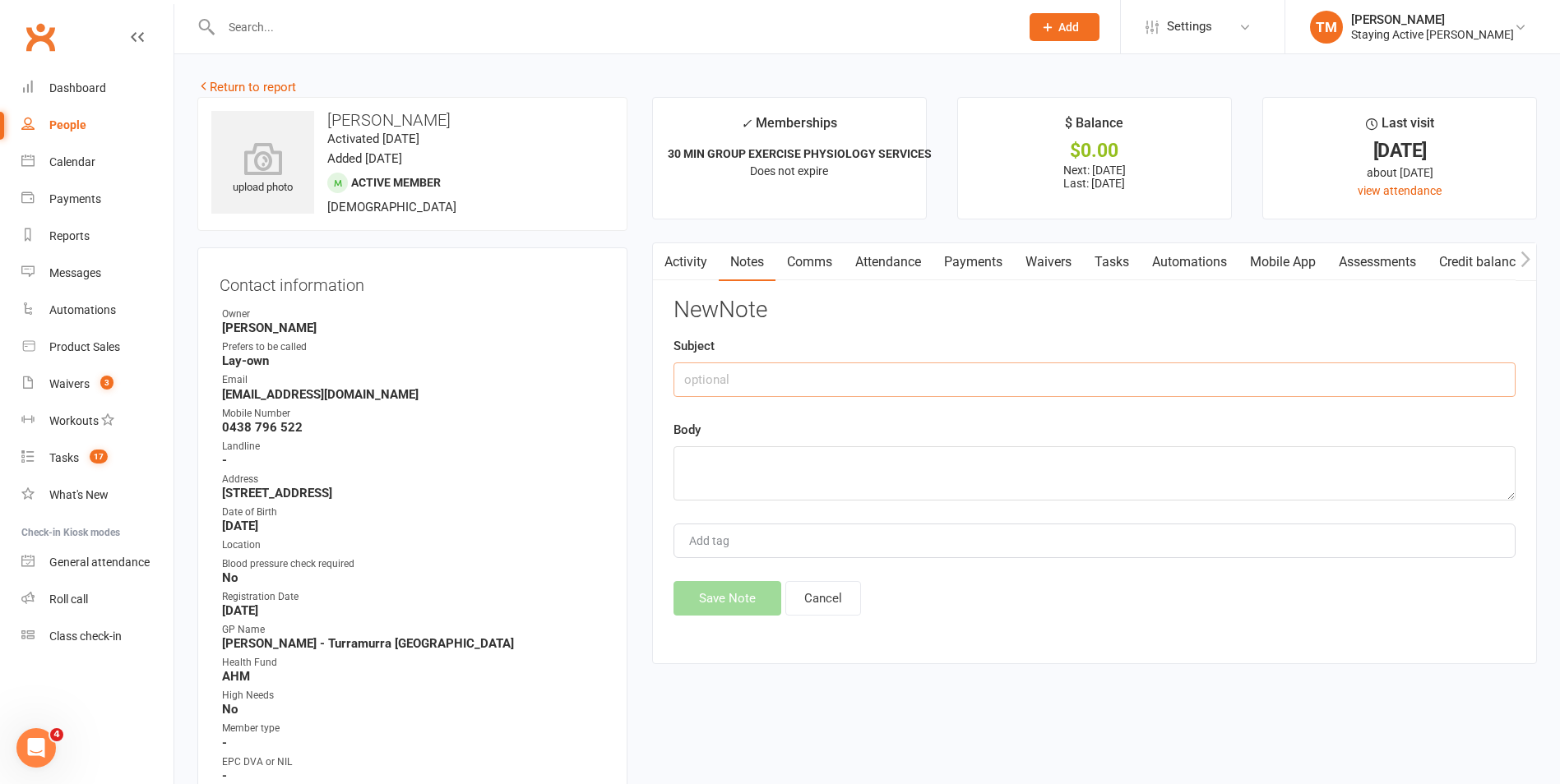
click at [708, 372] on input "text" at bounding box center [1094, 379] width 842 height 34
type input "Check in (SK)"
click at [745, 490] on textarea at bounding box center [1094, 474] width 842 height 54
click at [686, 461] on textarea "Planning to return tomorrow" at bounding box center [1094, 474] width 842 height 54
type textarea "Thanked me for the call. Planning to return tomorrow"
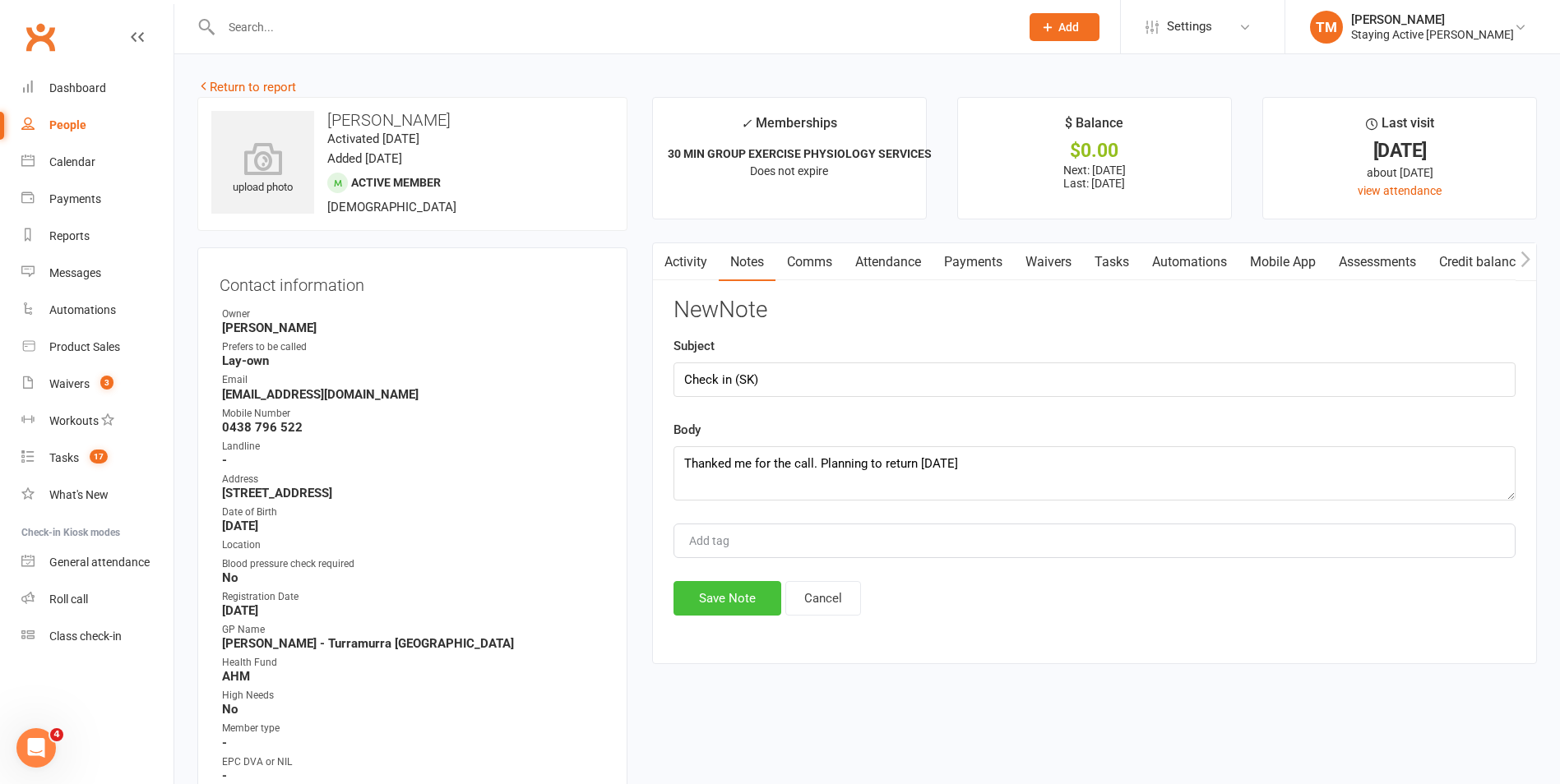
click at [770, 601] on button "Save Note" at bounding box center [727, 599] width 108 height 34
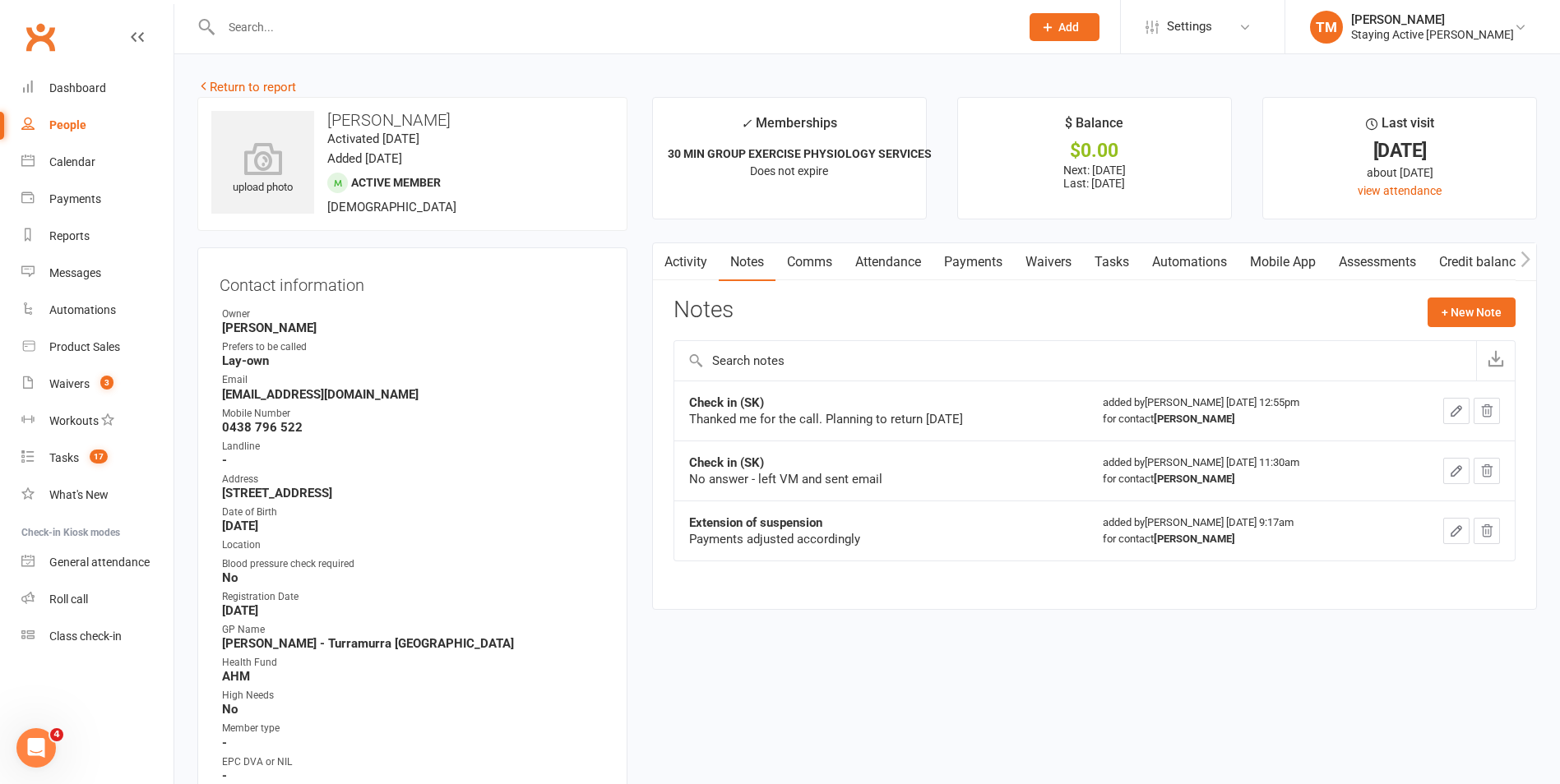
click at [816, 263] on link "Comms" at bounding box center [809, 263] width 68 height 38
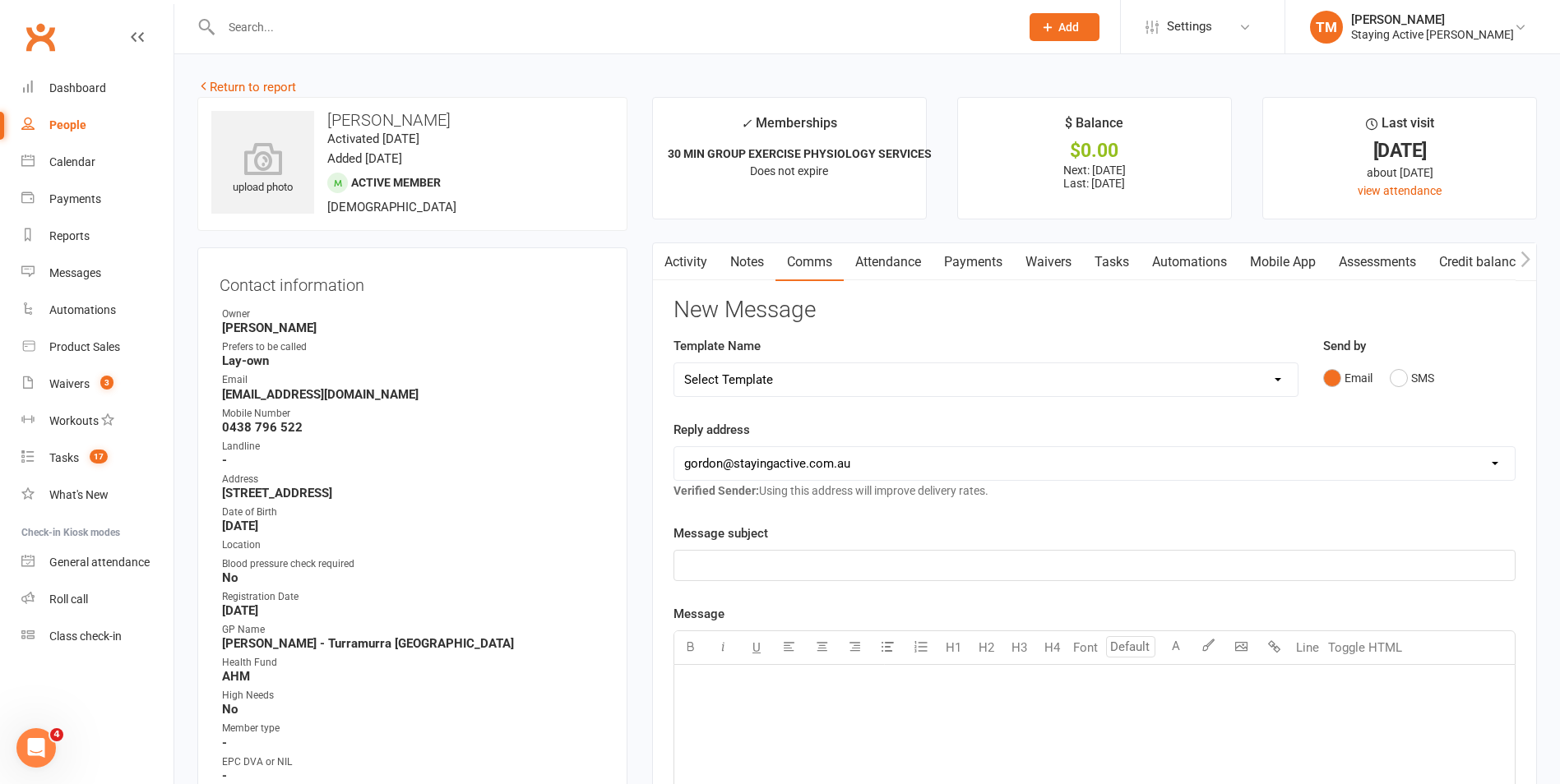
click at [669, 264] on button "button" at bounding box center [663, 262] width 21 height 37
click at [760, 257] on link "Notes" at bounding box center [746, 263] width 57 height 38
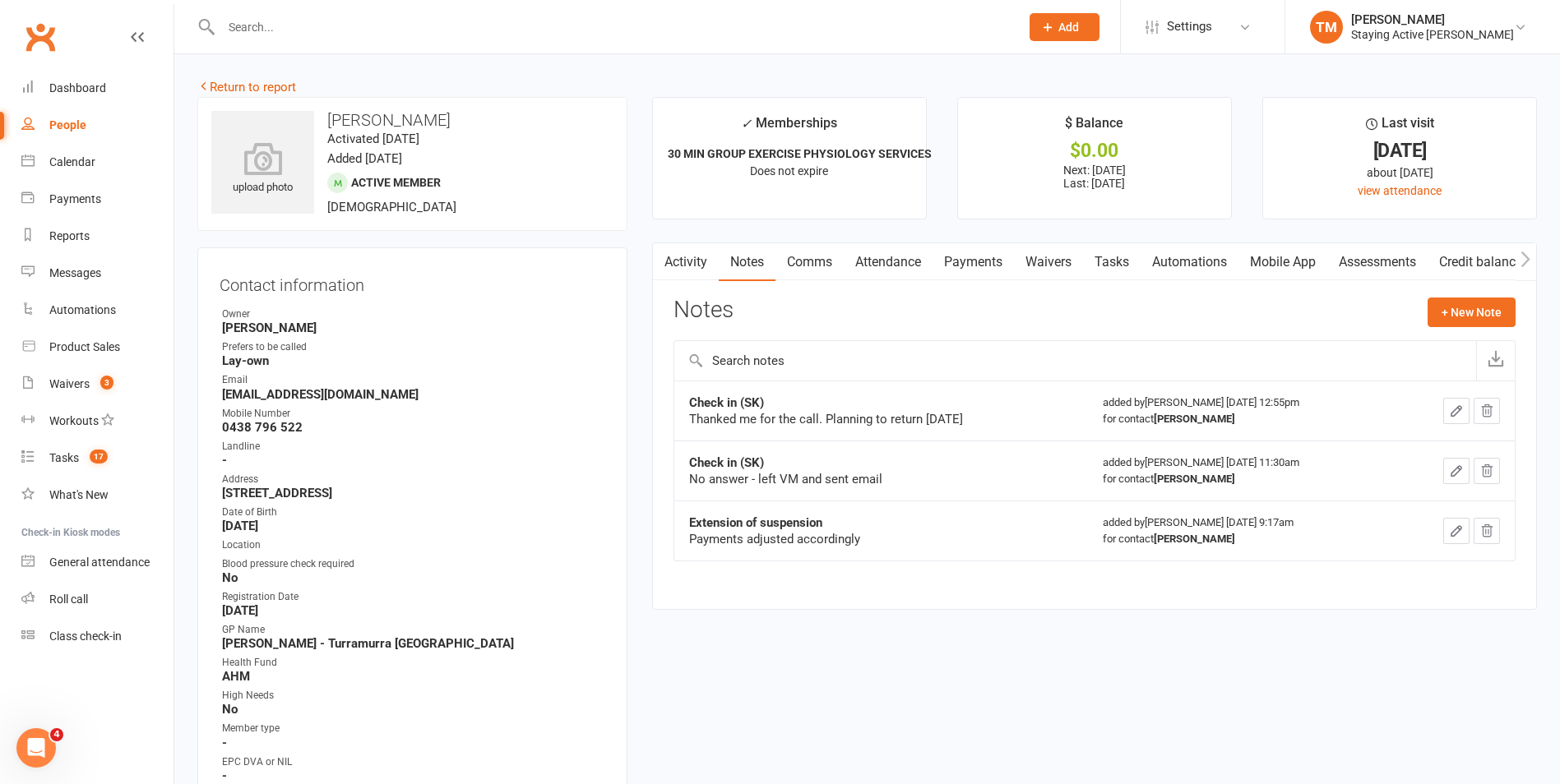
click at [990, 265] on link "Payments" at bounding box center [973, 263] width 82 height 38
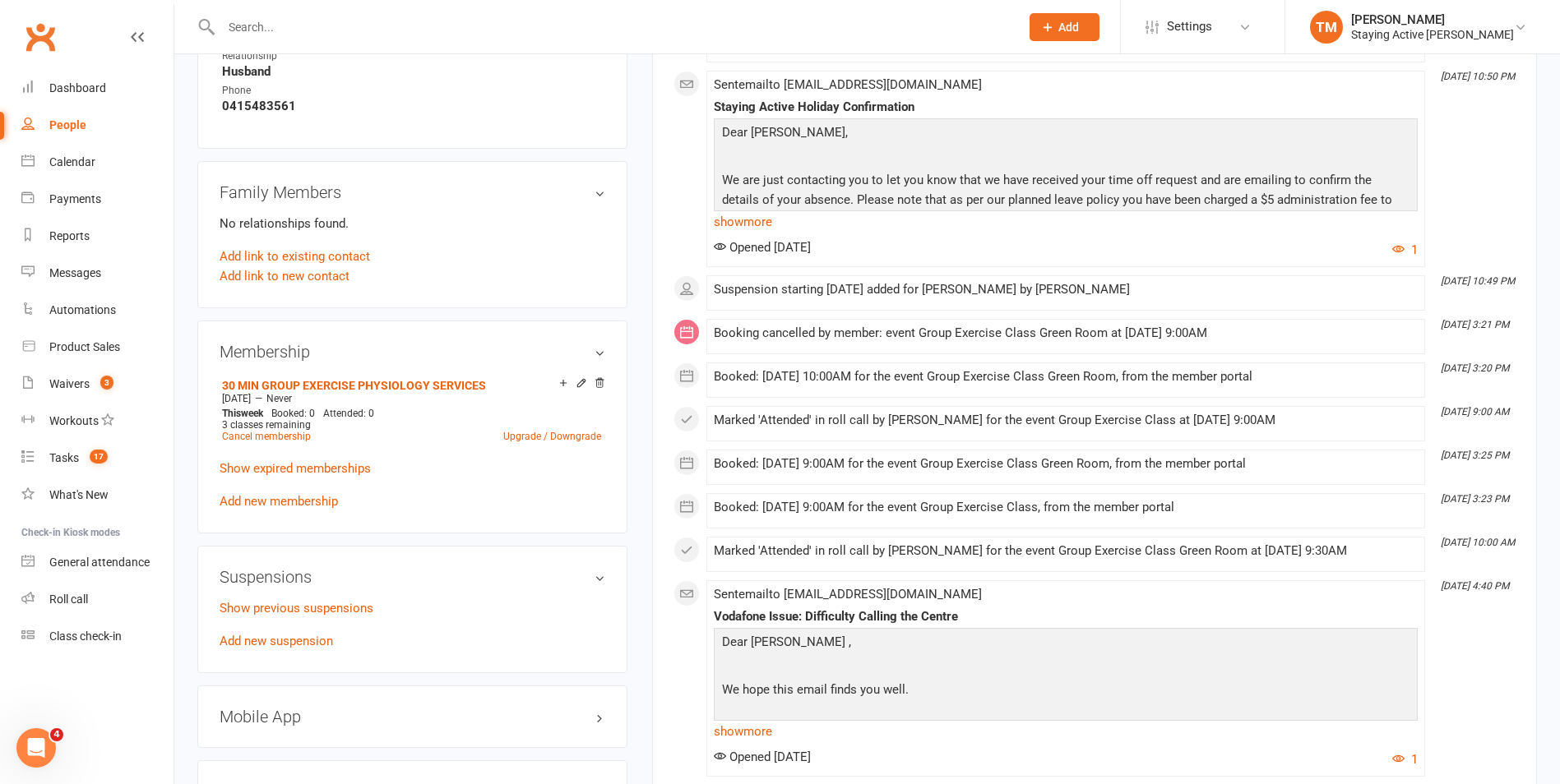
scroll to position [1069, 0]
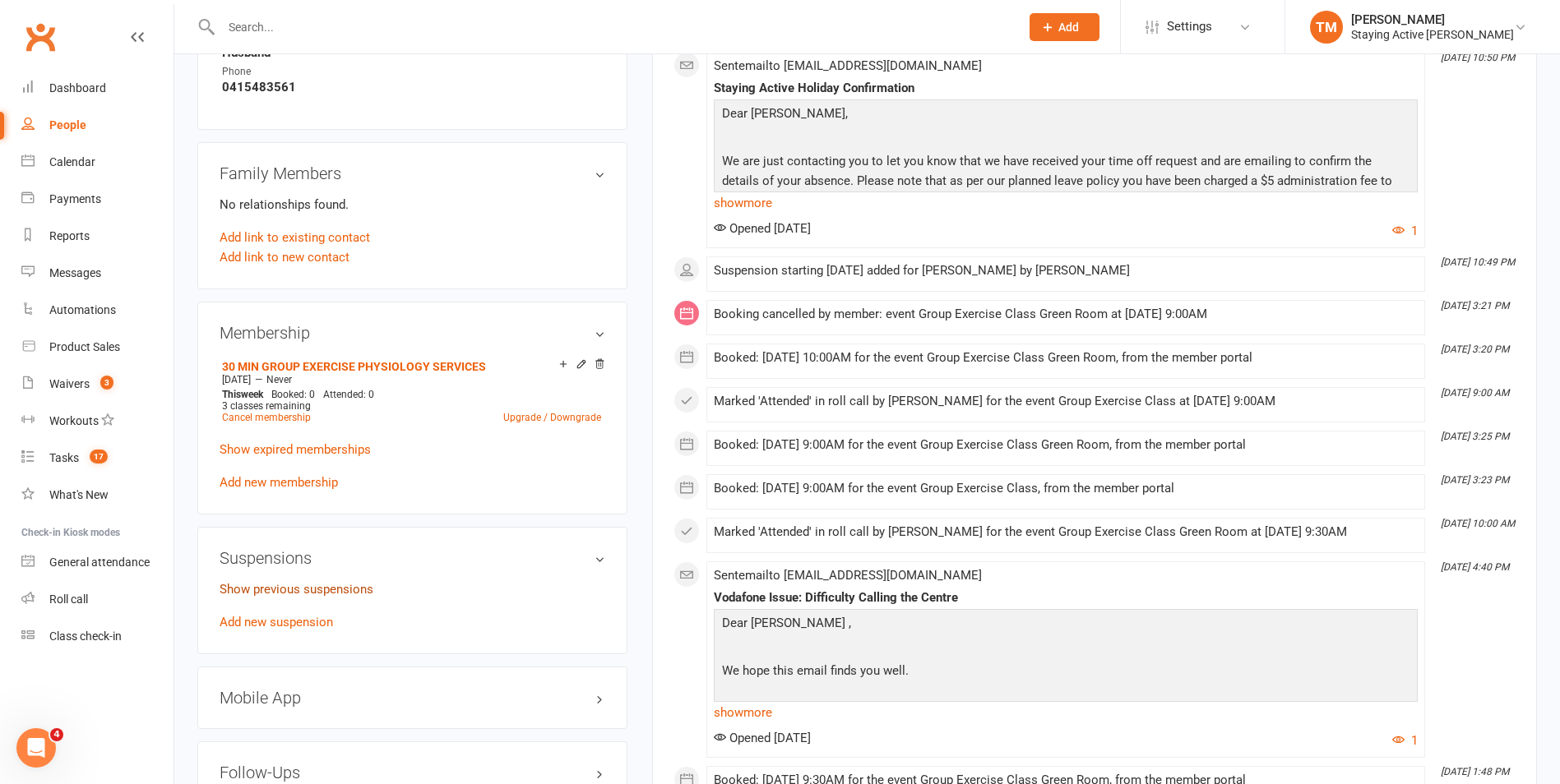
click at [332, 585] on link "Show previous suspensions" at bounding box center [296, 589] width 154 height 14
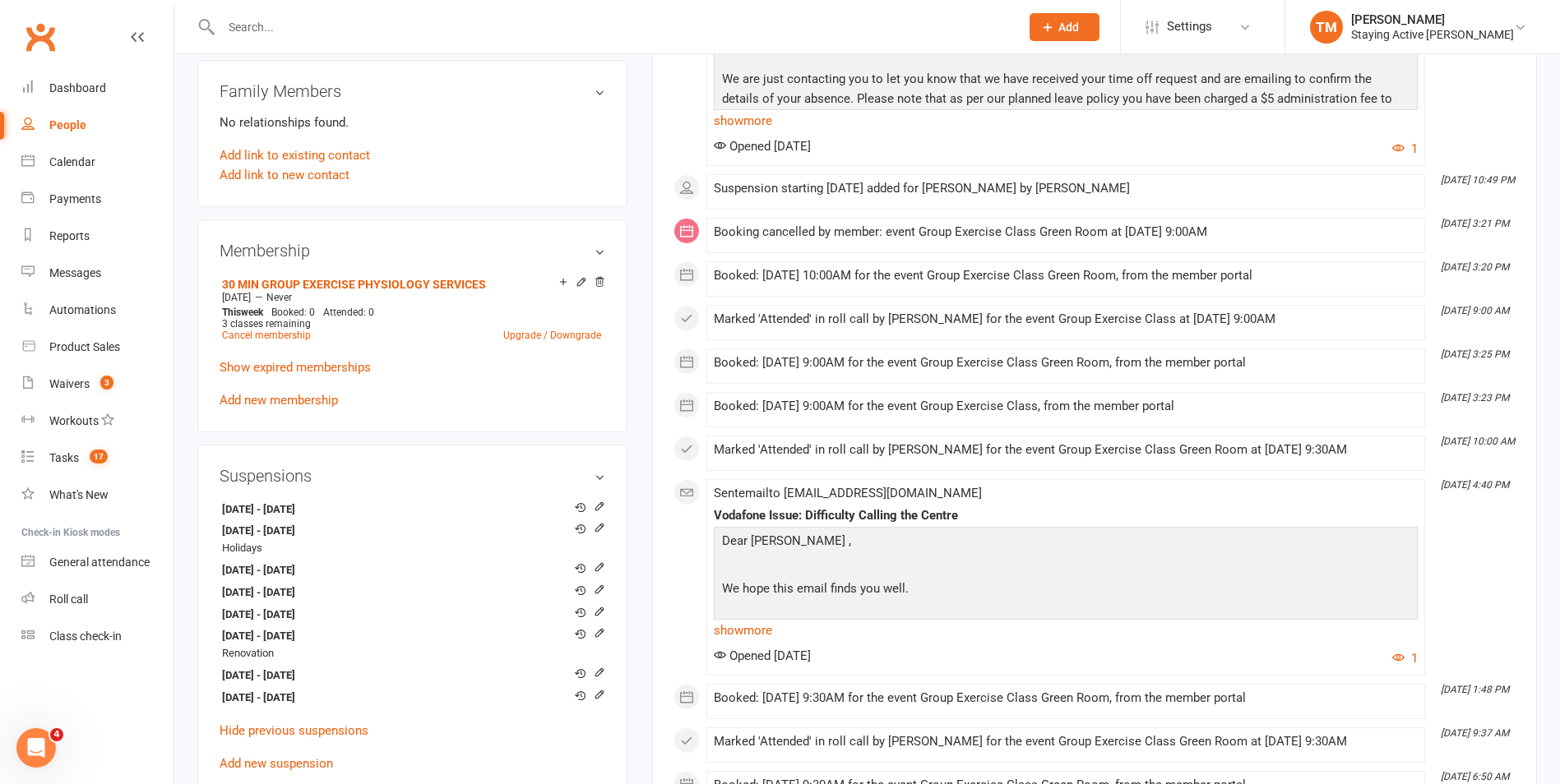
scroll to position [904, 0]
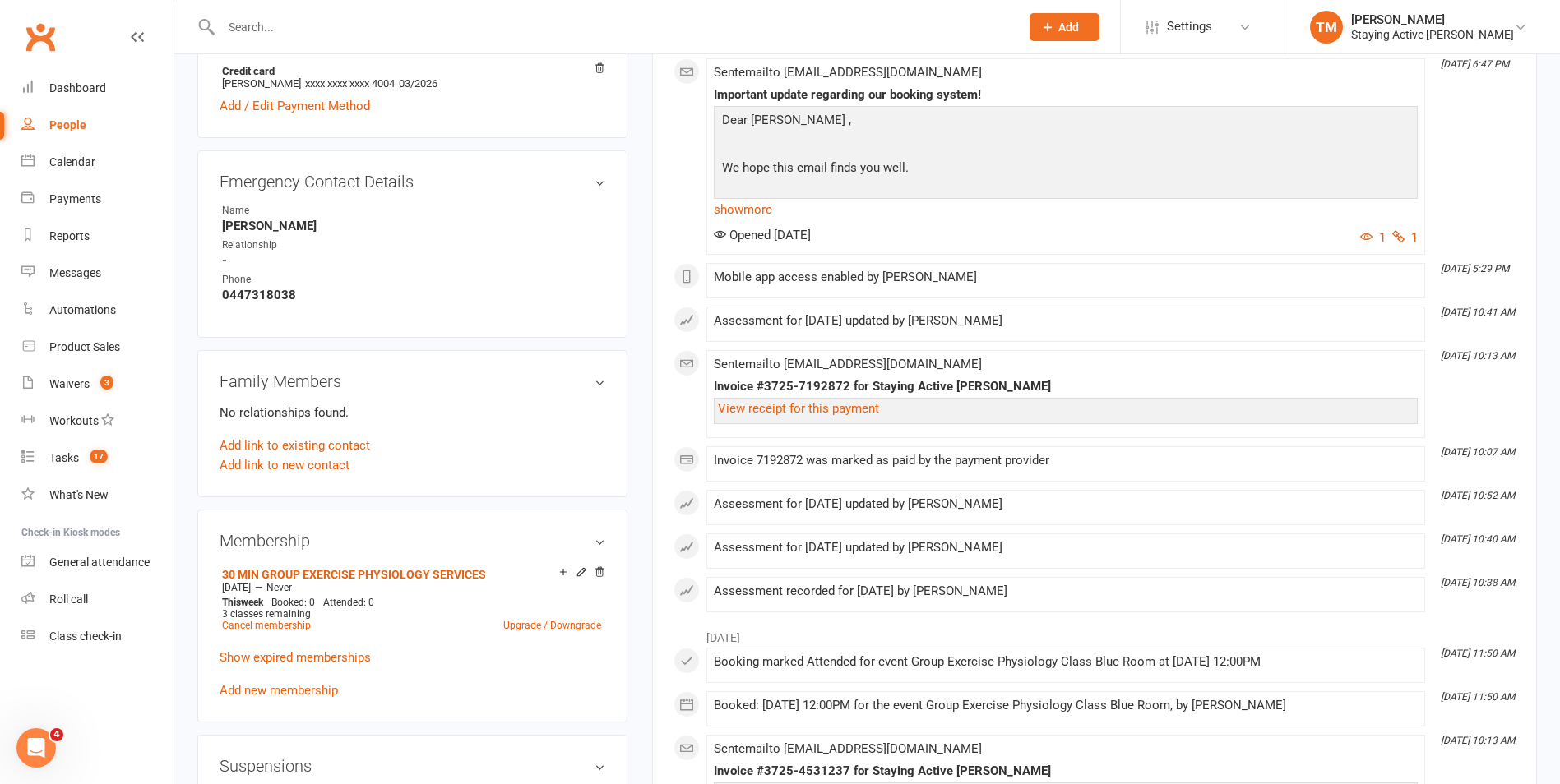
scroll to position [986, 0]
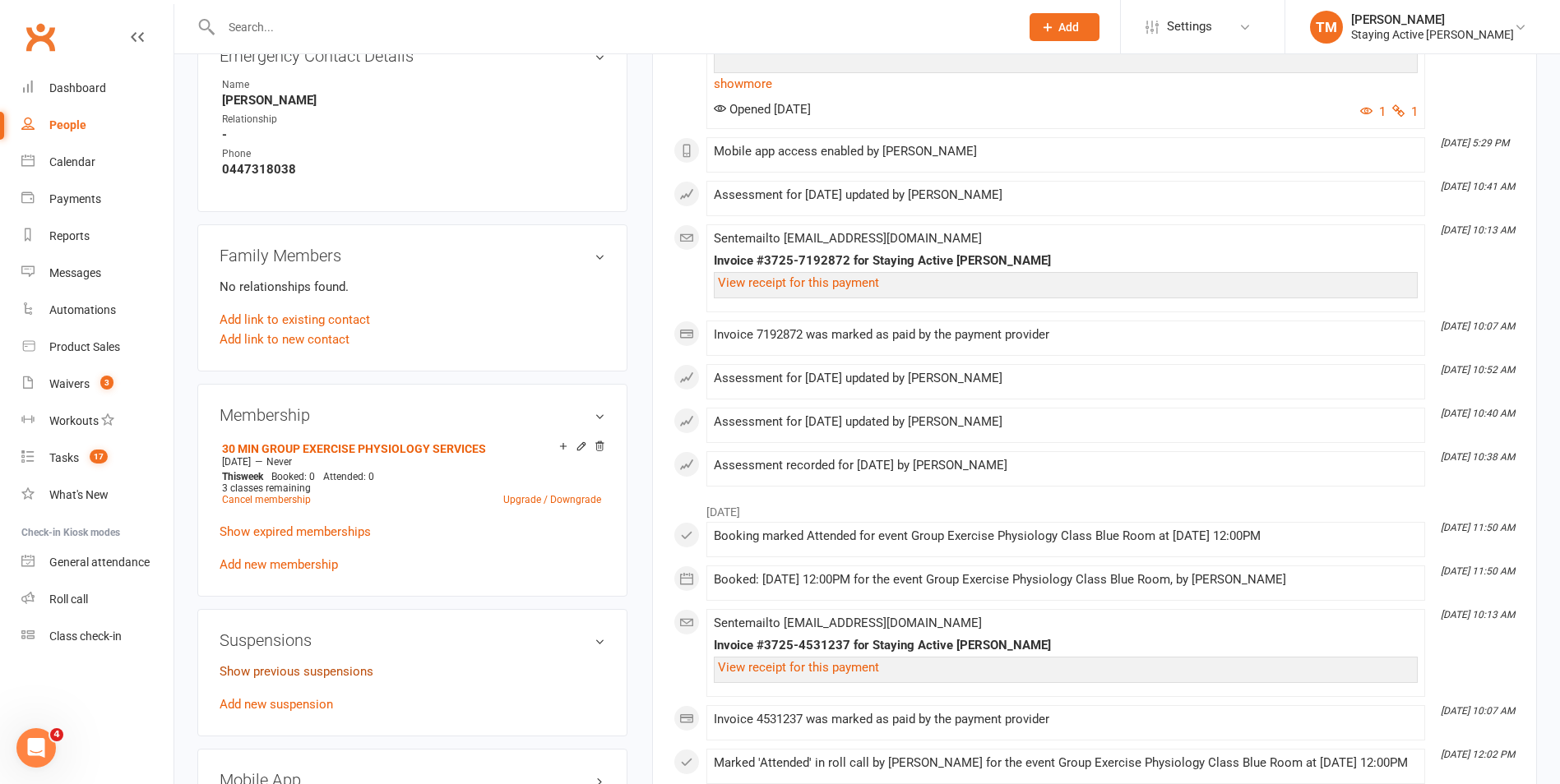
click at [341, 669] on link "Show previous suspensions" at bounding box center [296, 672] width 154 height 14
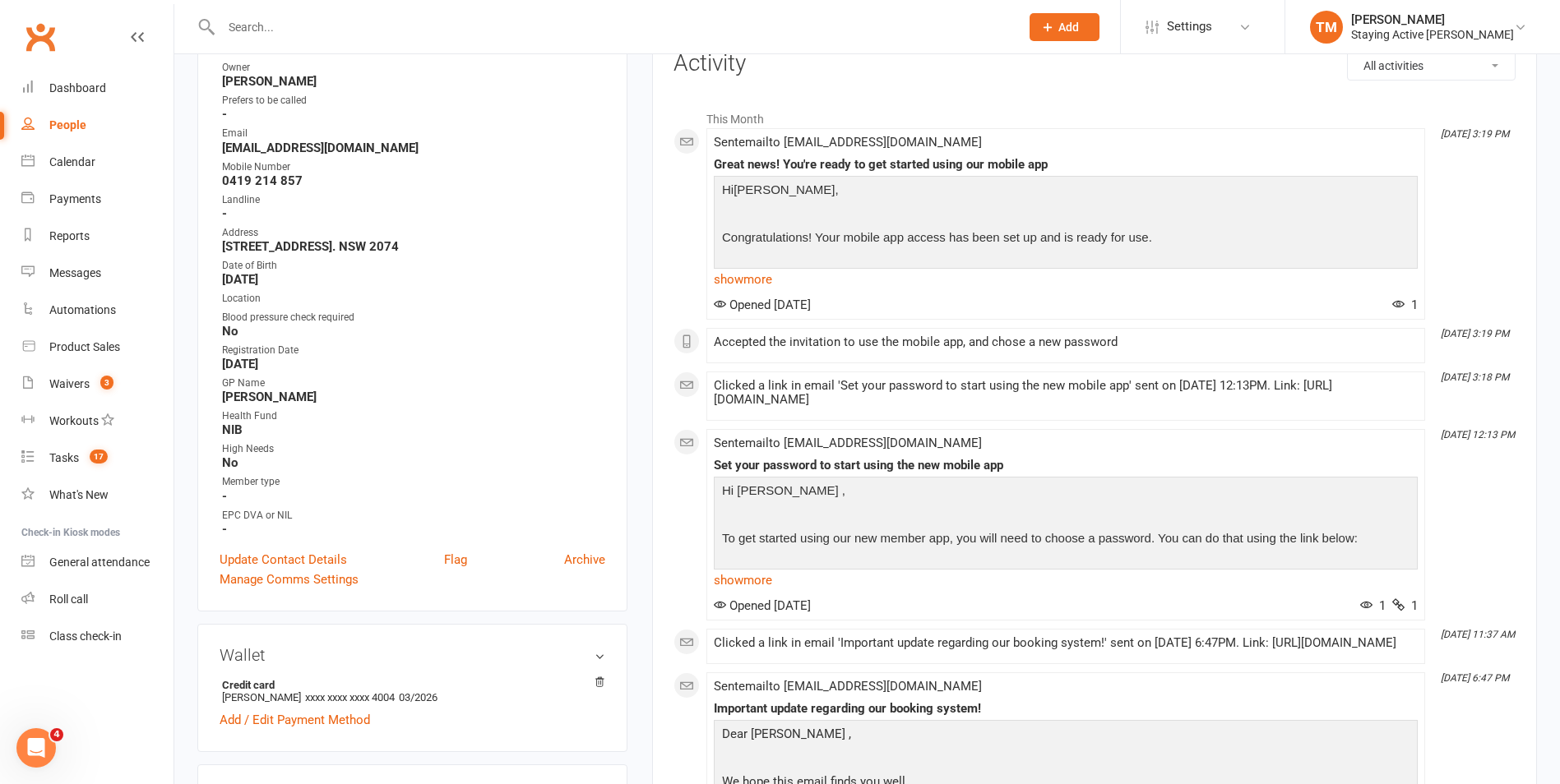
scroll to position [0, 0]
